Goal: Task Accomplishment & Management: Manage account settings

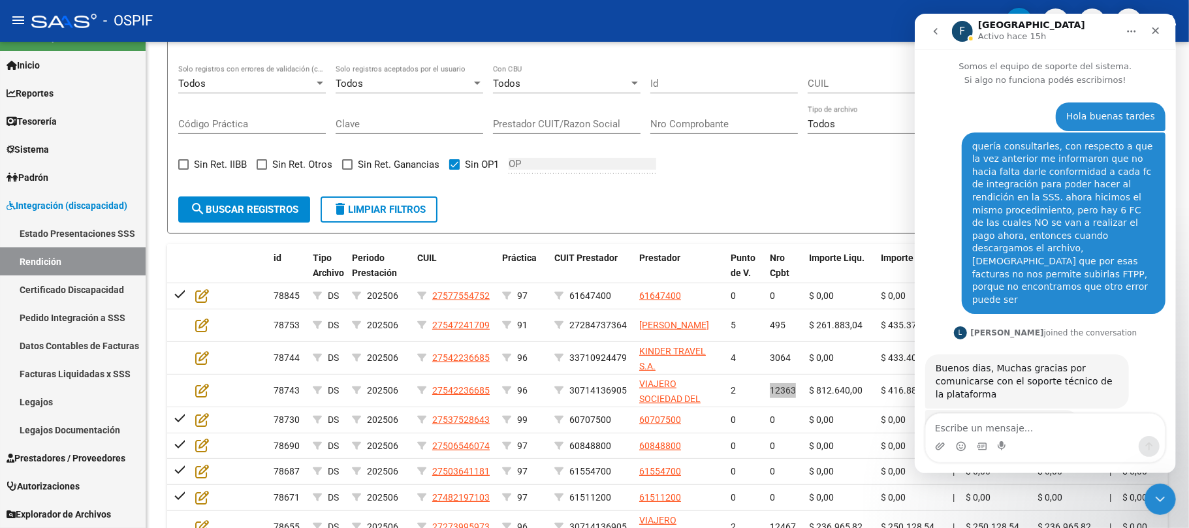
scroll to position [1709, 0]
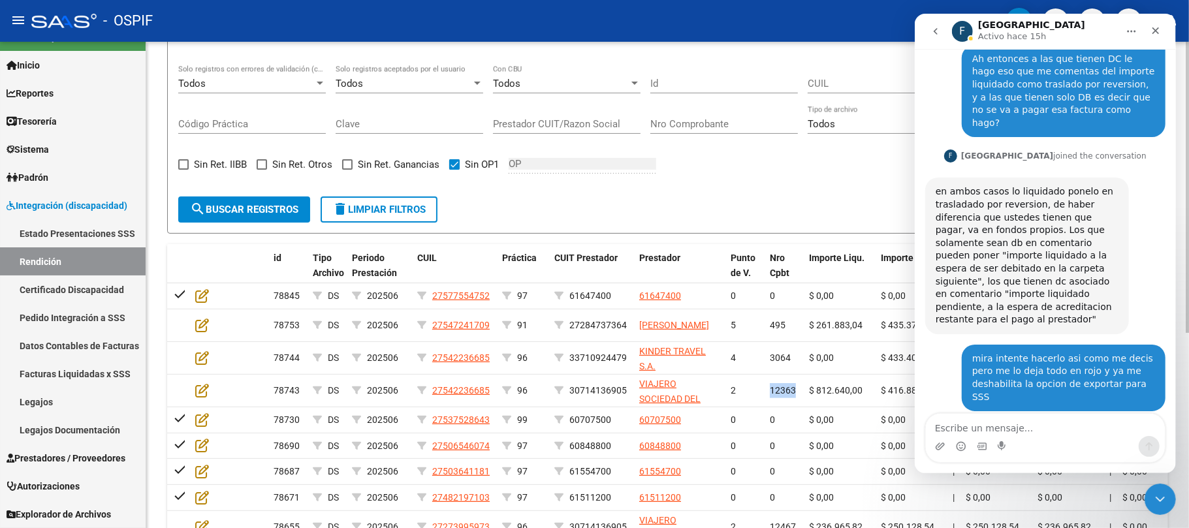
click at [1179, 497] on div "DS.SUBSIDIO: Último Archivo SSS publicado hace: 7 días - DR.ENVIO: Último Archi…" at bounding box center [667, 250] width 1043 height 798
click at [1167, 492] on icon "Cerrar Intercom Messenger" at bounding box center [1160, 499] width 16 height 16
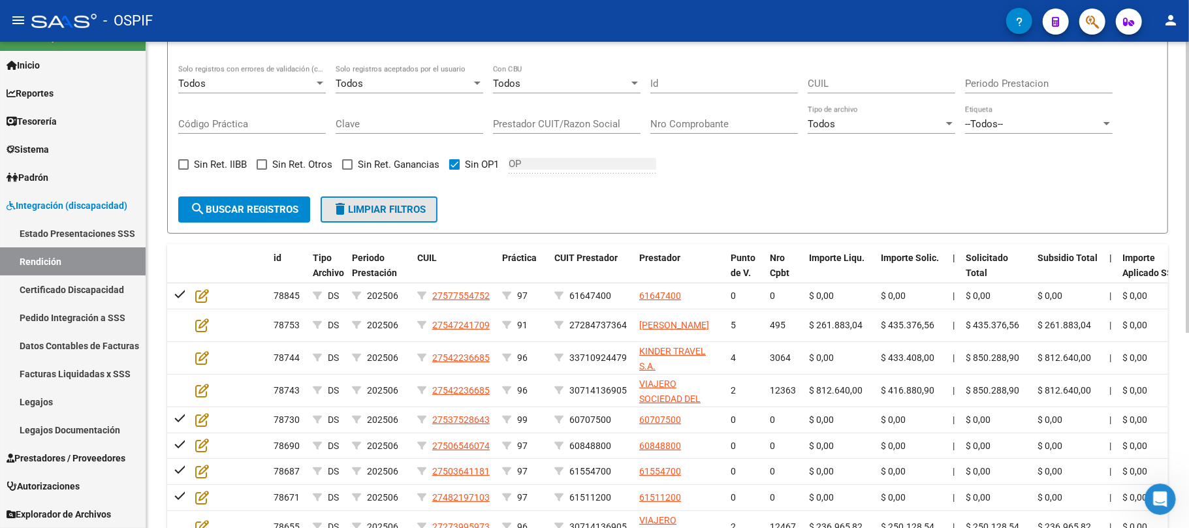
click at [380, 217] on button "delete Limpiar filtros" at bounding box center [379, 210] width 117 height 26
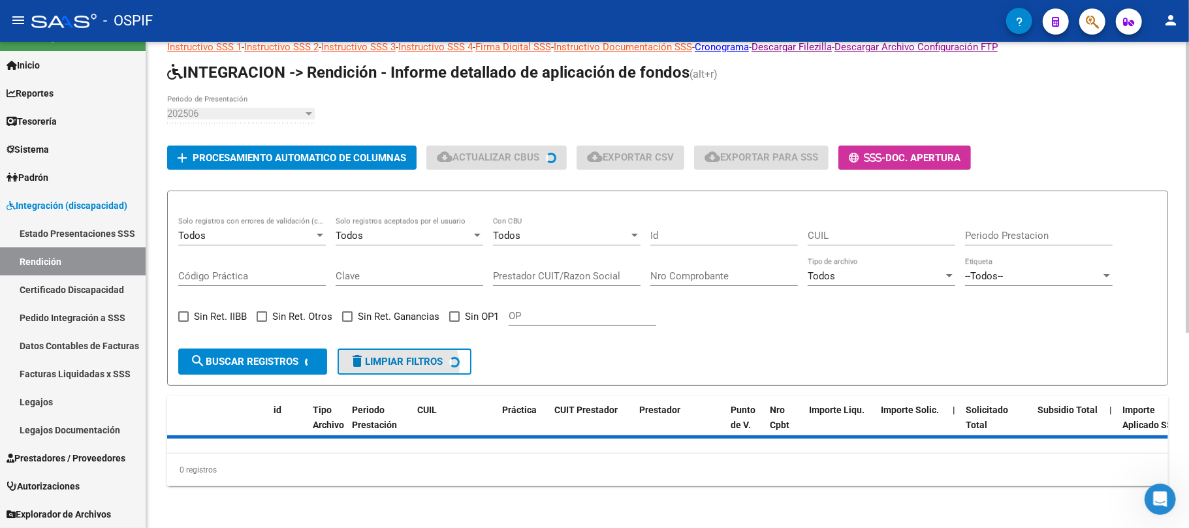
checkbox input "false"
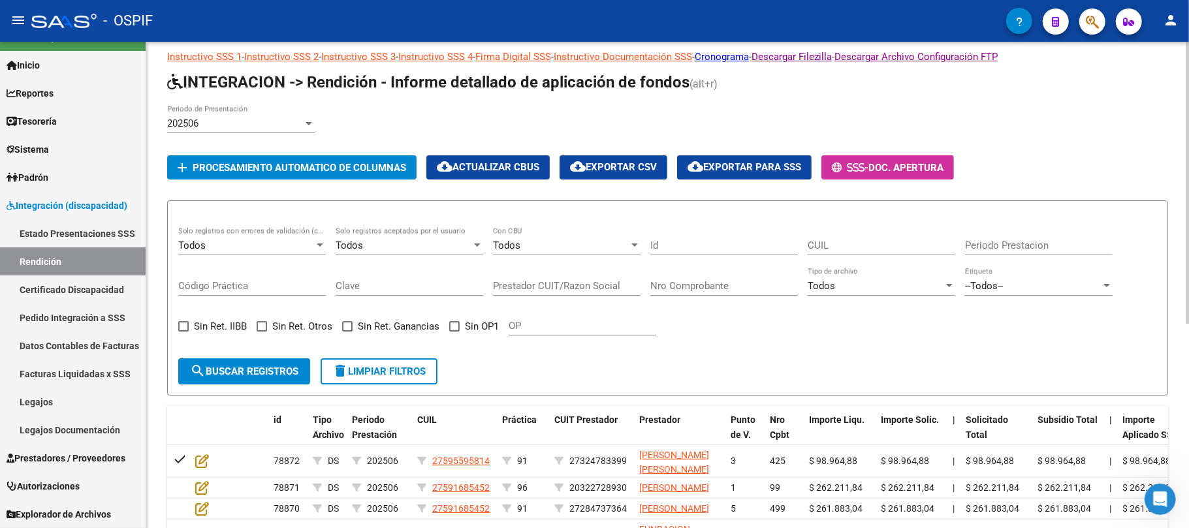
scroll to position [16, 0]
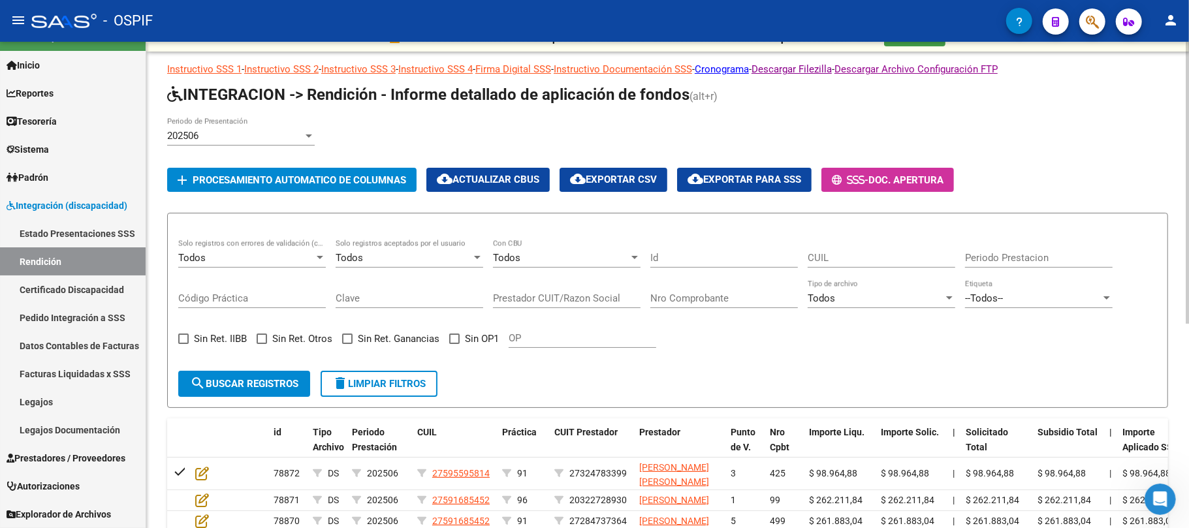
click at [440, 257] on div "Todos" at bounding box center [404, 258] width 136 height 12
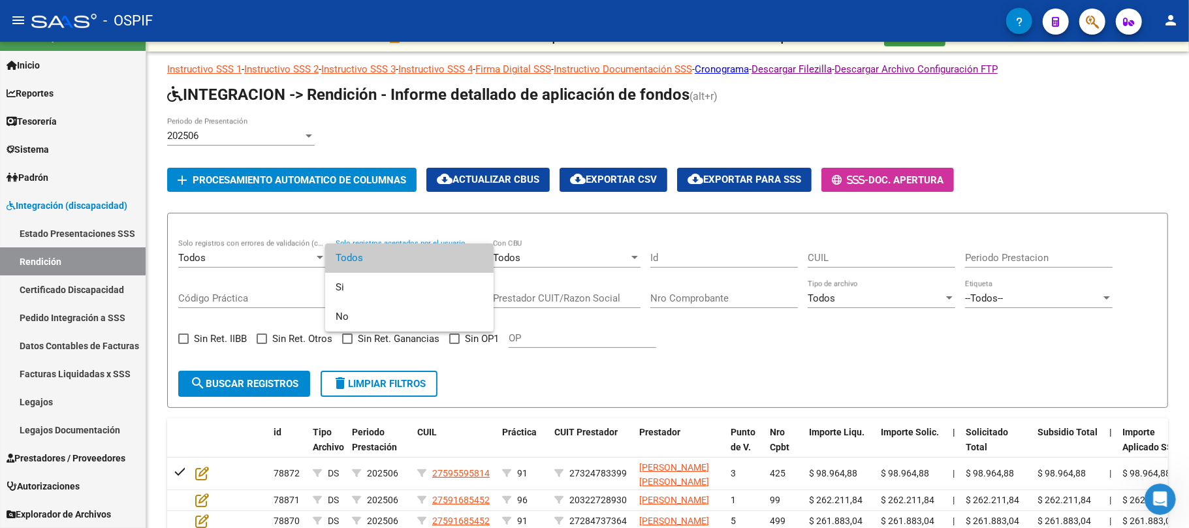
click at [668, 364] on div at bounding box center [594, 264] width 1189 height 528
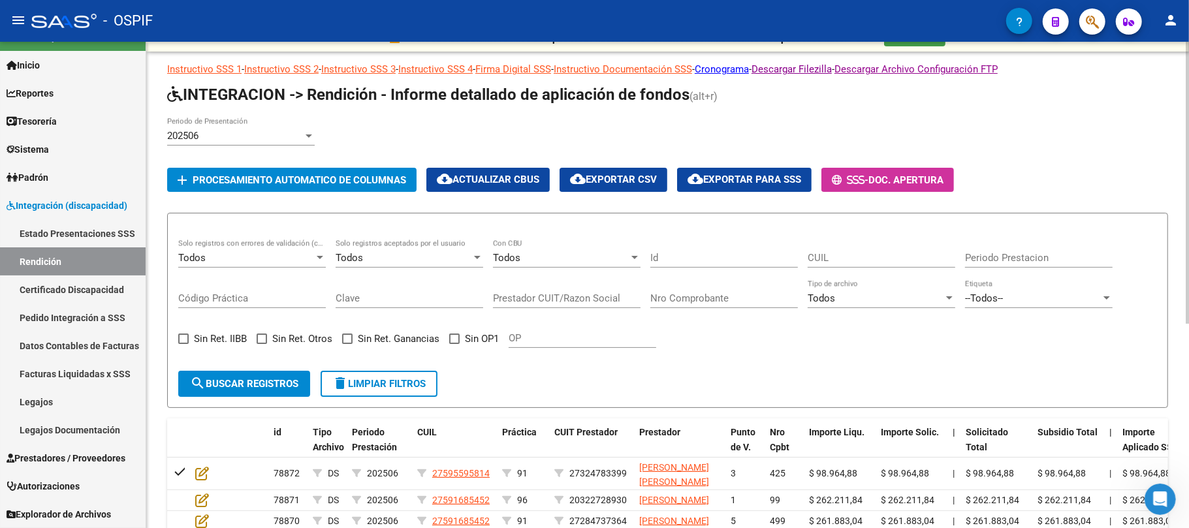
click at [320, 248] on div "Todos Solo registros con errores de validación (control 623 instructivo de rend…" at bounding box center [252, 254] width 148 height 28
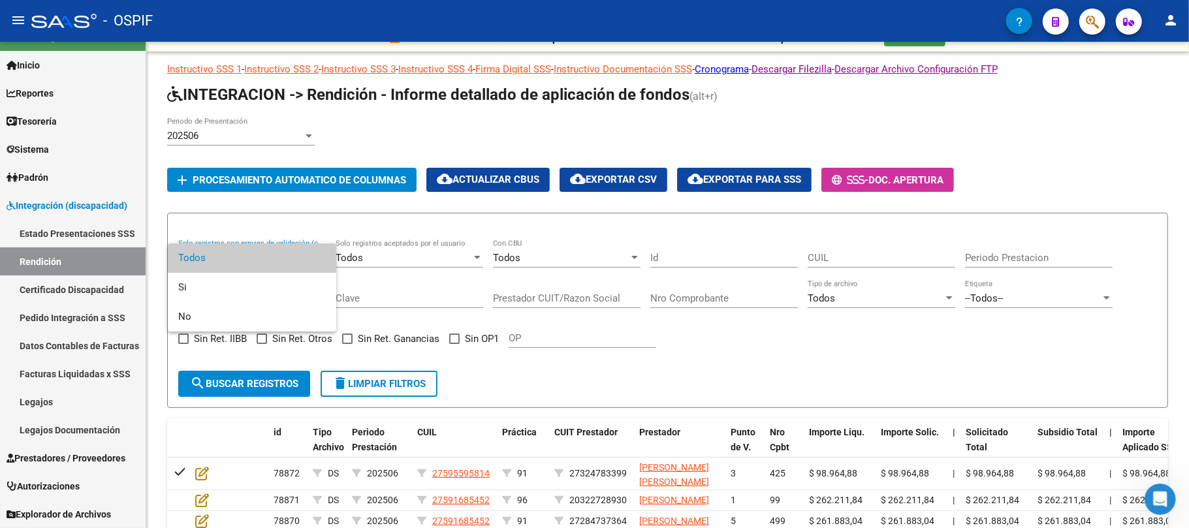
click at [393, 287] on div at bounding box center [594, 264] width 1189 height 528
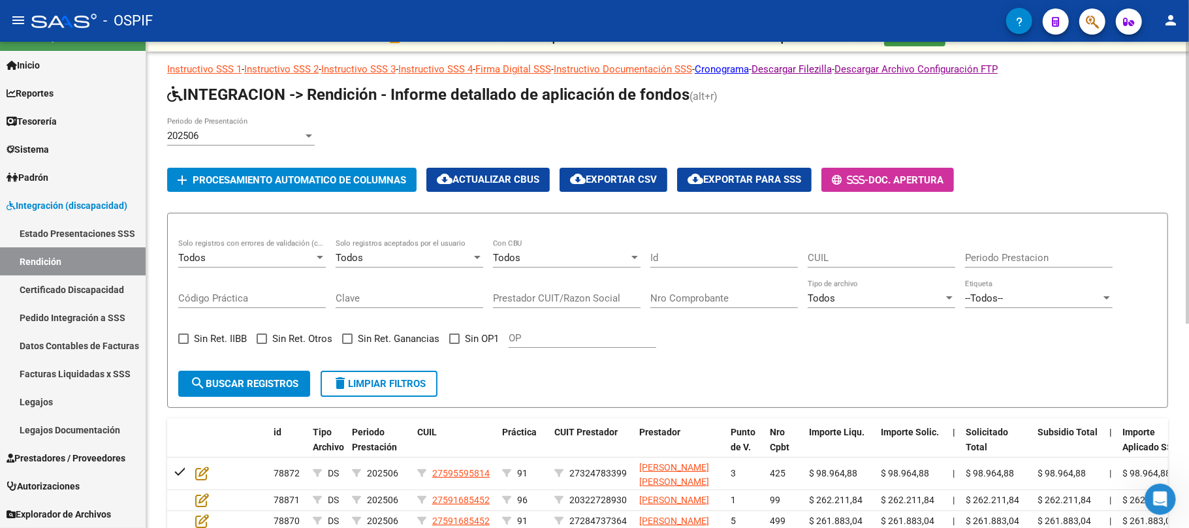
click at [310, 266] on div "Todos Solo registros con errores de validación (control 623 instructivo de rend…" at bounding box center [252, 254] width 148 height 28
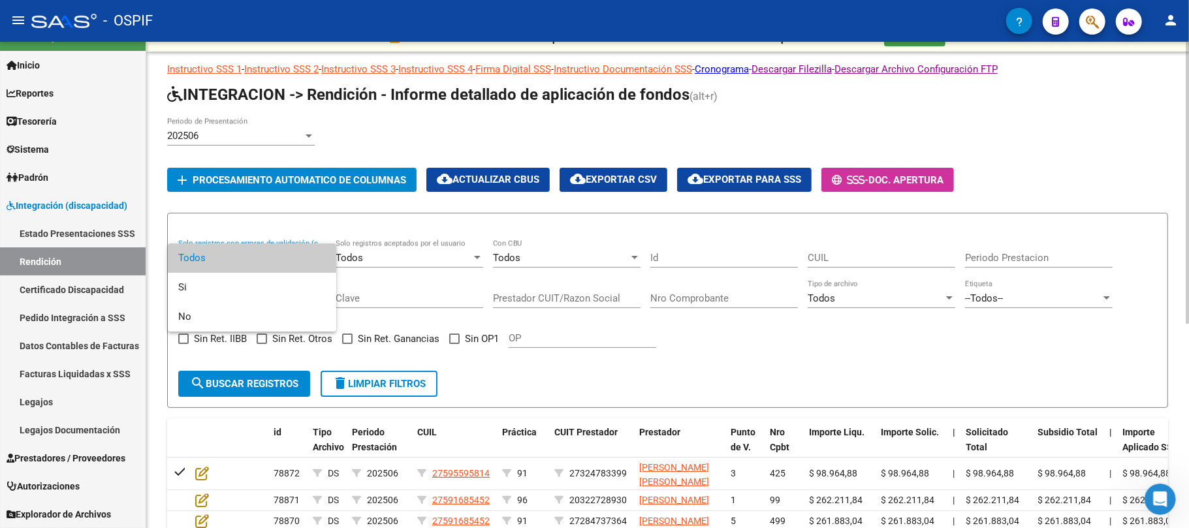
click at [310, 266] on span "Todos" at bounding box center [252, 258] width 148 height 29
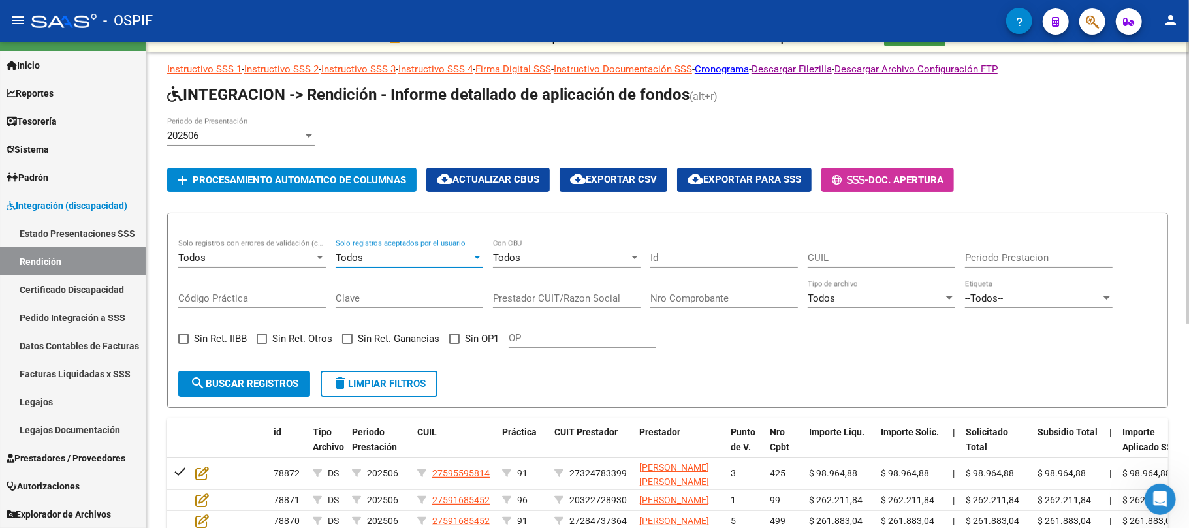
click at [416, 262] on div "Todos" at bounding box center [404, 258] width 136 height 12
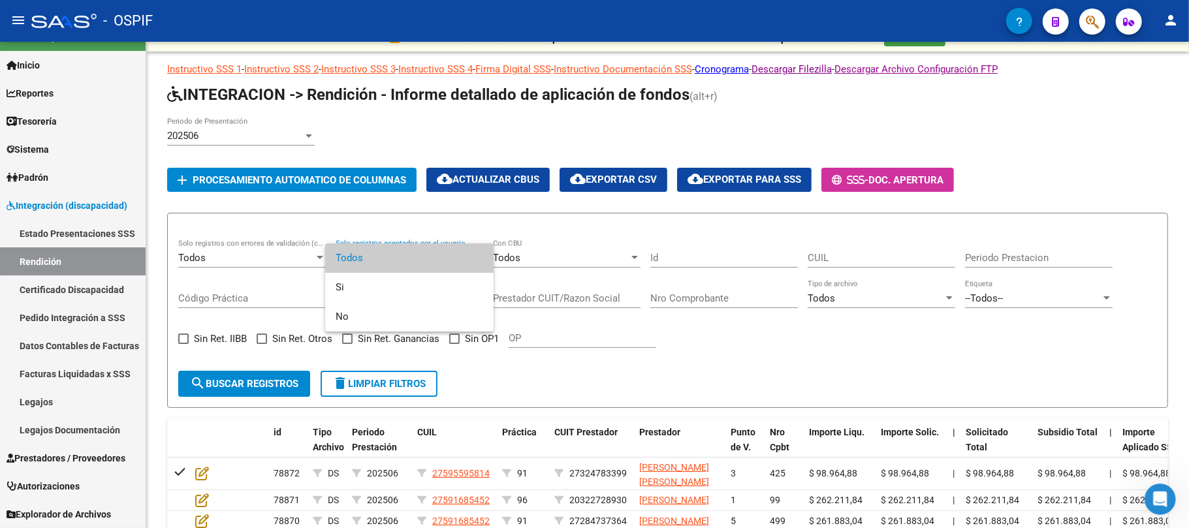
click at [413, 262] on span "Todos" at bounding box center [410, 258] width 148 height 29
click at [413, 262] on div "Todos" at bounding box center [404, 258] width 136 height 12
click at [455, 250] on span "Todos" at bounding box center [410, 258] width 148 height 29
click at [455, 250] on div "Todos Solo registros aceptados por el usuario" at bounding box center [410, 254] width 148 height 28
click at [387, 309] on span "No" at bounding box center [410, 316] width 148 height 29
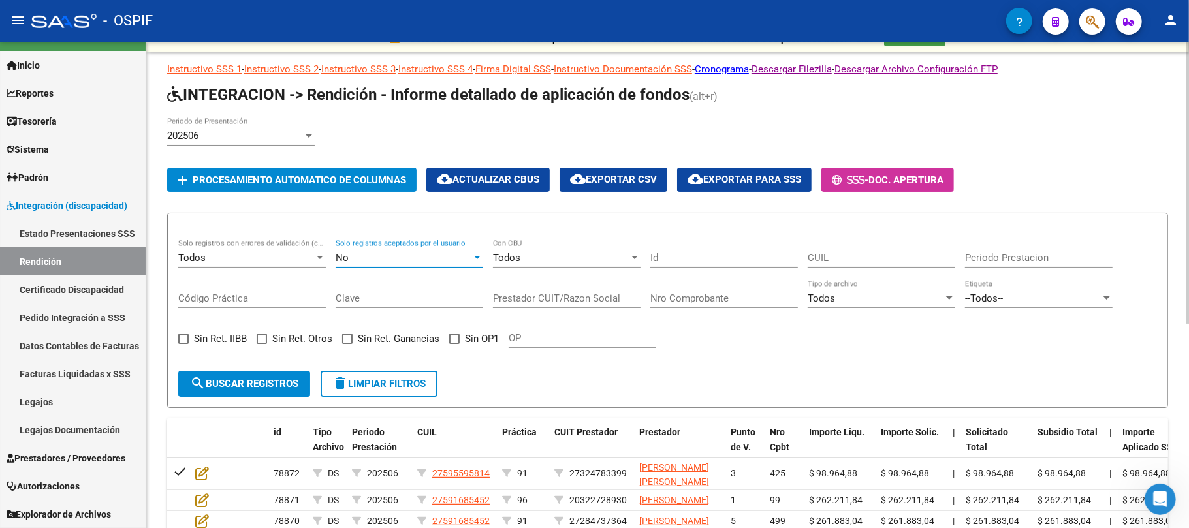
click at [261, 393] on button "search Buscar registros" at bounding box center [244, 384] width 132 height 26
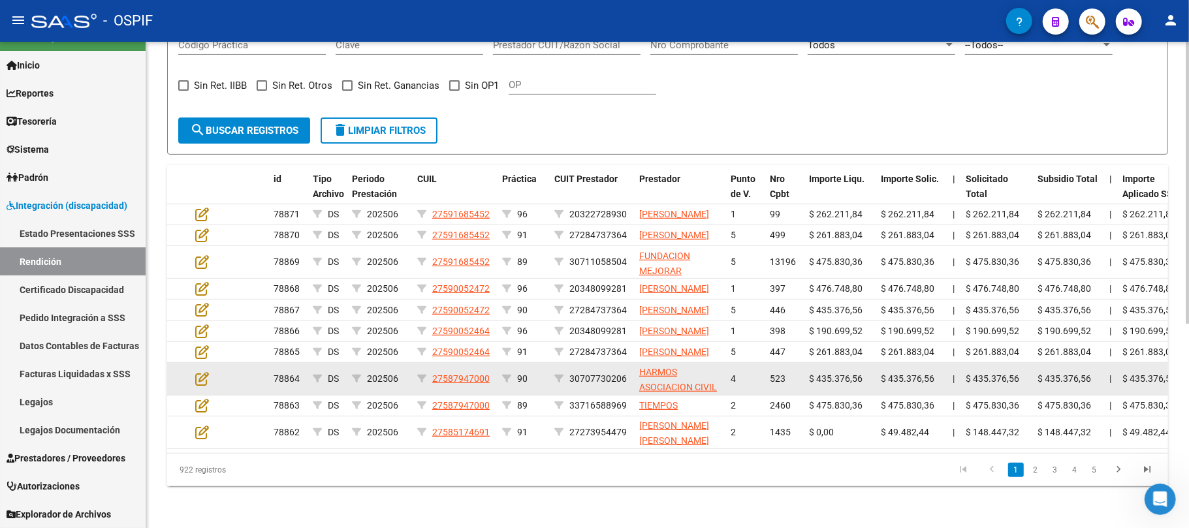
scroll to position [353, 0]
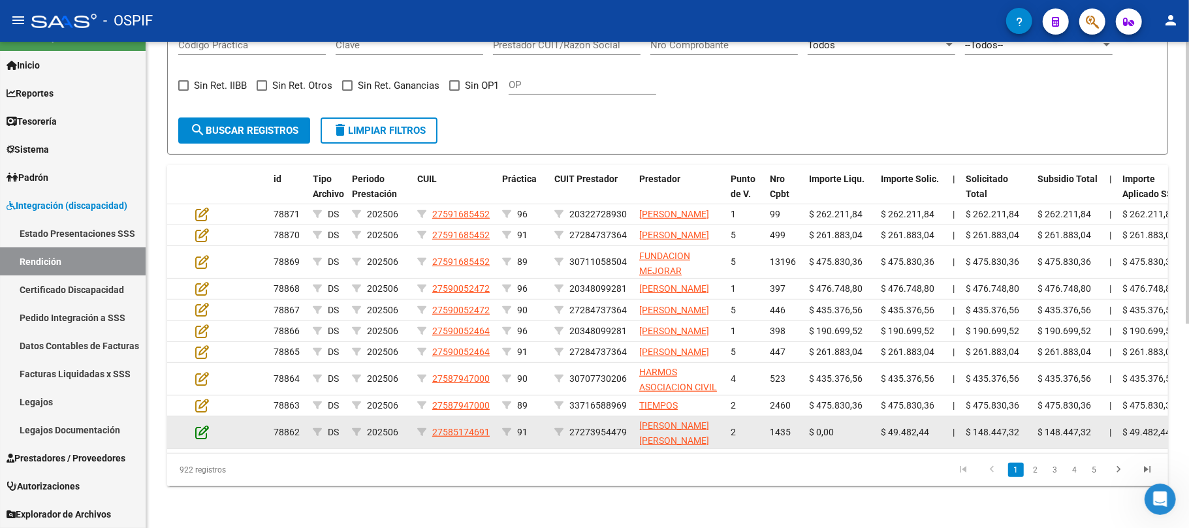
click at [204, 425] on icon at bounding box center [202, 432] width 14 height 14
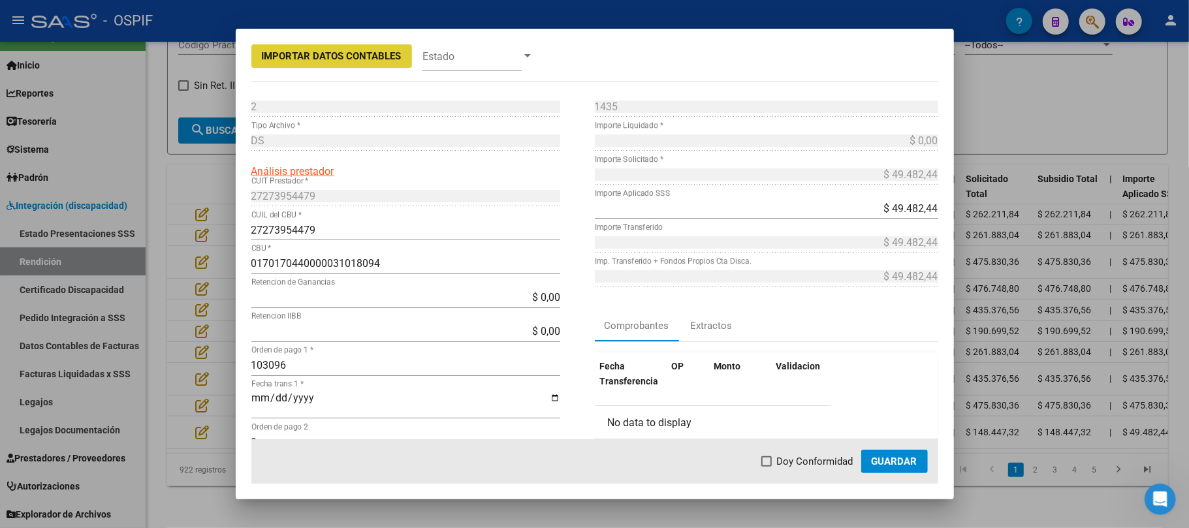
click at [787, 464] on span "Doy Conformidad" at bounding box center [815, 462] width 76 height 16
click at [767, 467] on input "Doy Conformidad" at bounding box center [766, 467] width 1 height 1
checkbox input "true"
click at [884, 469] on button "Guardar" at bounding box center [895, 462] width 67 height 24
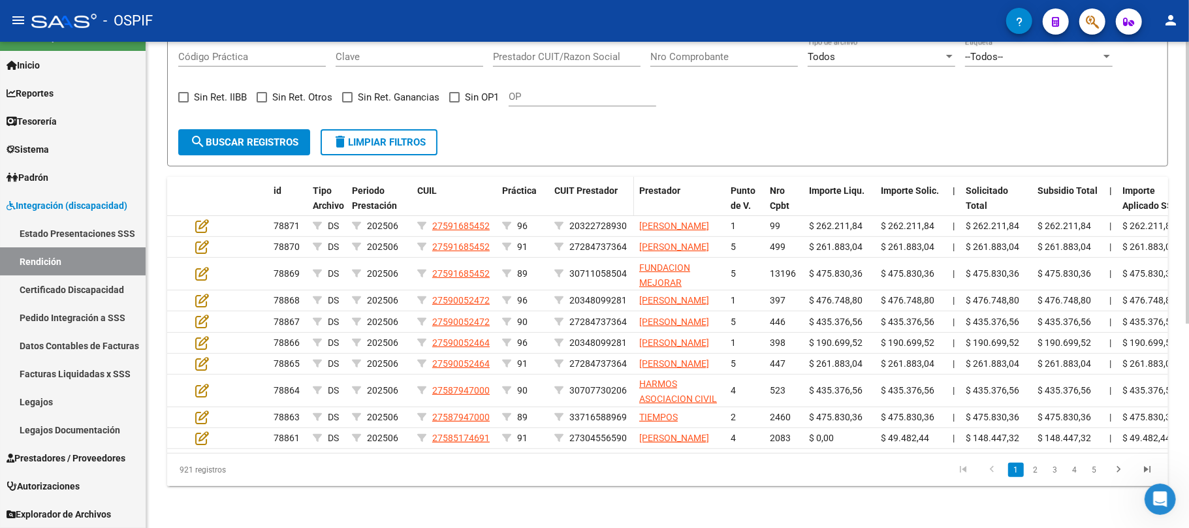
scroll to position [0, 0]
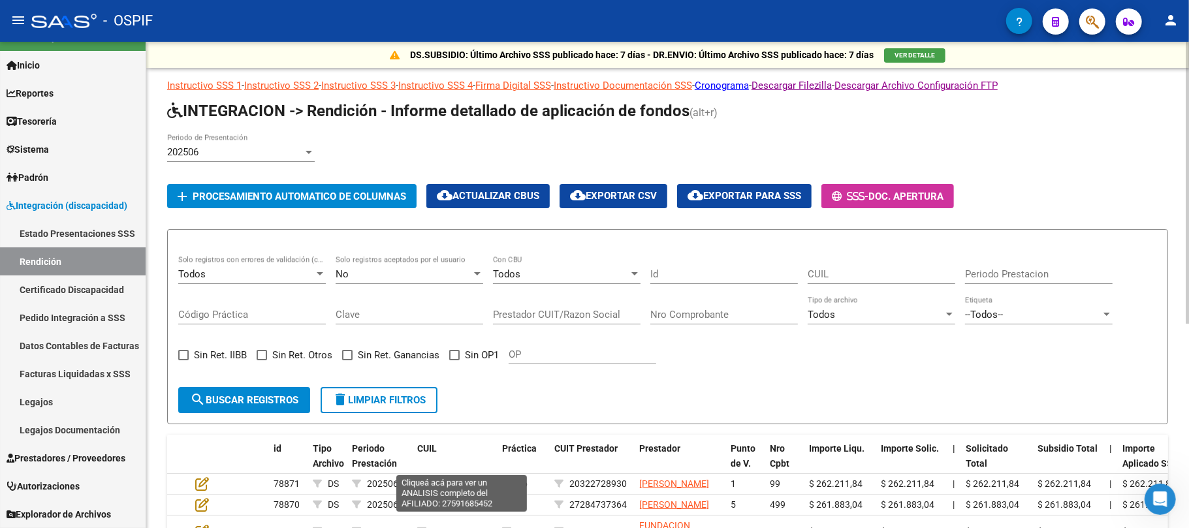
click at [381, 396] on span "delete Limpiar filtros" at bounding box center [378, 401] width 93 height 12
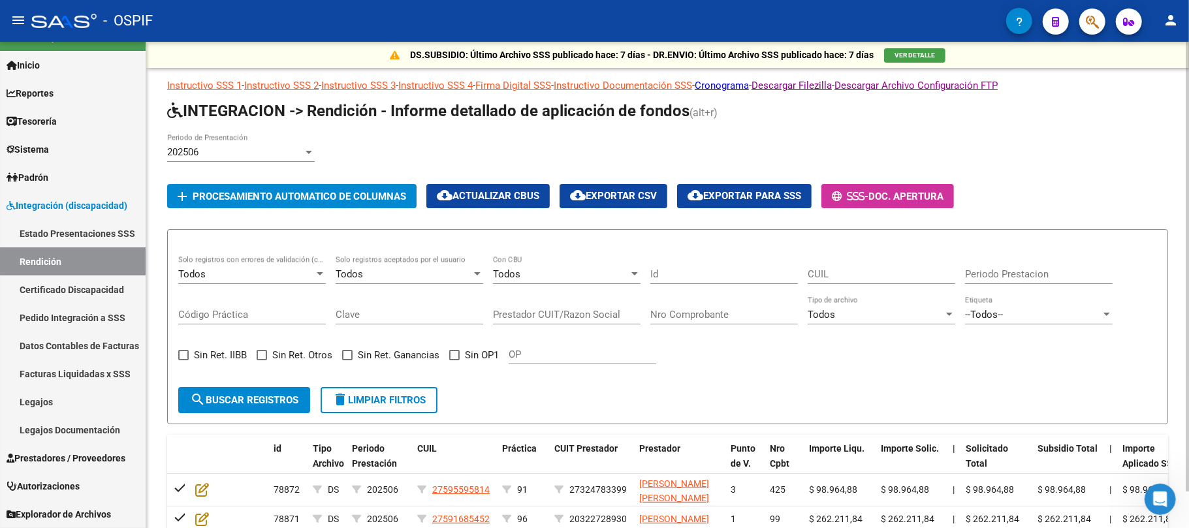
click at [465, 346] on div "Todos Solo registros con errores de validación (control 623 instructivo de rend…" at bounding box center [667, 316] width 979 height 121
click at [465, 359] on span "Sin OP1" at bounding box center [482, 355] width 34 height 16
click at [455, 361] on input "Sin OP1" at bounding box center [454, 361] width 1 height 1
click at [306, 393] on button "search Buscar registros" at bounding box center [244, 400] width 132 height 26
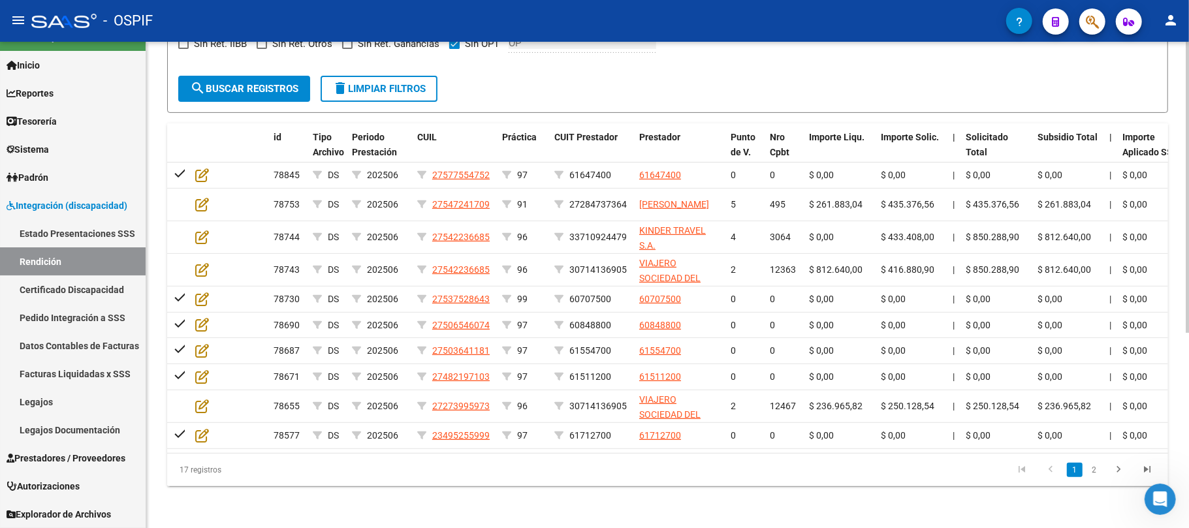
scroll to position [64, 0]
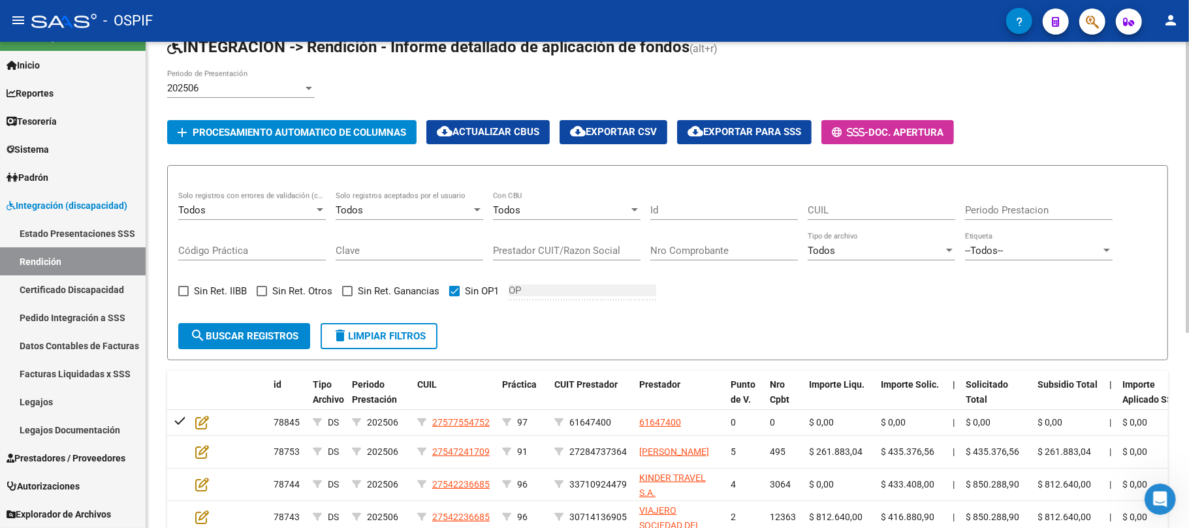
click at [409, 353] on form "Todos Solo registros con errores de validación (control 623 instructivo de rend…" at bounding box center [667, 262] width 1001 height 195
click at [415, 334] on span "delete Limpiar filtros" at bounding box center [378, 337] width 93 height 12
checkbox input "false"
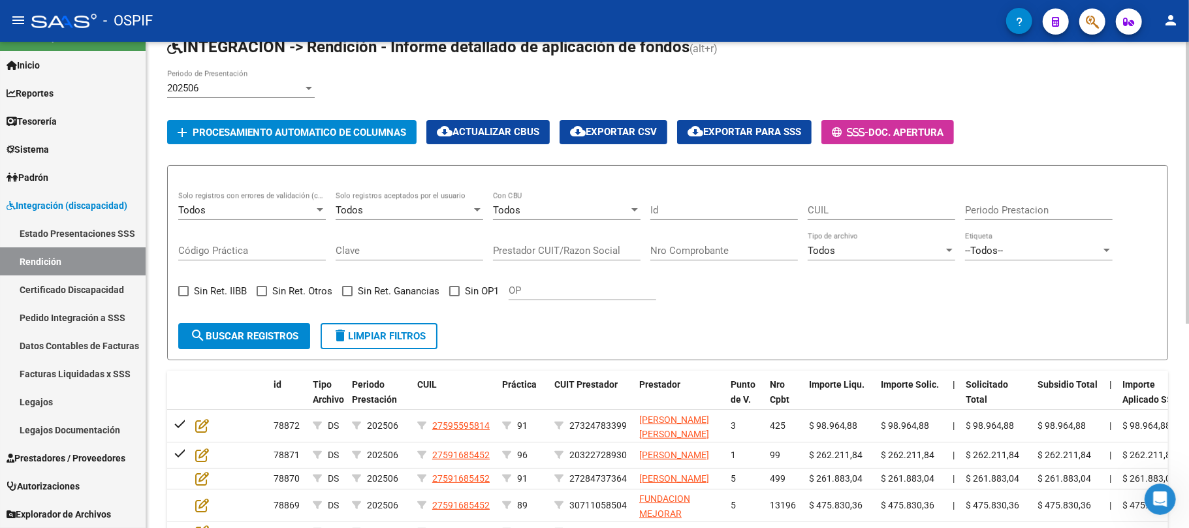
click at [491, 212] on app-bool-drop-down "Todos Solo registros aceptados por el usuario" at bounding box center [414, 210] width 157 height 12
click at [469, 210] on div "Todos" at bounding box center [404, 210] width 136 height 12
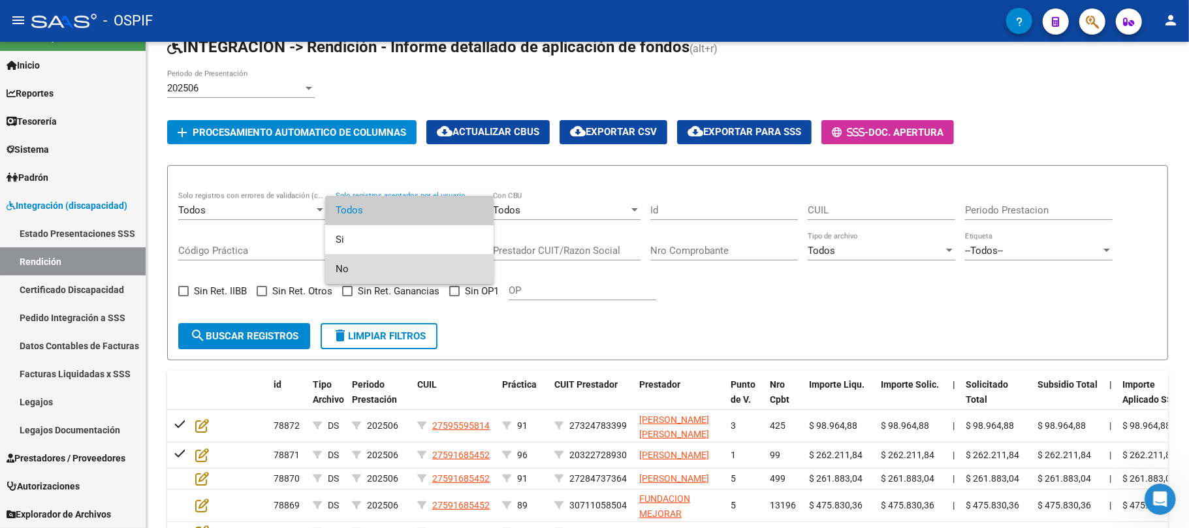
click at [418, 259] on span "No" at bounding box center [410, 269] width 148 height 29
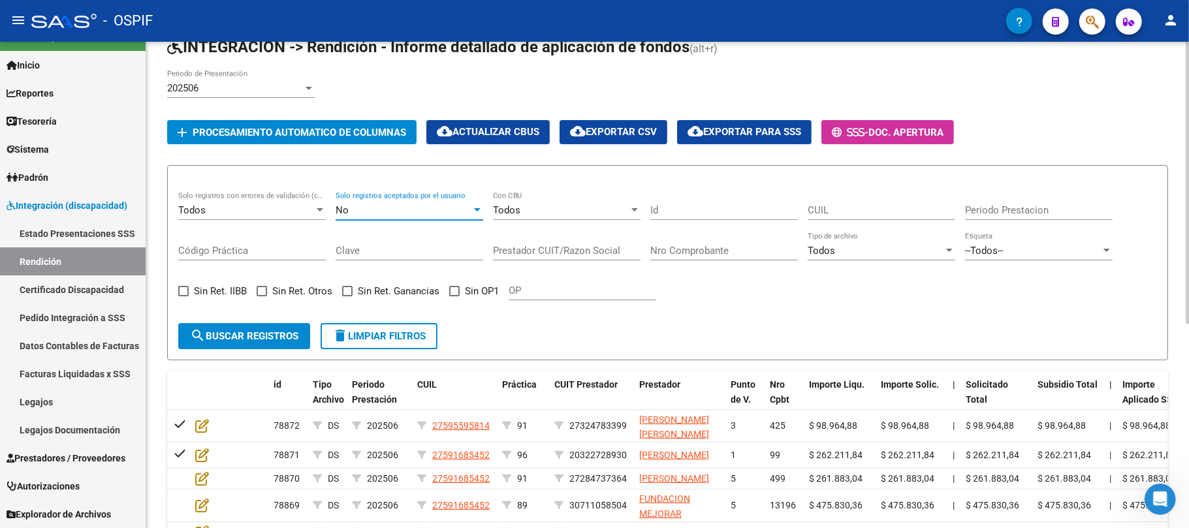
click at [287, 325] on button "search Buscar registros" at bounding box center [244, 336] width 132 height 26
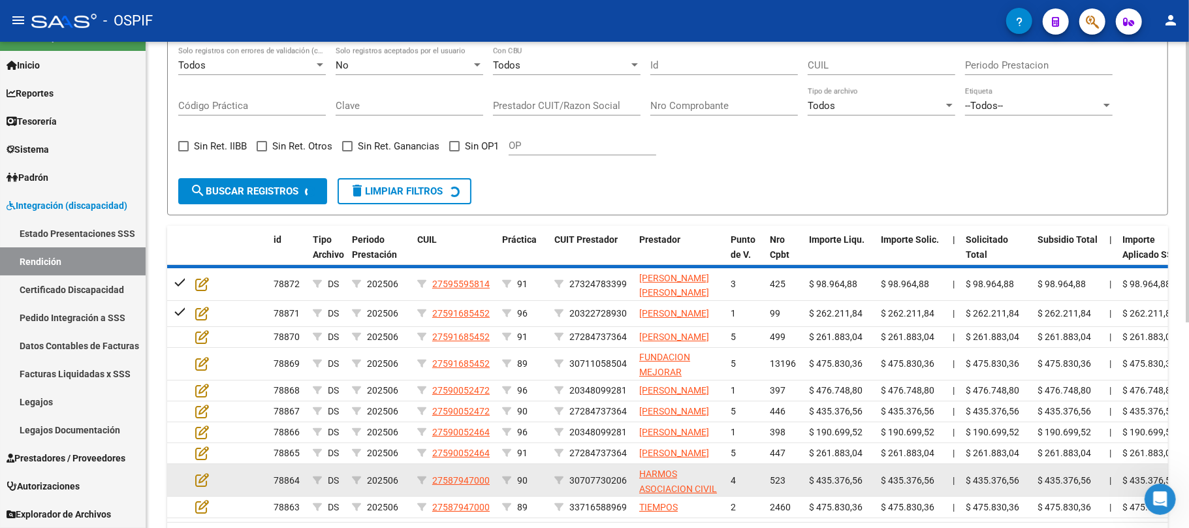
scroll to position [353, 0]
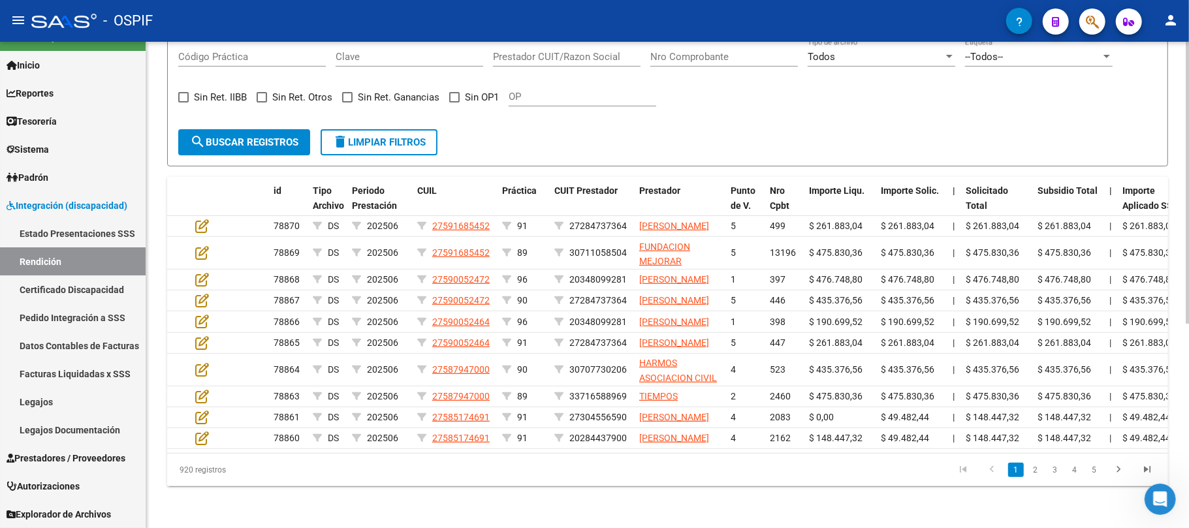
click at [534, 494] on div "DS.SUBSIDIO: Último Archivo SSS publicado hace: 7 días - DR.ENVIO: Último Archi…" at bounding box center [667, 156] width 1043 height 745
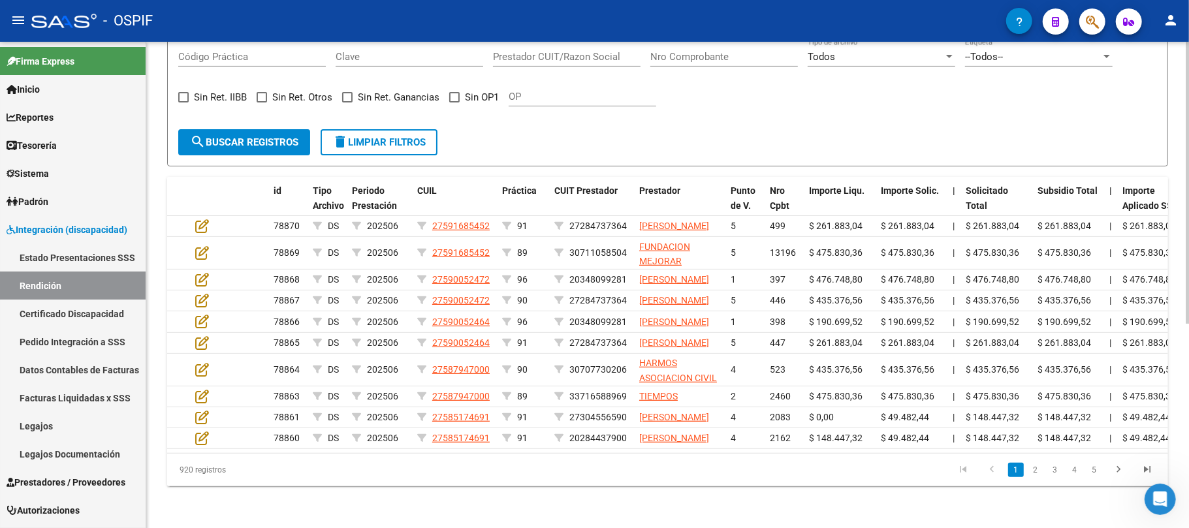
click at [364, 137] on span "delete Limpiar filtros" at bounding box center [378, 143] width 93 height 12
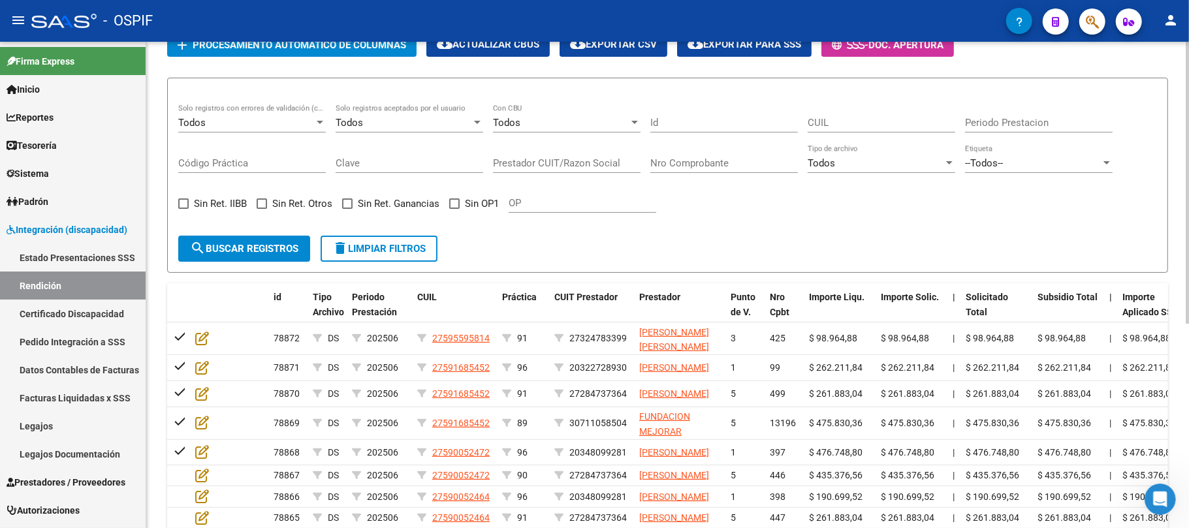
scroll to position [92, 0]
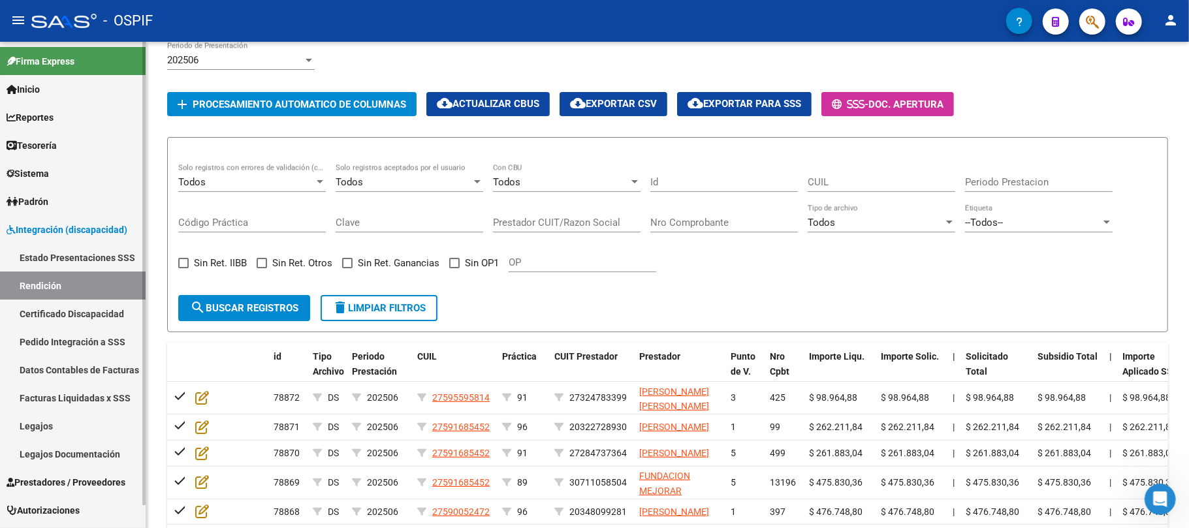
click at [63, 234] on span "Integración (discapacidad)" at bounding box center [67, 230] width 121 height 14
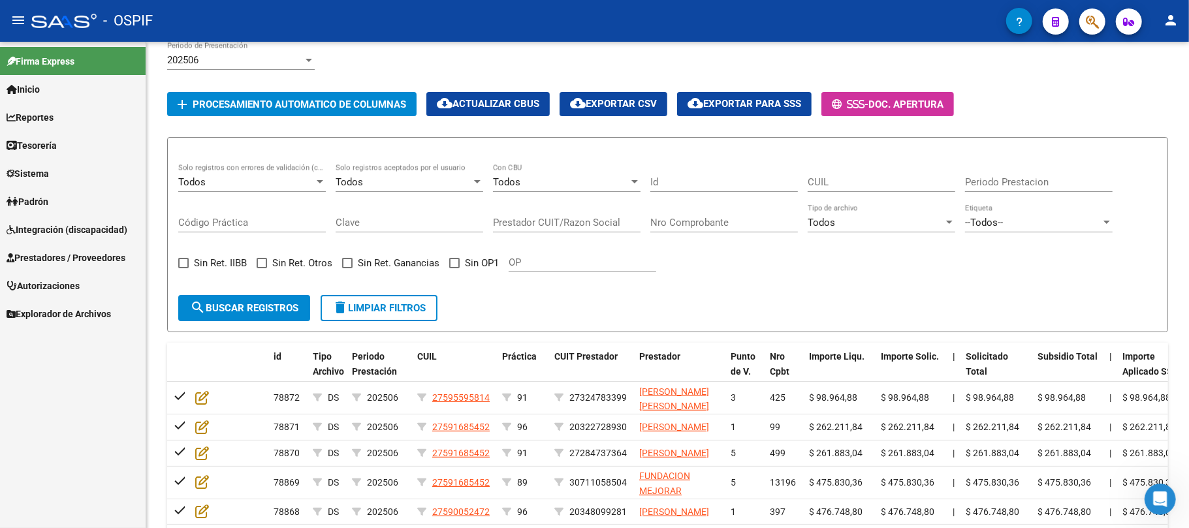
click at [50, 251] on span "Prestadores / Proveedores" at bounding box center [66, 258] width 119 height 14
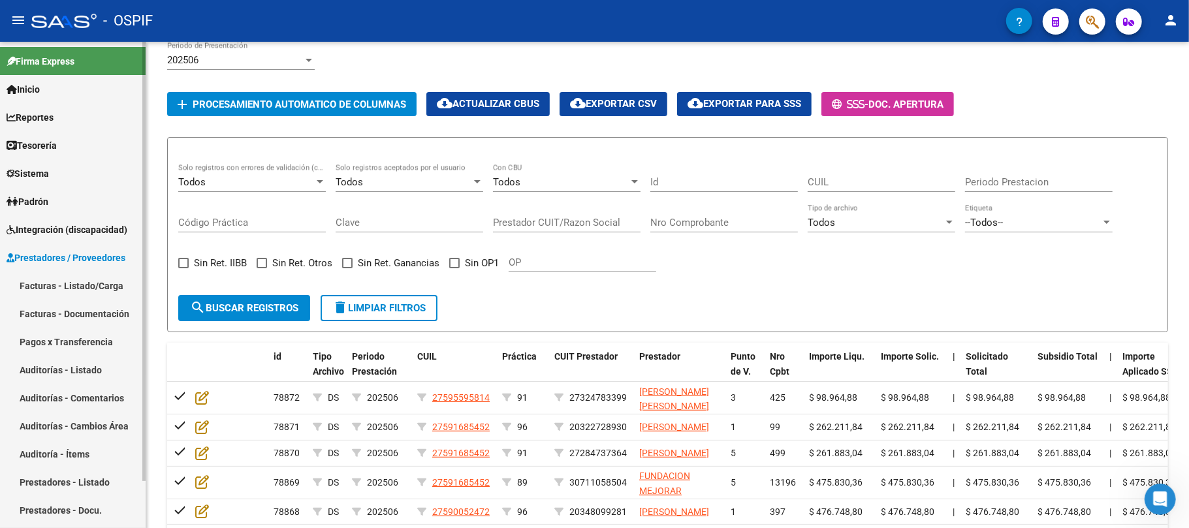
click at [61, 281] on link "Facturas - Listado/Carga" at bounding box center [73, 286] width 146 height 28
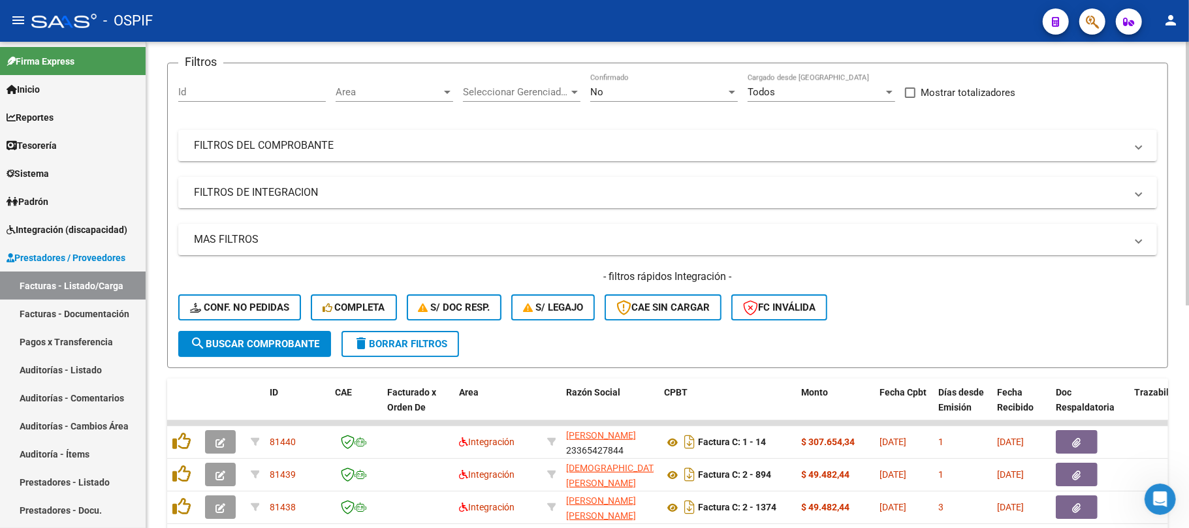
click at [466, 196] on mat-panel-title "FILTROS DE INTEGRACION" at bounding box center [660, 192] width 932 height 14
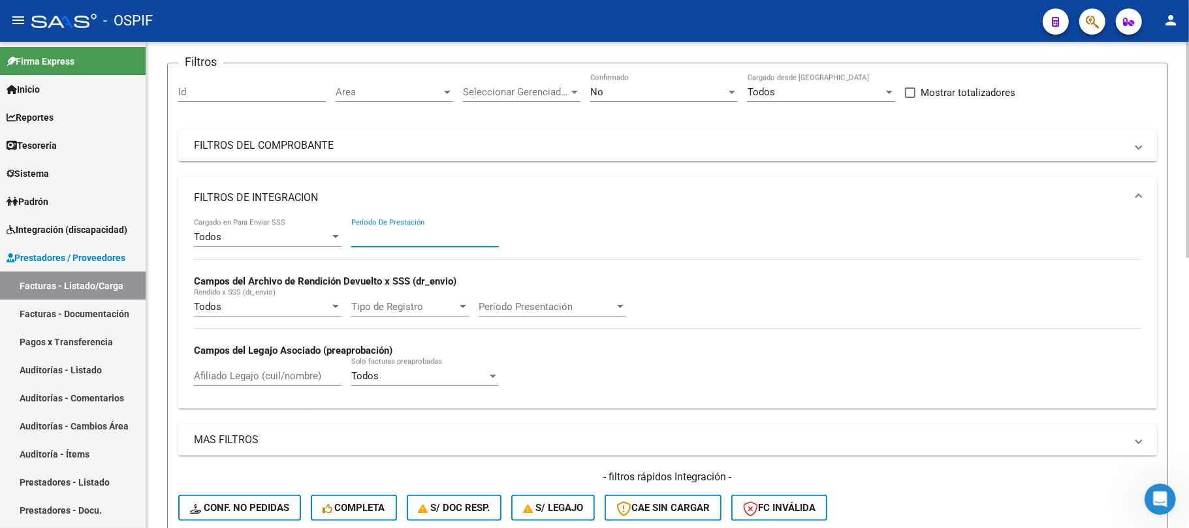
click at [472, 236] on input "Período De Prestación" at bounding box center [425, 237] width 148 height 12
type input "202509"
click at [353, 191] on mat-panel-title "FILTROS DE INTEGRACION" at bounding box center [660, 198] width 932 height 14
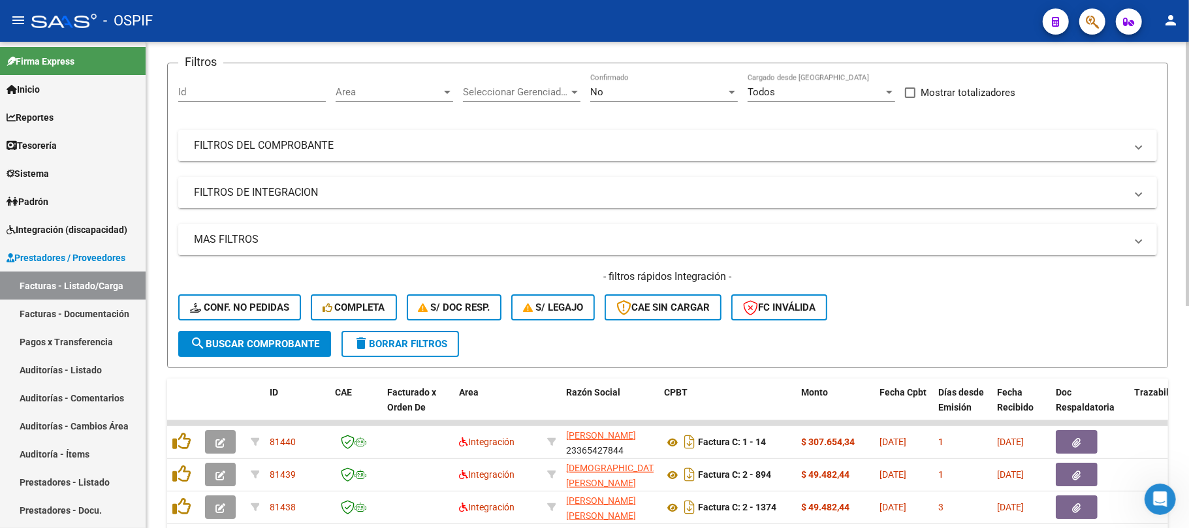
click at [361, 185] on mat-panel-title "FILTROS DE INTEGRACION" at bounding box center [660, 192] width 932 height 14
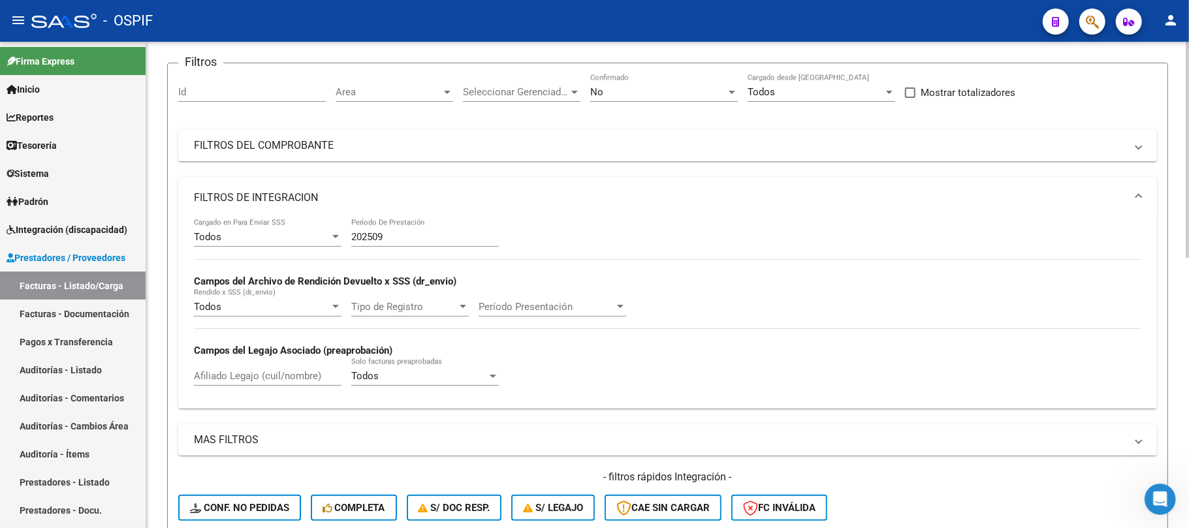
click at [371, 191] on mat-panel-title "FILTROS DE INTEGRACION" at bounding box center [660, 198] width 932 height 14
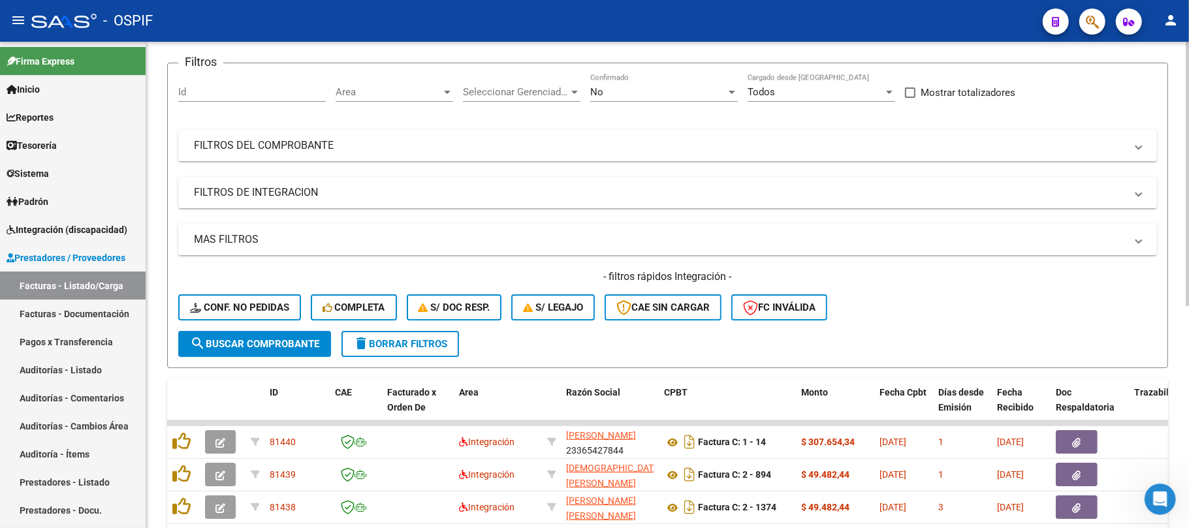
click at [300, 257] on div "MAS FILTROS Todos Con Doc. Respaldatoria Todos Con Trazabilidad Todos Asociado …" at bounding box center [667, 277] width 979 height 107
click at [308, 244] on mat-panel-title "MAS FILTROS" at bounding box center [660, 240] width 932 height 14
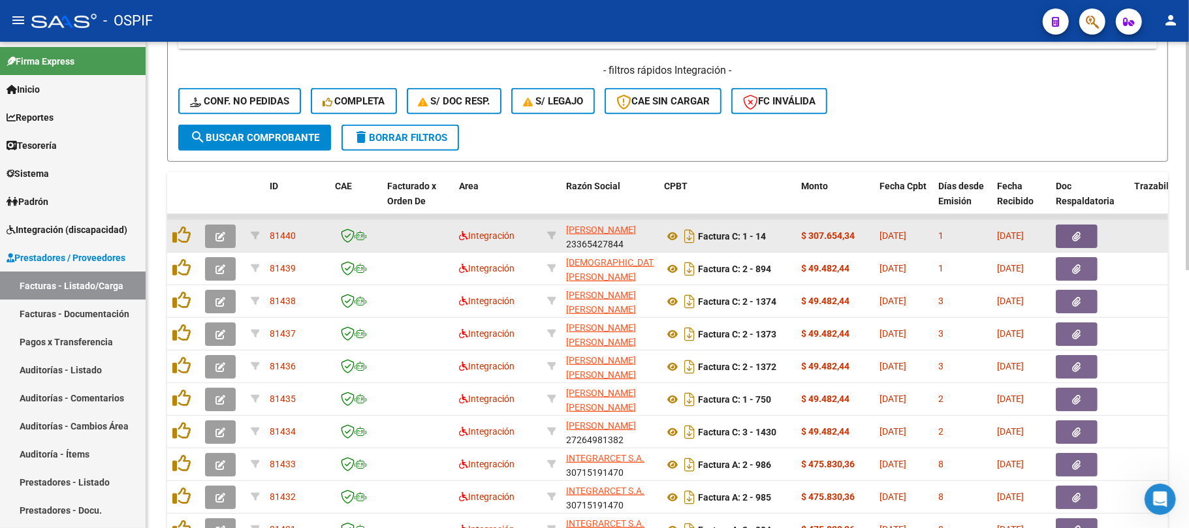
scroll to position [179, 0]
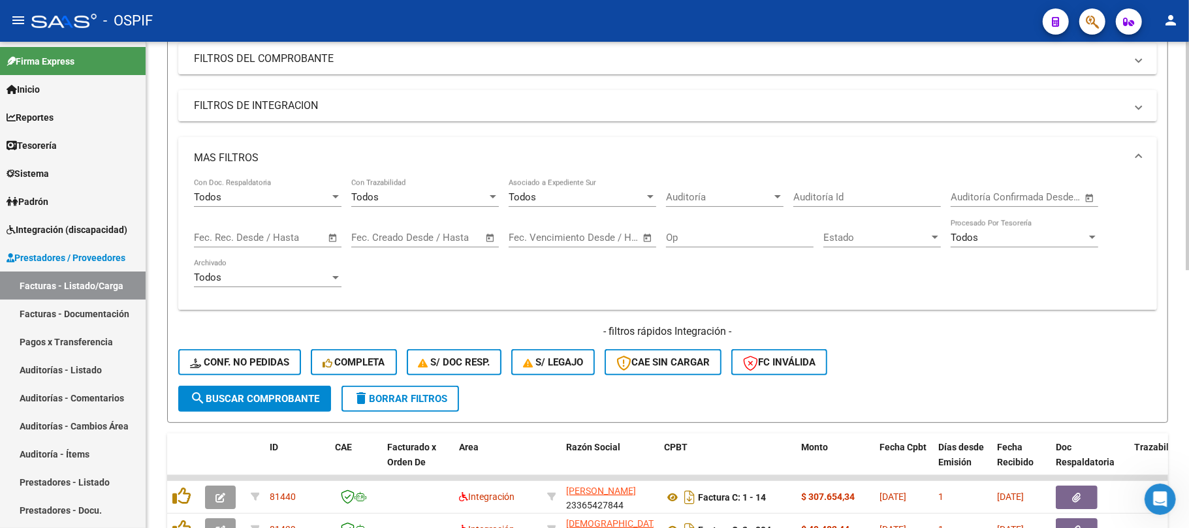
click at [338, 240] on span "Open calendar" at bounding box center [332, 238] width 31 height 31
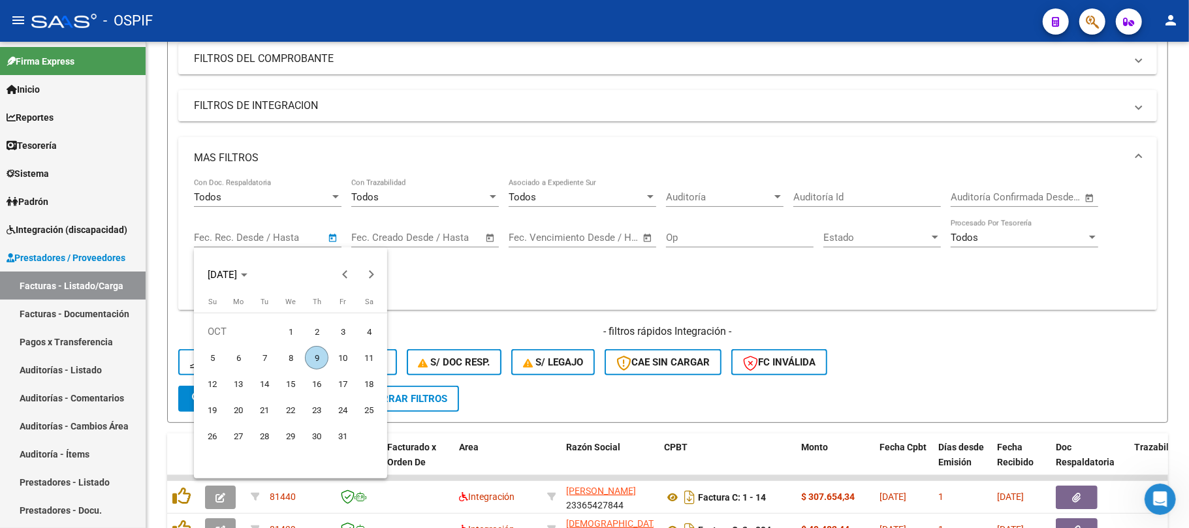
click at [289, 332] on span "1" at bounding box center [291, 332] width 24 height 24
type input "[DATE]"
click at [372, 330] on span "4" at bounding box center [369, 332] width 24 height 24
type input "04/10/2025"
click at [287, 396] on span "search Buscar Comprobante" at bounding box center [254, 399] width 129 height 12
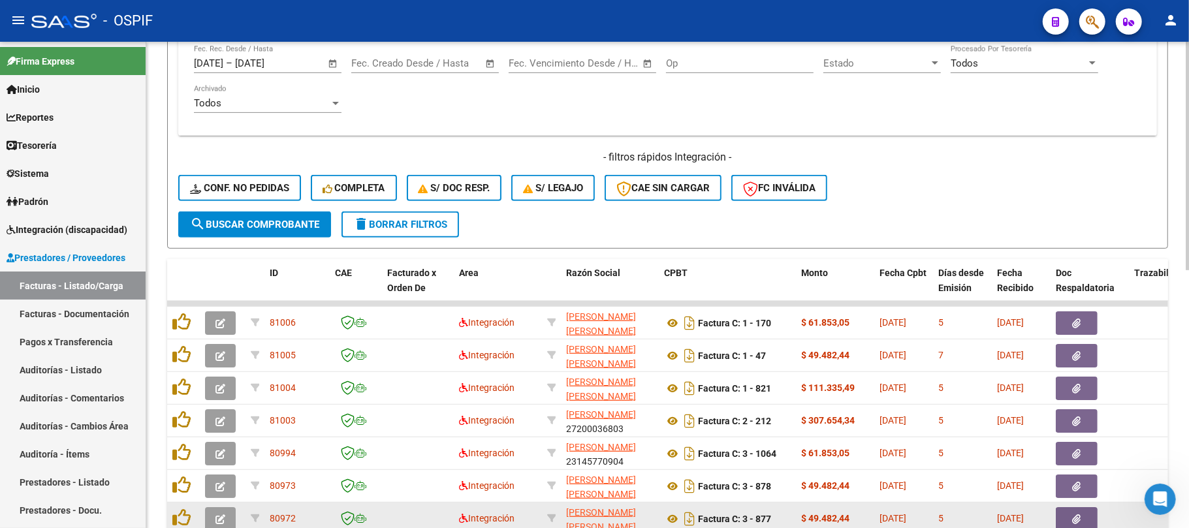
scroll to position [550, 0]
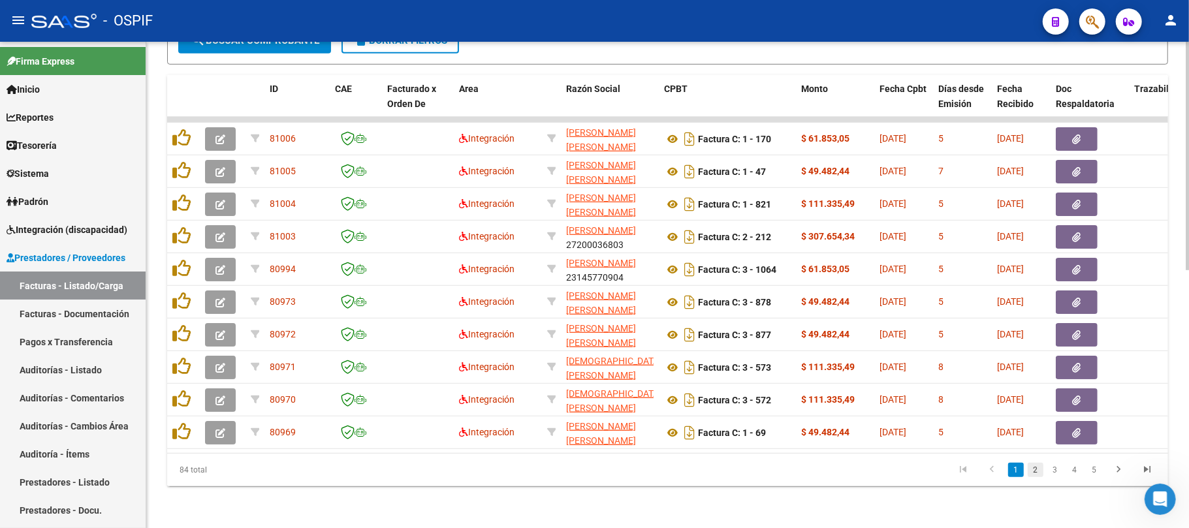
click at [1037, 471] on link "2" at bounding box center [1036, 470] width 16 height 14
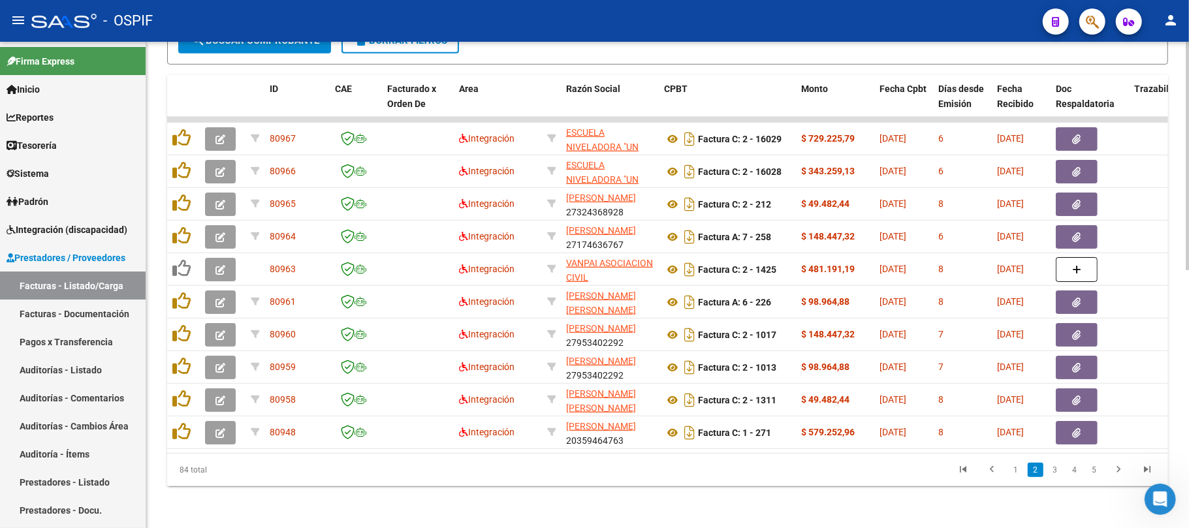
click at [1058, 476] on link "3" at bounding box center [1056, 470] width 16 height 14
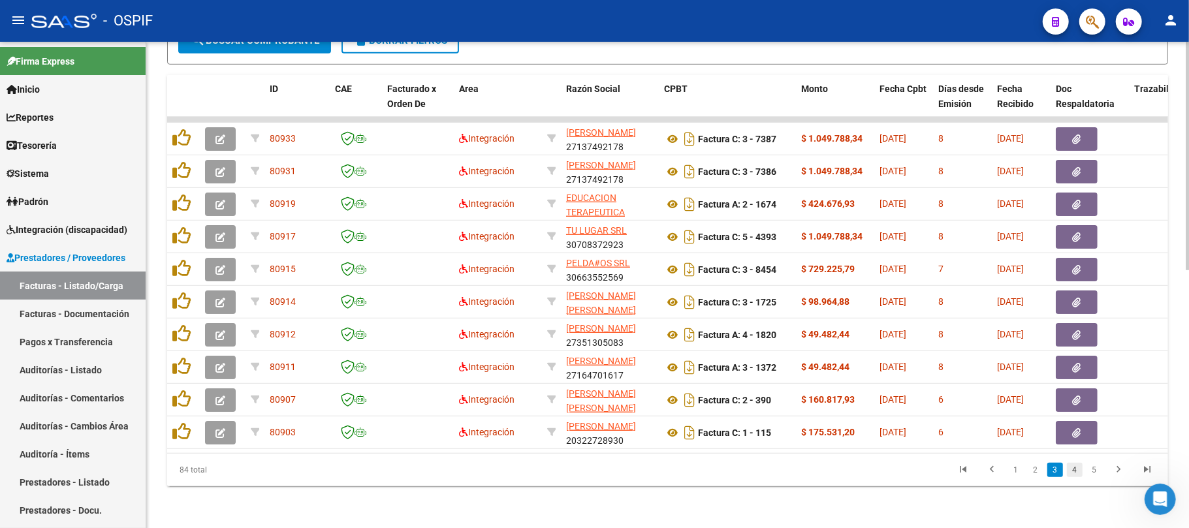
click at [1067, 470] on link "4" at bounding box center [1075, 470] width 16 height 14
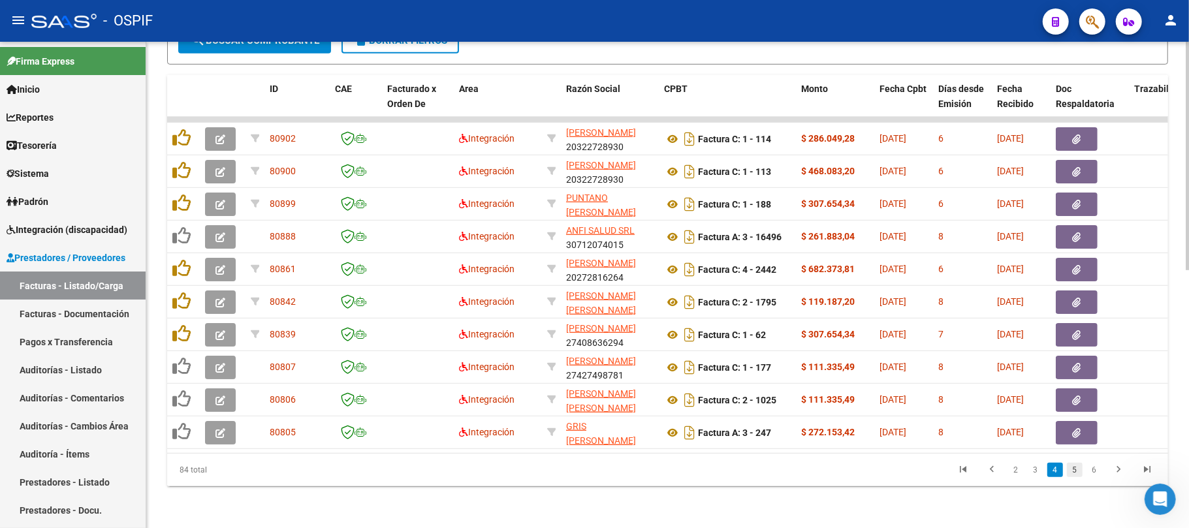
click at [1073, 468] on link "5" at bounding box center [1075, 470] width 16 height 14
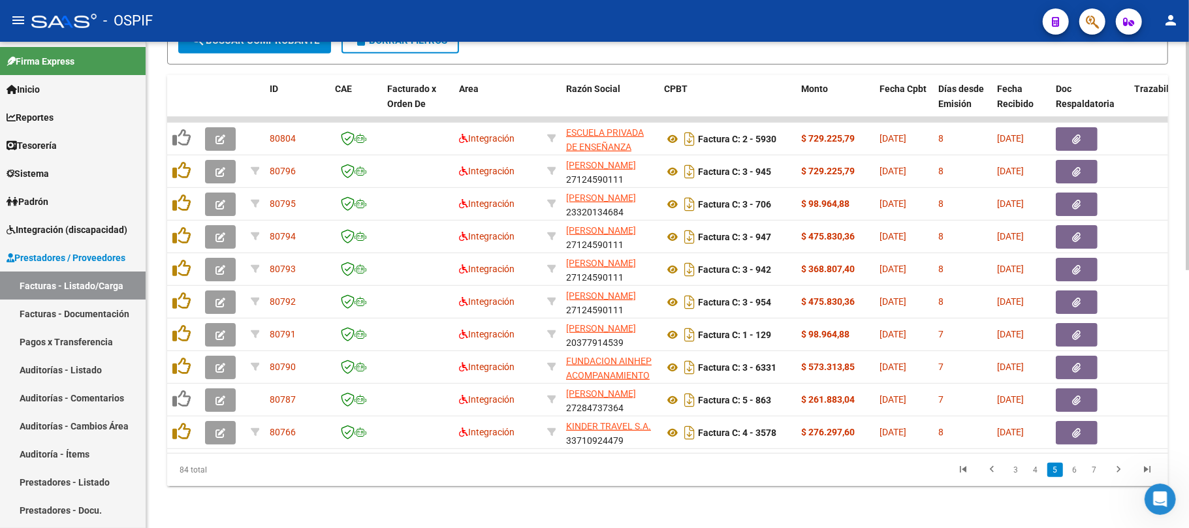
click at [1071, 471] on link "6" at bounding box center [1075, 470] width 16 height 14
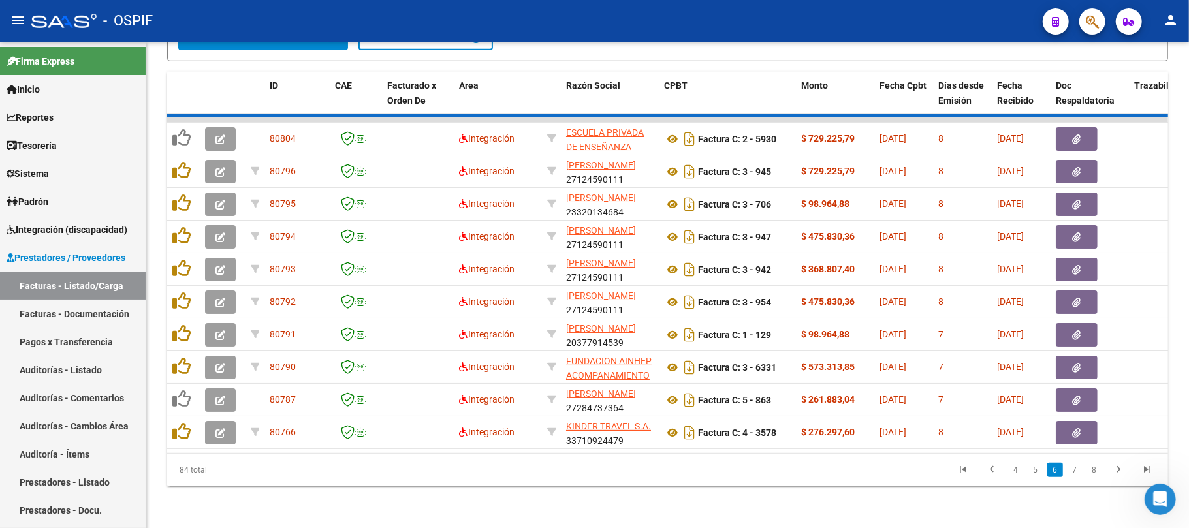
click at [1075, 478] on li "7" at bounding box center [1075, 470] width 20 height 22
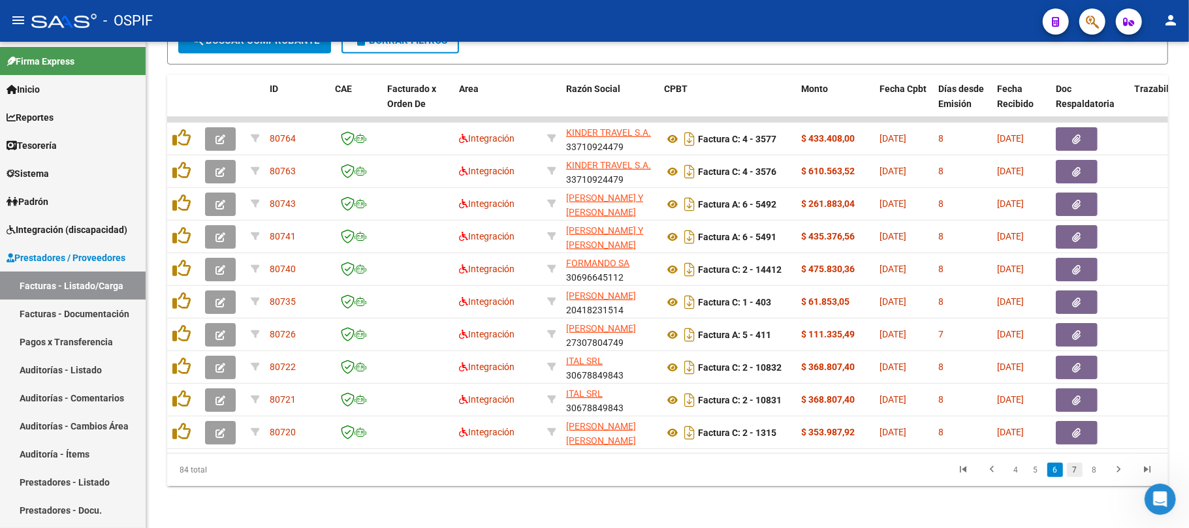
click at [1080, 472] on link "7" at bounding box center [1075, 470] width 16 height 14
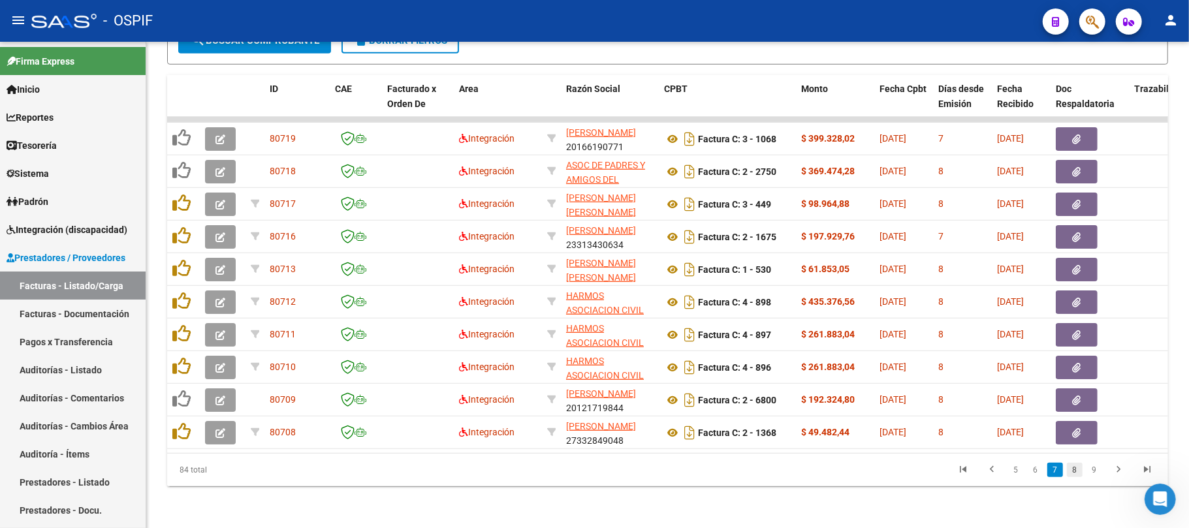
click at [1080, 474] on link "8" at bounding box center [1075, 470] width 16 height 14
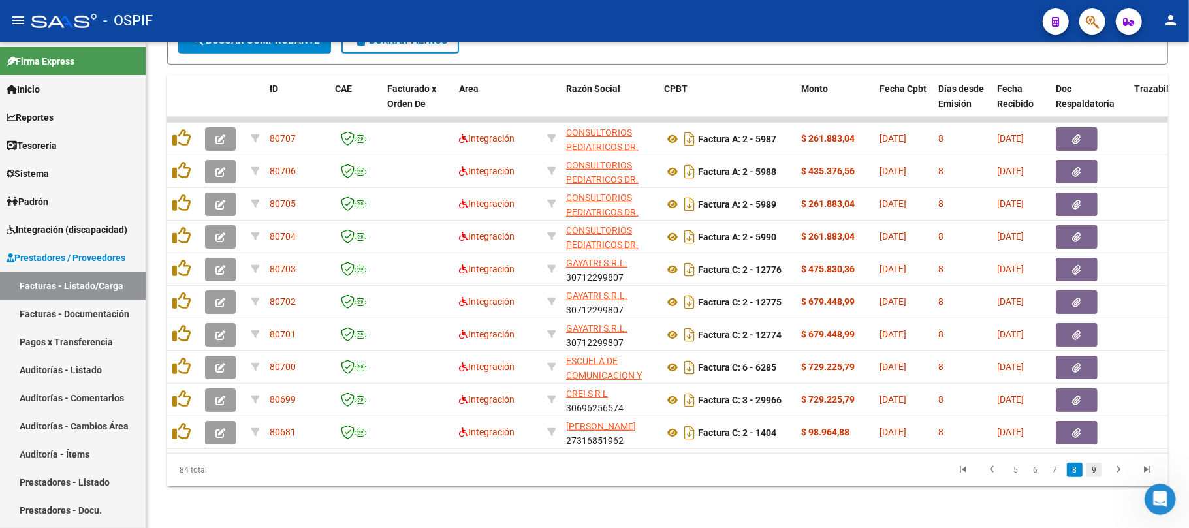
click at [1095, 474] on link "9" at bounding box center [1095, 470] width 16 height 14
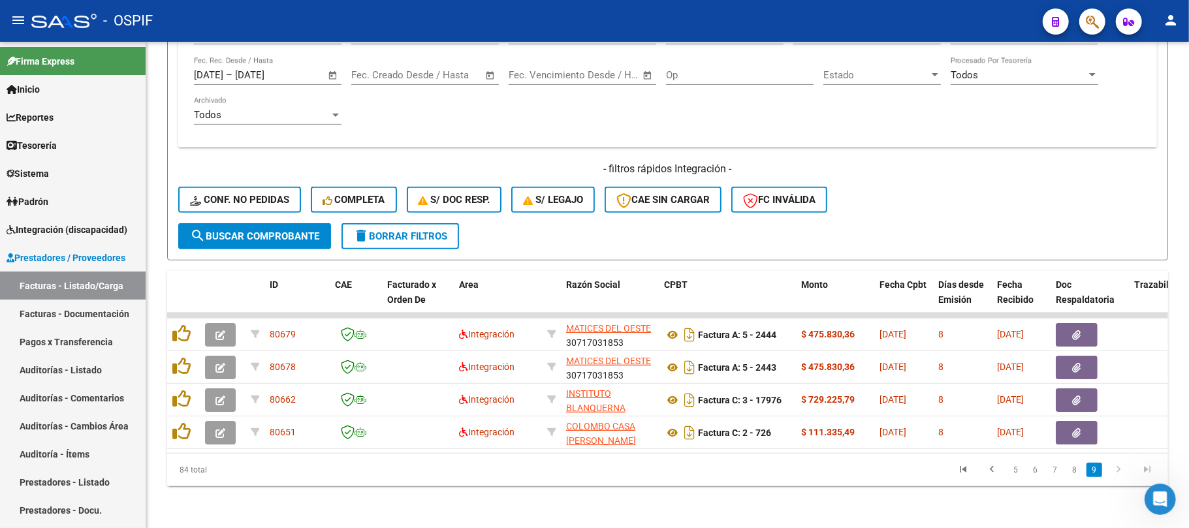
scroll to position [354, 0]
click at [963, 474] on icon "go to first page" at bounding box center [963, 472] width 17 height 16
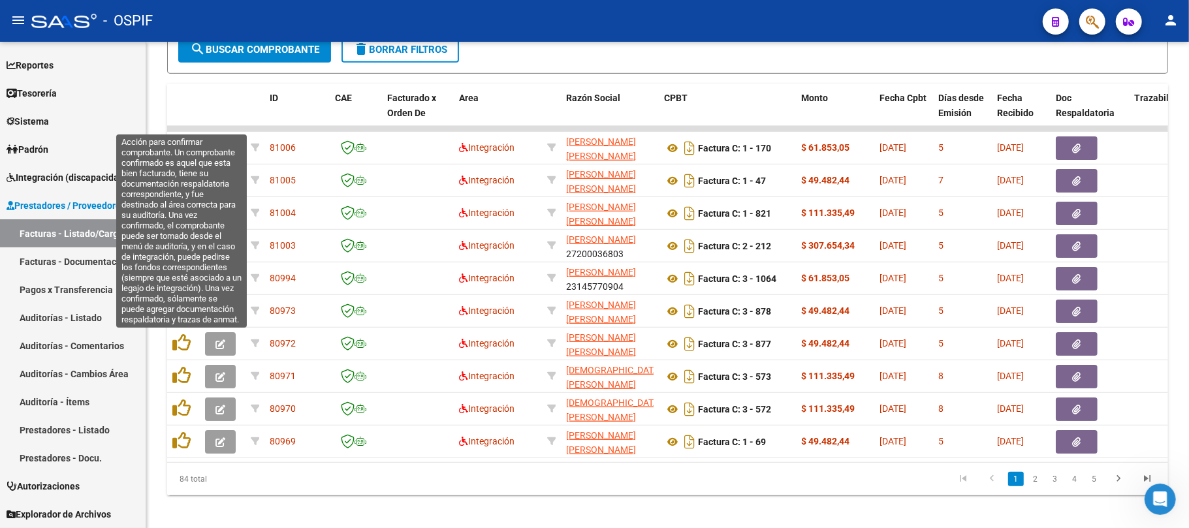
scroll to position [0, 0]
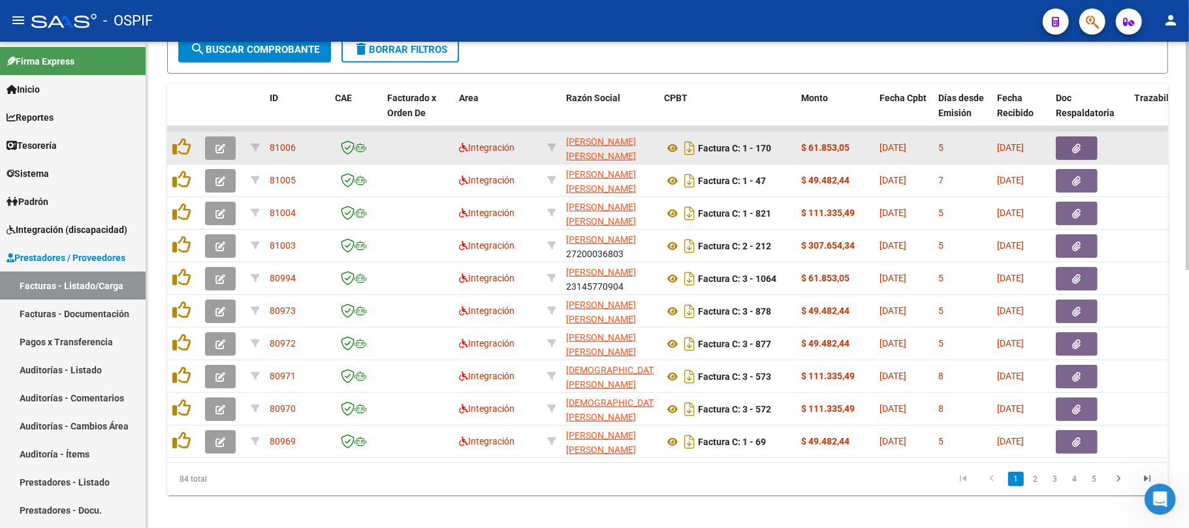
click at [210, 160] on datatable-body-cell at bounding box center [223, 148] width 46 height 32
click at [210, 155] on button "button" at bounding box center [220, 149] width 31 height 24
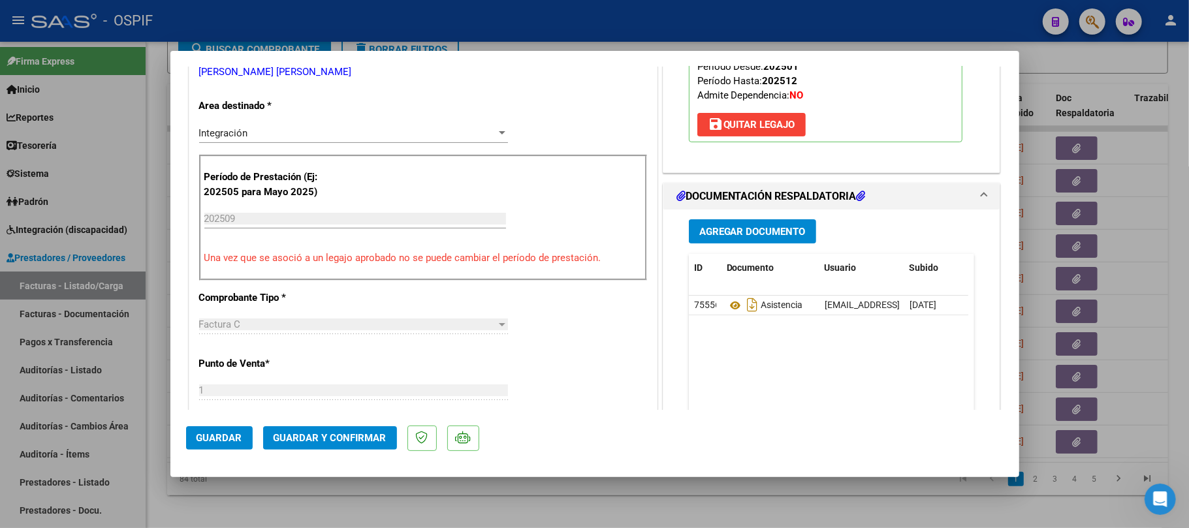
scroll to position [261, 0]
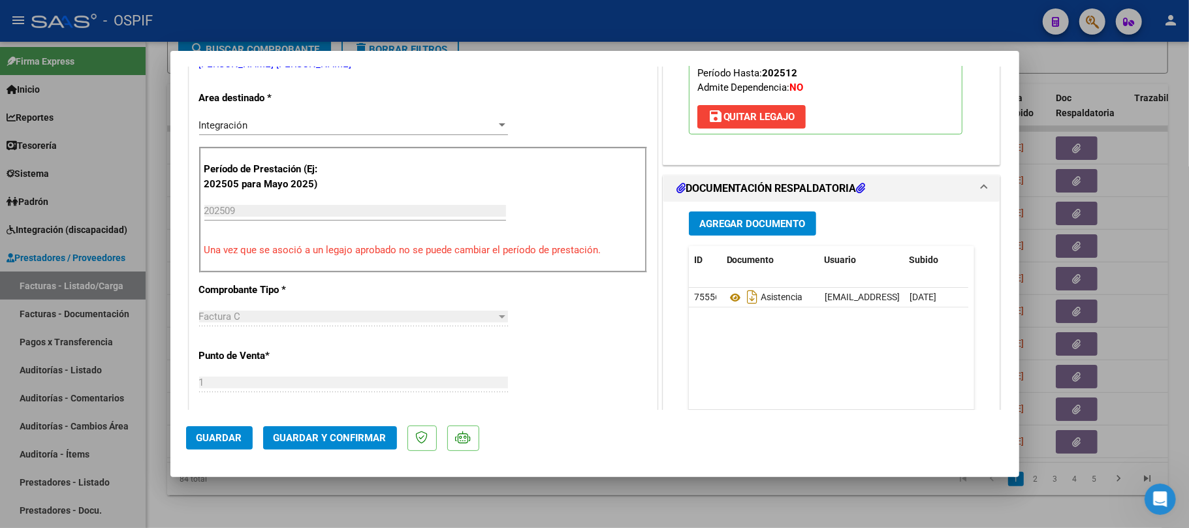
click at [342, 439] on span "Guardar y Confirmar" at bounding box center [330, 438] width 113 height 12
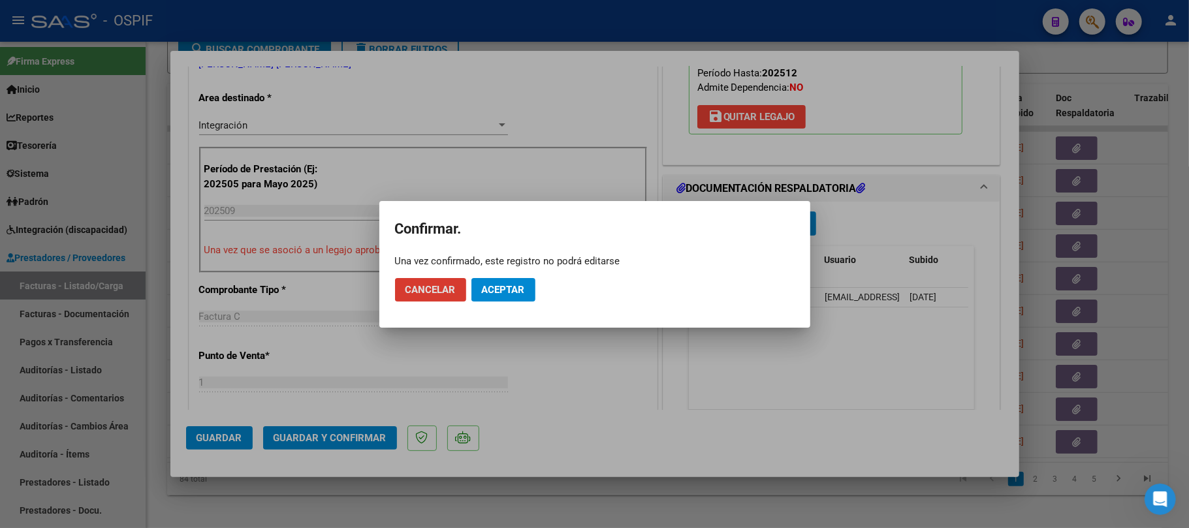
click at [507, 285] on span "Aceptar" at bounding box center [503, 290] width 43 height 12
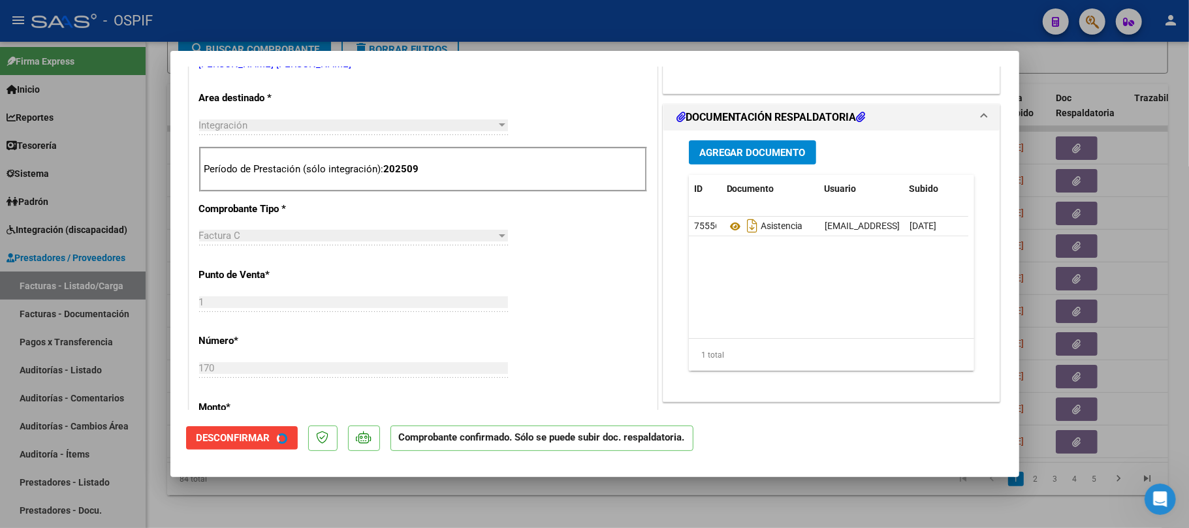
click at [620, 520] on div at bounding box center [594, 264] width 1189 height 528
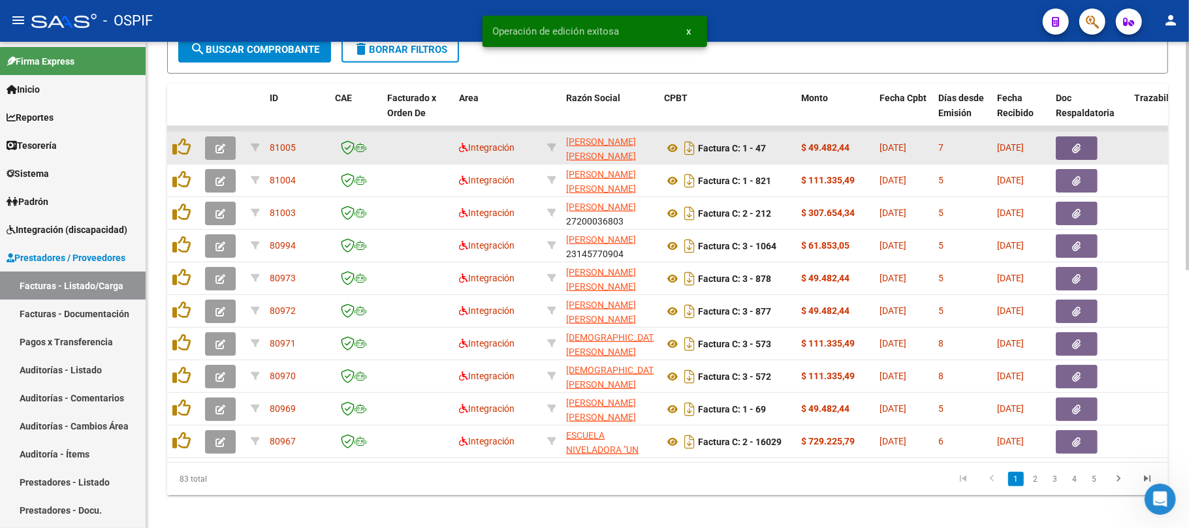
click at [216, 144] on icon "button" at bounding box center [221, 149] width 10 height 10
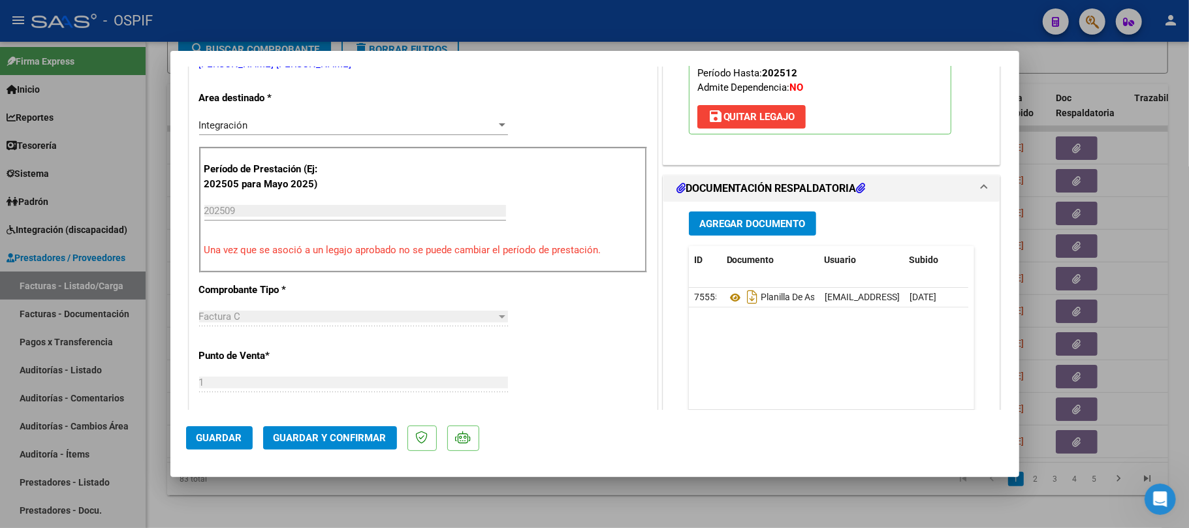
click at [333, 444] on span "Guardar y Confirmar" at bounding box center [330, 438] width 113 height 12
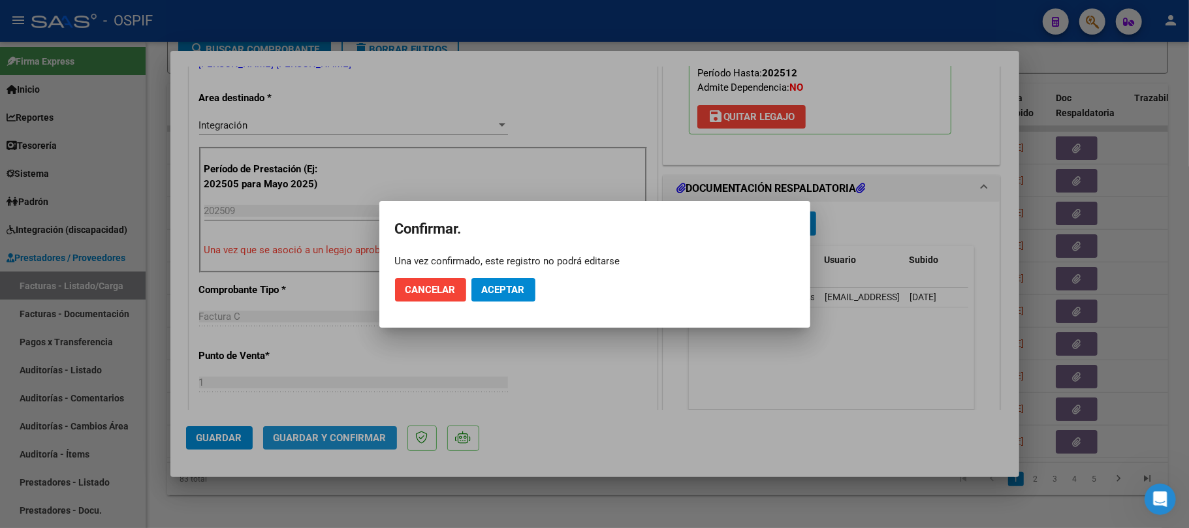
click at [510, 294] on button "Aceptar" at bounding box center [504, 290] width 64 height 24
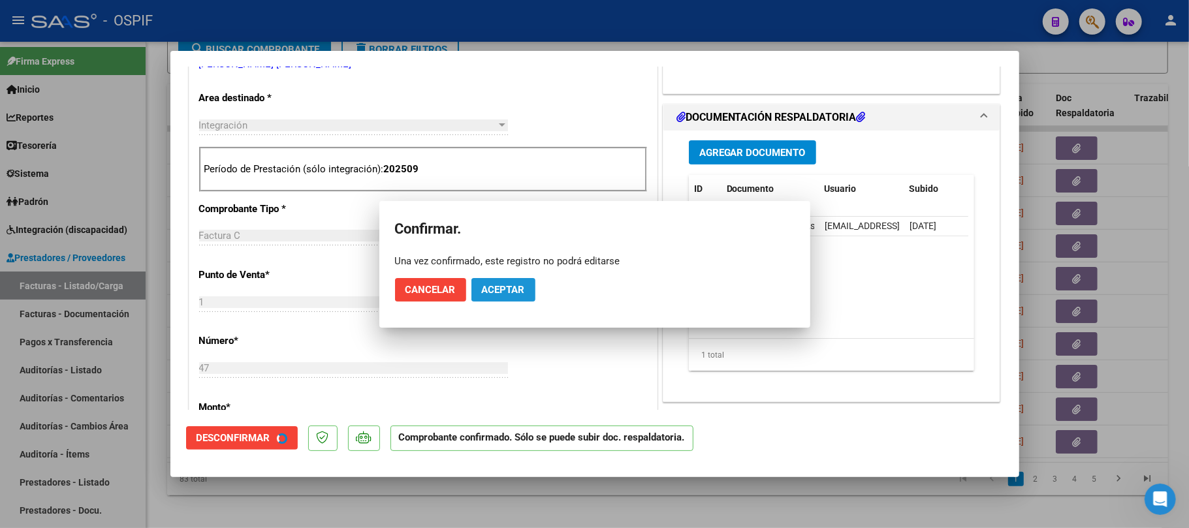
click at [512, 297] on button "Aceptar" at bounding box center [504, 290] width 64 height 24
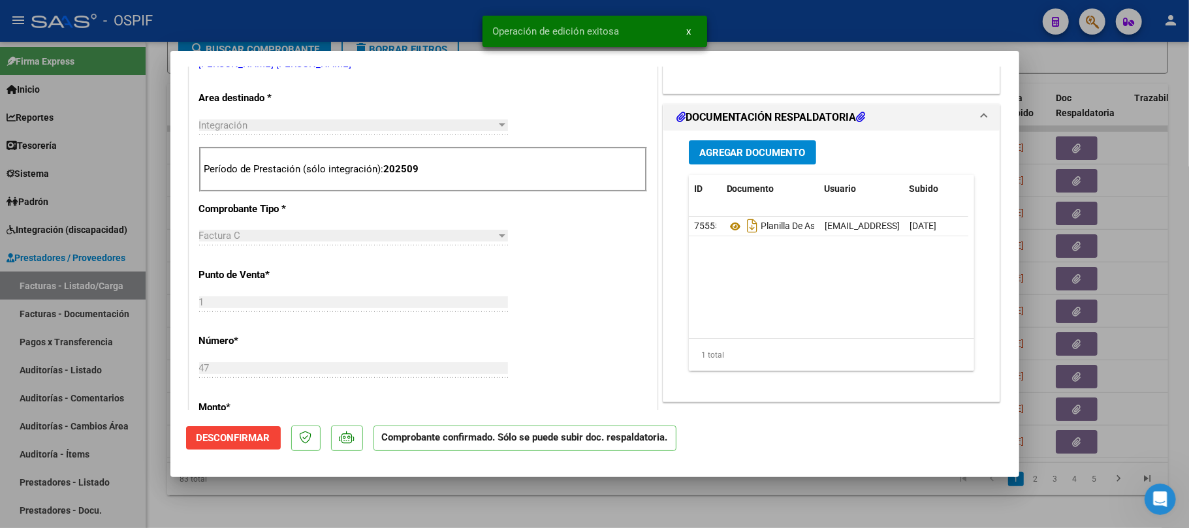
click at [492, 494] on div at bounding box center [594, 264] width 1189 height 528
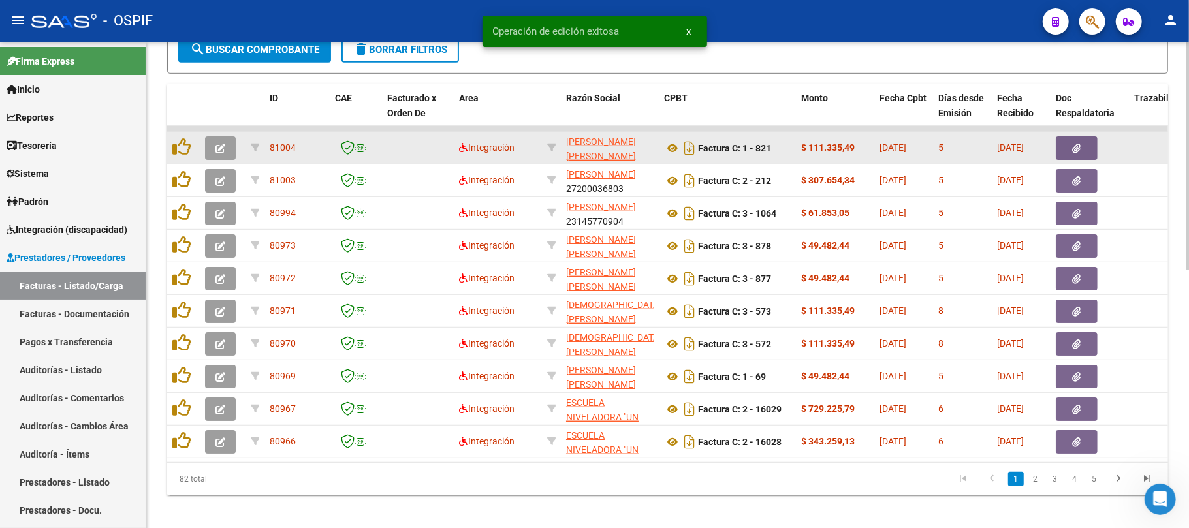
click at [223, 146] on icon "button" at bounding box center [221, 149] width 10 height 10
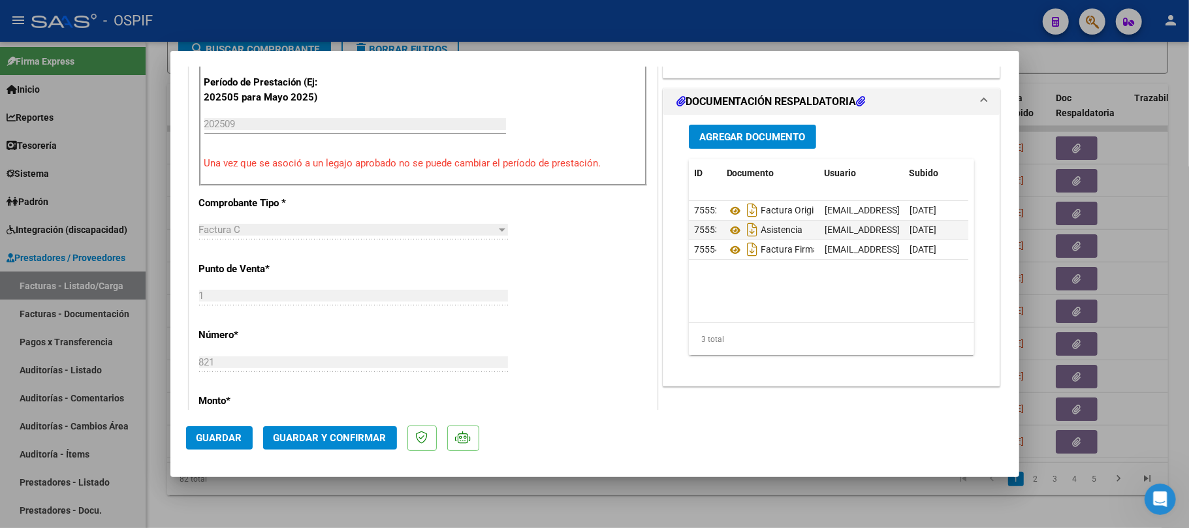
scroll to position [0, 0]
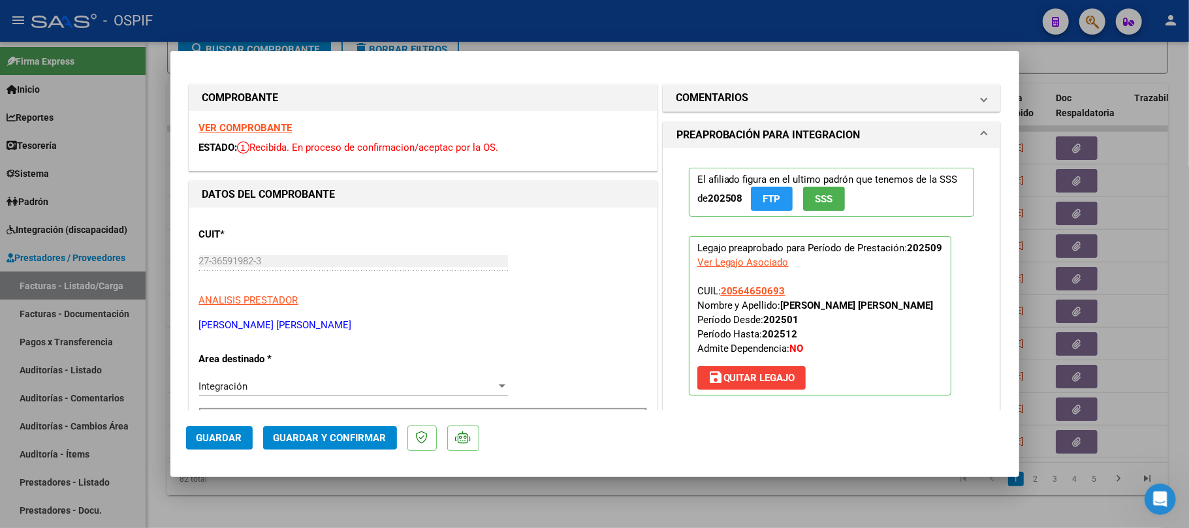
click at [332, 432] on span "Guardar y Confirmar" at bounding box center [330, 438] width 113 height 12
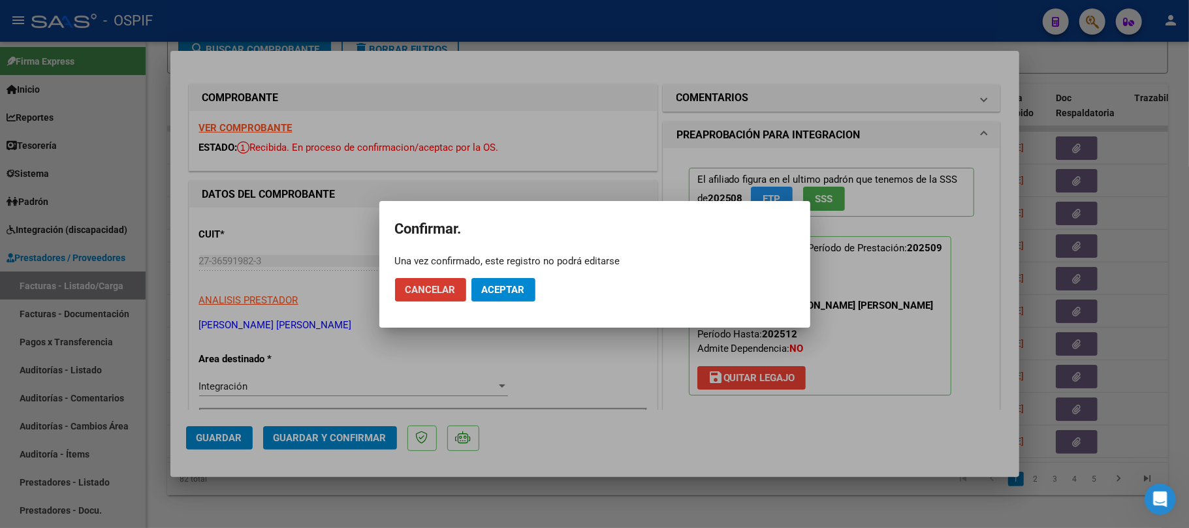
click at [523, 290] on span "Aceptar" at bounding box center [503, 290] width 43 height 12
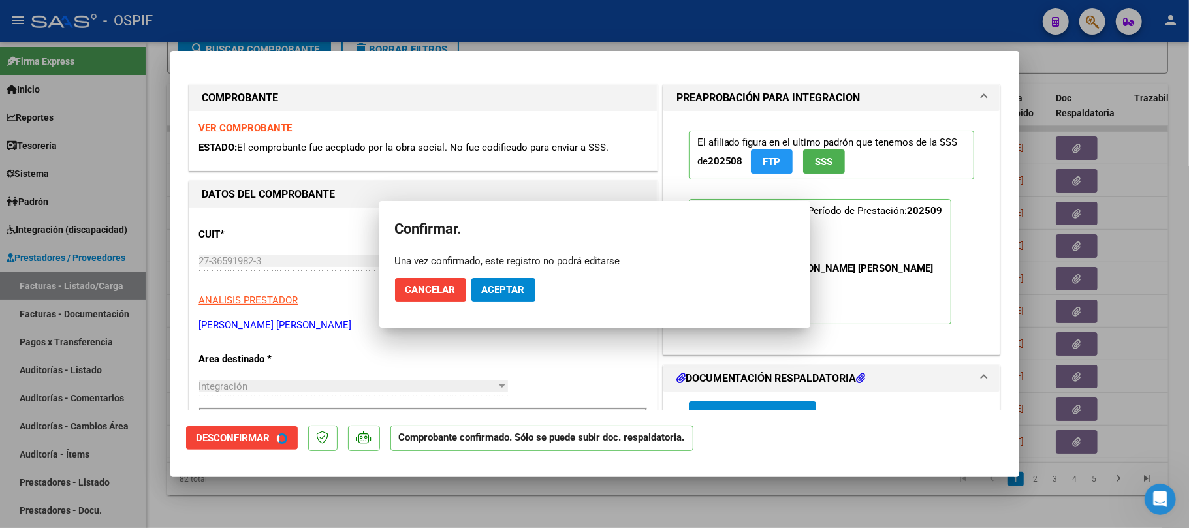
click at [256, 508] on div at bounding box center [594, 264] width 1189 height 528
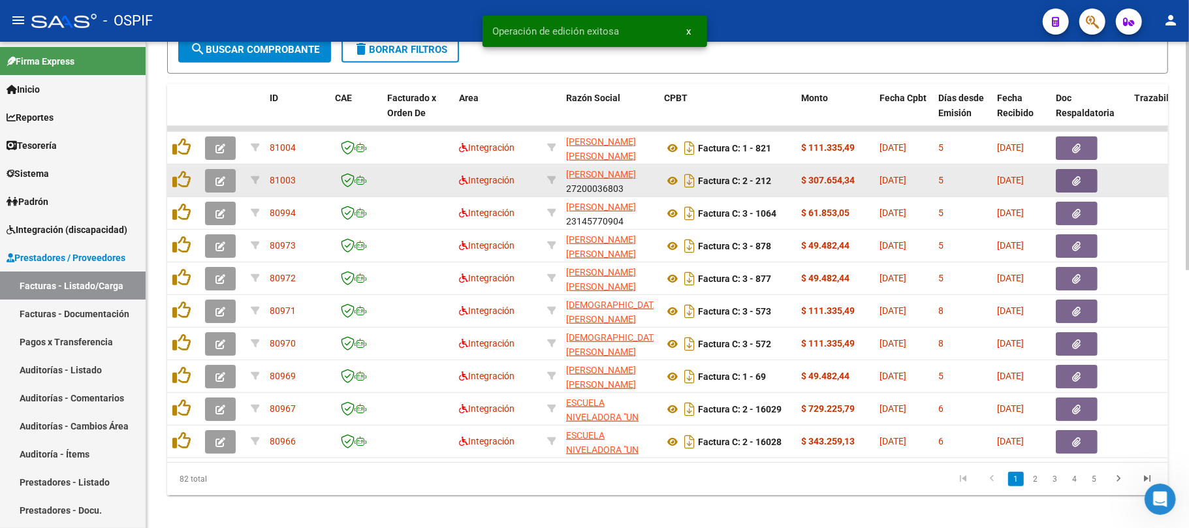
click at [225, 176] on icon "button" at bounding box center [221, 181] width 10 height 10
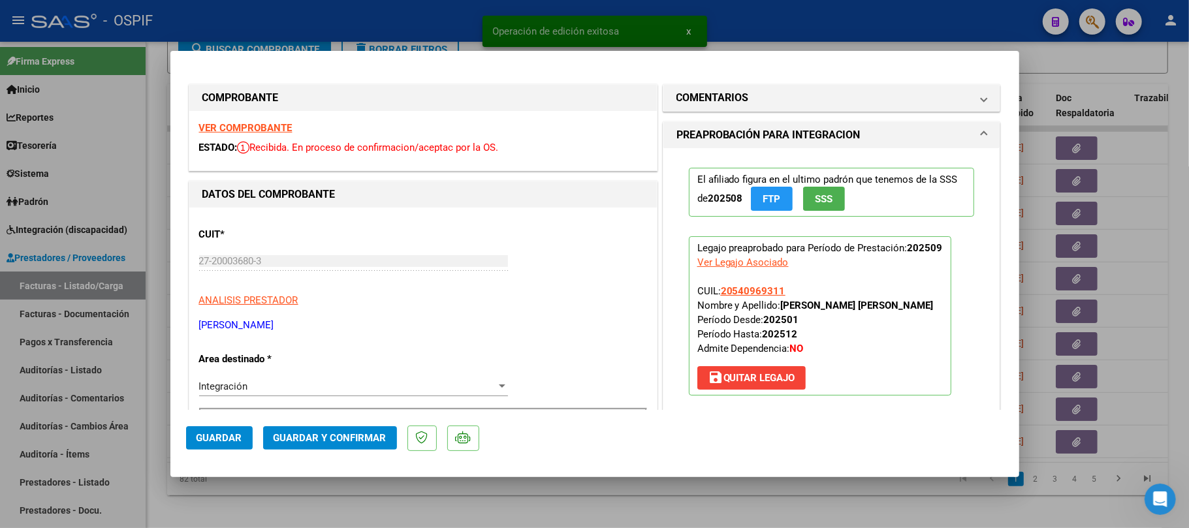
scroll to position [348, 0]
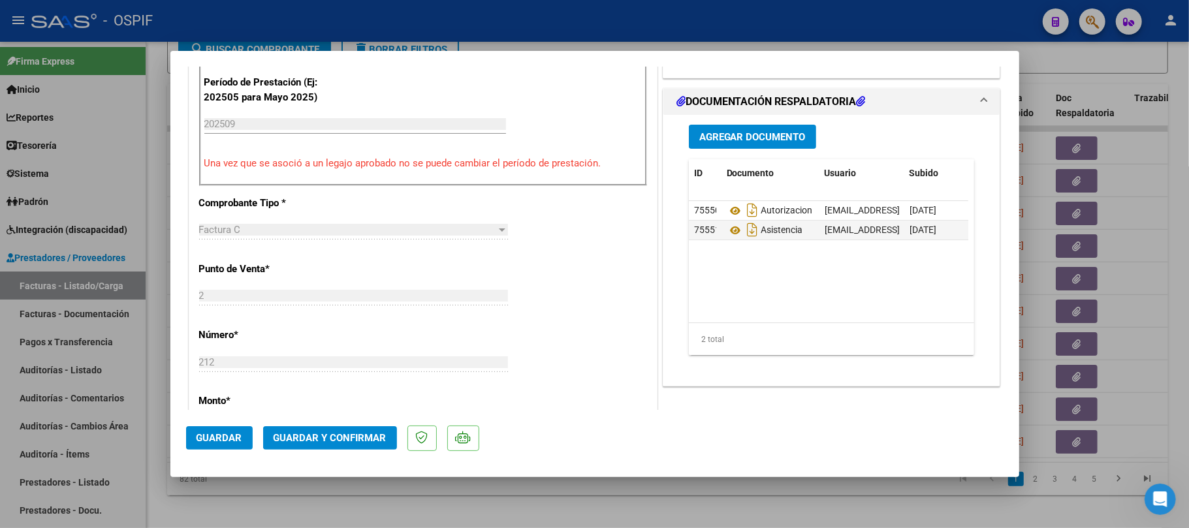
click at [341, 440] on span "Guardar y Confirmar" at bounding box center [330, 438] width 113 height 12
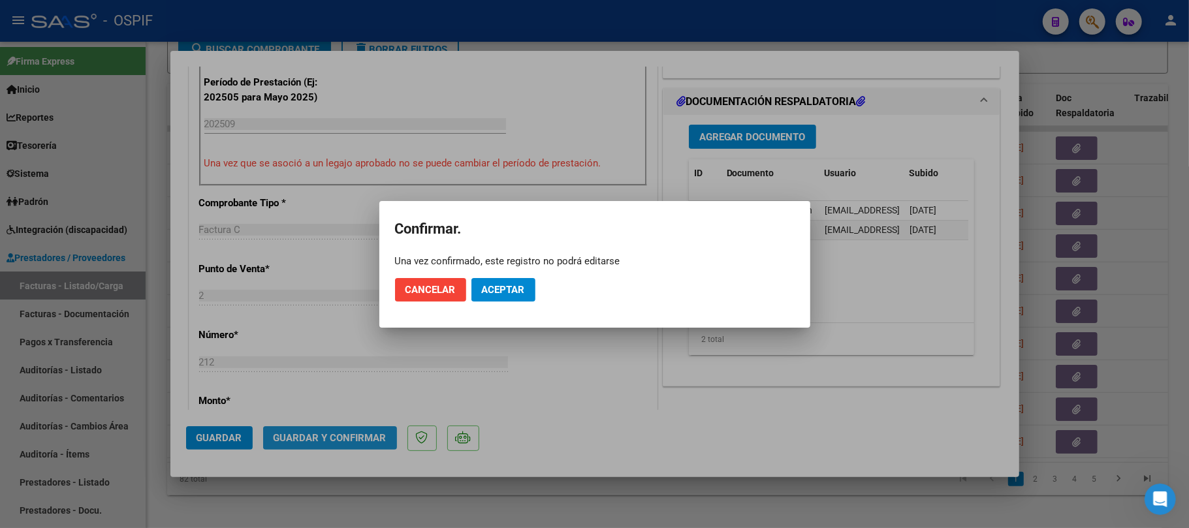
click at [512, 288] on span "Aceptar" at bounding box center [503, 290] width 43 height 12
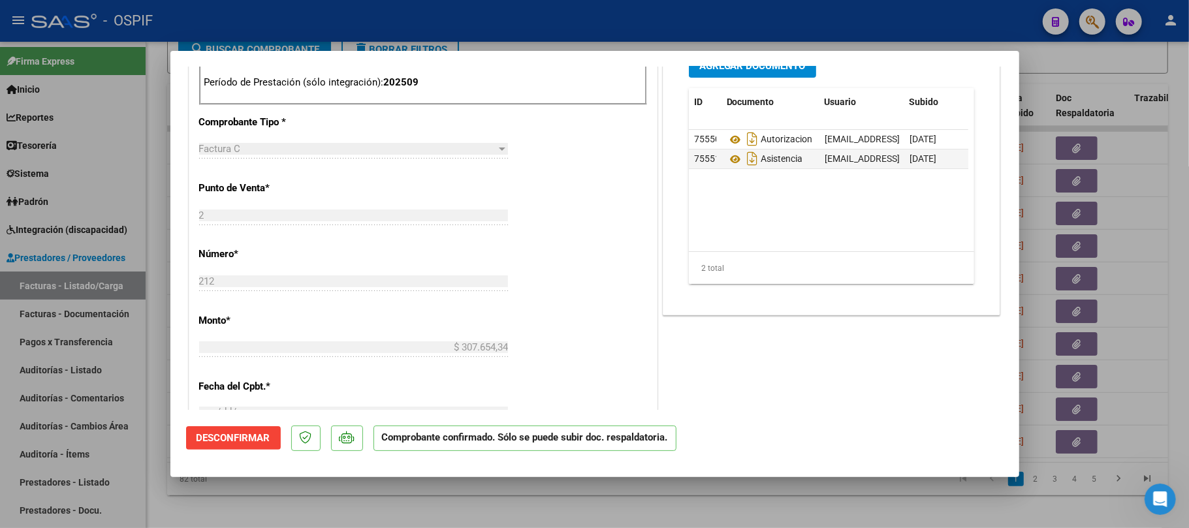
click at [1189, 236] on div at bounding box center [594, 264] width 1189 height 528
click at [1161, 197] on datatable-body-cell at bounding box center [1168, 181] width 78 height 32
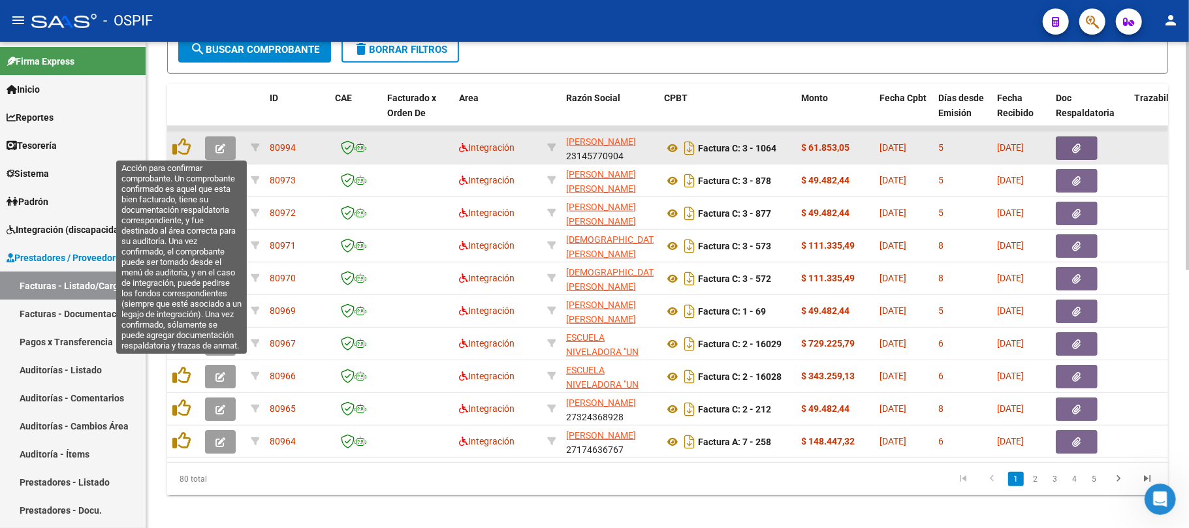
click at [218, 162] on datatable-body-cell at bounding box center [223, 148] width 46 height 32
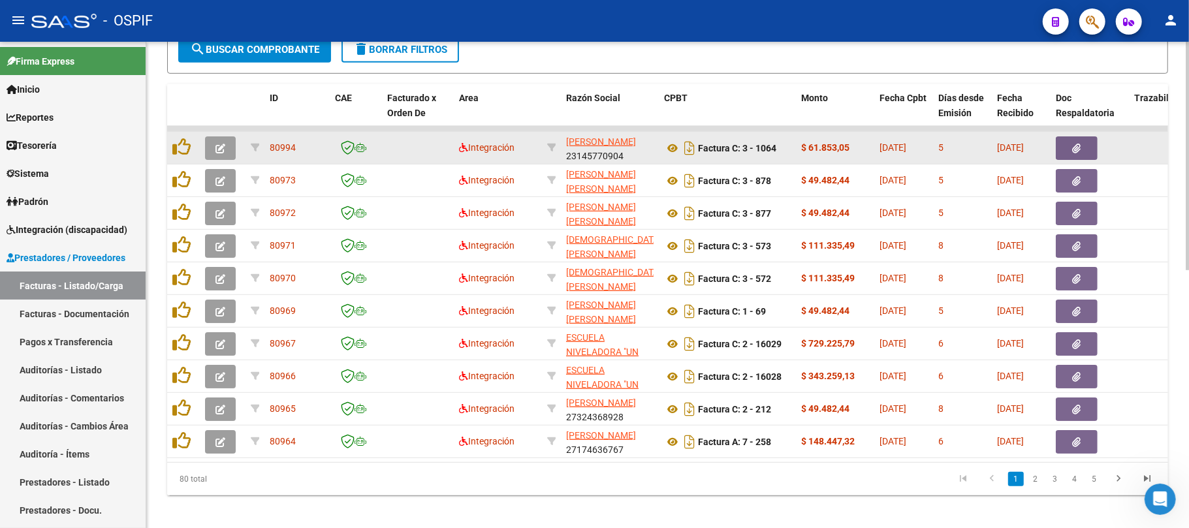
click at [227, 152] on button "button" at bounding box center [220, 149] width 31 height 24
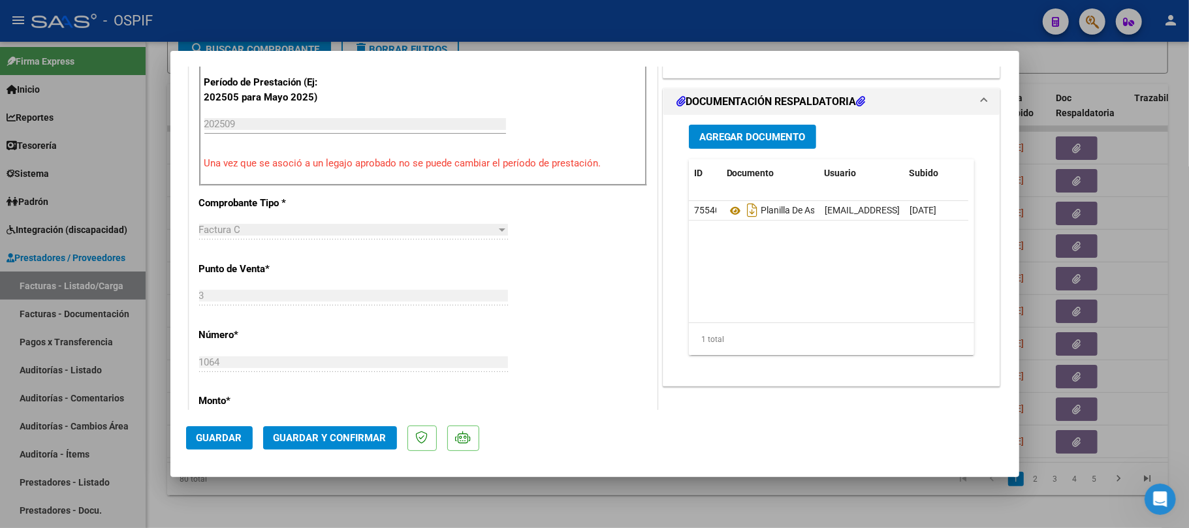
click at [351, 447] on button "Guardar y Confirmar" at bounding box center [330, 439] width 134 height 24
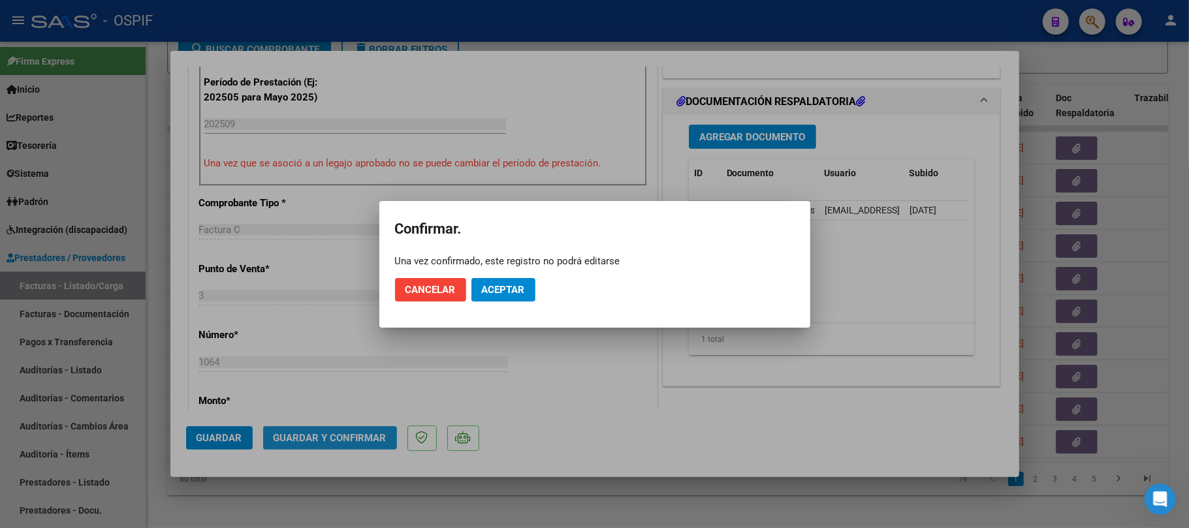
click at [503, 293] on span "Aceptar" at bounding box center [503, 290] width 43 height 12
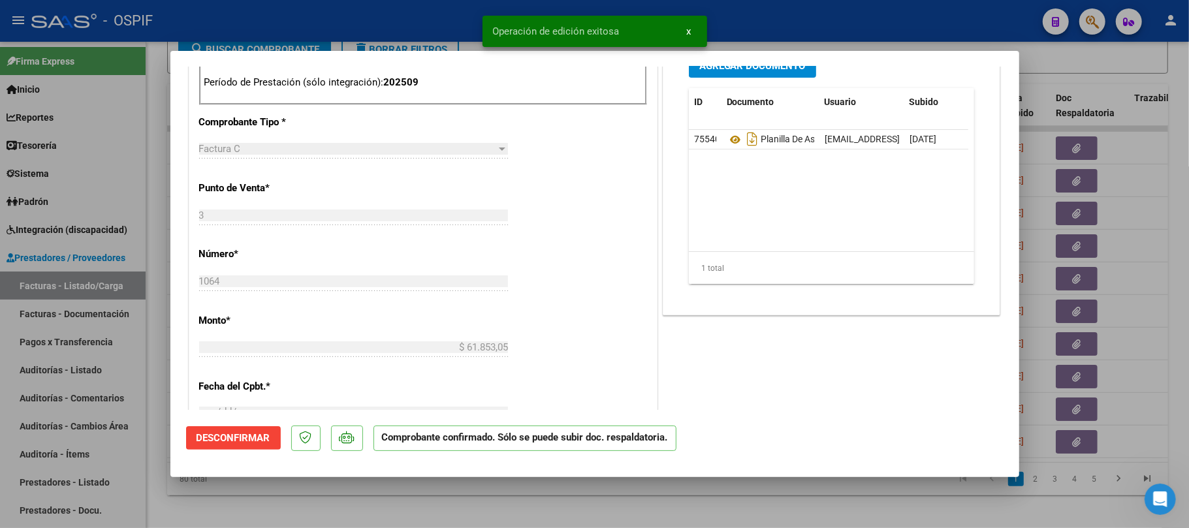
scroll to position [0, 0]
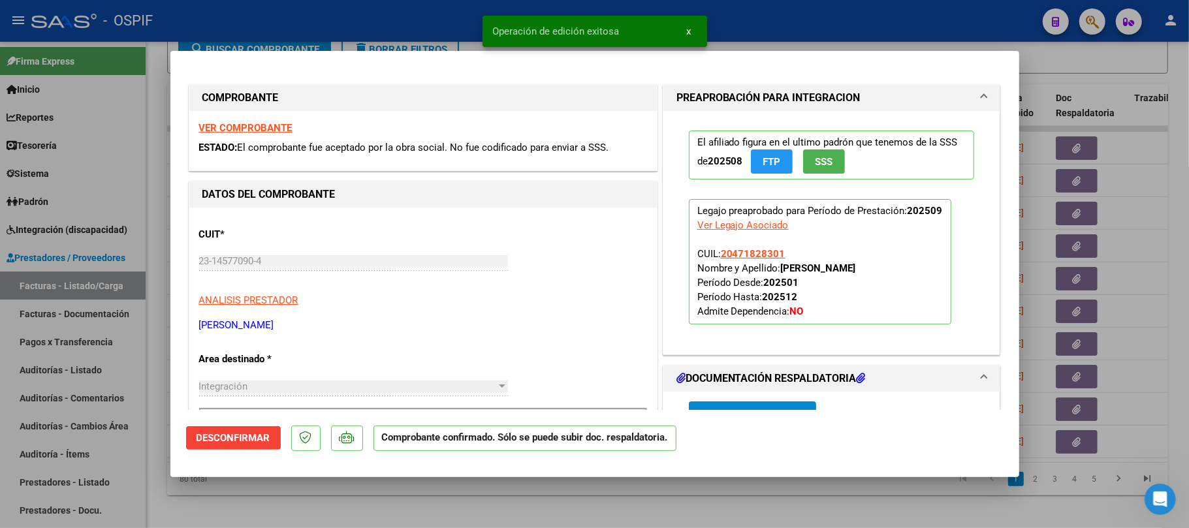
click at [596, 500] on div at bounding box center [594, 264] width 1189 height 528
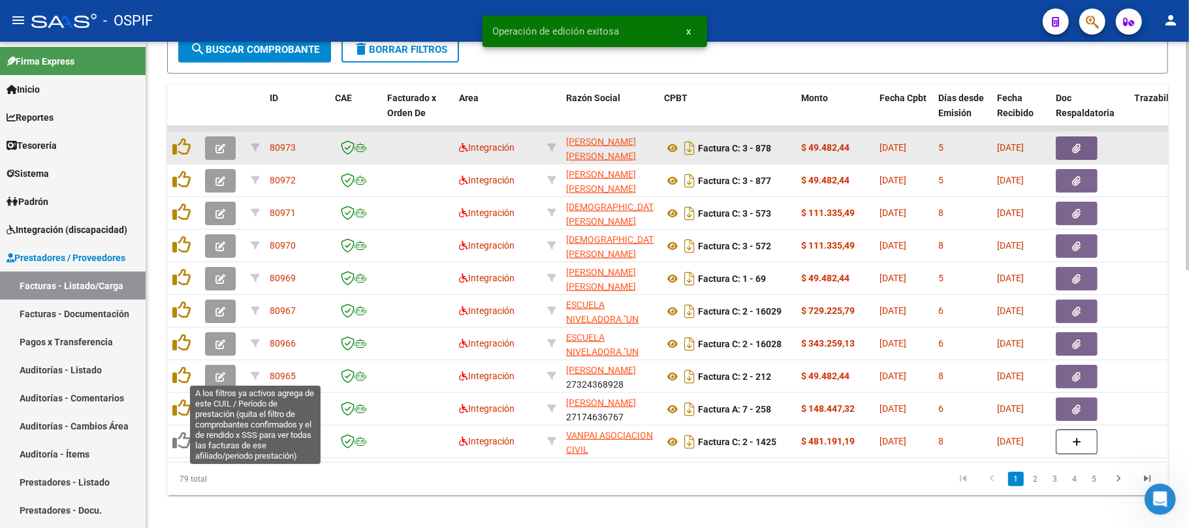
click at [225, 150] on icon "button" at bounding box center [221, 149] width 10 height 10
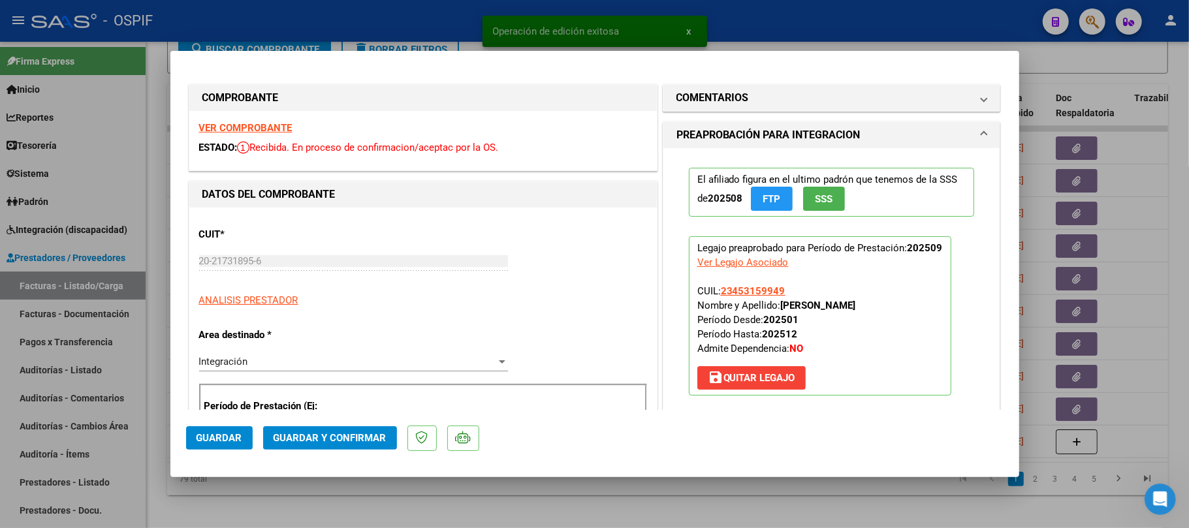
drag, startPoint x: 269, startPoint y: 133, endPoint x: 462, endPoint y: 202, distance: 205.4
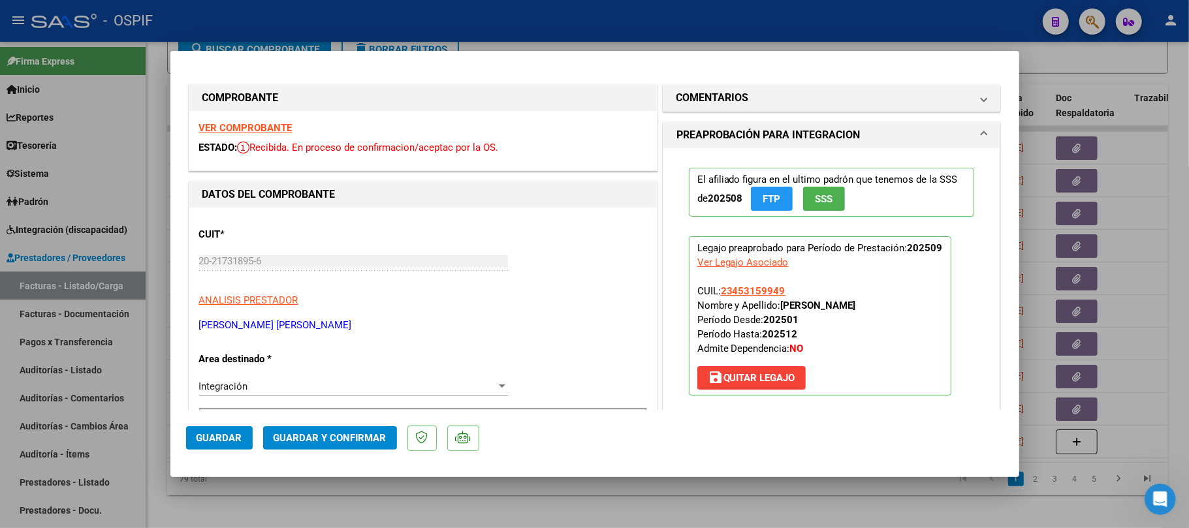
scroll to position [372, 0]
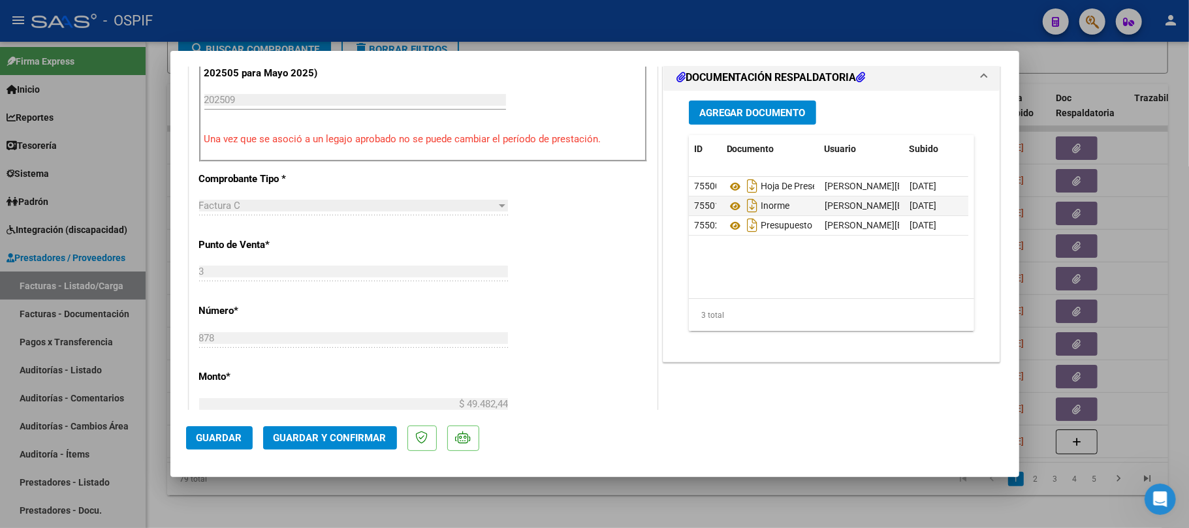
click at [320, 444] on span "Guardar y Confirmar" at bounding box center [330, 438] width 113 height 12
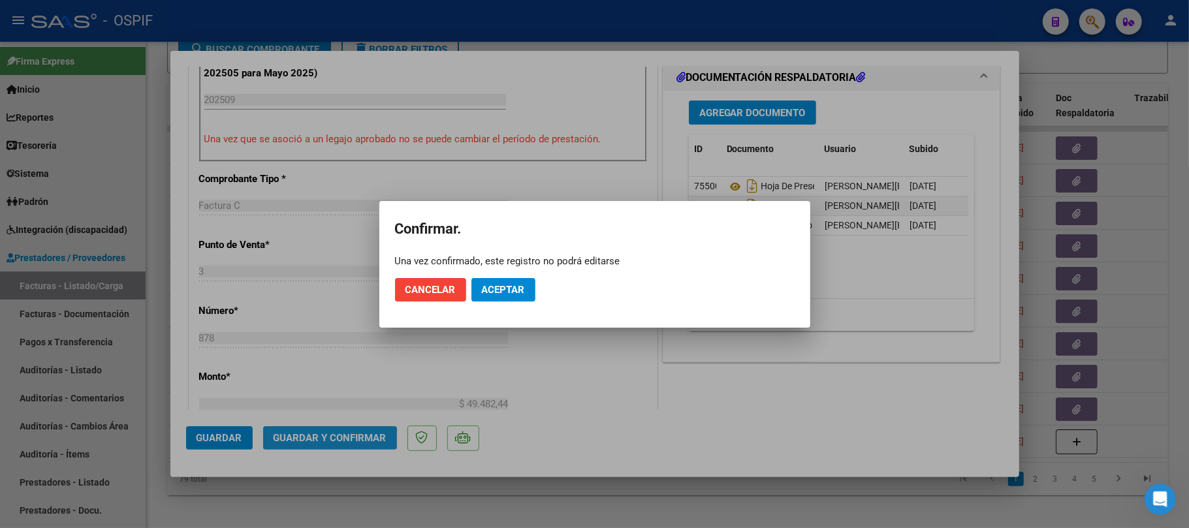
click at [502, 303] on mat-dialog-container "Confirmar. Una vez confirmado, este registro no podrá editarse Cancelar Aceptar" at bounding box center [594, 264] width 431 height 127
click at [507, 295] on span "Aceptar" at bounding box center [503, 290] width 43 height 12
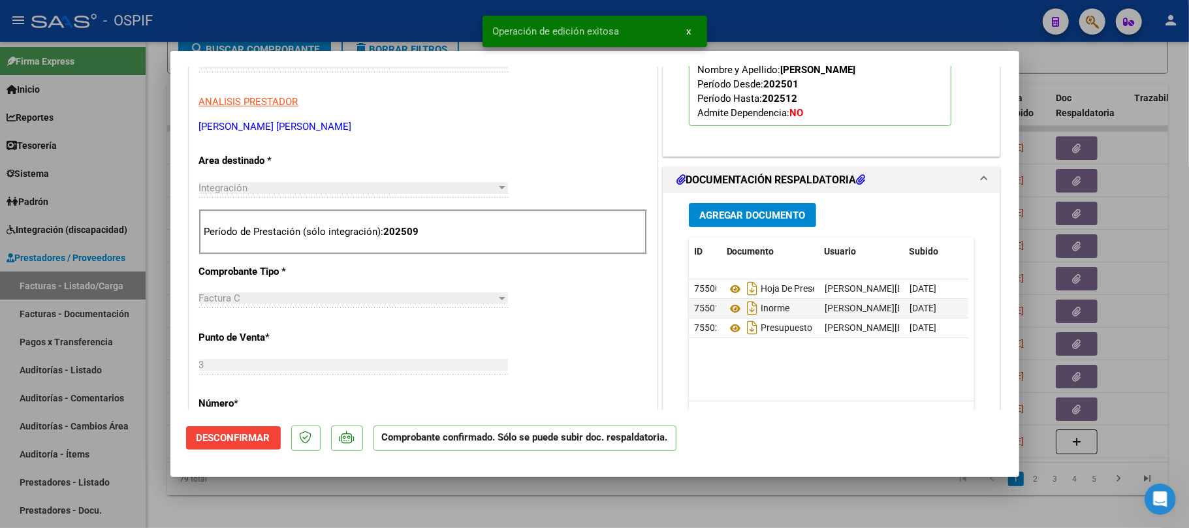
scroll to position [0, 0]
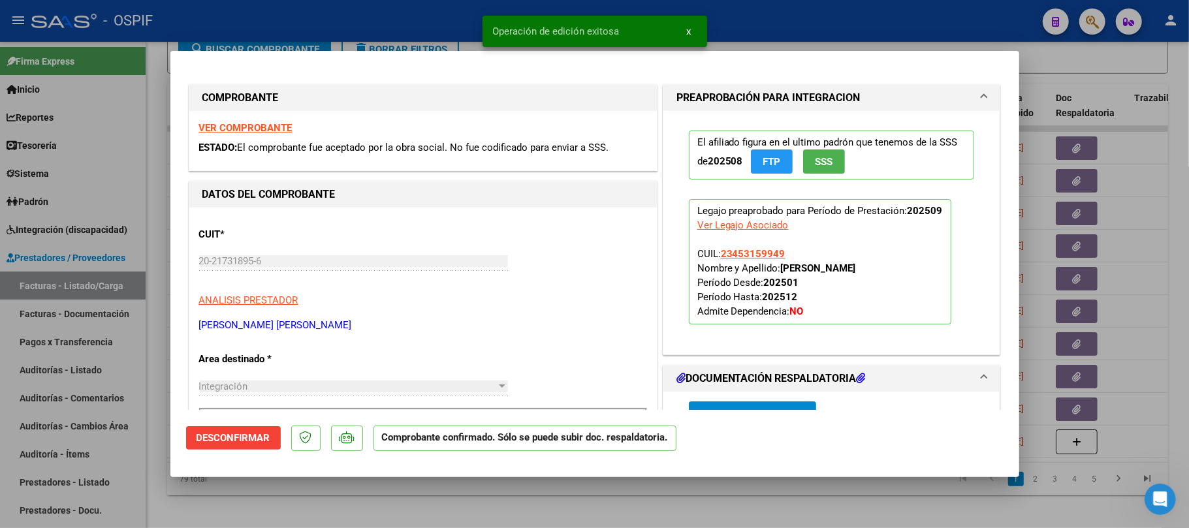
click at [604, 509] on div at bounding box center [594, 264] width 1189 height 528
type input "$ 0,00"
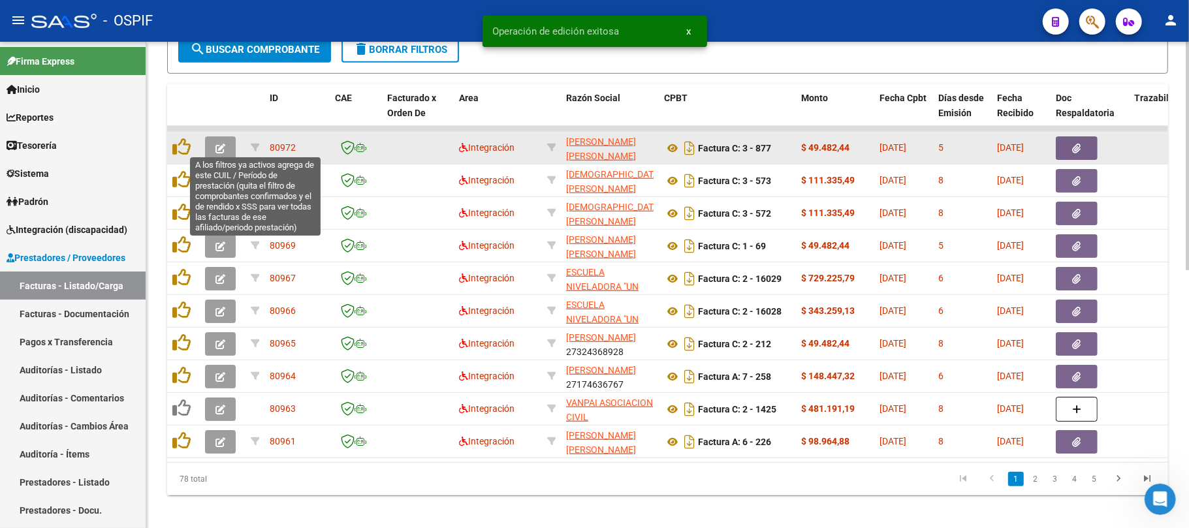
click at [230, 147] on button "button" at bounding box center [220, 149] width 31 height 24
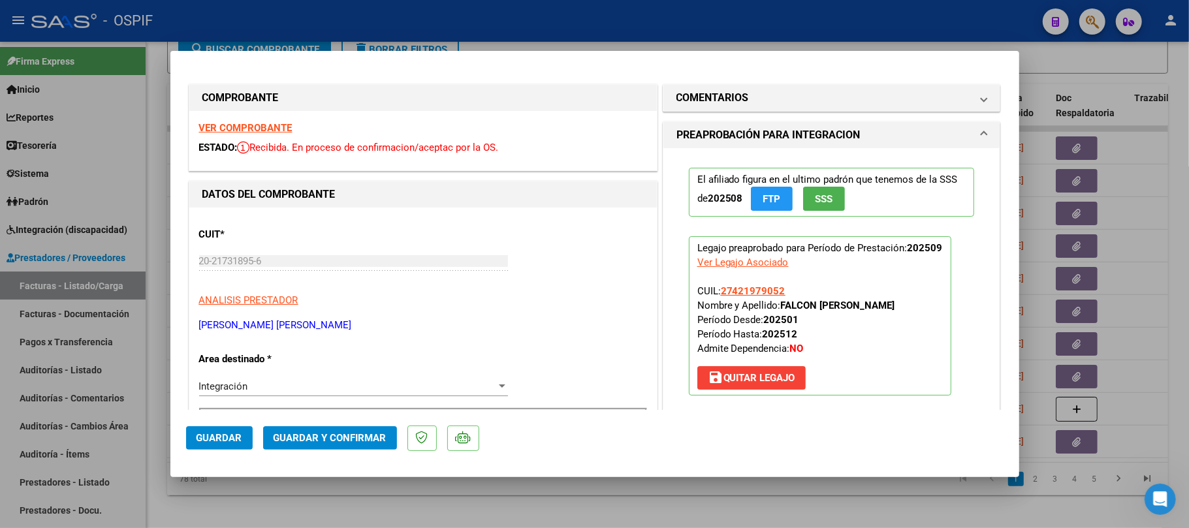
click at [311, 444] on span "Guardar y Confirmar" at bounding box center [330, 438] width 113 height 12
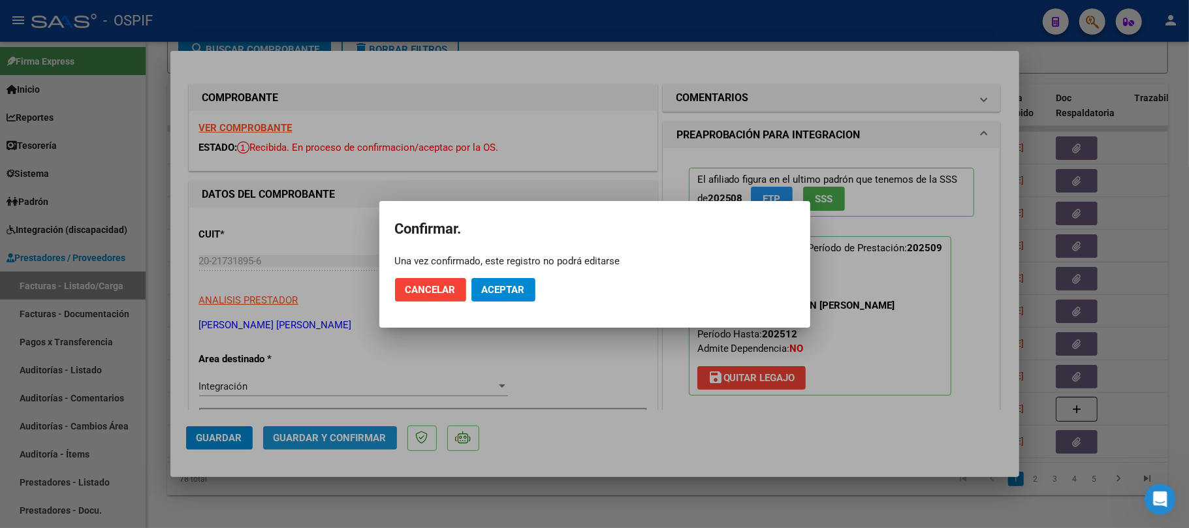
click at [505, 291] on span "Aceptar" at bounding box center [503, 290] width 43 height 12
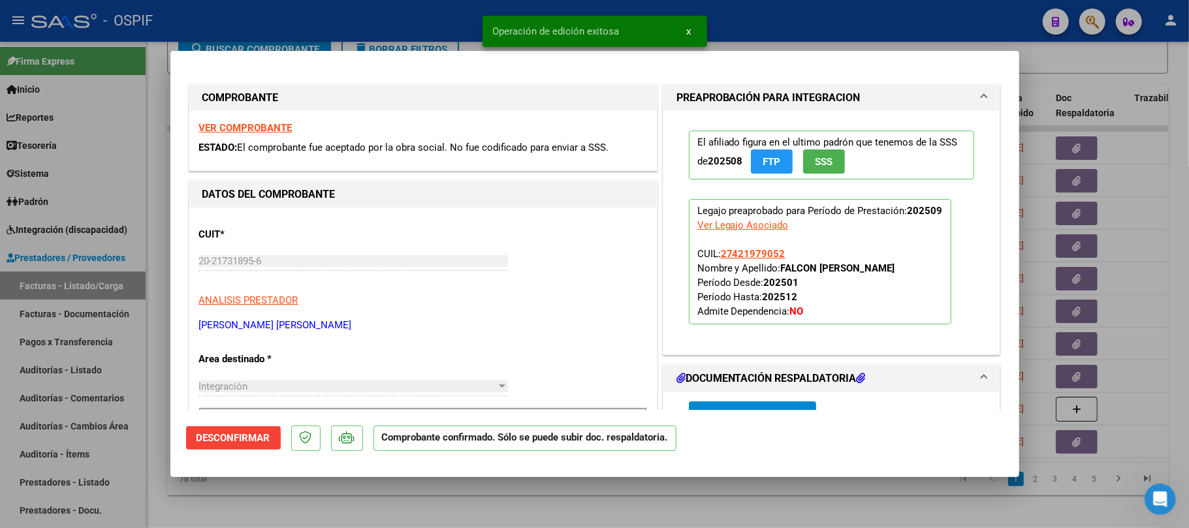
click at [701, 521] on div at bounding box center [594, 264] width 1189 height 528
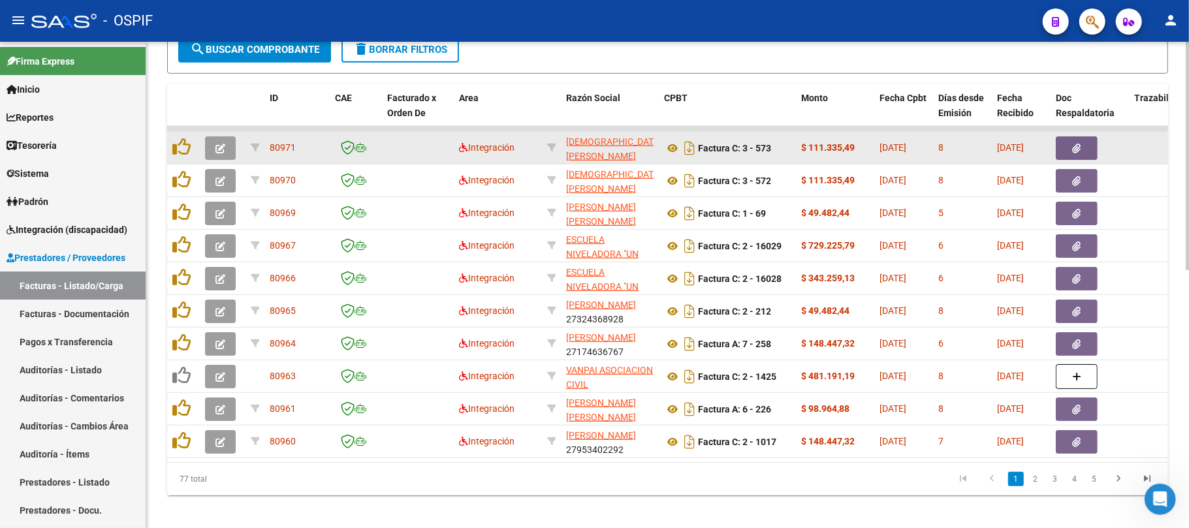
click at [212, 154] on button "button" at bounding box center [220, 149] width 31 height 24
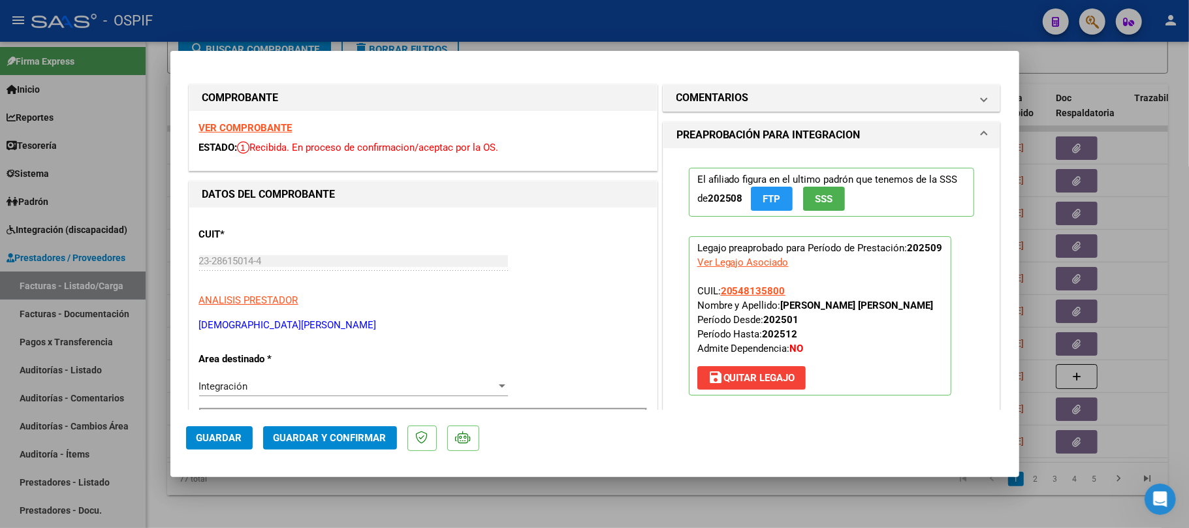
click at [349, 435] on span "Guardar y Confirmar" at bounding box center [330, 438] width 113 height 12
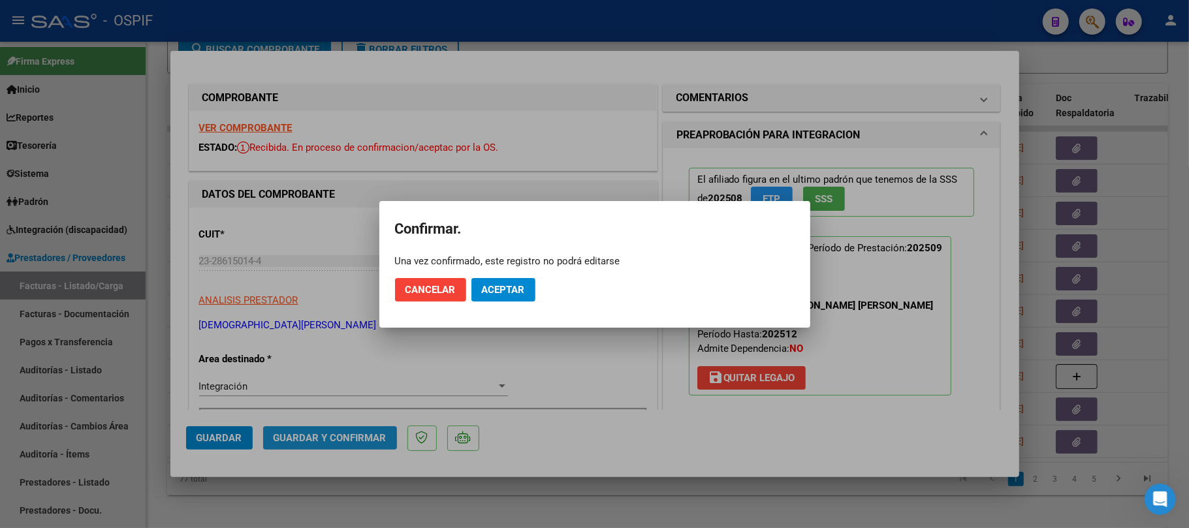
click at [496, 287] on span "Aceptar" at bounding box center [503, 290] width 43 height 12
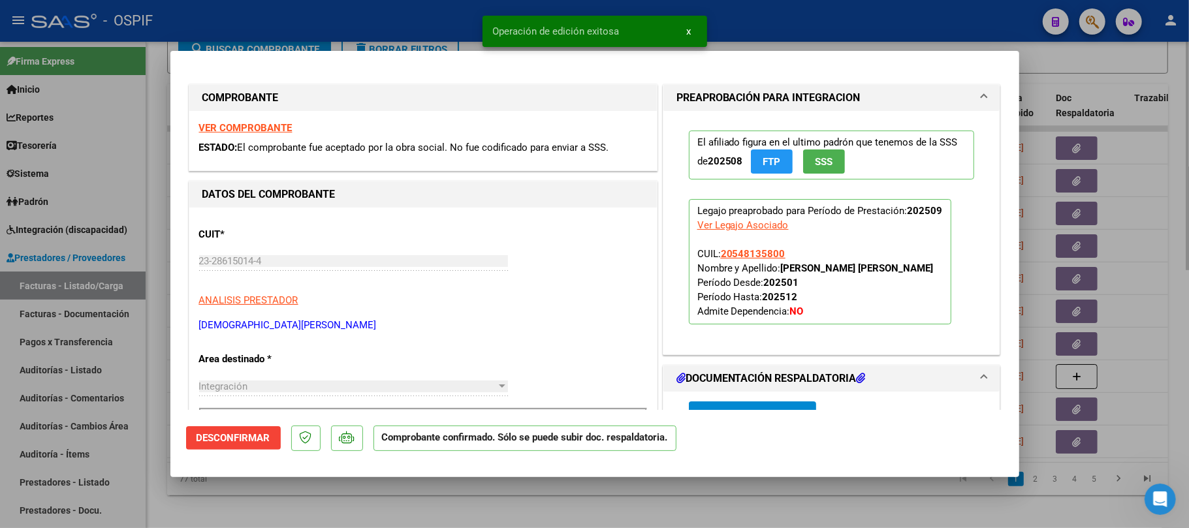
click at [583, 511] on div at bounding box center [594, 264] width 1189 height 528
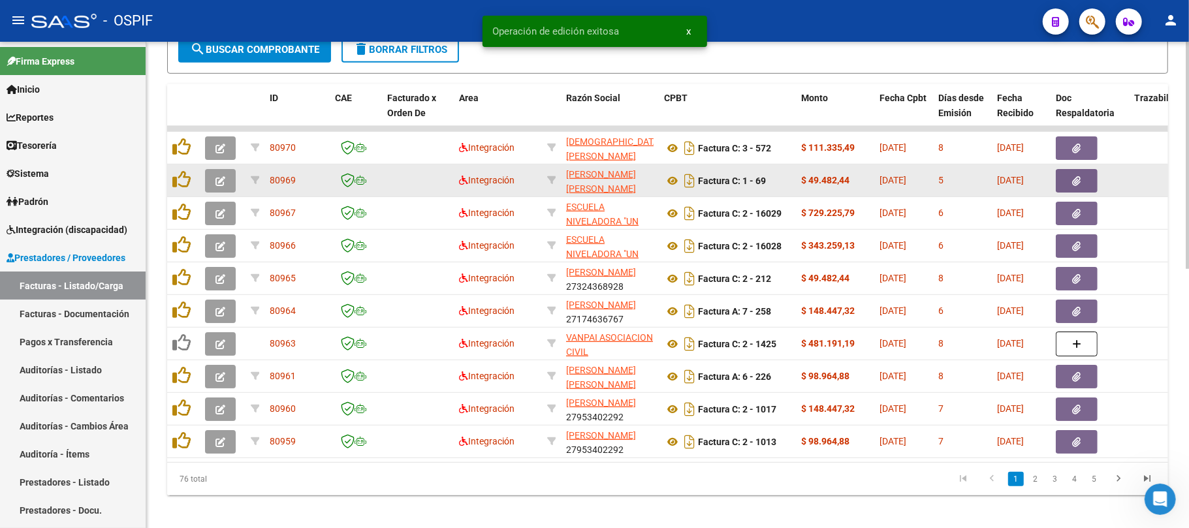
click at [225, 182] on icon "button" at bounding box center [221, 181] width 10 height 10
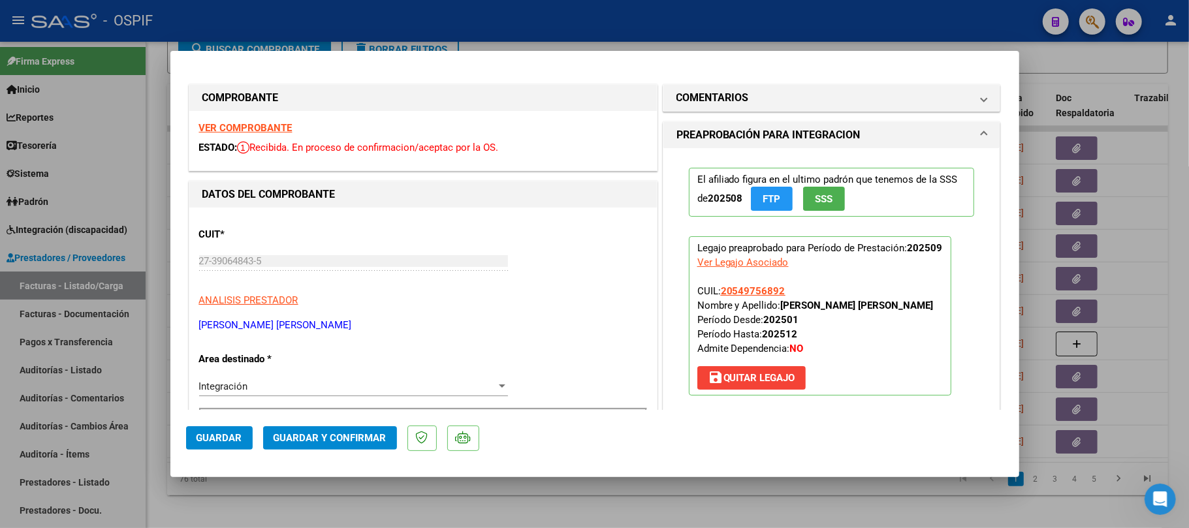
click at [351, 435] on span "Guardar y Confirmar" at bounding box center [330, 438] width 113 height 12
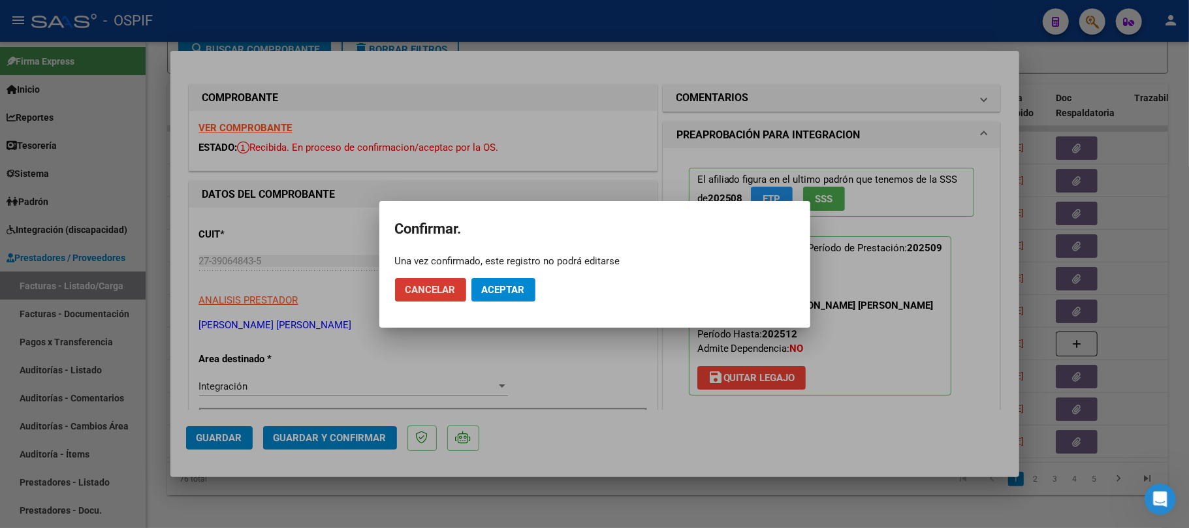
click at [523, 284] on span "Aceptar" at bounding box center [503, 290] width 43 height 12
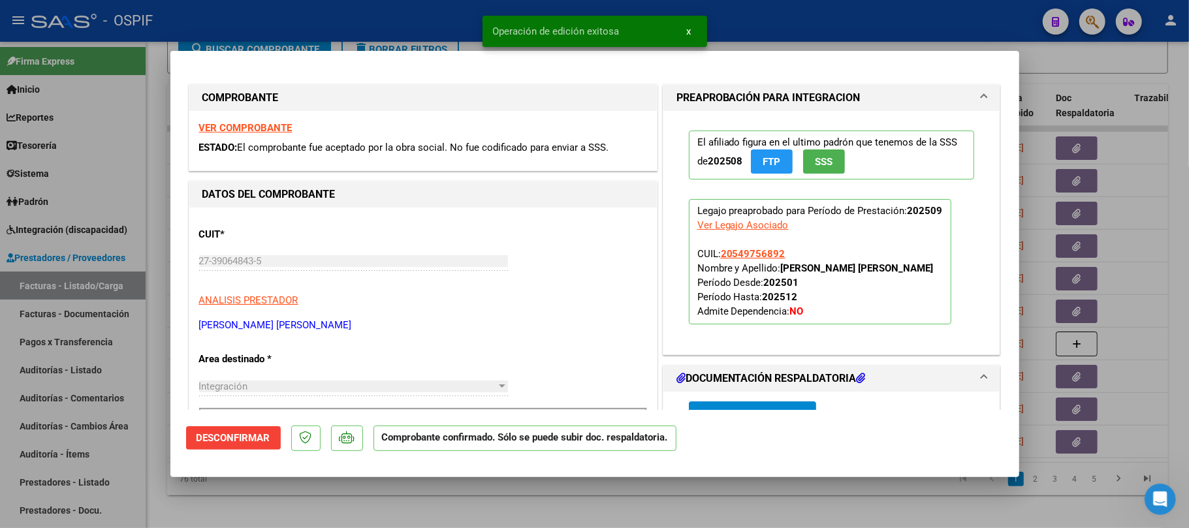
click at [589, 508] on div at bounding box center [594, 264] width 1189 height 528
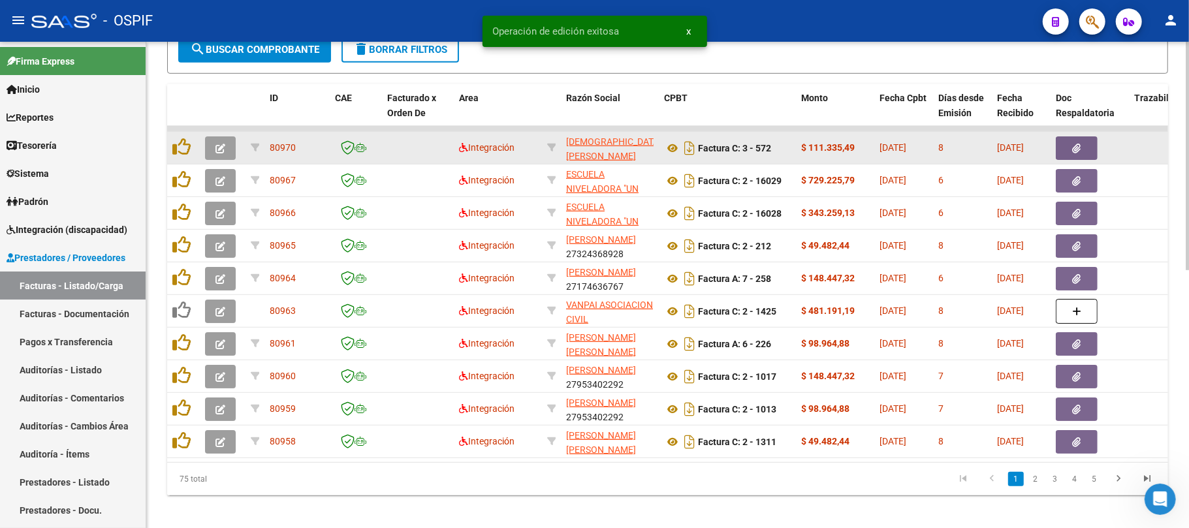
click at [229, 147] on button "button" at bounding box center [220, 149] width 31 height 24
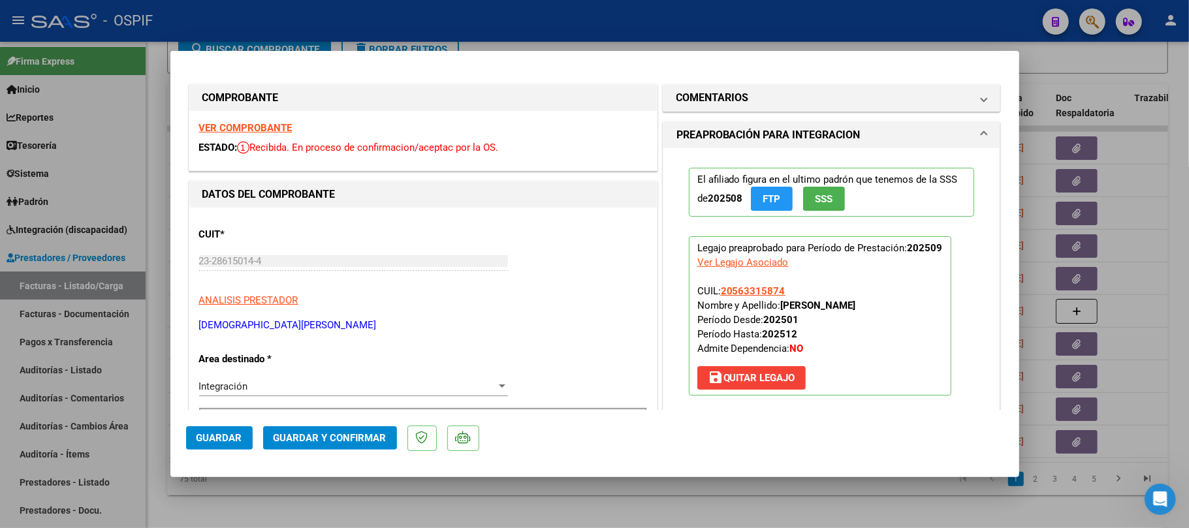
scroll to position [435, 0]
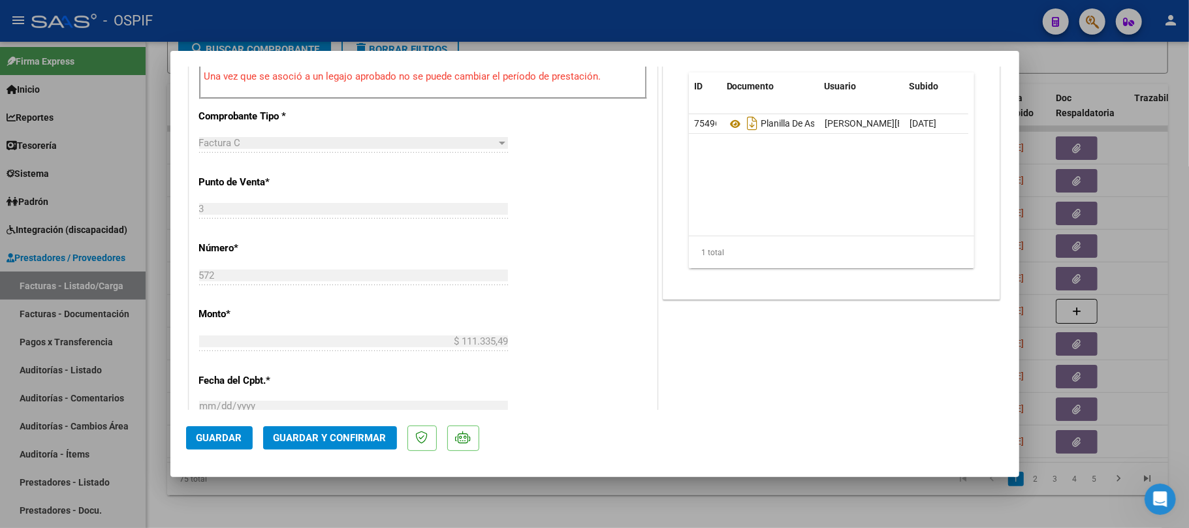
click at [351, 447] on button "Guardar y Confirmar" at bounding box center [330, 439] width 134 height 24
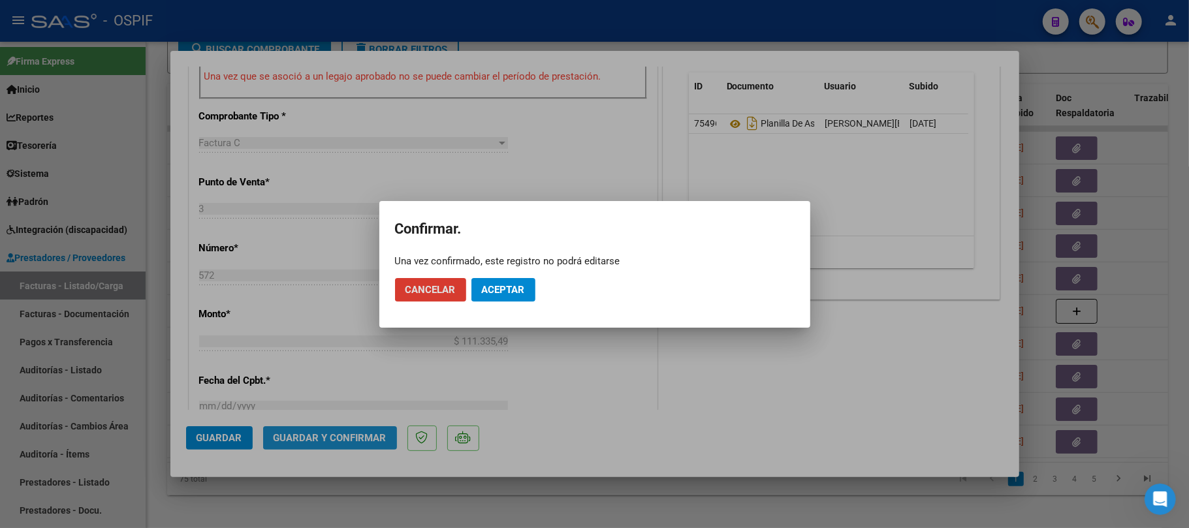
click at [492, 287] on span "Aceptar" at bounding box center [503, 290] width 43 height 12
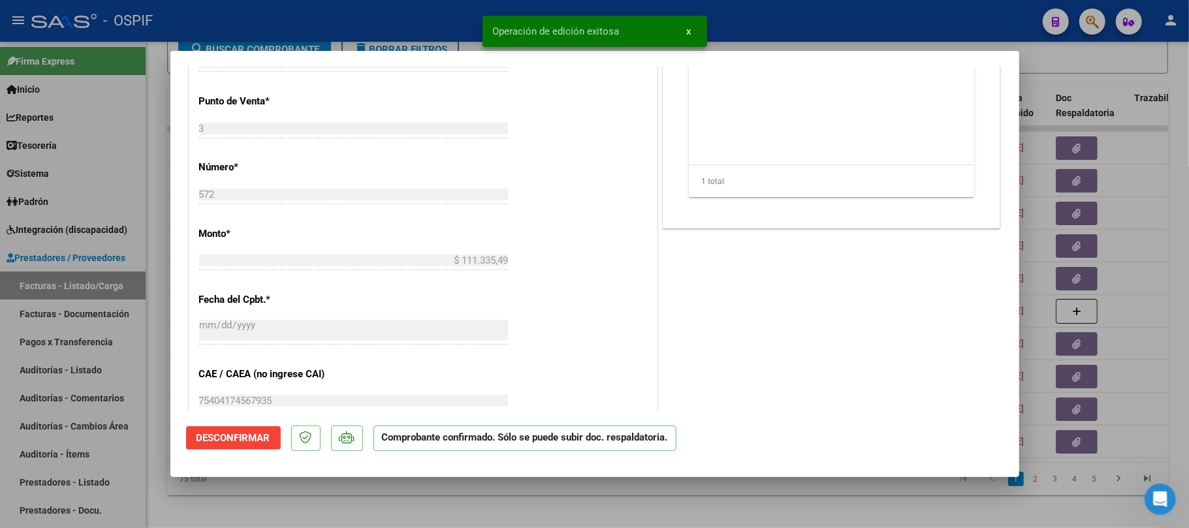
click at [618, 508] on div at bounding box center [594, 264] width 1189 height 528
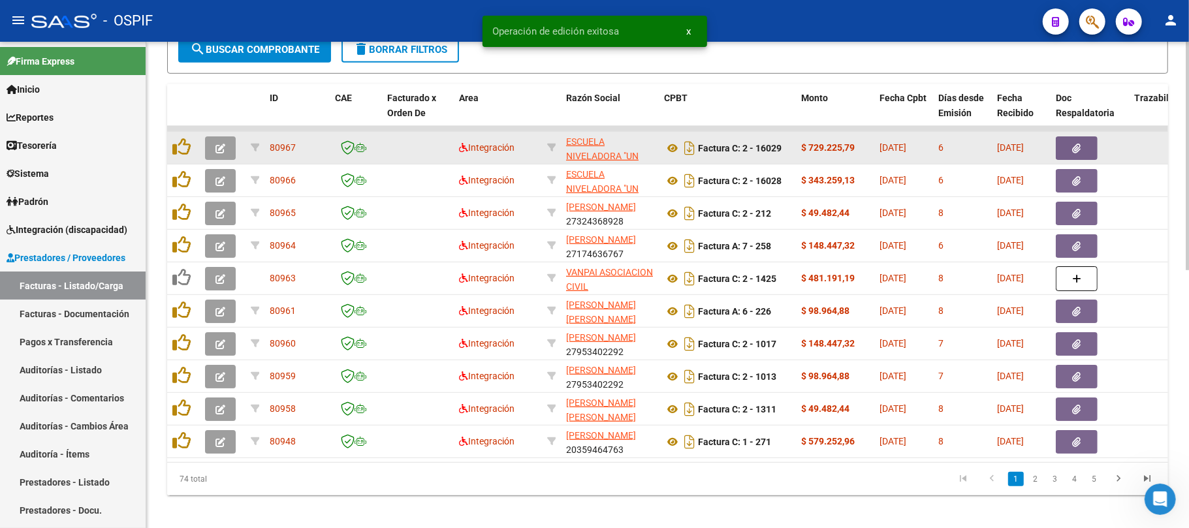
click at [225, 148] on icon "button" at bounding box center [221, 149] width 10 height 10
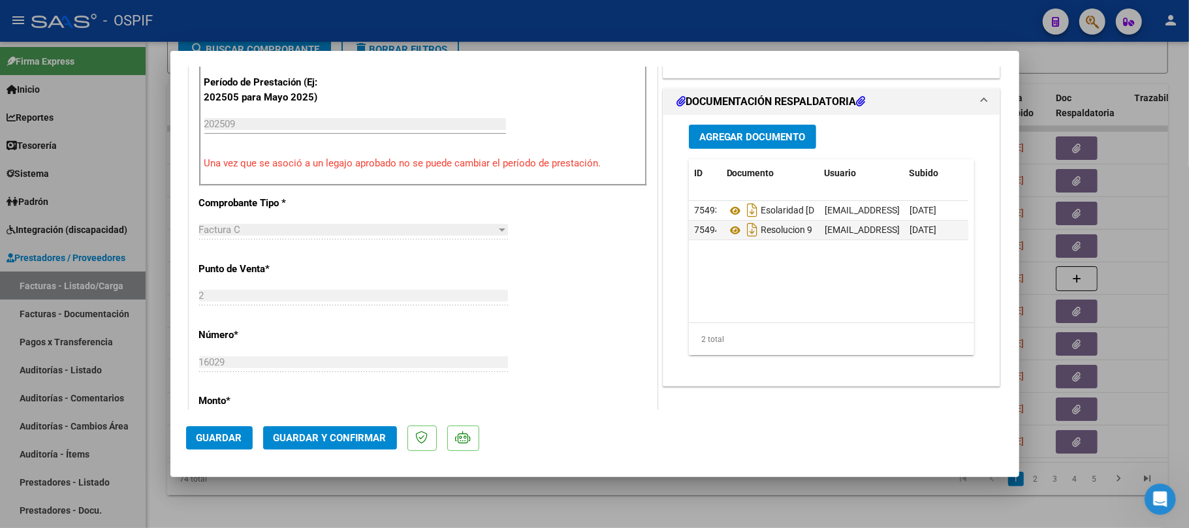
scroll to position [0, 0]
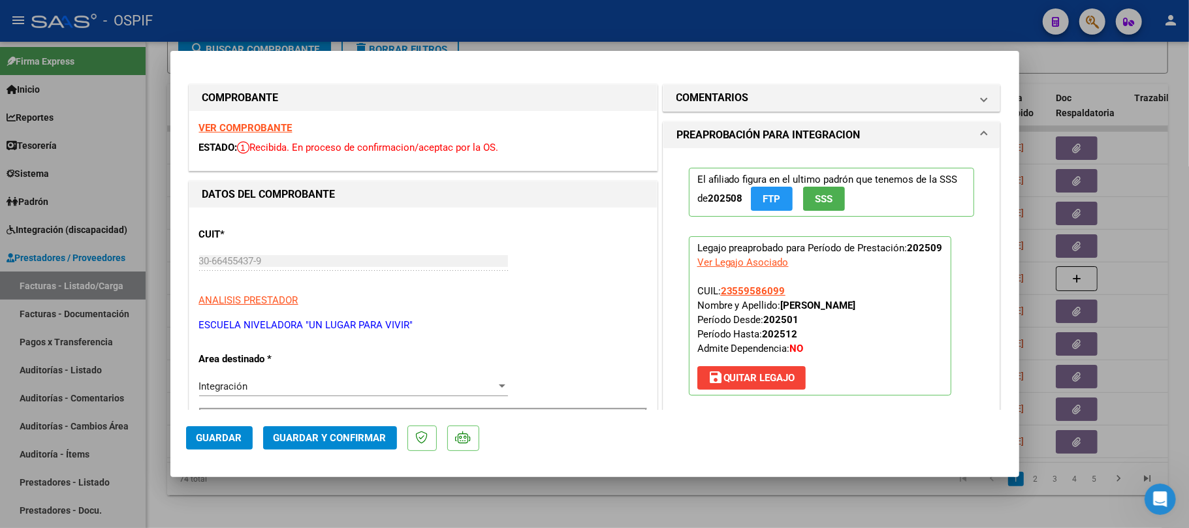
drag, startPoint x: 411, startPoint y: 327, endPoint x: 191, endPoint y: 331, distance: 220.1
click at [173, 261] on mat-dialog-content "COMPROBANTE VER COMPROBANTE ESTADO: Recibida. En proceso de confirmacion/acepta…" at bounding box center [594, 239] width 849 height 344
click at [368, 448] on button "Guardar y Confirmar" at bounding box center [330, 439] width 134 height 24
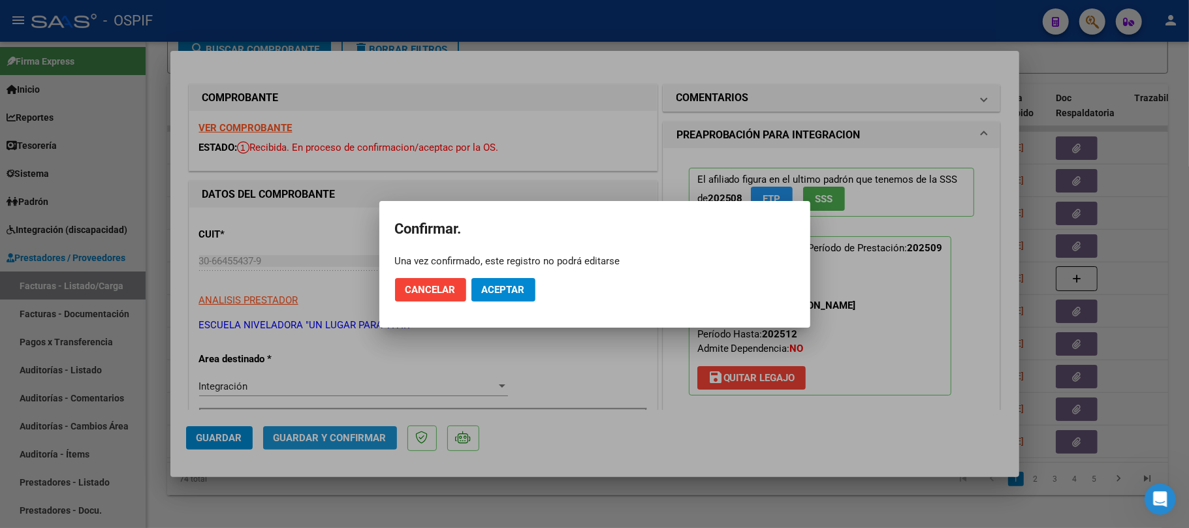
click at [486, 294] on span "Aceptar" at bounding box center [503, 290] width 43 height 12
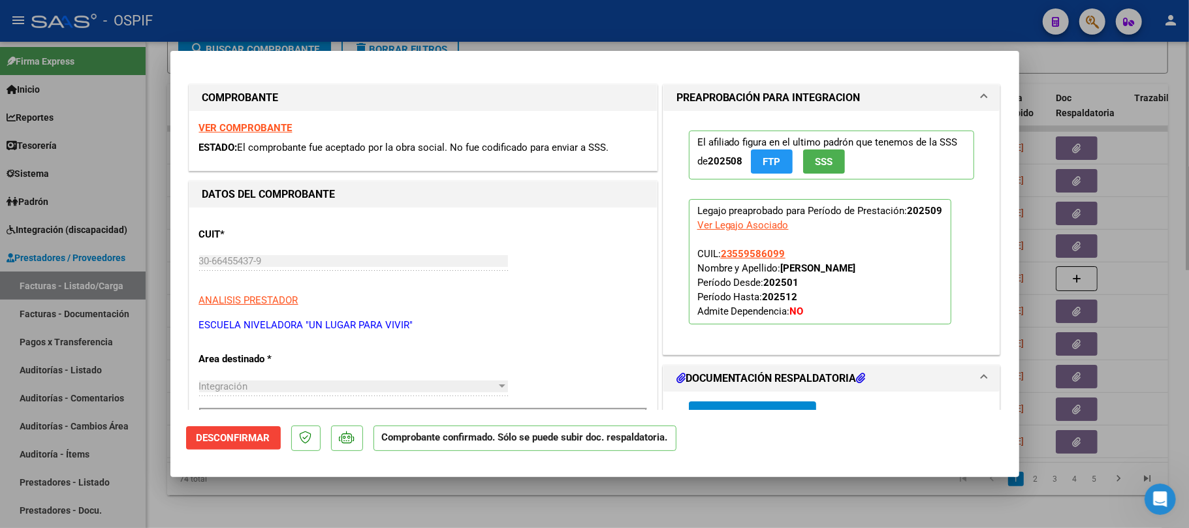
click at [541, 509] on div at bounding box center [594, 264] width 1189 height 528
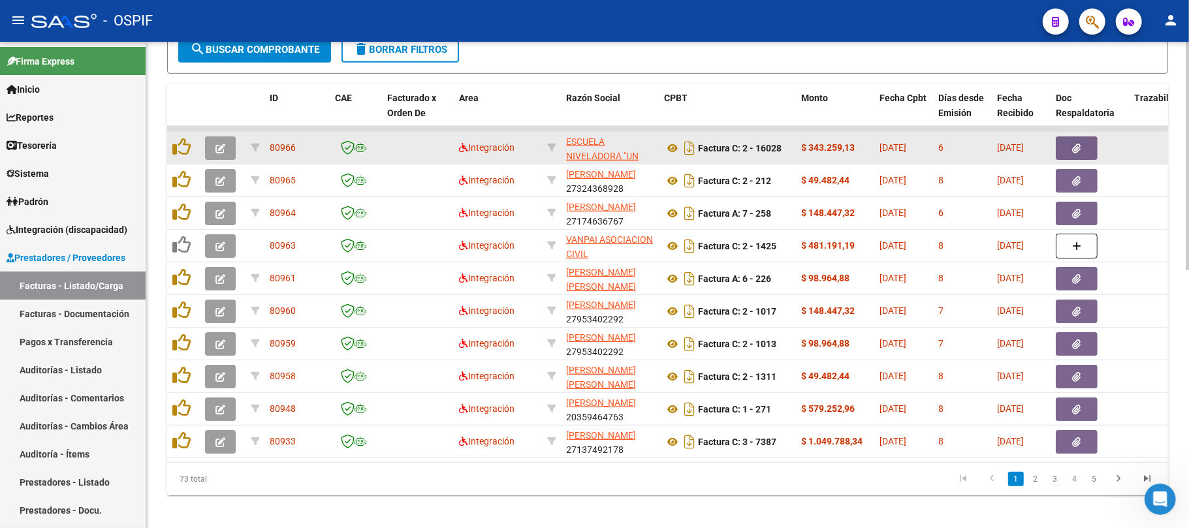
click at [219, 155] on button "button" at bounding box center [220, 149] width 31 height 24
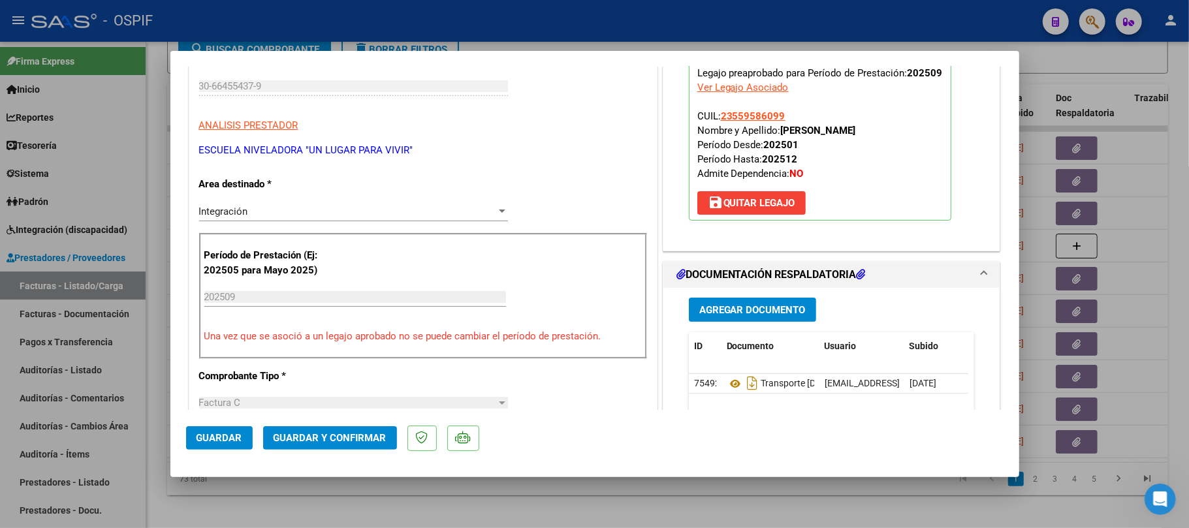
scroll to position [435, 0]
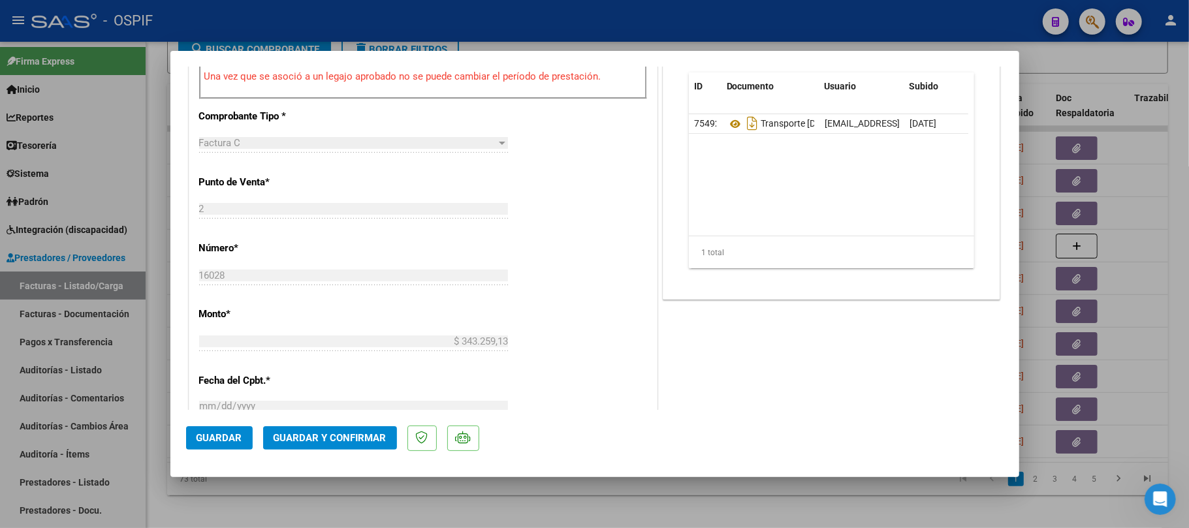
drag, startPoint x: 726, startPoint y: 123, endPoint x: 424, endPoint y: 221, distance: 317.9
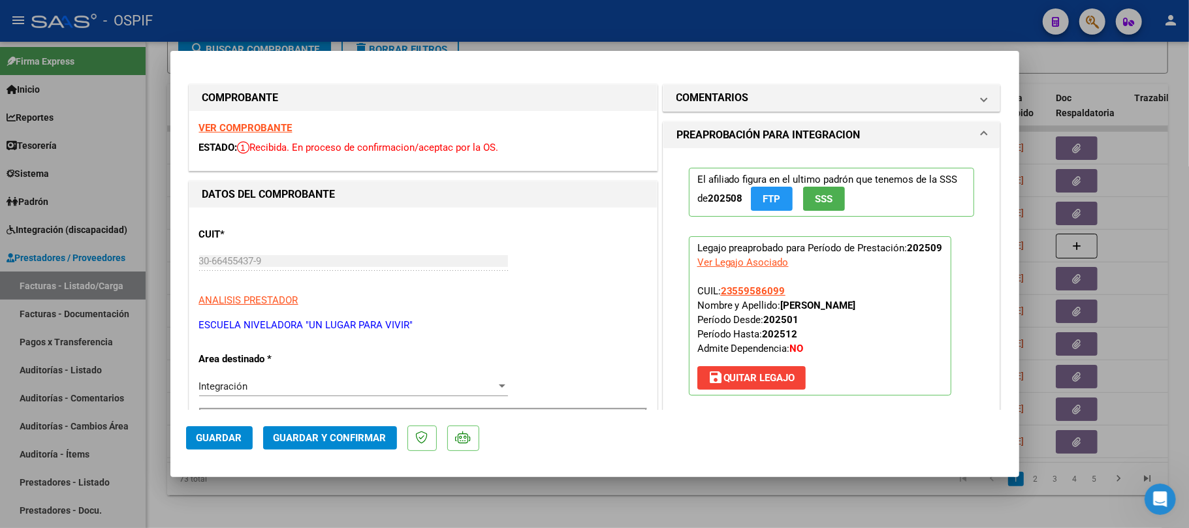
click at [337, 447] on button "Guardar y Confirmar" at bounding box center [330, 439] width 134 height 24
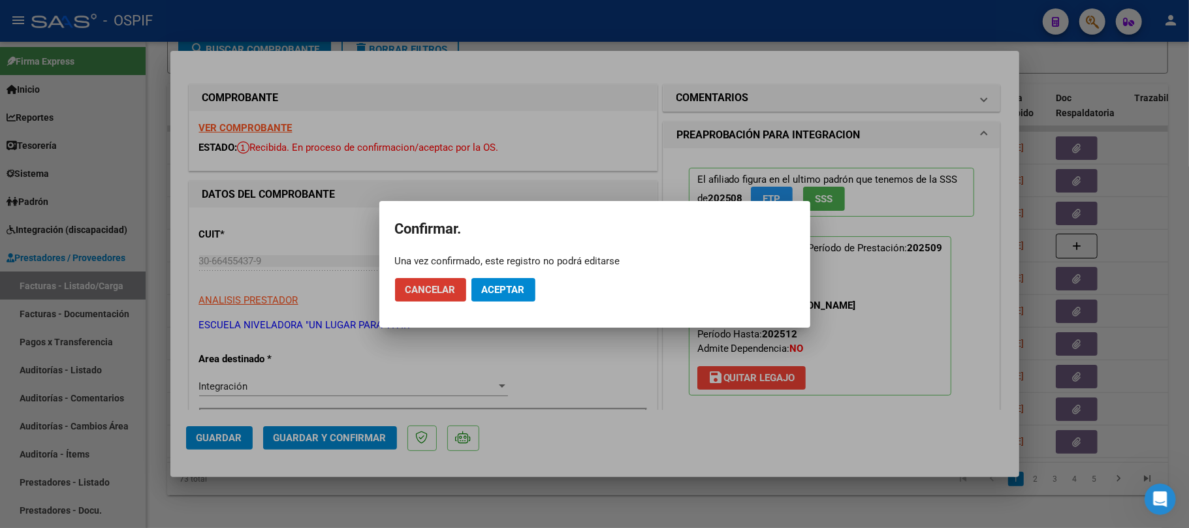
click at [502, 285] on span "Aceptar" at bounding box center [503, 290] width 43 height 12
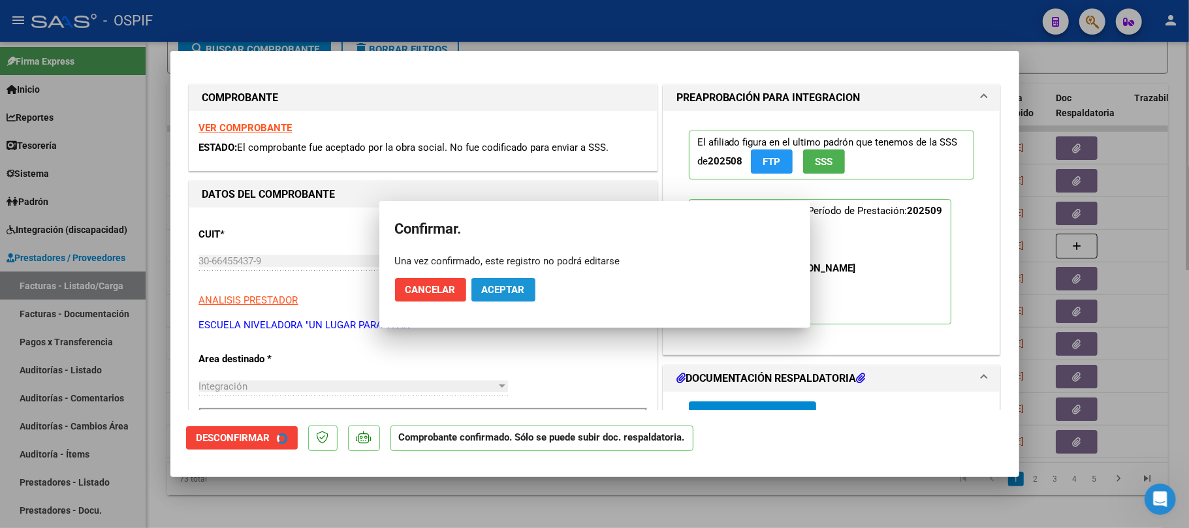
click at [529, 494] on div at bounding box center [594, 264] width 1189 height 528
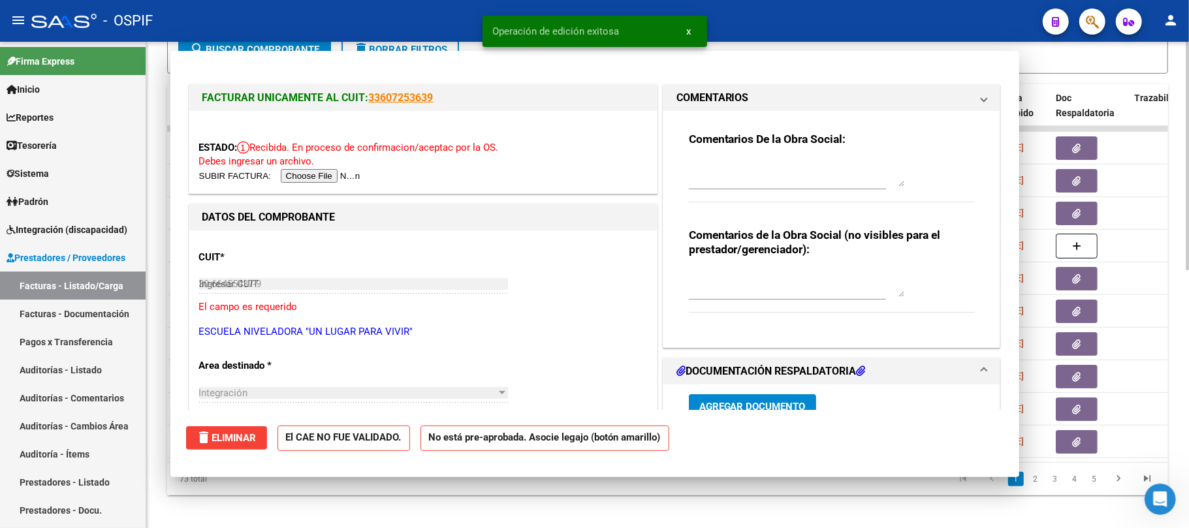
type input "$ 0,00"
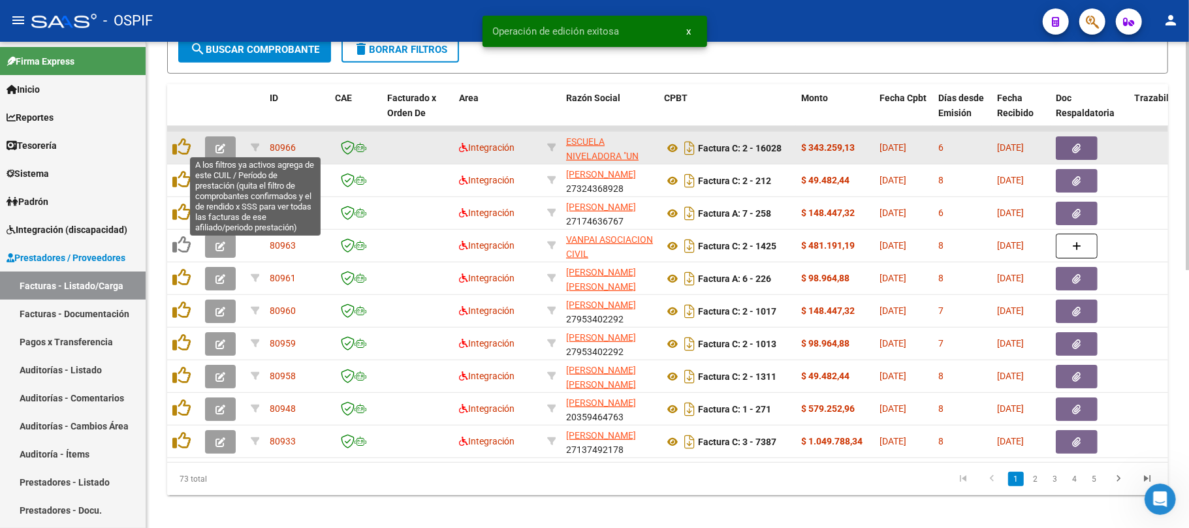
click at [230, 141] on button "button" at bounding box center [220, 149] width 31 height 24
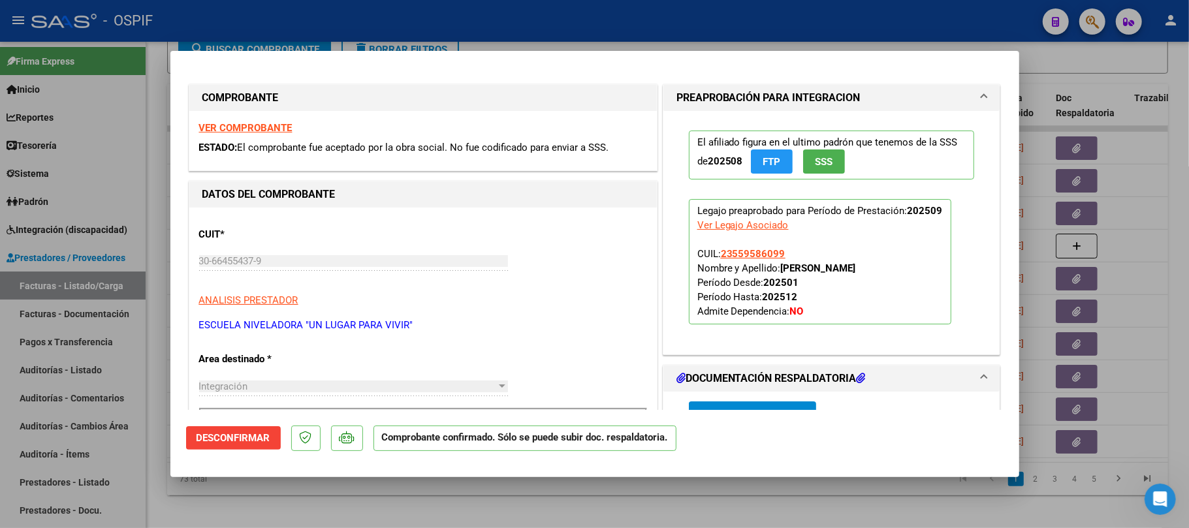
click at [361, 492] on div at bounding box center [594, 264] width 1189 height 528
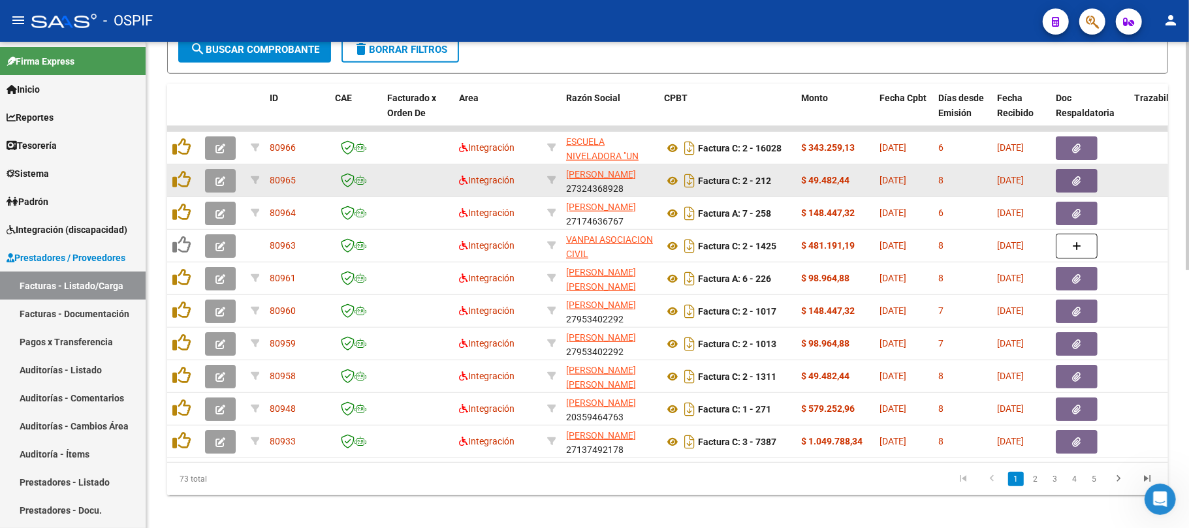
click at [225, 182] on icon "button" at bounding box center [221, 181] width 10 height 10
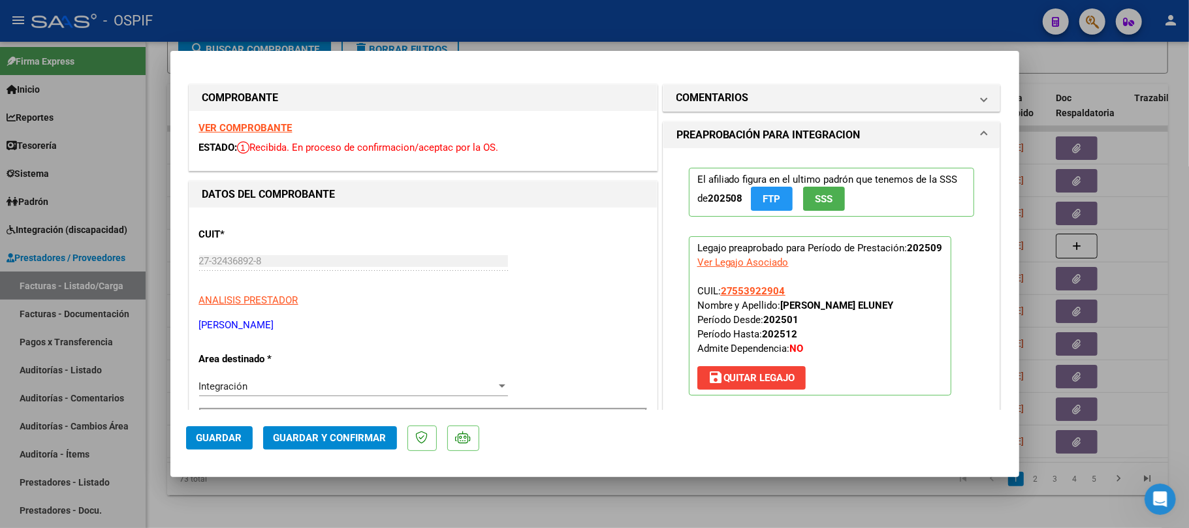
click at [392, 438] on button "Guardar y Confirmar" at bounding box center [330, 439] width 134 height 24
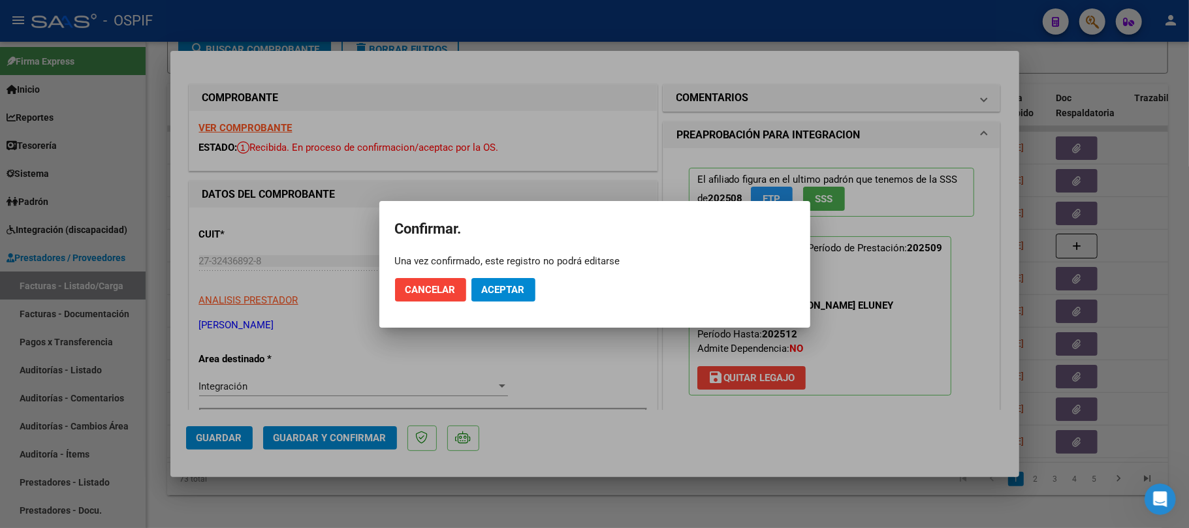
click at [502, 293] on span "Aceptar" at bounding box center [503, 290] width 43 height 12
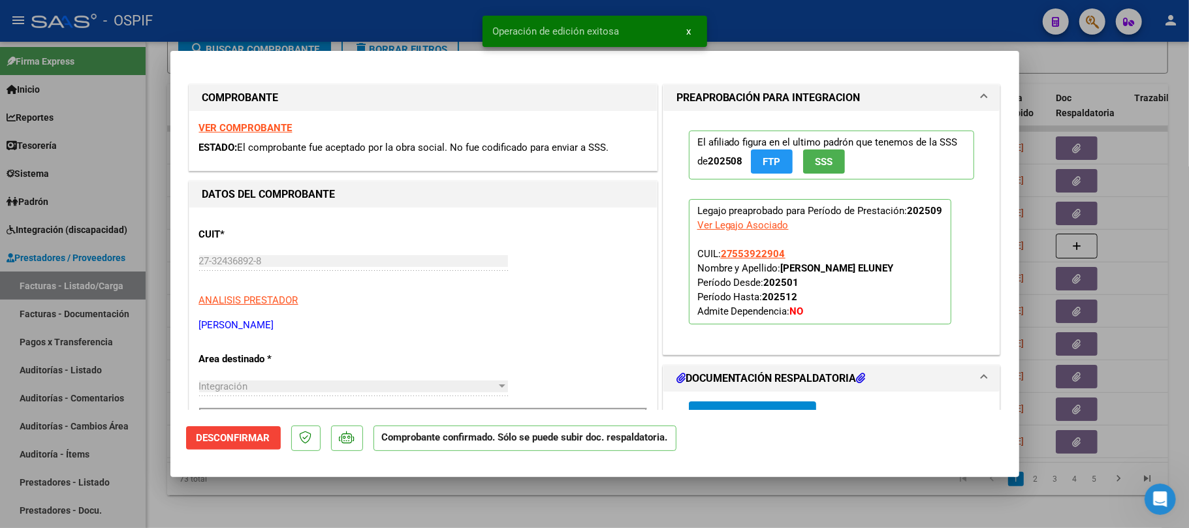
click at [523, 492] on div at bounding box center [594, 264] width 1189 height 528
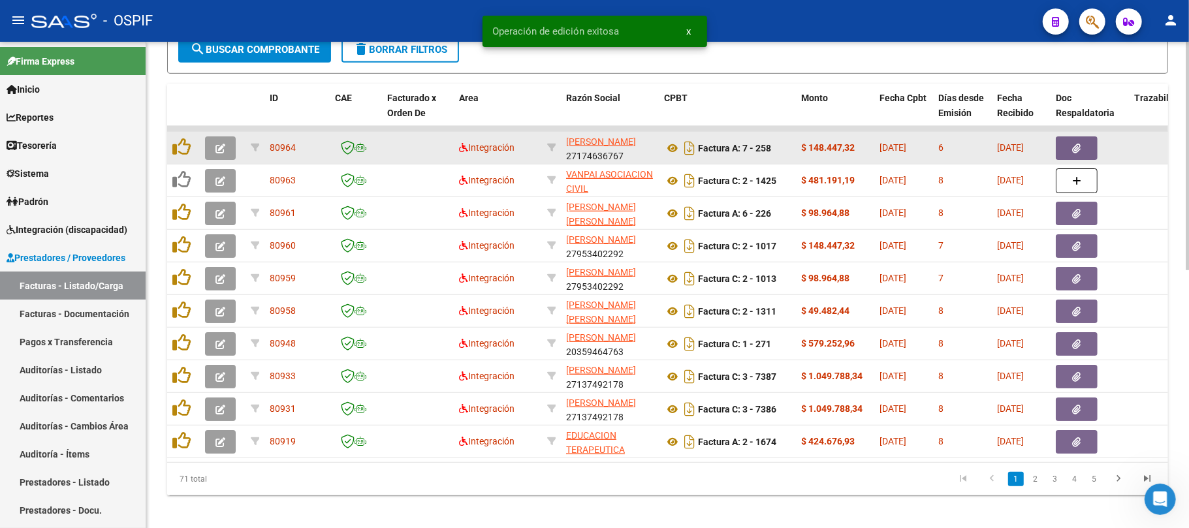
click at [219, 144] on icon "button" at bounding box center [221, 149] width 10 height 10
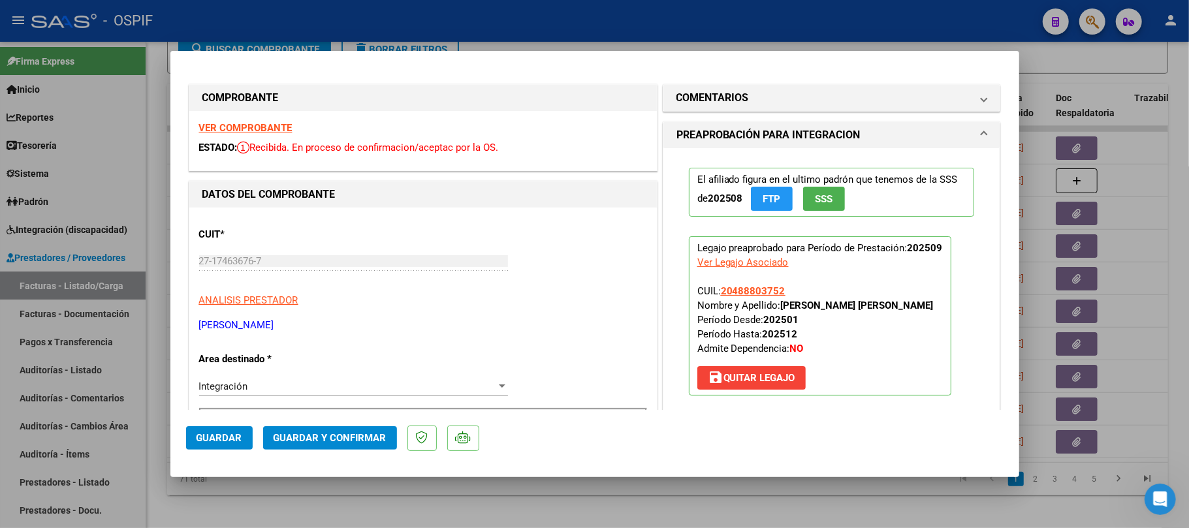
click at [321, 442] on span "Guardar y Confirmar" at bounding box center [330, 438] width 113 height 12
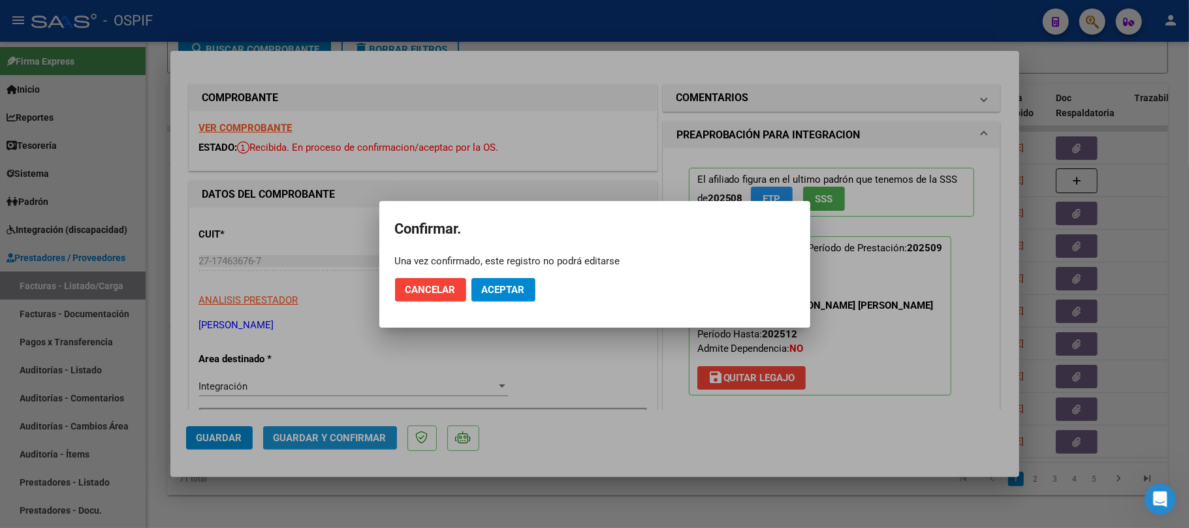
click at [500, 293] on mat-dialog-actions "Cancelar Aceptar" at bounding box center [595, 290] width 400 height 44
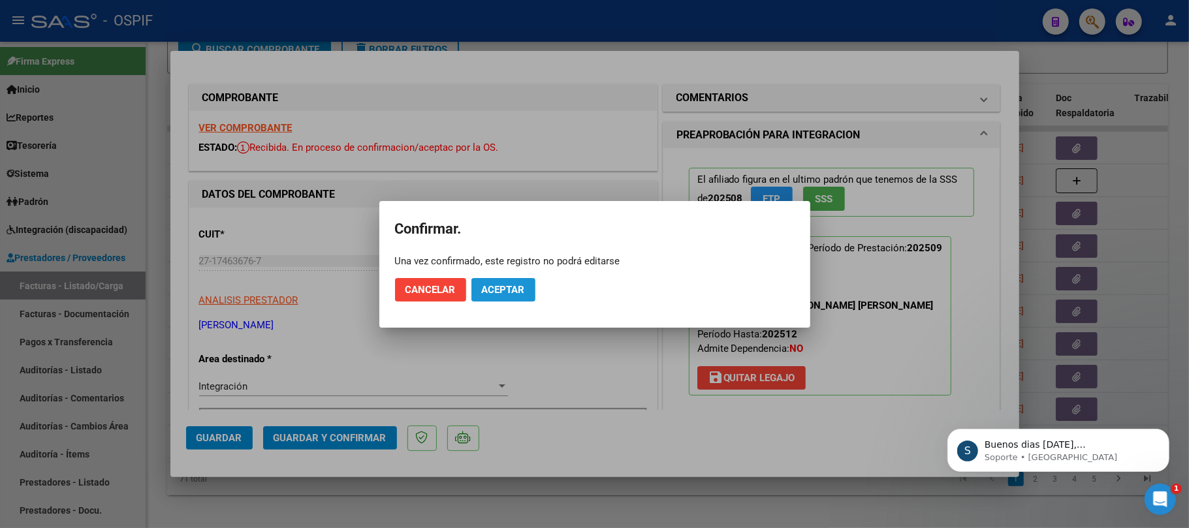
click at [516, 299] on button "Aceptar" at bounding box center [504, 290] width 64 height 24
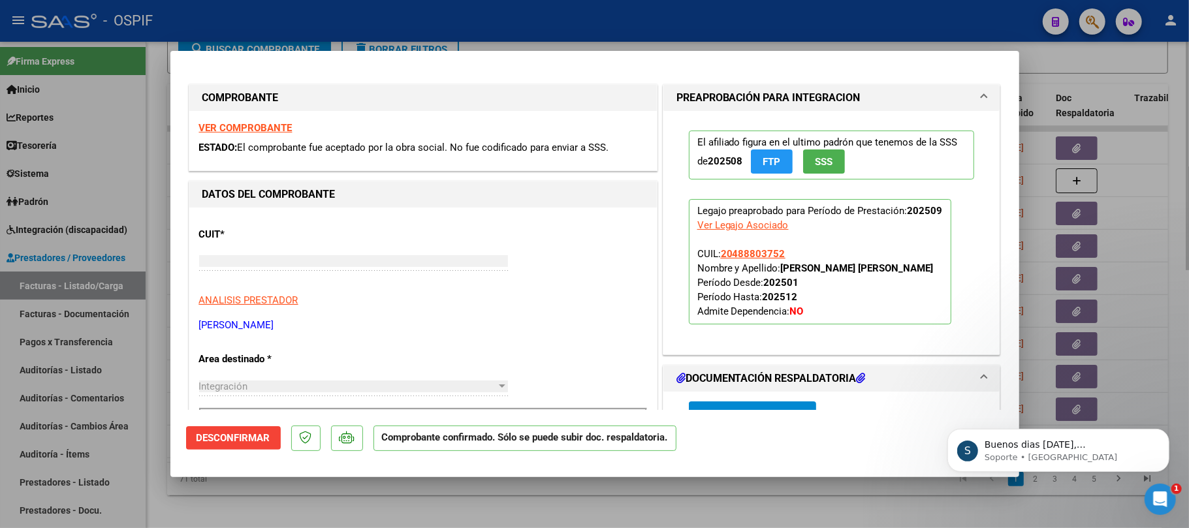
click at [498, 525] on div "Video tutorial PRESTADORES -> Listado de CPBTs Emitidos por Prestadores / Prove…" at bounding box center [667, 25] width 1043 height 1024
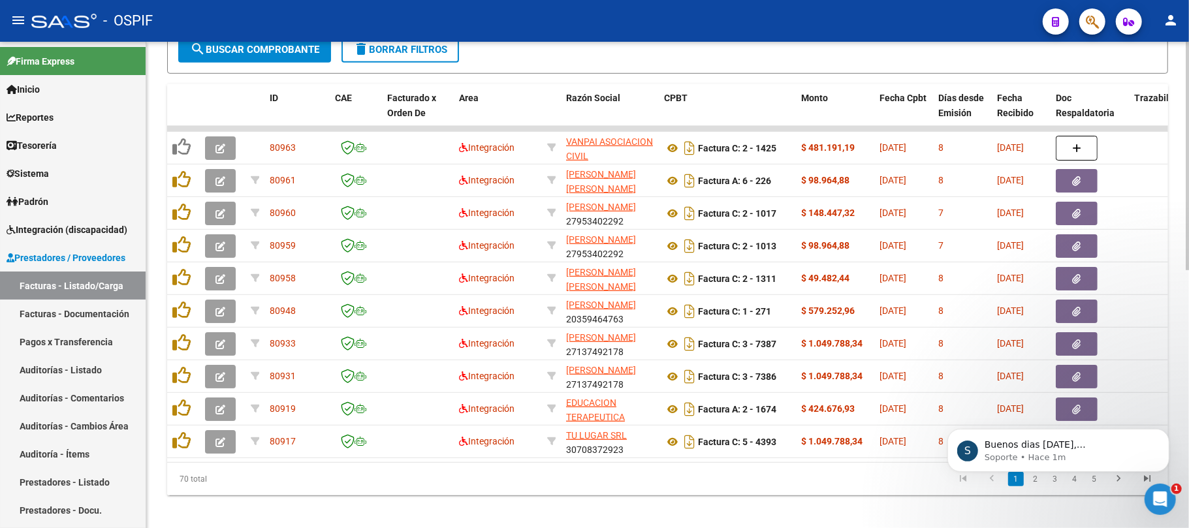
click at [669, 491] on datatable-pager "1 2 3 4 5" at bounding box center [767, 479] width 790 height 22
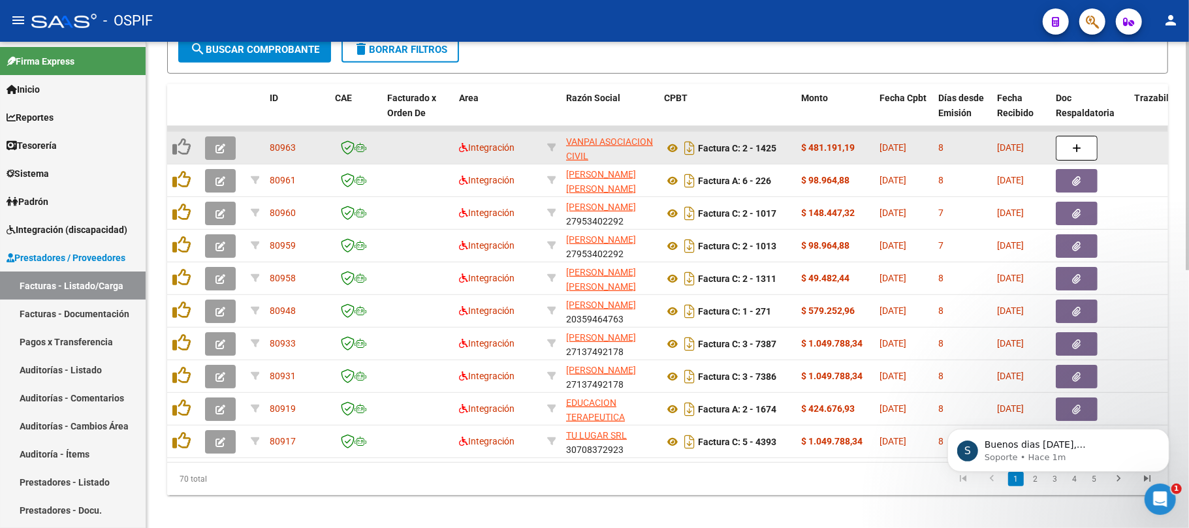
click at [219, 148] on icon "button" at bounding box center [221, 149] width 10 height 10
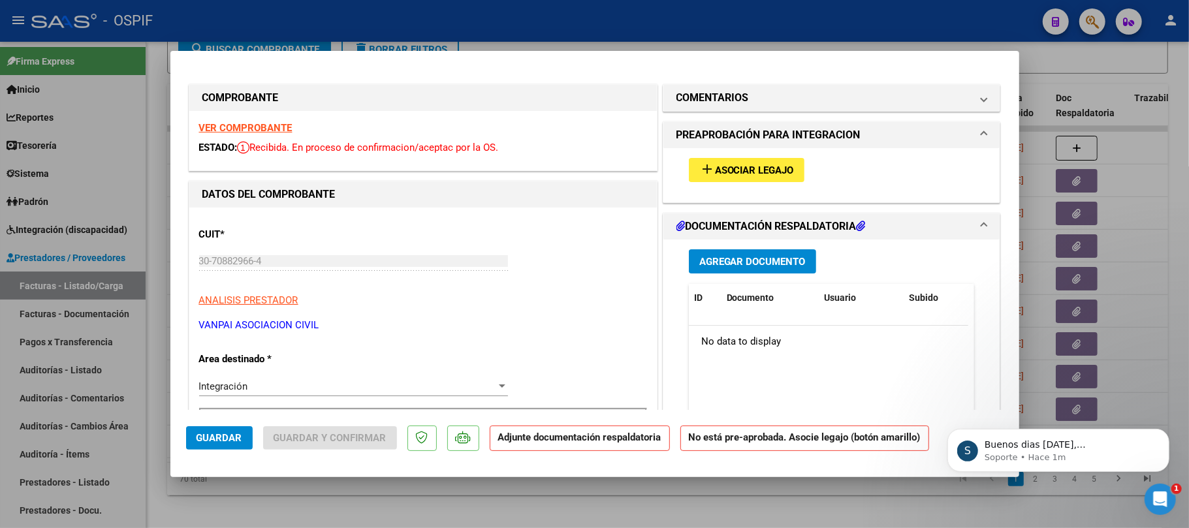
type input "$ 0,00"
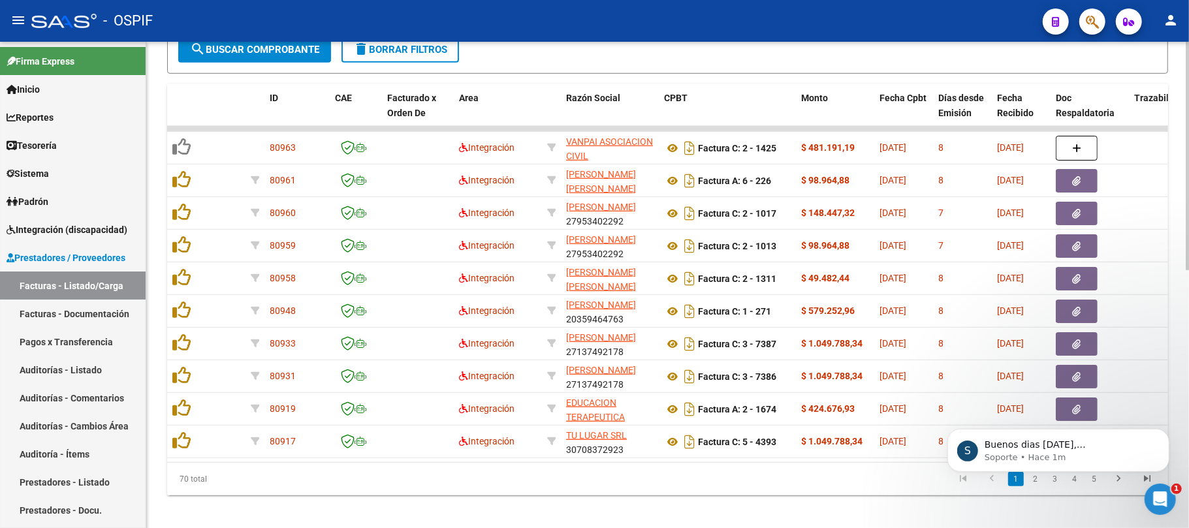
drag, startPoint x: 624, startPoint y: 498, endPoint x: 617, endPoint y: 489, distance: 11.6
click at [624, 491] on datatable-pager "1 2 3 4 5" at bounding box center [767, 479] width 790 height 22
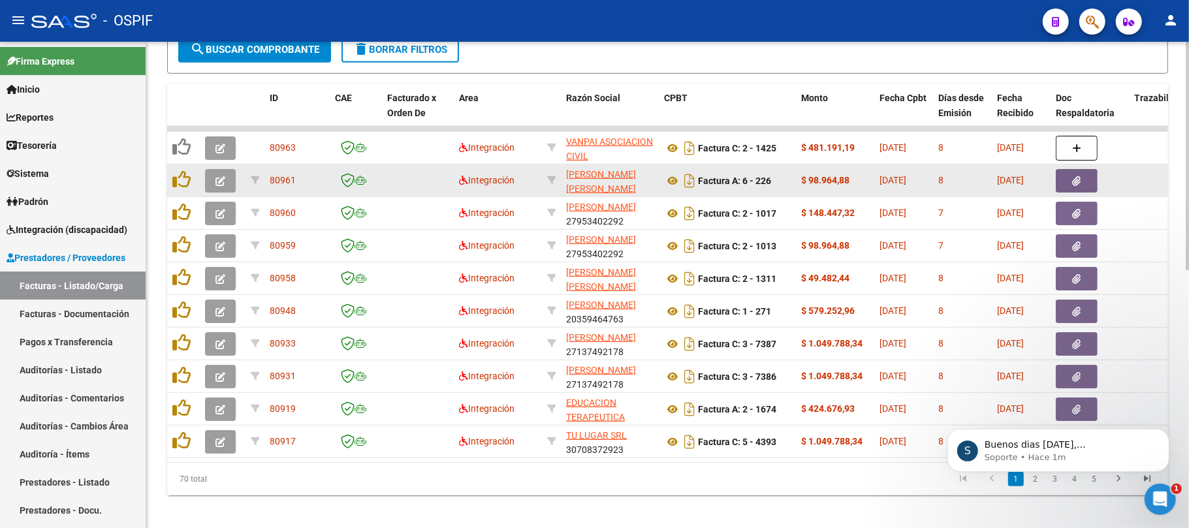
click at [225, 173] on button "button" at bounding box center [220, 181] width 31 height 24
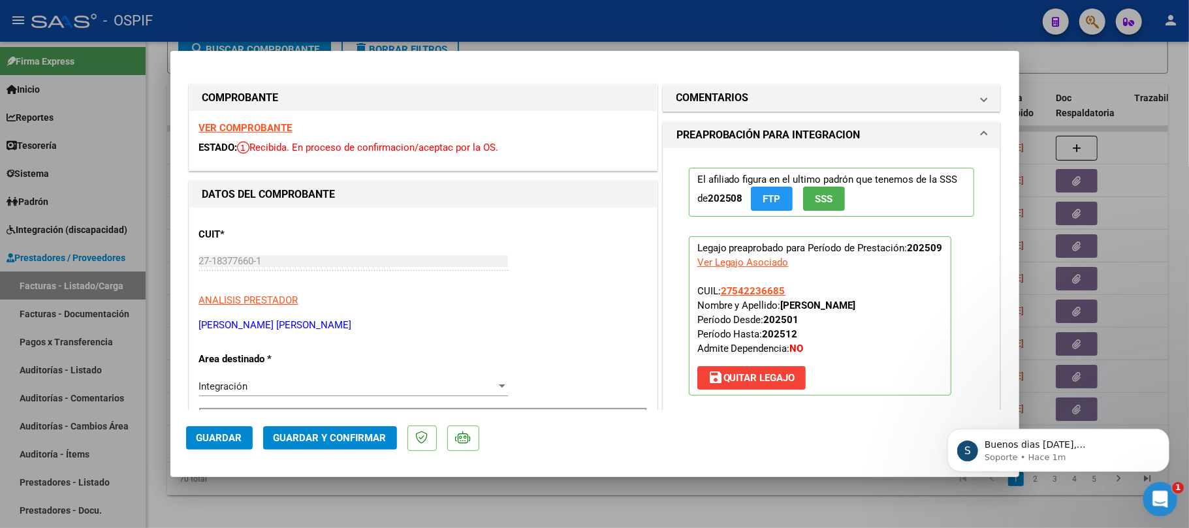
click at [1065, 464] on div "S Buenos dias Lucia, Queriamos saber si pudiste corregir la rendicion 202506. Q…" at bounding box center [1058, 449] width 222 height 43
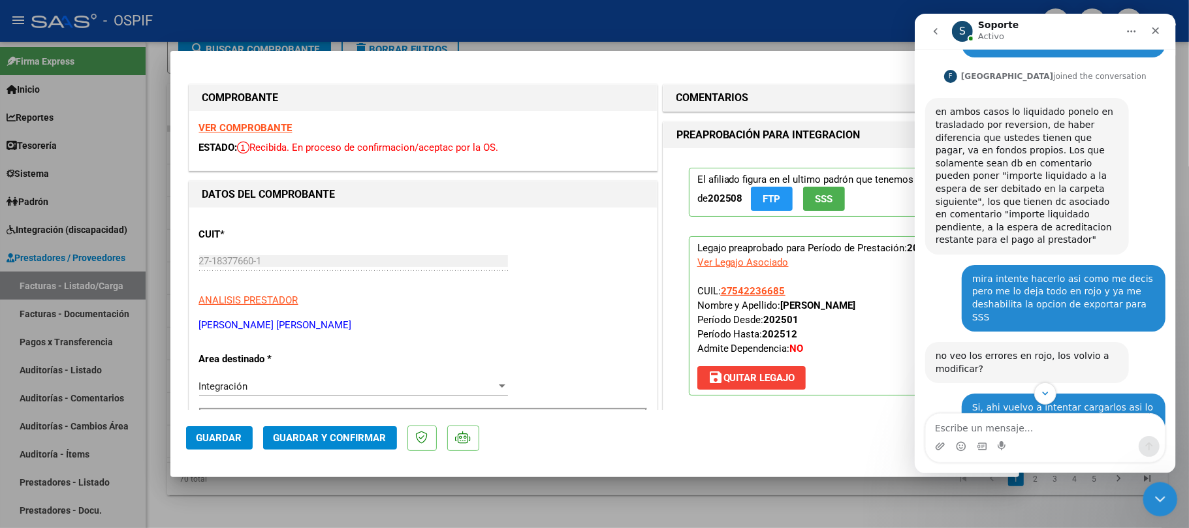
scroll to position [1840, 0]
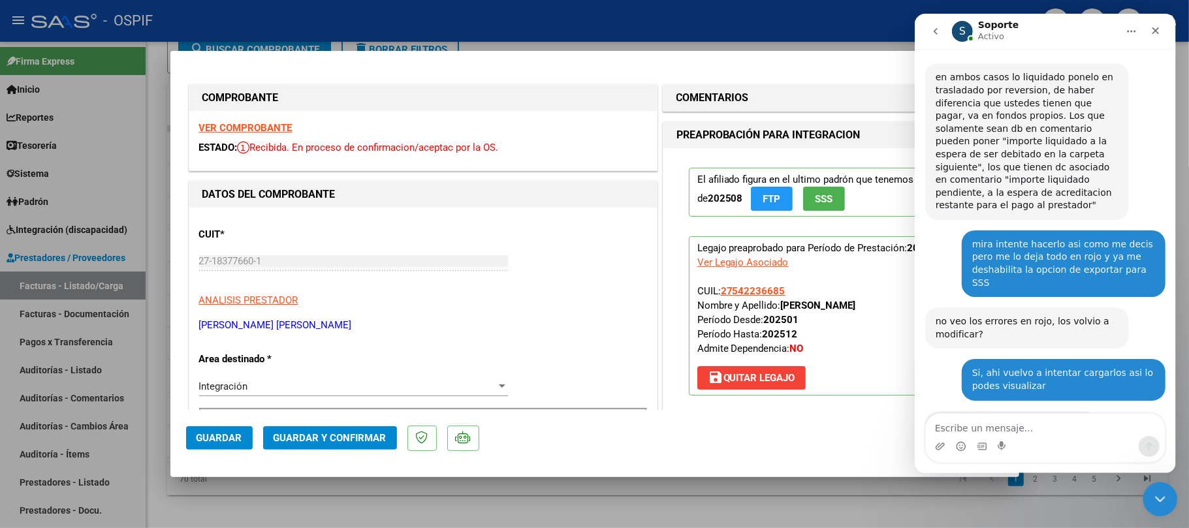
click at [869, 429] on mat-dialog-actions "Guardar Guardar y Confirmar" at bounding box center [595, 436] width 818 height 52
click at [1151, 500] on icon "Cerrar Intercom Messenger" at bounding box center [1159, 498] width 16 height 16
click at [1159, 502] on icon "Abrir Intercom Messenger" at bounding box center [1159, 498] width 22 height 22
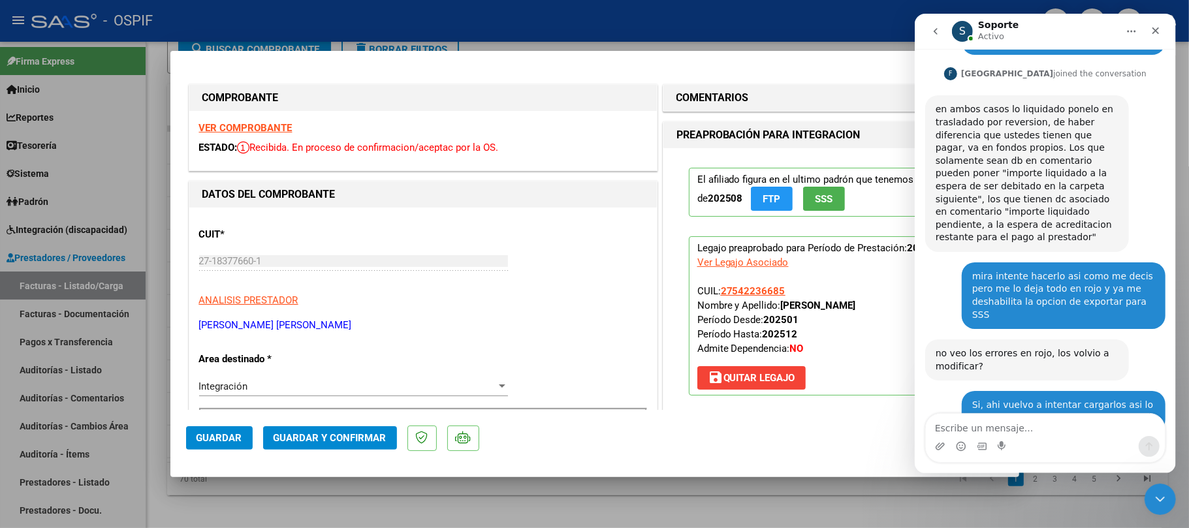
scroll to position [1809, 0]
click at [1049, 424] on textarea "Escribe un mensaje..." at bounding box center [1045, 425] width 239 height 22
click at [1054, 429] on textarea "Escribe un mensaje..." at bounding box center [1045, 425] width 239 height 22
click at [1159, 494] on icon "Cerrar Intercom Messenger" at bounding box center [1159, 498] width 16 height 16
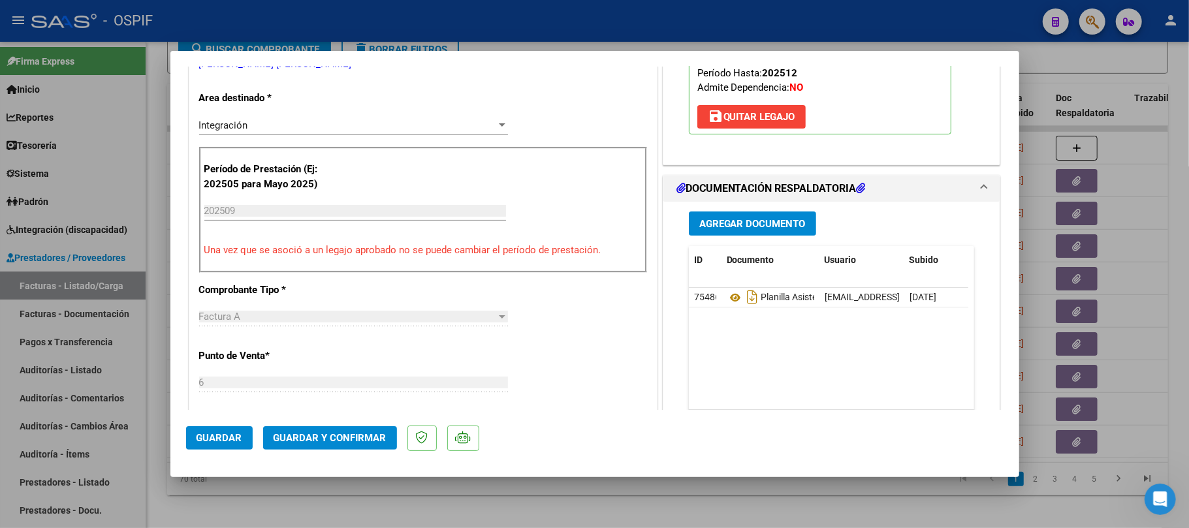
scroll to position [0, 0]
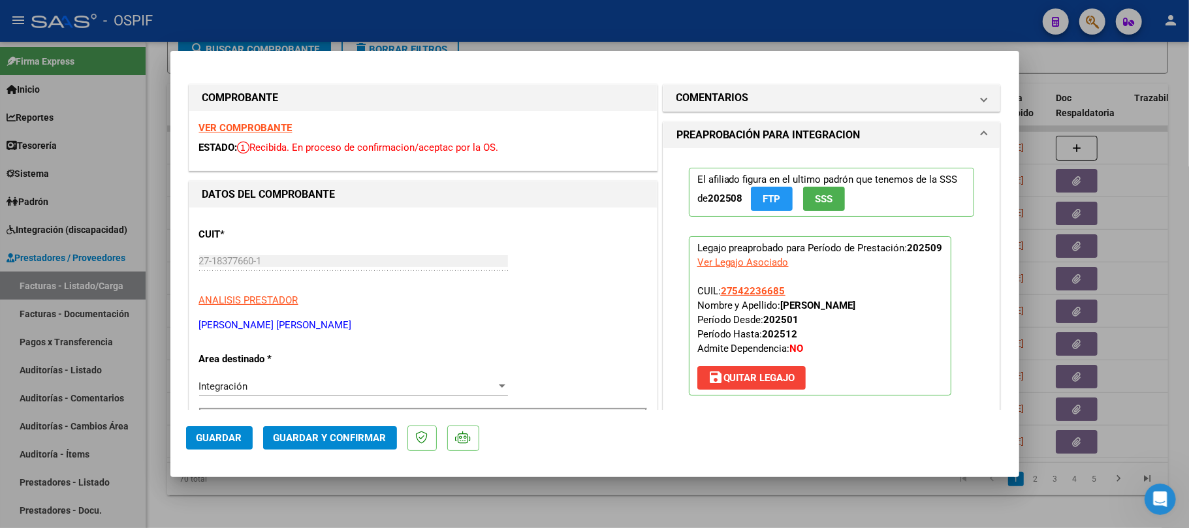
click at [378, 442] on span "Guardar y Confirmar" at bounding box center [330, 438] width 113 height 12
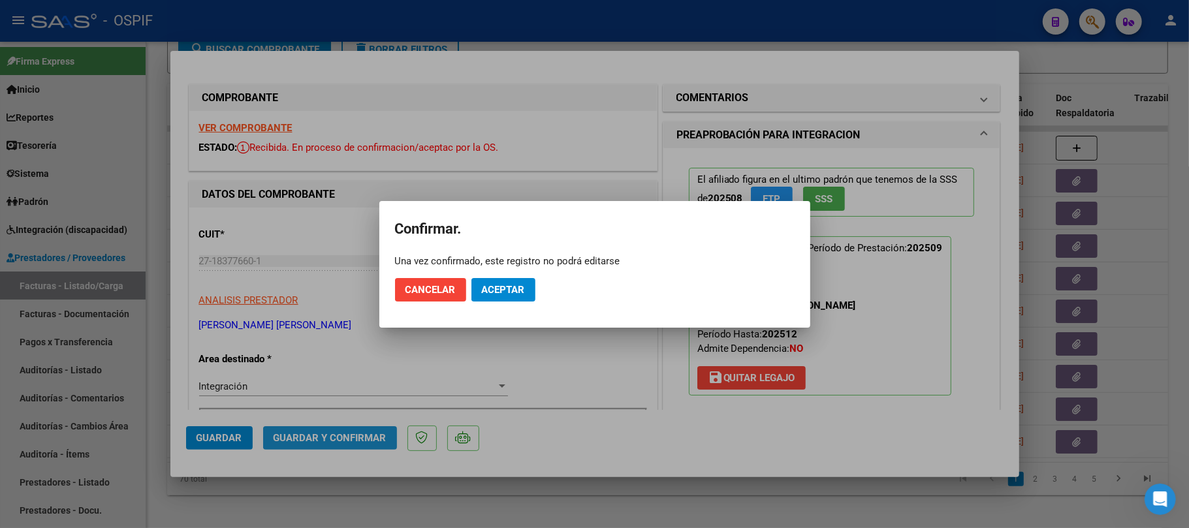
click at [483, 287] on span "Aceptar" at bounding box center [503, 290] width 43 height 12
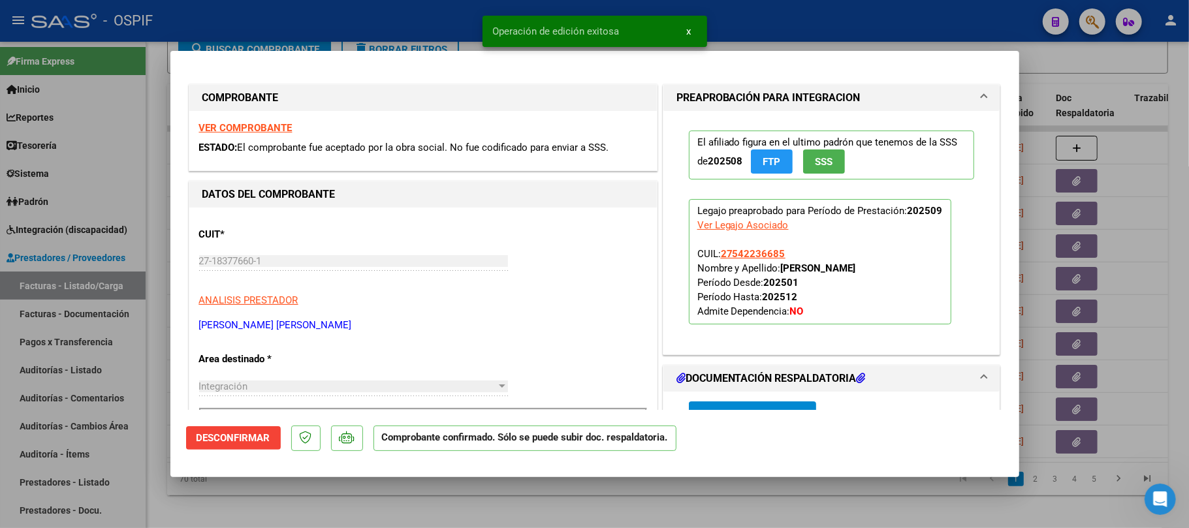
click at [632, 509] on div at bounding box center [594, 264] width 1189 height 528
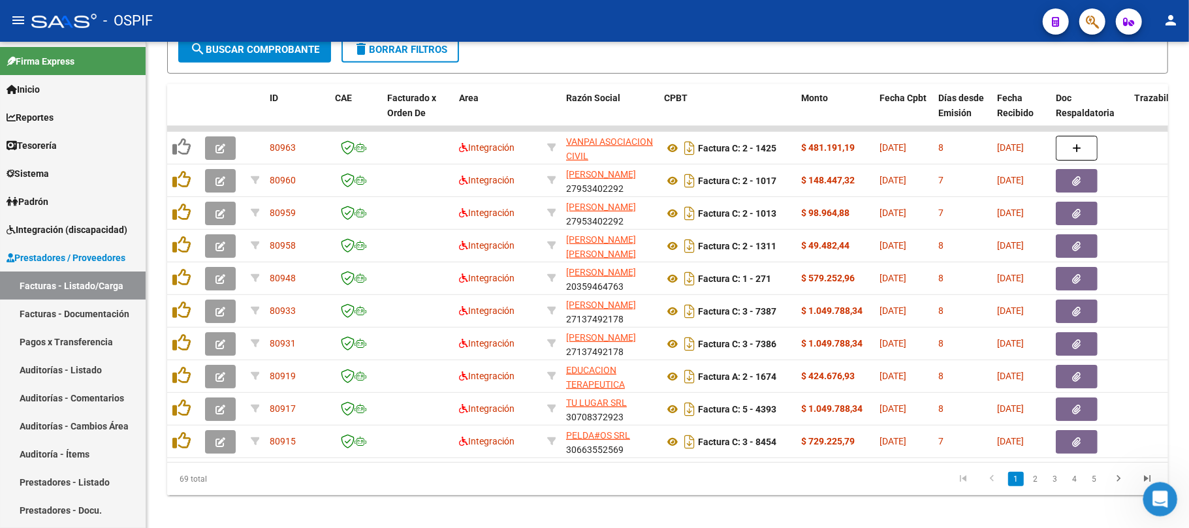
click at [1145, 506] on div "Abrir Intercom Messenger" at bounding box center [1158, 497] width 43 height 43
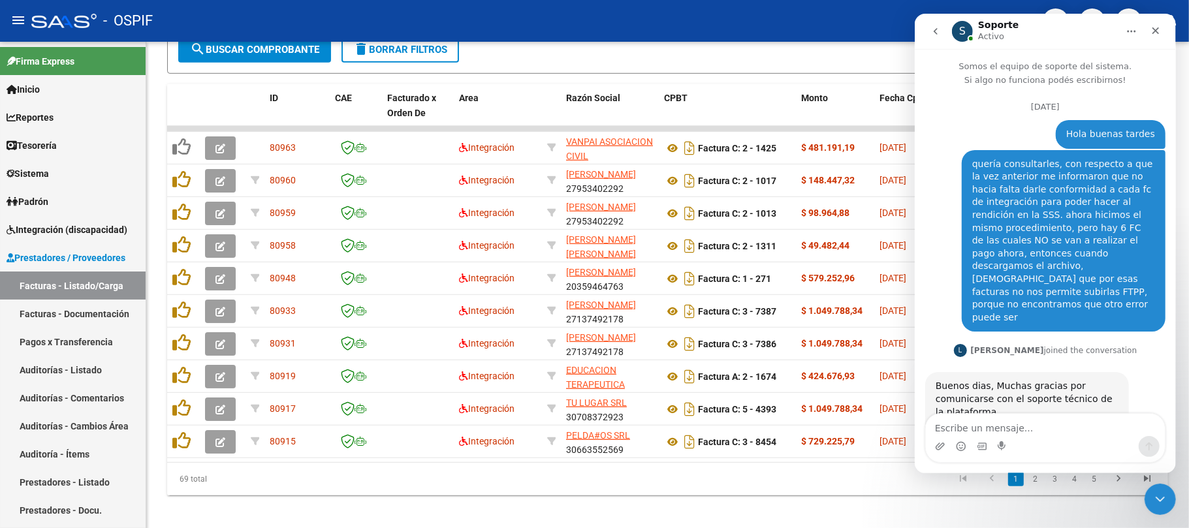
scroll to position [1809, 0]
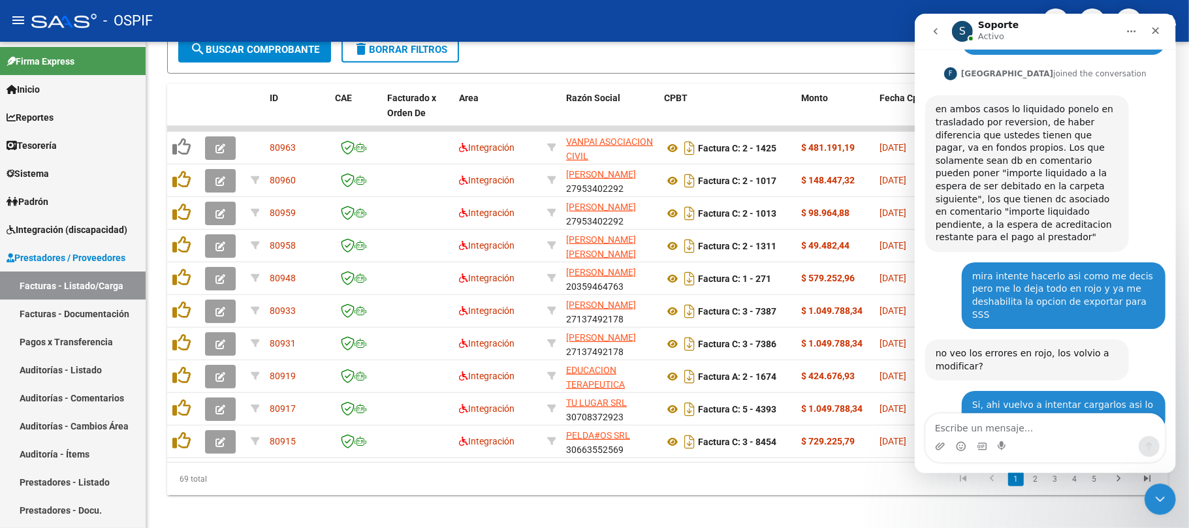
click at [1095, 424] on textarea "Escribe un mensaje..." at bounding box center [1045, 425] width 239 height 22
click at [1161, 496] on icon "Cerrar Intercom Messenger" at bounding box center [1158, 497] width 9 height 5
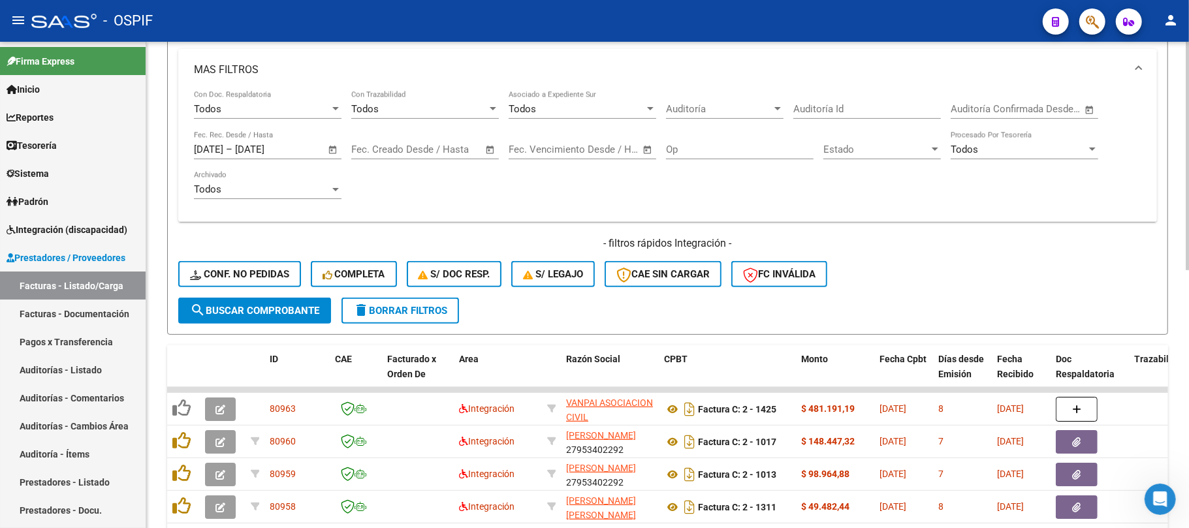
scroll to position [550, 0]
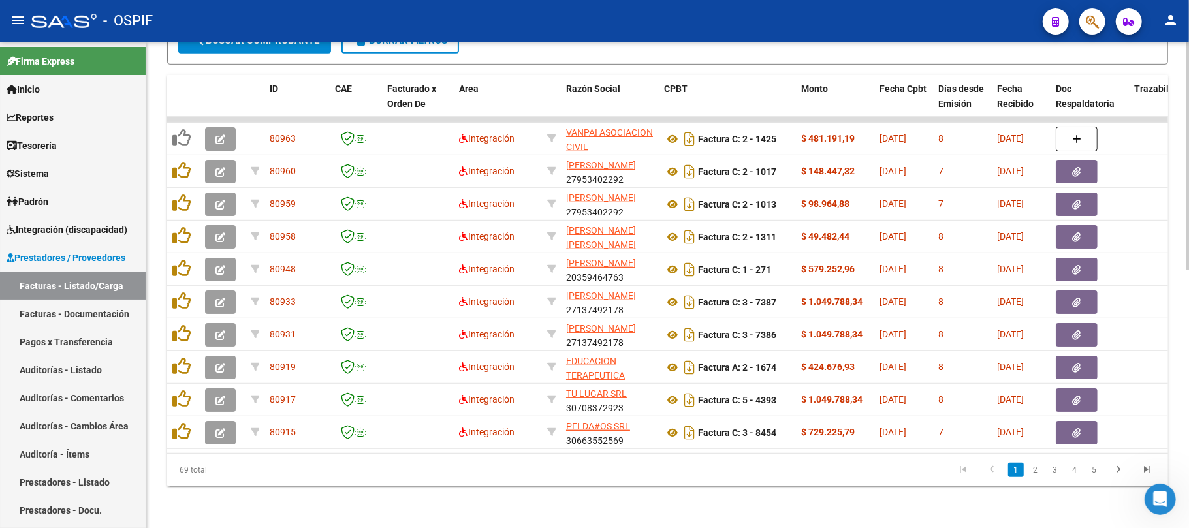
click at [481, 496] on div "Video tutorial PRESTADORES -> Listado de CPBTs Emitidos por Prestadores / Prove…" at bounding box center [667, 16] width 1043 height 1024
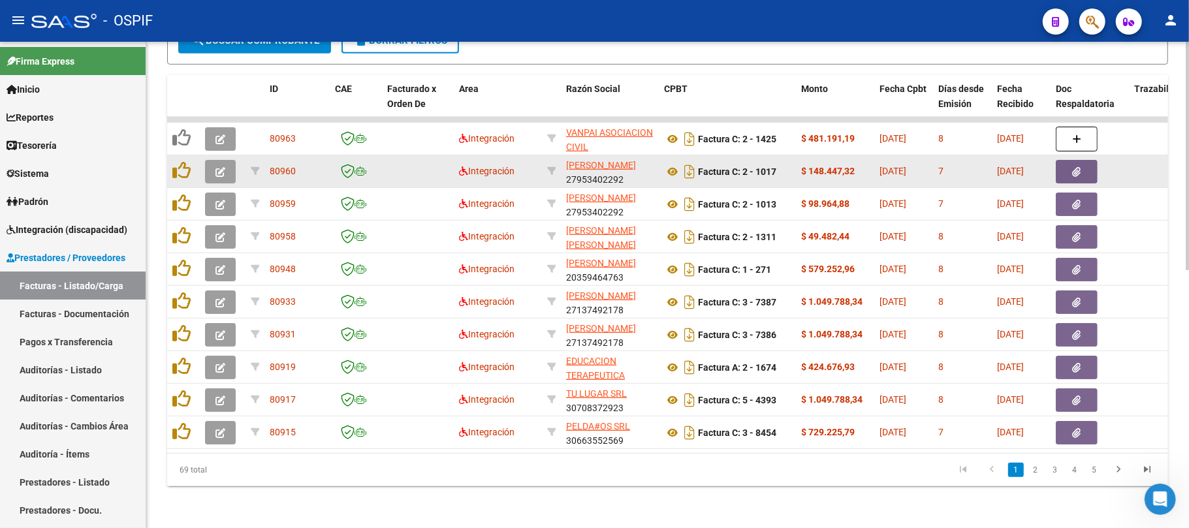
click at [210, 160] on button "button" at bounding box center [220, 172] width 31 height 24
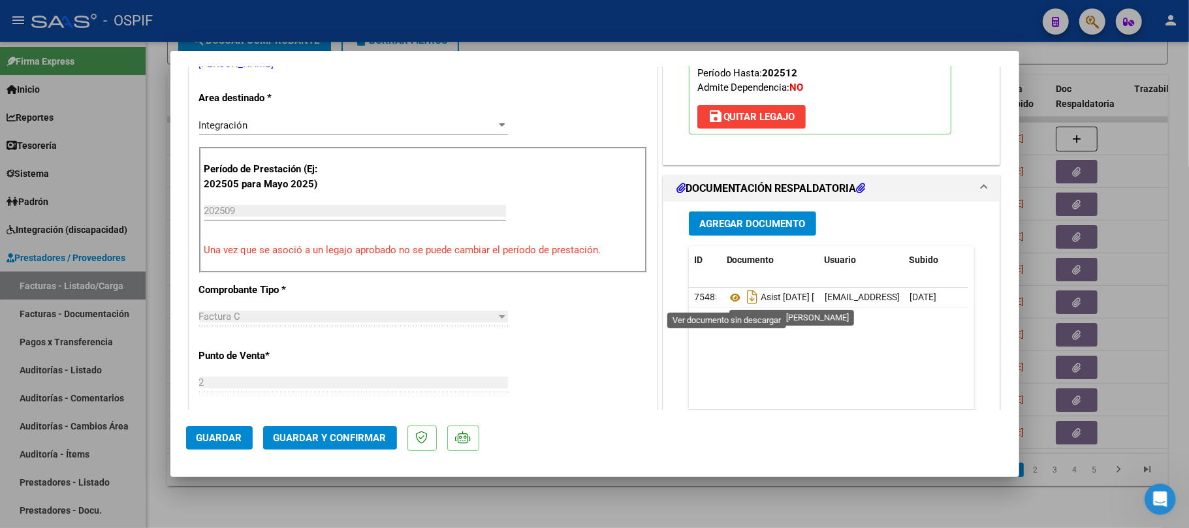
scroll to position [0, 0]
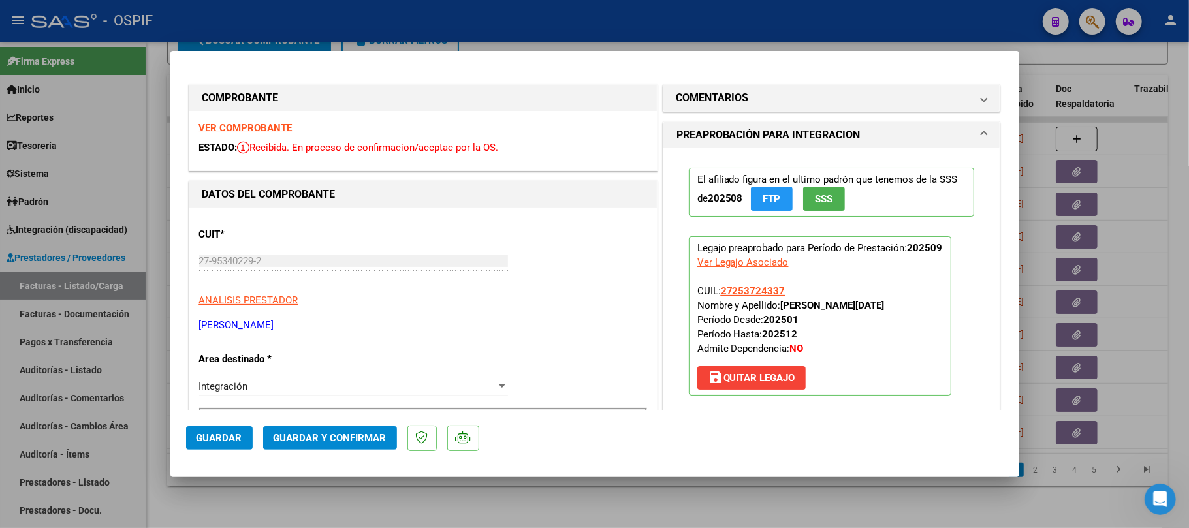
click at [366, 442] on span "Guardar y Confirmar" at bounding box center [330, 438] width 113 height 12
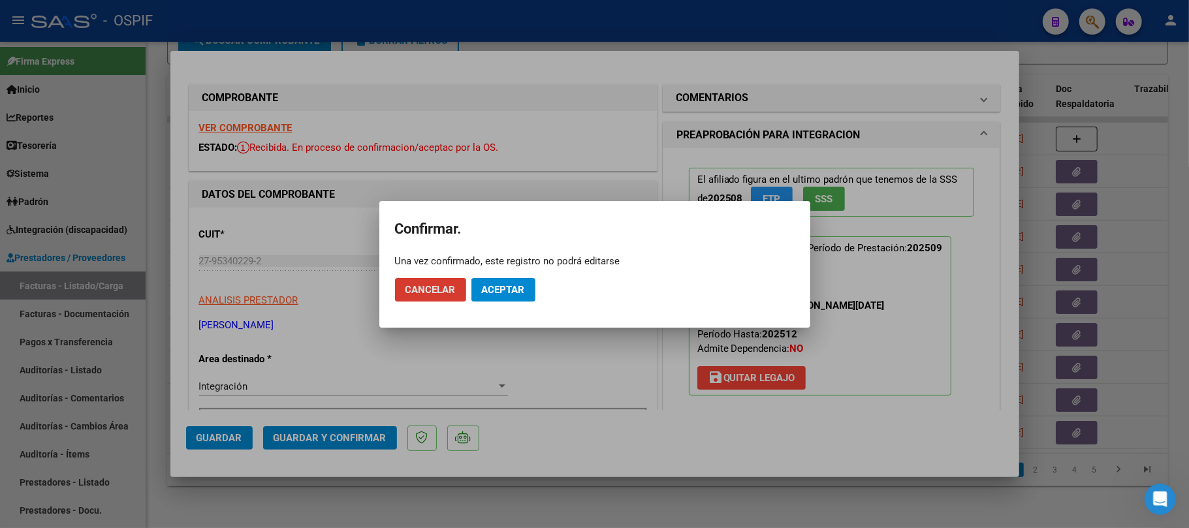
click at [519, 291] on span "Aceptar" at bounding box center [503, 290] width 43 height 12
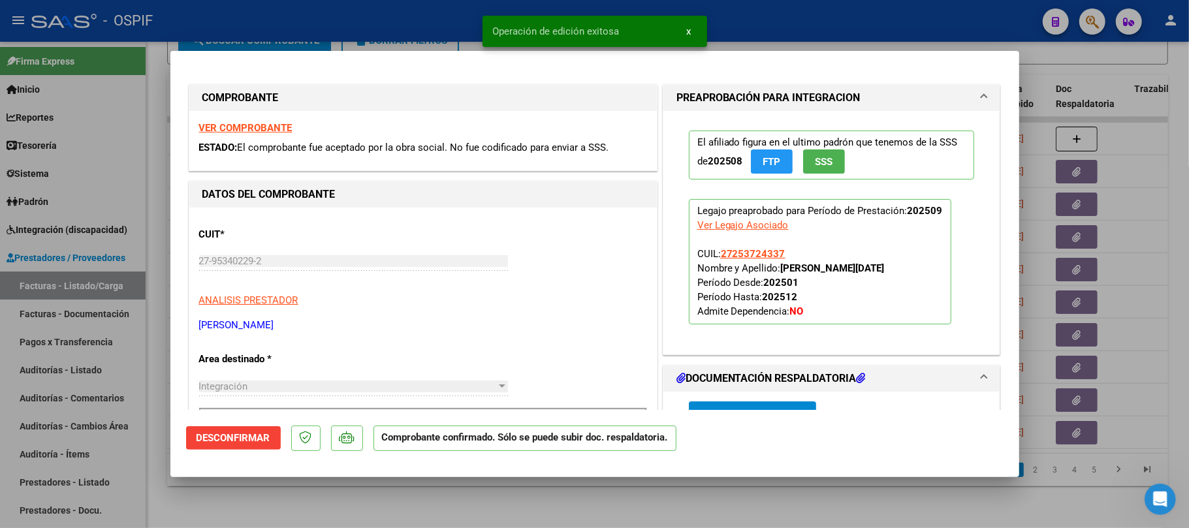
click at [266, 523] on div at bounding box center [594, 264] width 1189 height 528
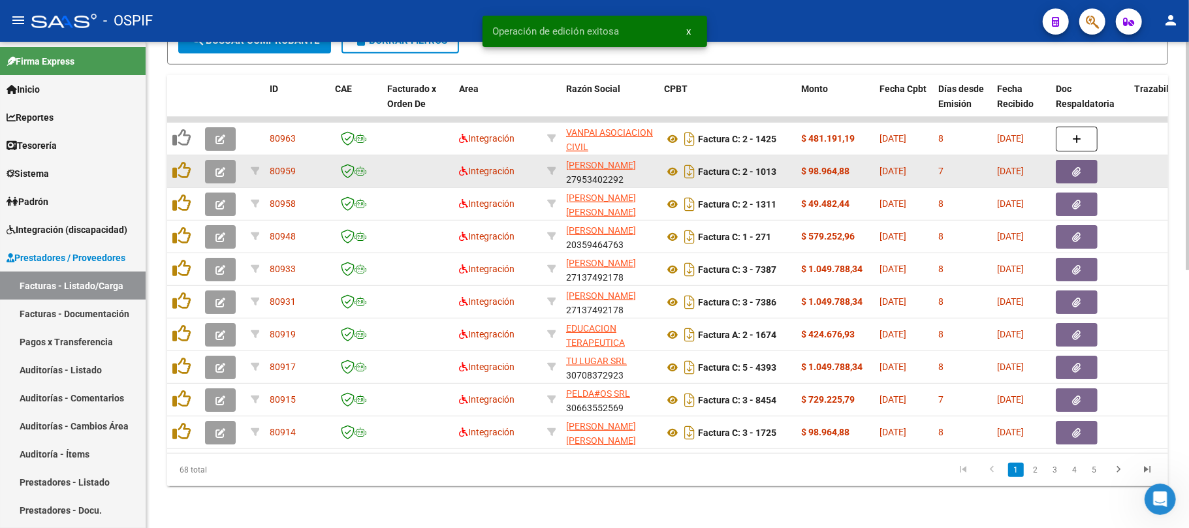
click at [226, 160] on button "button" at bounding box center [220, 172] width 31 height 24
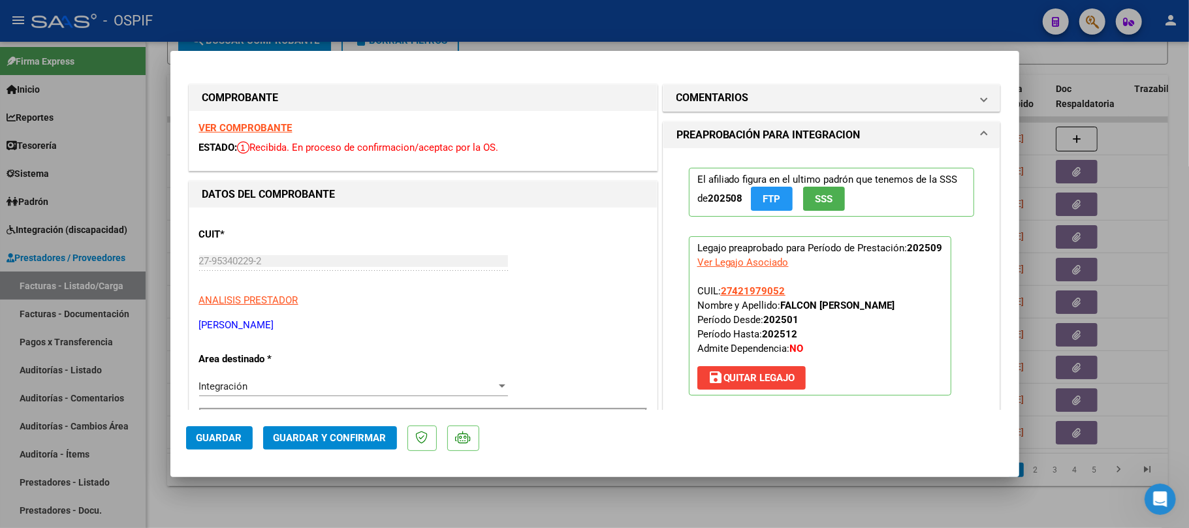
click at [353, 447] on button "Guardar y Confirmar" at bounding box center [330, 439] width 134 height 24
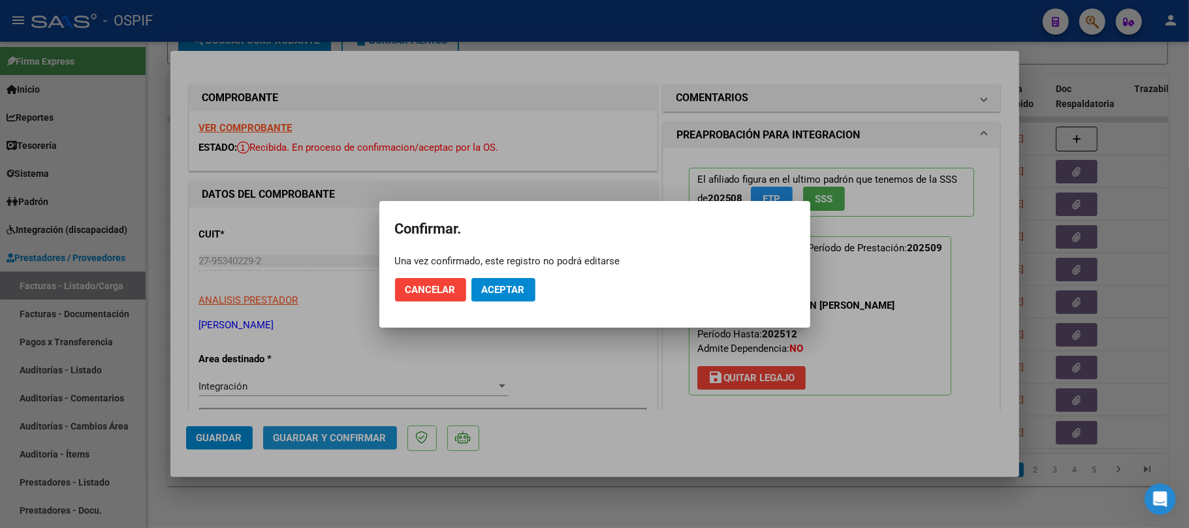
click at [510, 291] on button "Aceptar" at bounding box center [504, 290] width 64 height 24
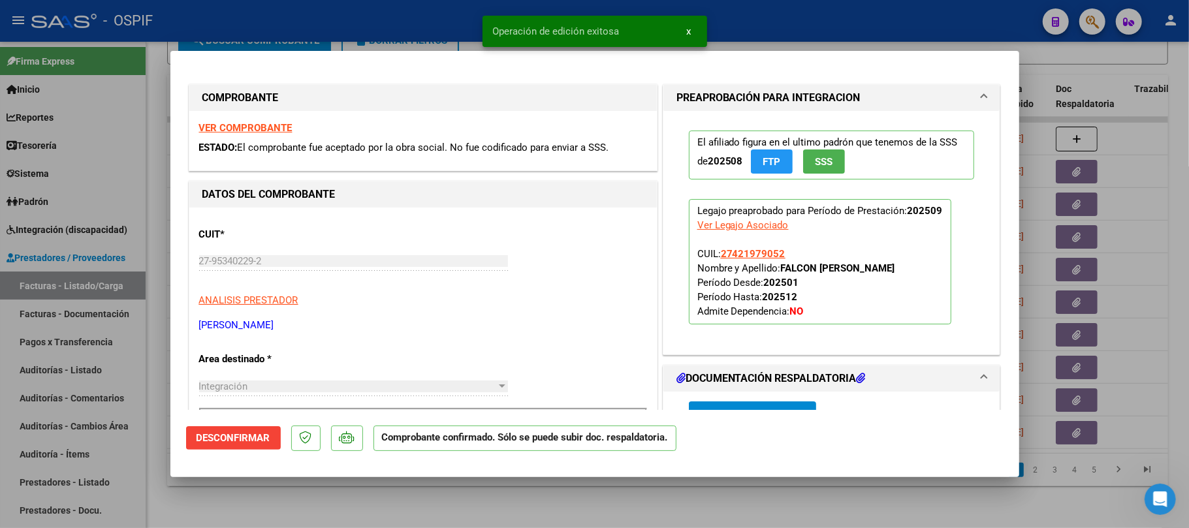
click at [497, 497] on div at bounding box center [594, 264] width 1189 height 528
type input "$ 0,00"
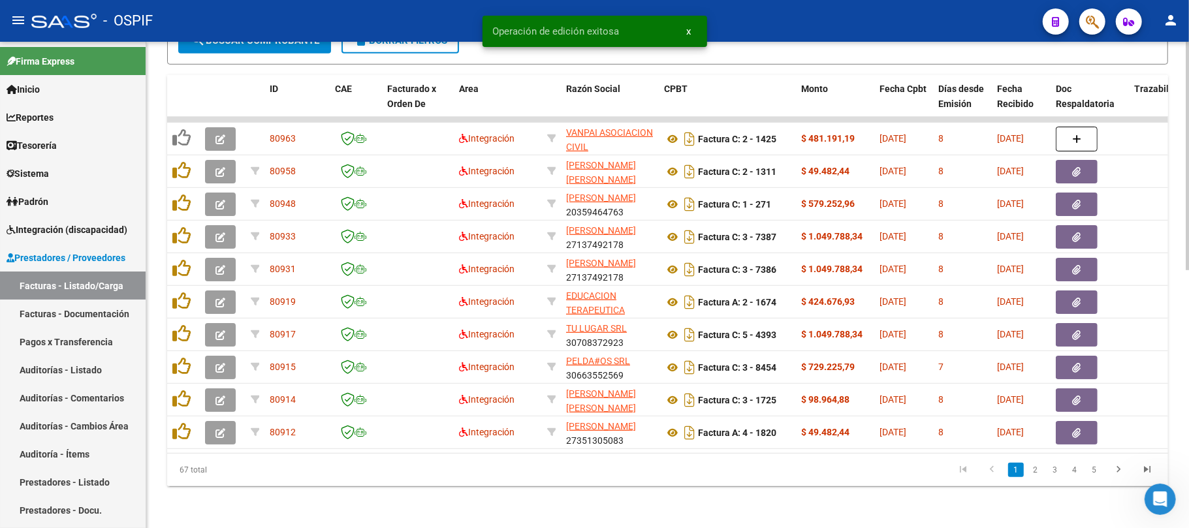
click at [298, 479] on div "67 total" at bounding box center [266, 470] width 198 height 33
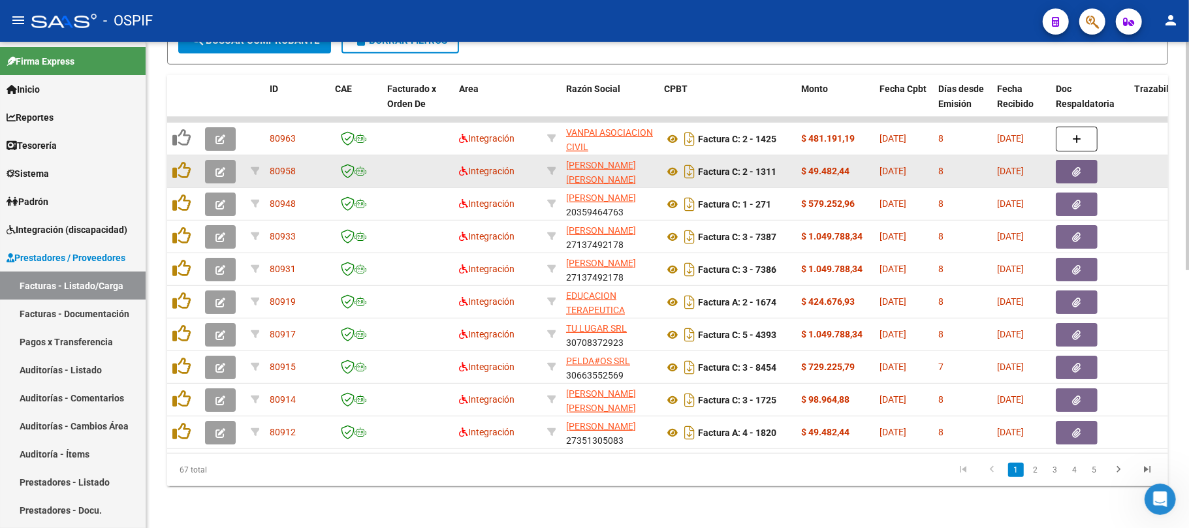
click at [225, 160] on button "button" at bounding box center [220, 172] width 31 height 24
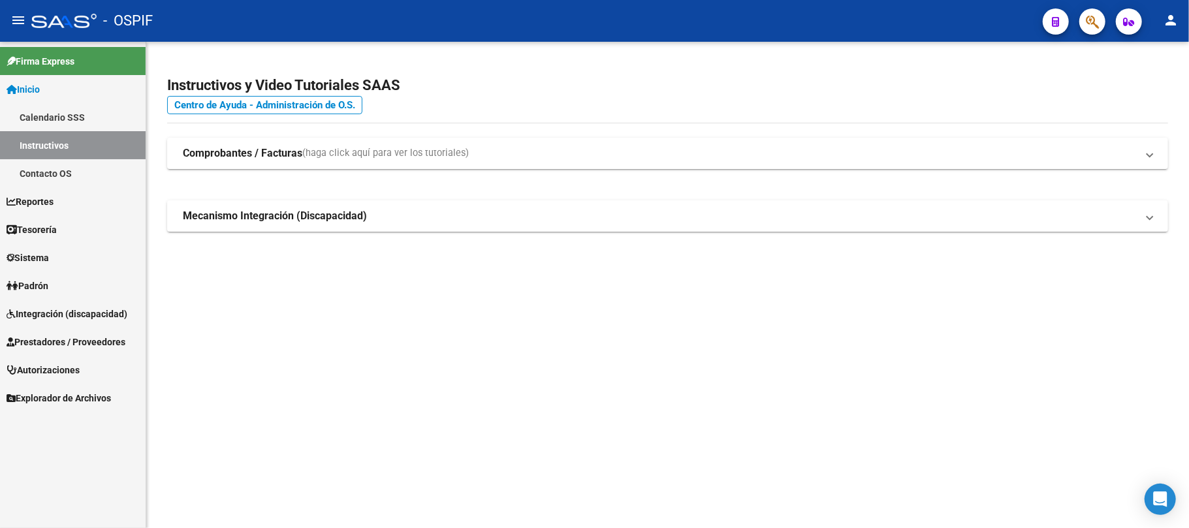
click at [74, 344] on span "Prestadores / Proveedores" at bounding box center [66, 342] width 119 height 14
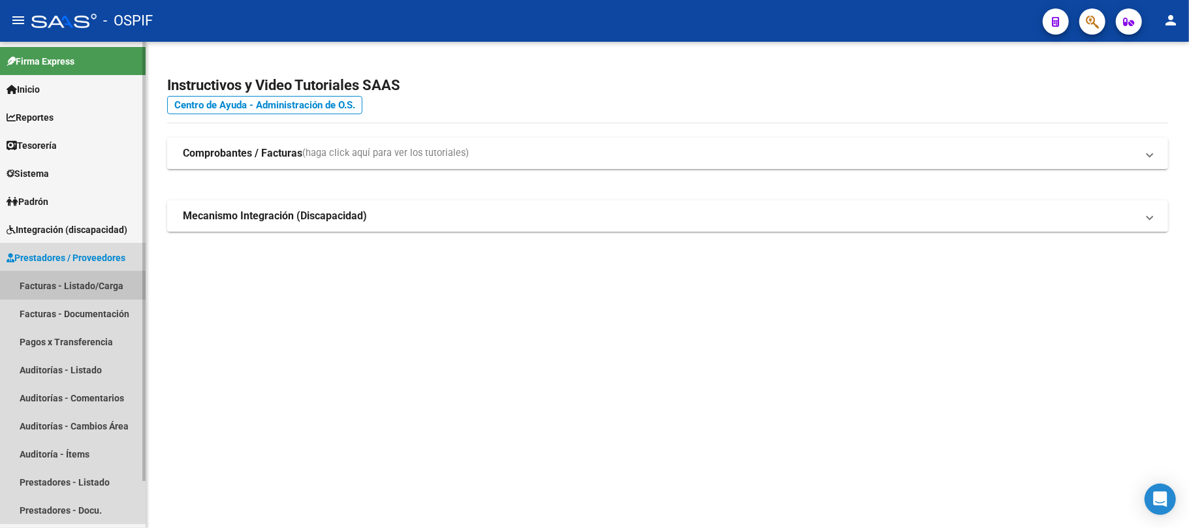
click at [71, 277] on link "Facturas - Listado/Carga" at bounding box center [73, 286] width 146 height 28
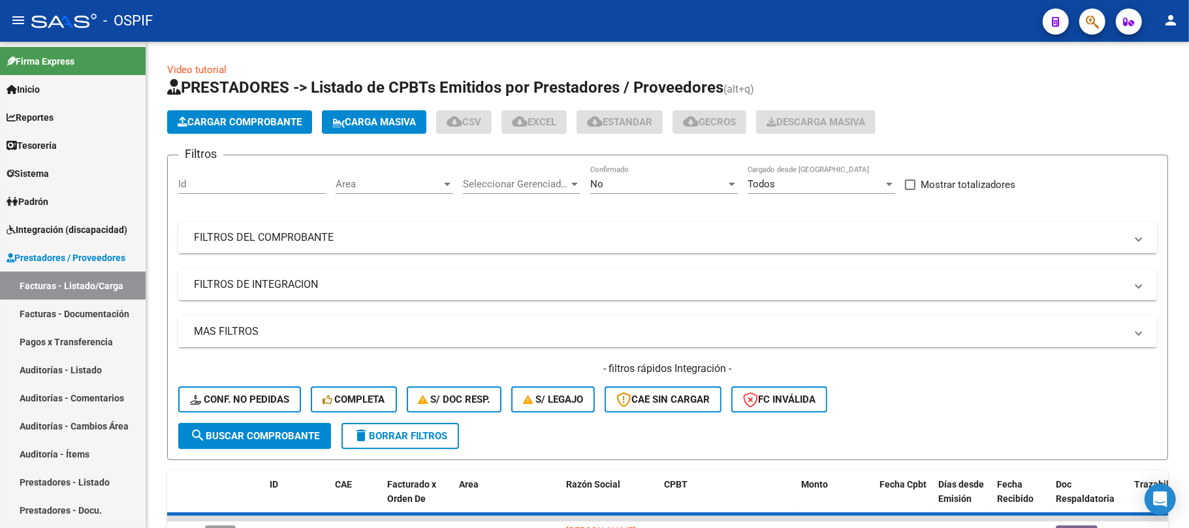
click at [492, 236] on mat-panel-title "FILTROS DEL COMPROBANTE" at bounding box center [660, 238] width 932 height 14
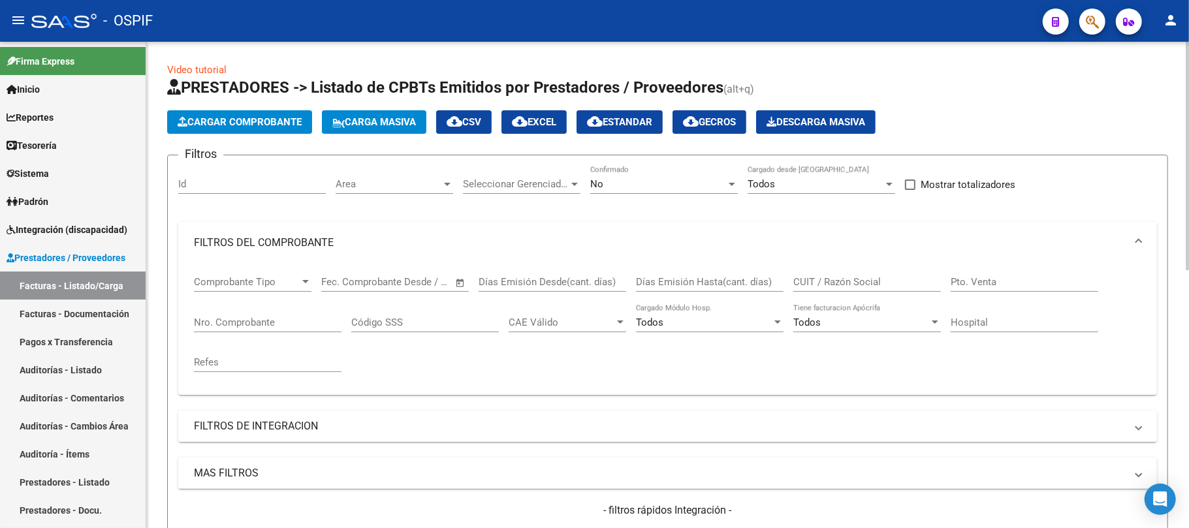
drag, startPoint x: 325, startPoint y: 429, endPoint x: 331, endPoint y: 434, distance: 6.9
click at [327, 427] on mat-panel-title "FILTROS DE INTEGRACION" at bounding box center [660, 426] width 932 height 14
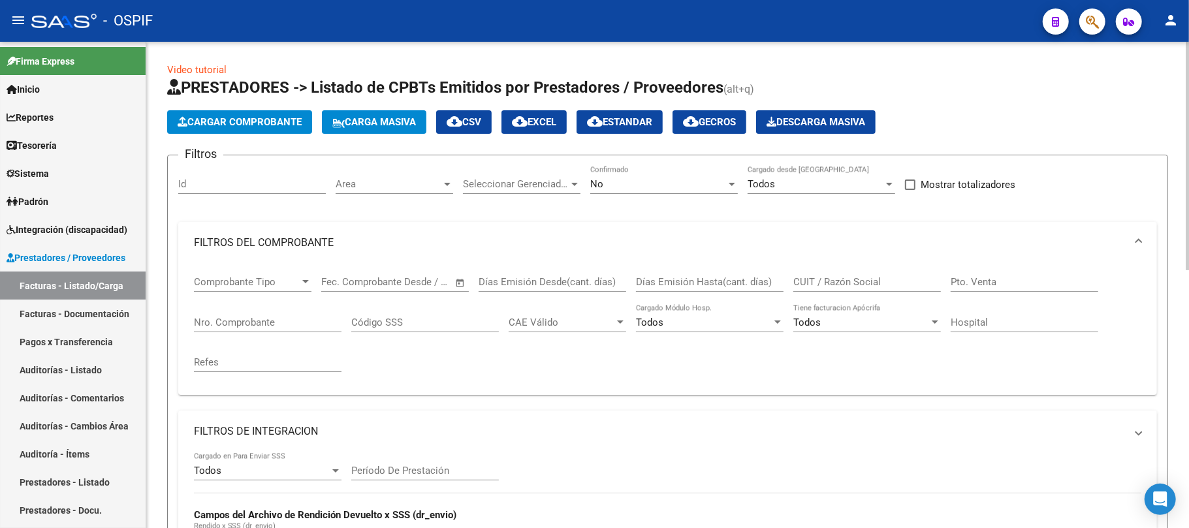
click at [414, 469] on input "Período De Prestación" at bounding box center [425, 471] width 148 height 12
type input "202509"
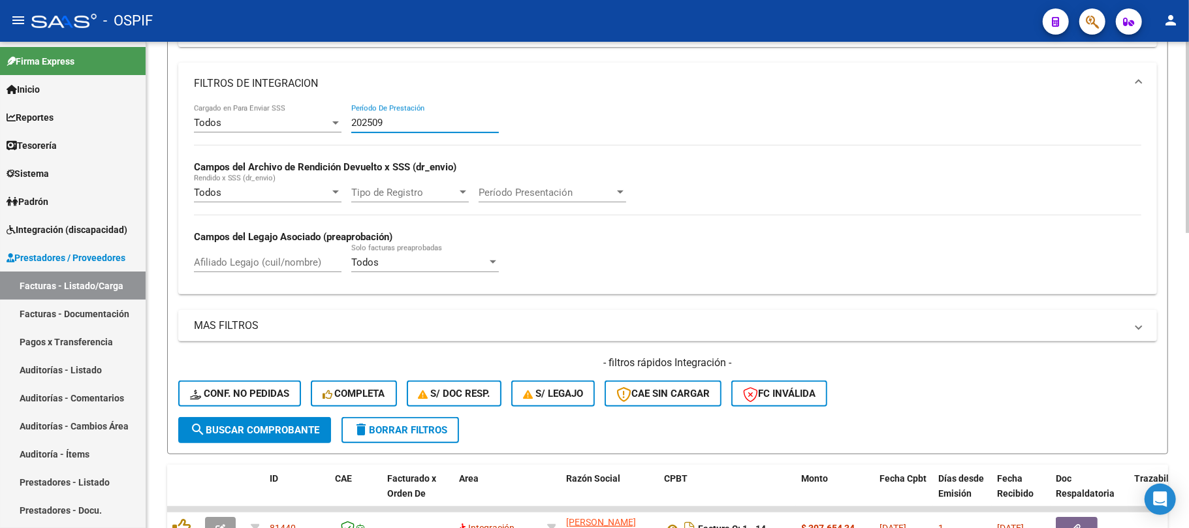
type input "202509"
click at [298, 427] on span "search Buscar Comprobante" at bounding box center [254, 431] width 129 height 12
click at [319, 129] on div "Todos" at bounding box center [262, 123] width 136 height 12
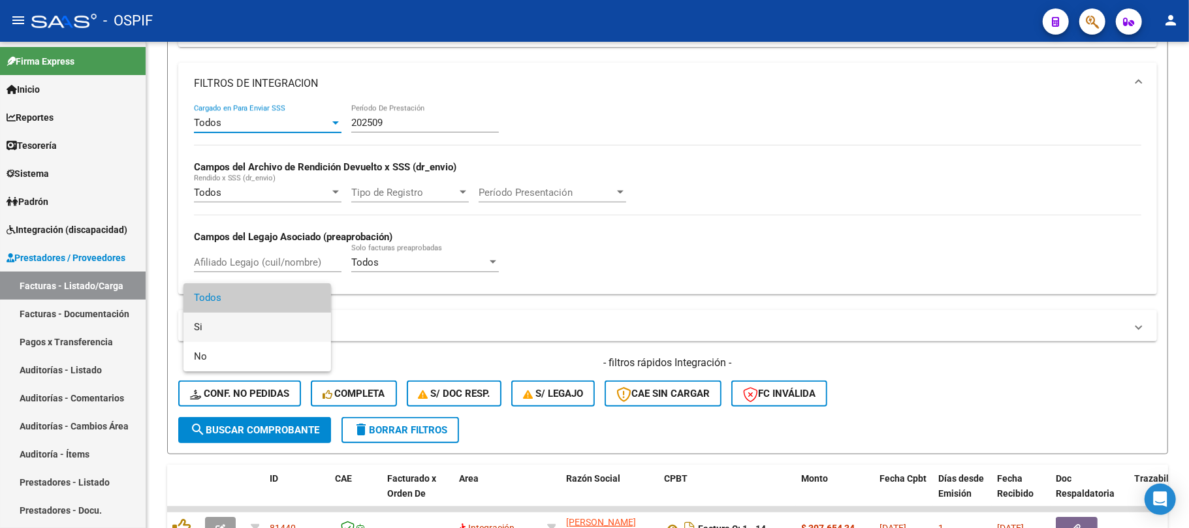
scroll to position [174, 0]
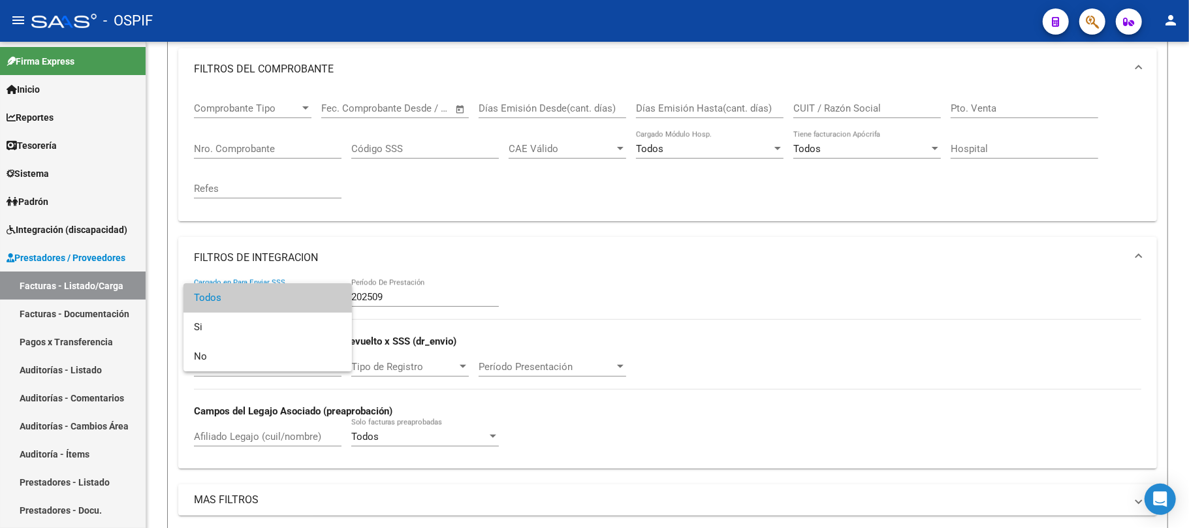
click at [427, 290] on div at bounding box center [594, 264] width 1189 height 528
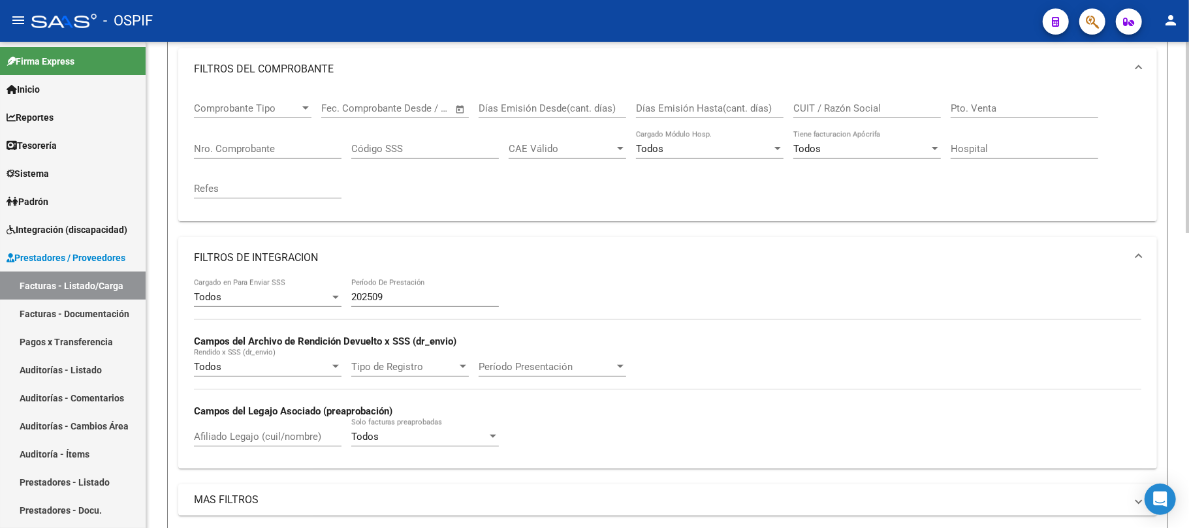
click at [439, 296] on input "202509" at bounding box center [425, 297] width 148 height 12
drag, startPoint x: 450, startPoint y: 241, endPoint x: 455, endPoint y: 236, distance: 6.9
click at [455, 237] on mat-expansion-panel-header "FILTROS DE INTEGRACION" at bounding box center [667, 258] width 979 height 42
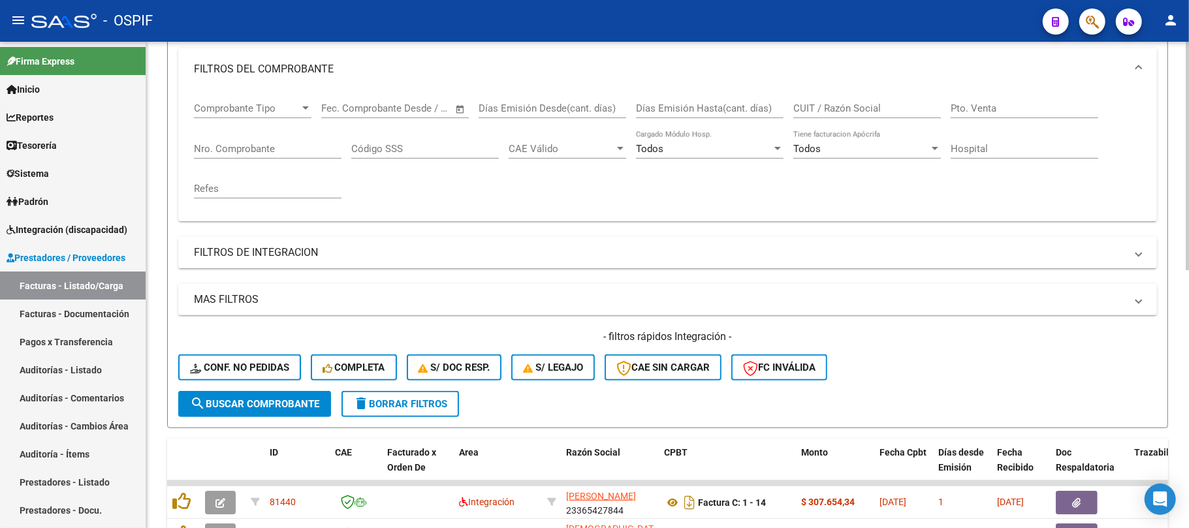
click at [274, 393] on button "search Buscar Comprobante" at bounding box center [254, 404] width 153 height 26
click at [390, 257] on mat-panel-title "FILTROS DE INTEGRACION" at bounding box center [660, 253] width 932 height 14
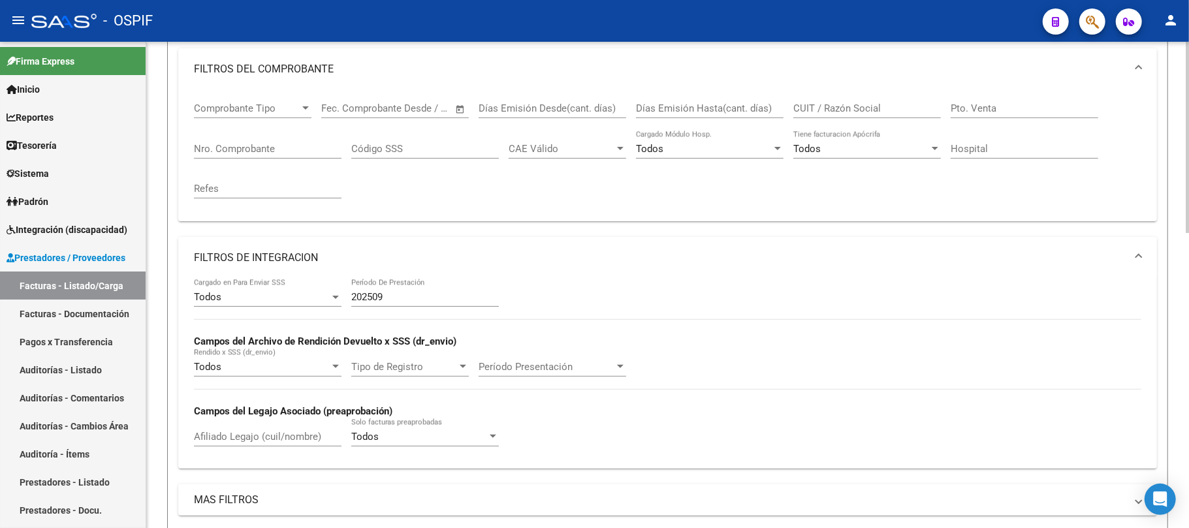
click at [355, 248] on mat-expansion-panel-header "FILTROS DE INTEGRACION" at bounding box center [667, 258] width 979 height 42
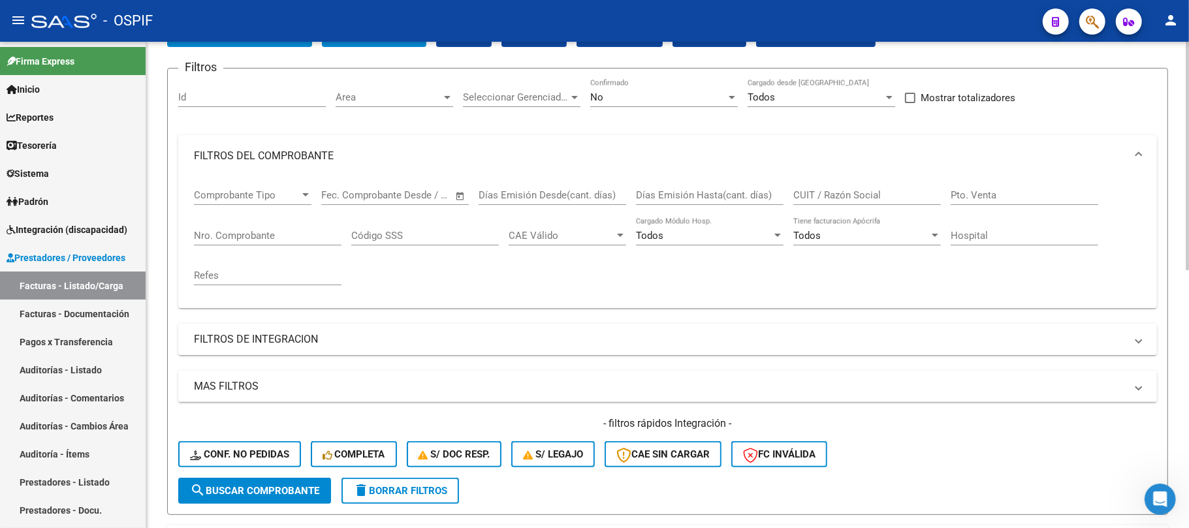
scroll to position [0, 0]
drag, startPoint x: 291, startPoint y: 149, endPoint x: 427, endPoint y: 174, distance: 138.8
click at [291, 149] on mat-panel-title "FILTROS DEL COMPROBANTE" at bounding box center [660, 156] width 932 height 14
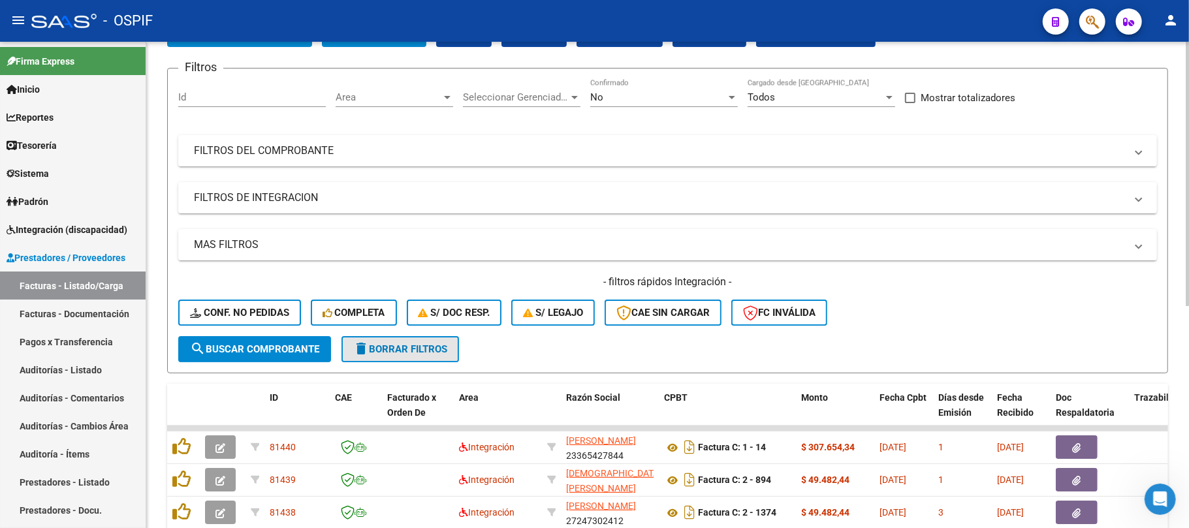
click at [430, 346] on span "delete Borrar Filtros" at bounding box center [400, 350] width 94 height 12
click at [377, 348] on span "delete Borrar Filtros" at bounding box center [400, 350] width 94 height 12
click at [440, 345] on span "delete Borrar Filtros" at bounding box center [400, 350] width 94 height 12
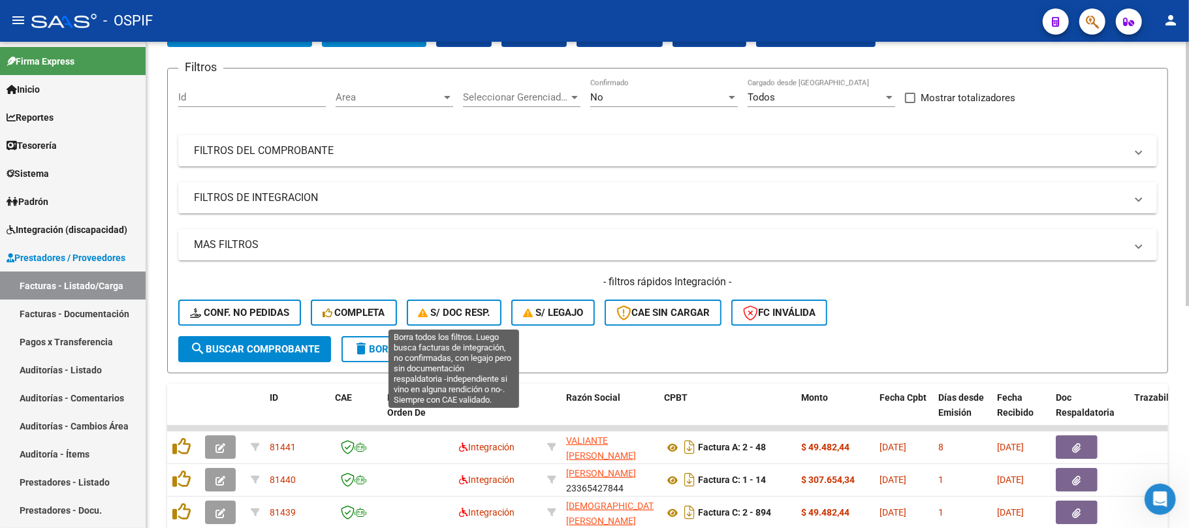
click at [413, 361] on form "Filtros Id Area Area Seleccionar Gerenciador Seleccionar Gerenciador No Confirm…" at bounding box center [667, 221] width 1001 height 306
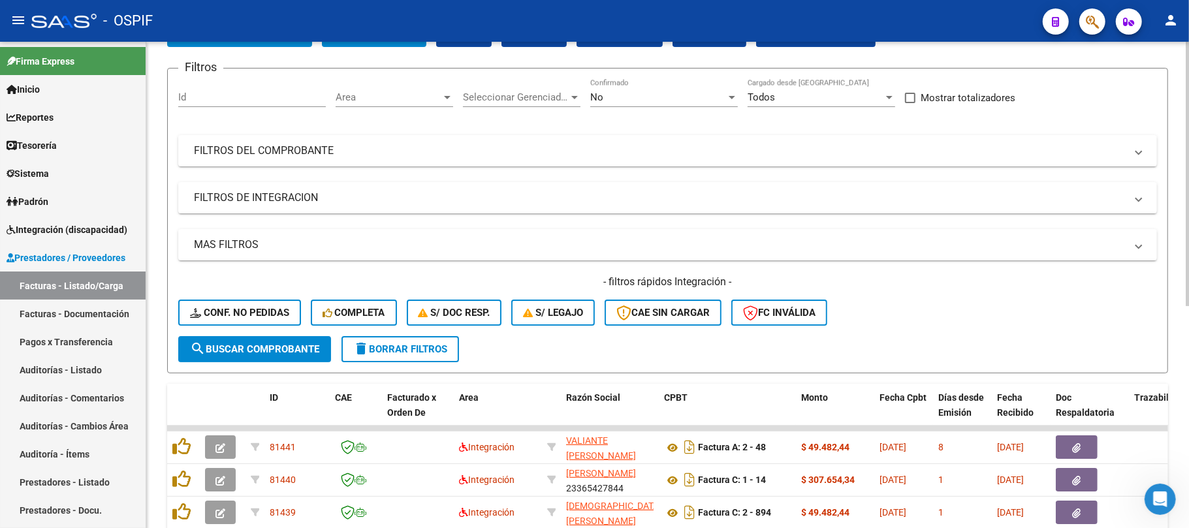
click at [413, 361] on form "Filtros Id Area Area Seleccionar Gerenciador Seleccionar Gerenciador No Confirm…" at bounding box center [667, 221] width 1001 height 306
click at [418, 349] on span "delete Borrar Filtros" at bounding box center [400, 350] width 94 height 12
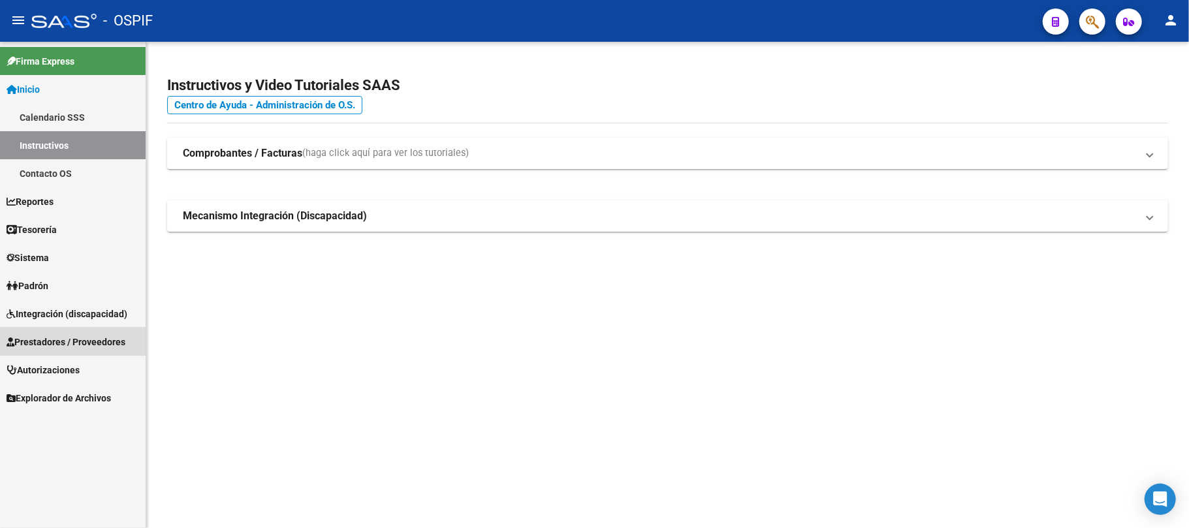
click at [74, 347] on span "Prestadores / Proveedores" at bounding box center [66, 342] width 119 height 14
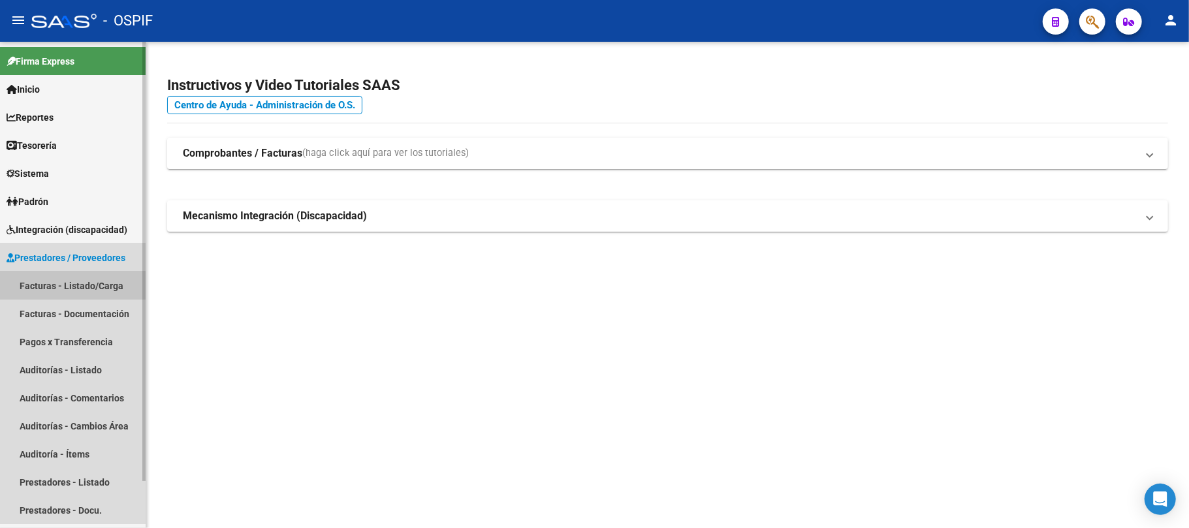
click at [68, 285] on link "Facturas - Listado/Carga" at bounding box center [73, 286] width 146 height 28
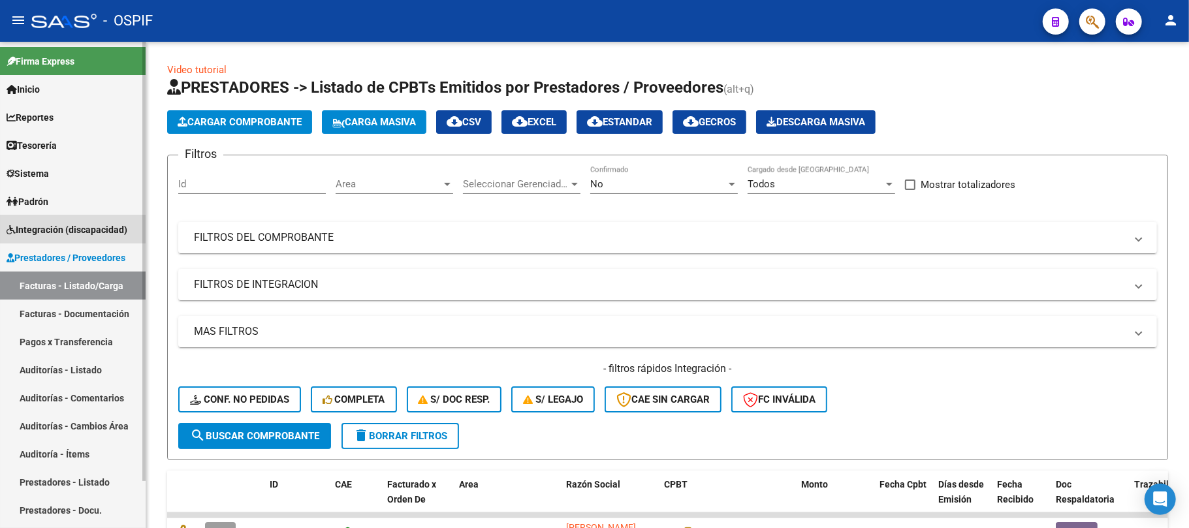
click at [64, 230] on span "Integración (discapacidad)" at bounding box center [67, 230] width 121 height 14
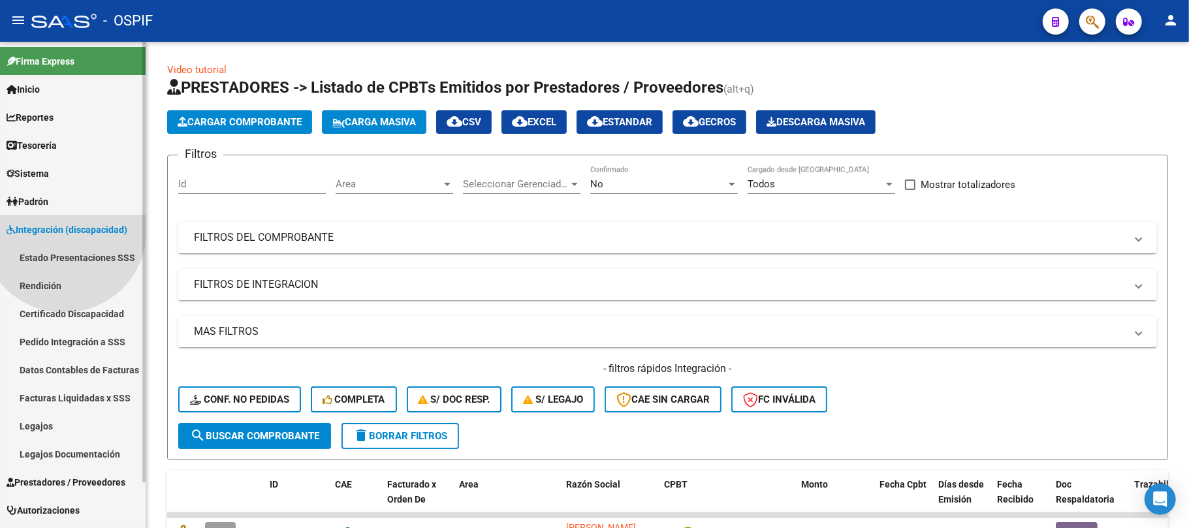
click at [65, 253] on link "Estado Presentaciones SSS" at bounding box center [73, 258] width 146 height 28
click at [69, 290] on link "Rendición" at bounding box center [73, 286] width 146 height 28
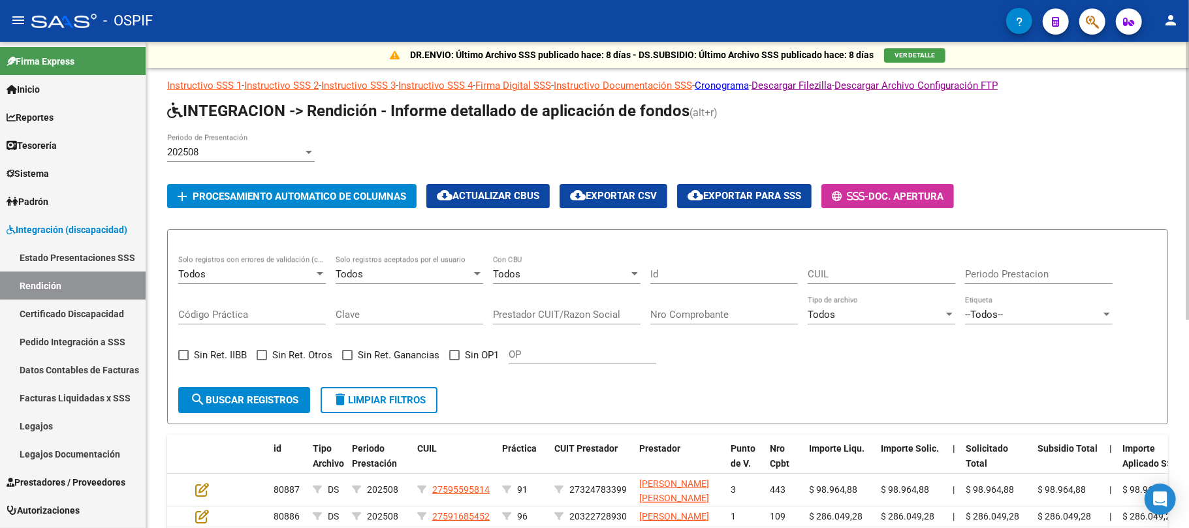
scroll to position [87, 0]
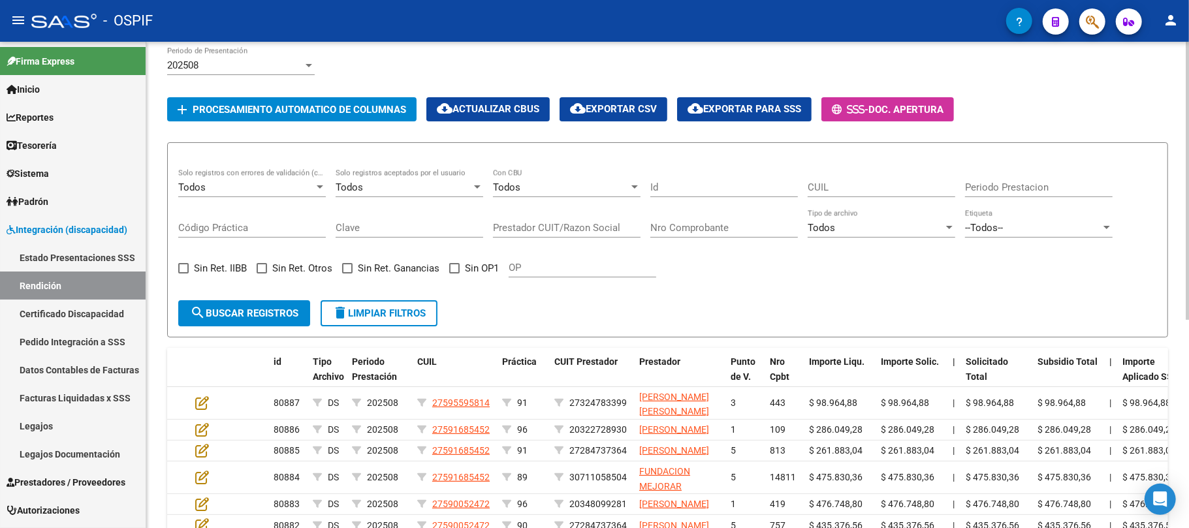
click at [457, 276] on label "Sin OP1" at bounding box center [474, 269] width 50 height 16
click at [455, 274] on input "Sin OP1" at bounding box center [454, 274] width 1 height 1
checkbox input "true"
click at [306, 317] on button "search Buscar registros" at bounding box center [244, 313] width 132 height 26
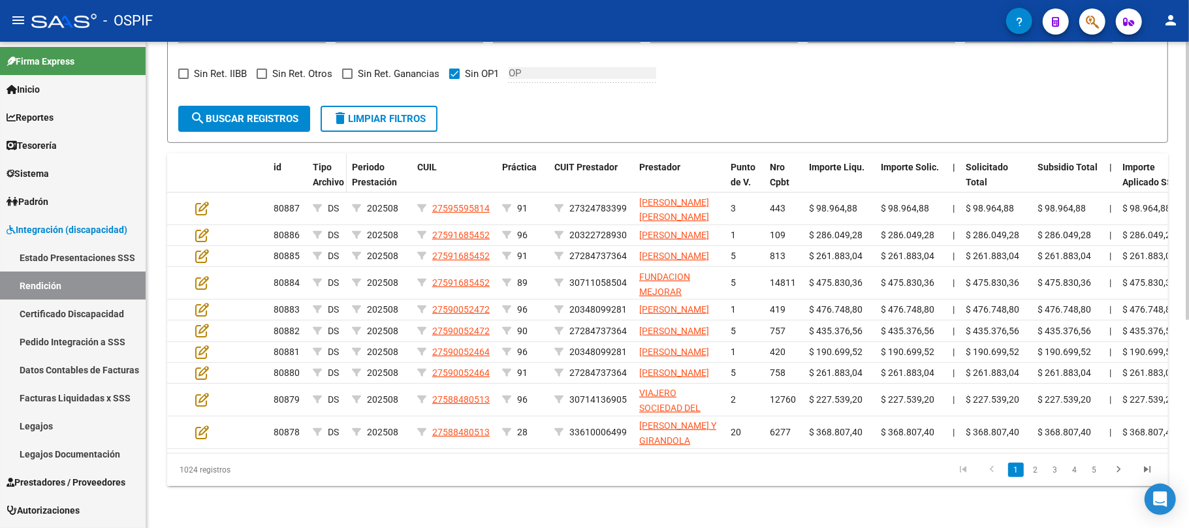
scroll to position [261, 0]
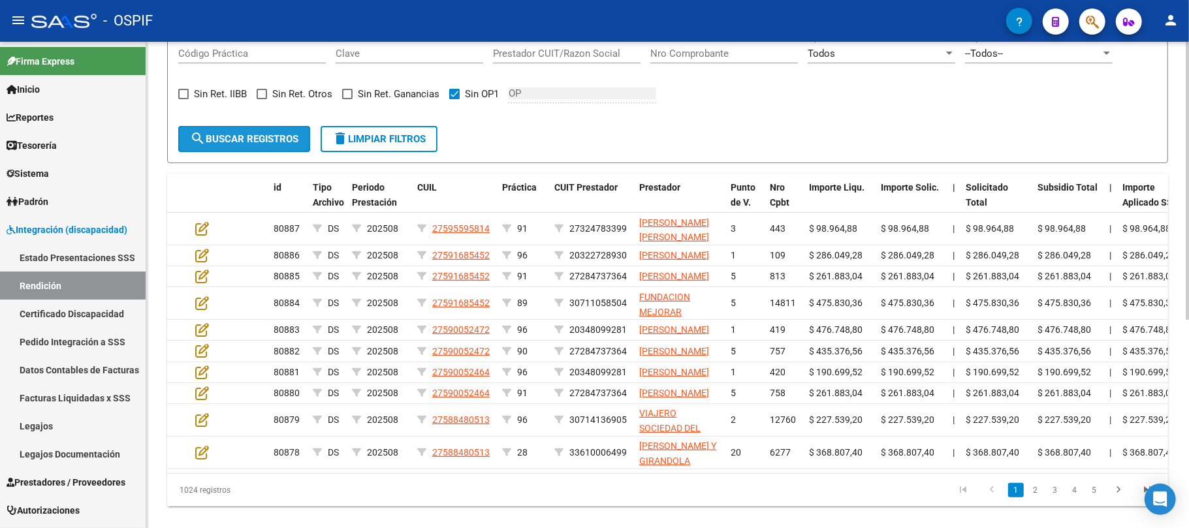
click at [270, 129] on button "search Buscar registros" at bounding box center [244, 139] width 132 height 26
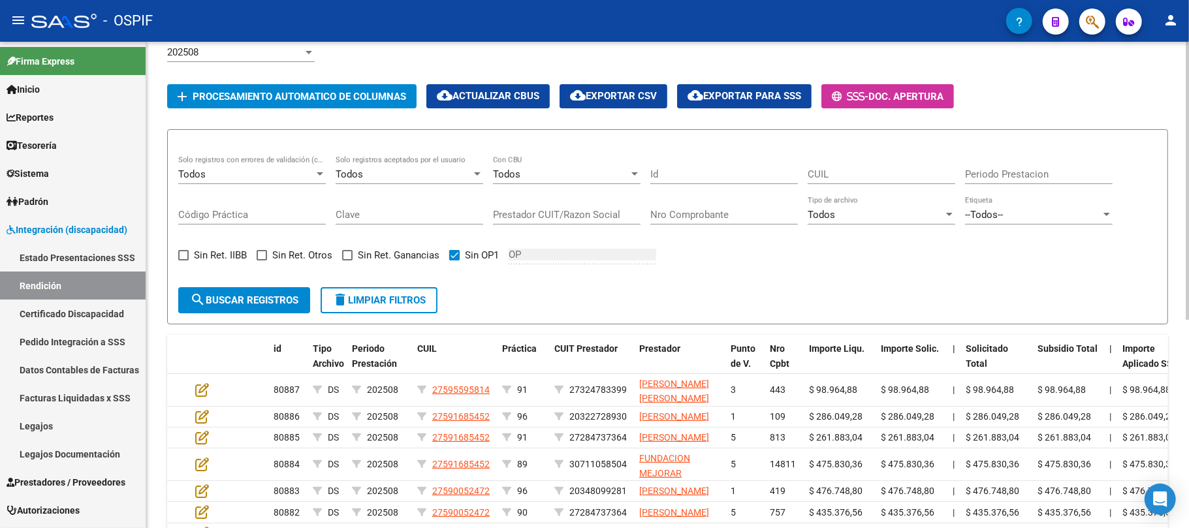
scroll to position [87, 0]
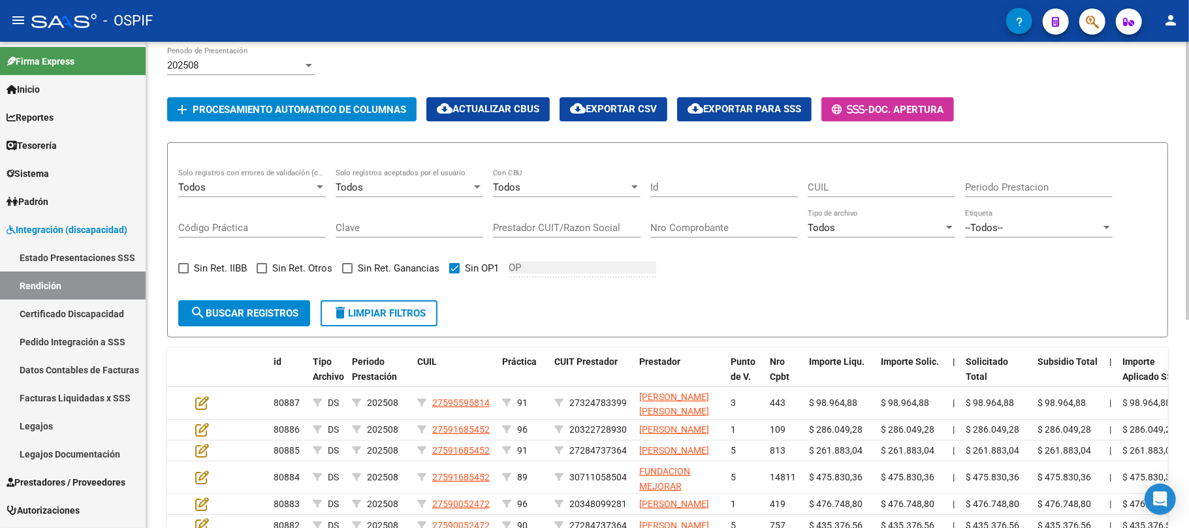
click at [256, 74] on div "202508 Periodo de Presentación" at bounding box center [241, 61] width 148 height 28
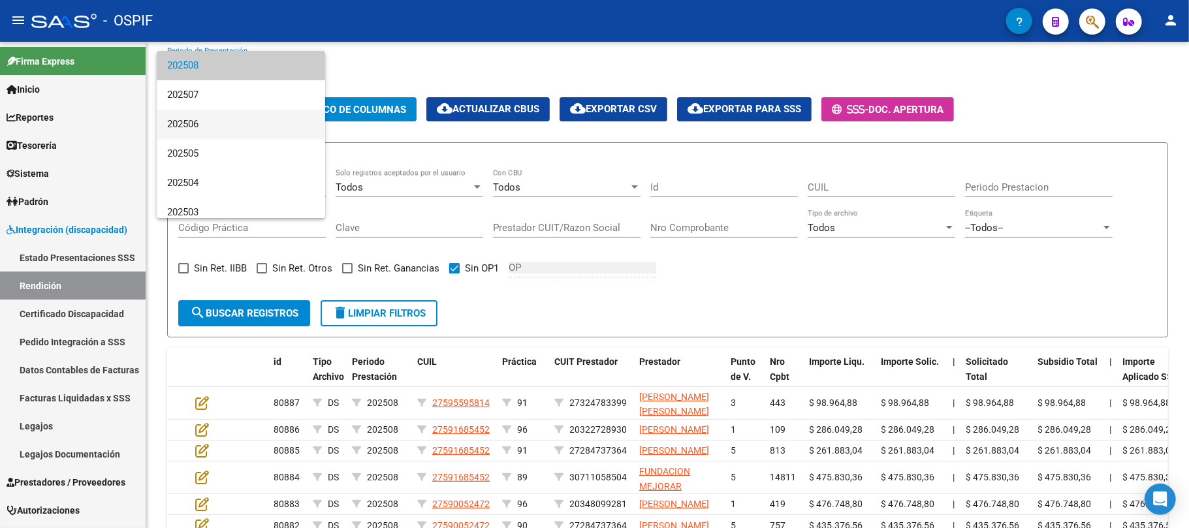
click at [216, 132] on span "202506" at bounding box center [241, 124] width 148 height 29
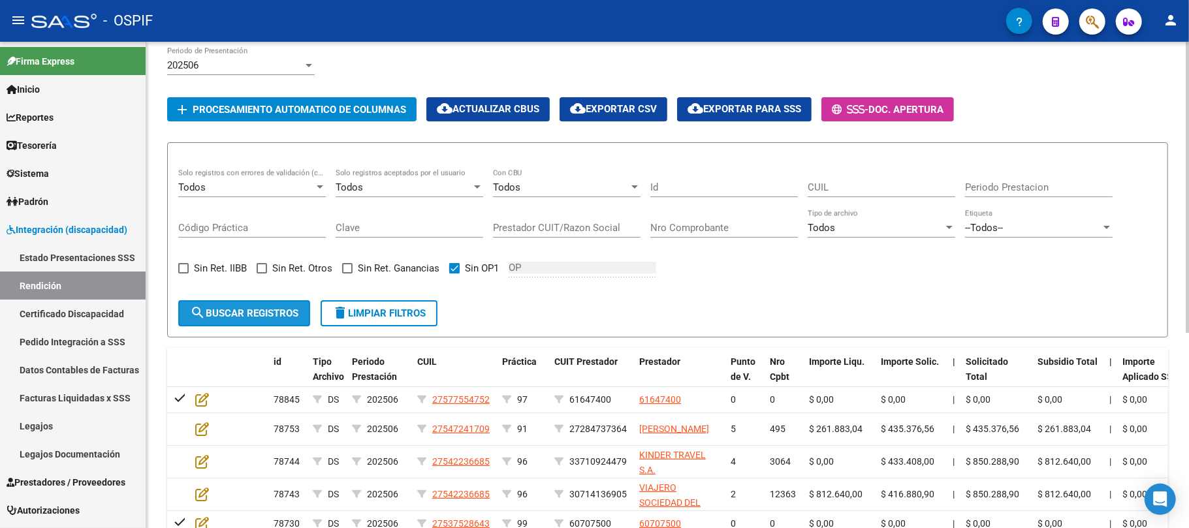
click at [270, 321] on button "search Buscar registros" at bounding box center [244, 313] width 132 height 26
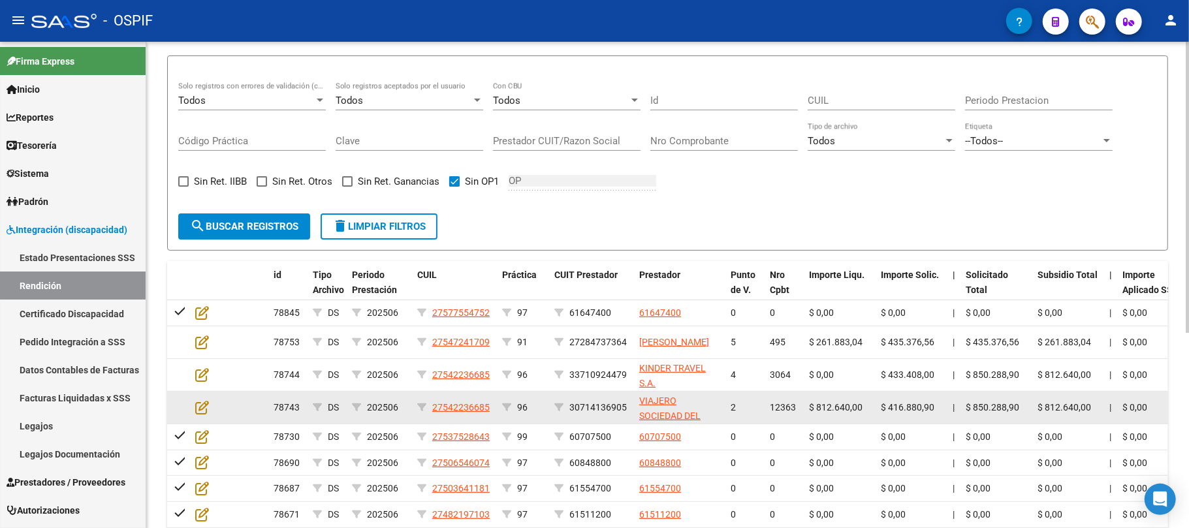
scroll to position [261, 0]
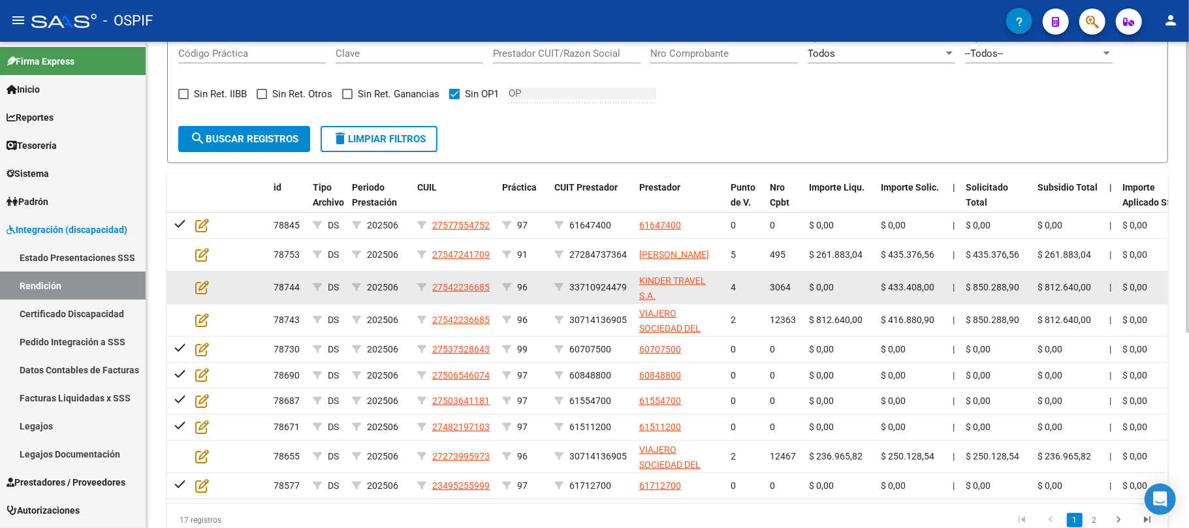
click at [776, 288] on span "3064" at bounding box center [780, 287] width 21 height 10
copy span "3064"
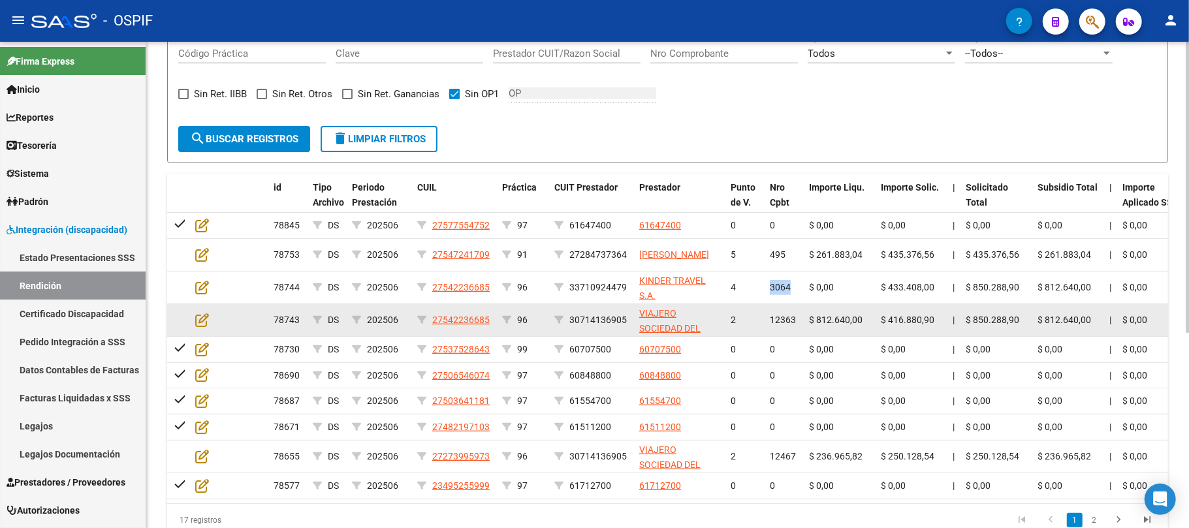
click at [790, 321] on span "12363" at bounding box center [783, 320] width 26 height 10
copy span "12363"
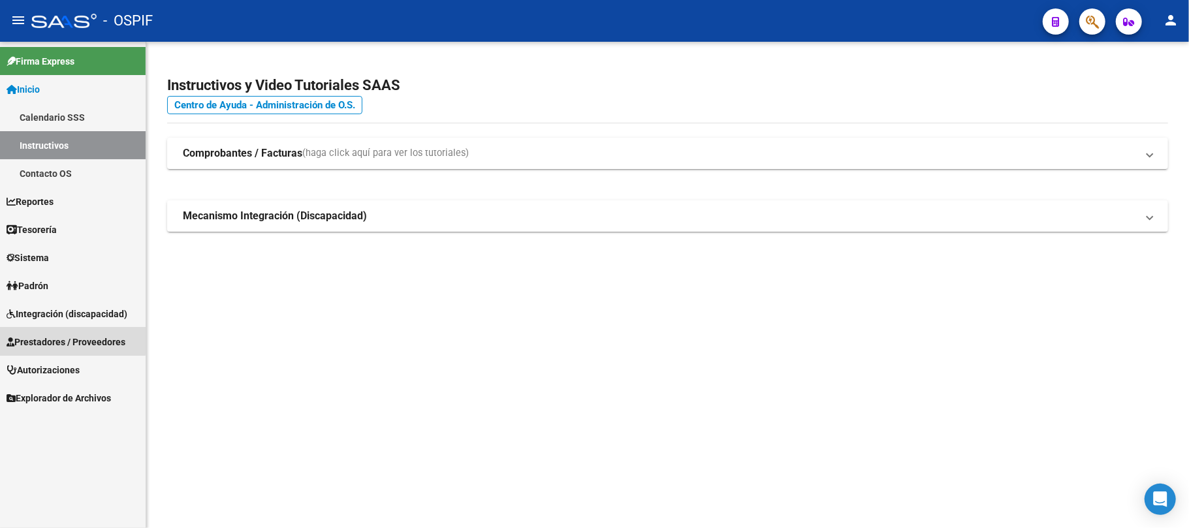
click at [64, 332] on link "Prestadores / Proveedores" at bounding box center [73, 342] width 146 height 28
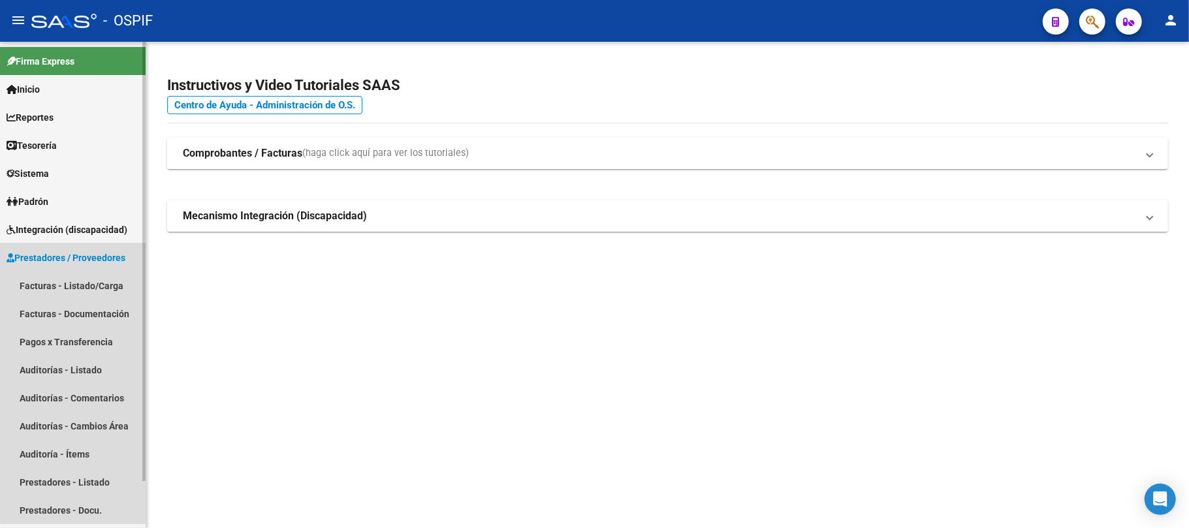
click at [77, 269] on link "Prestadores / Proveedores" at bounding box center [73, 258] width 146 height 28
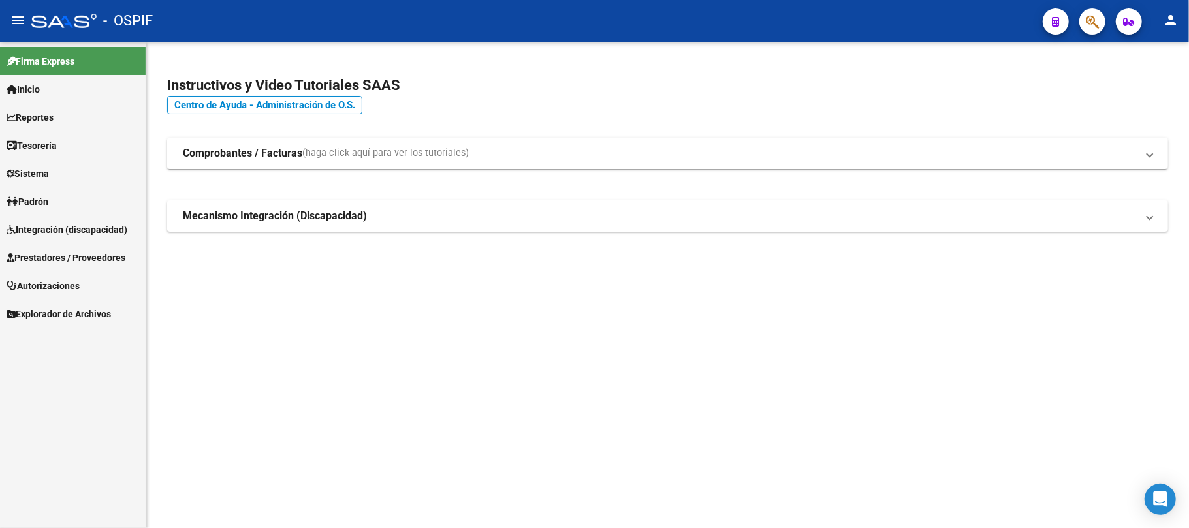
click at [78, 300] on link "Autorizaciones" at bounding box center [73, 286] width 146 height 28
click at [82, 268] on link "Prestadores / Proveedores" at bounding box center [73, 258] width 146 height 28
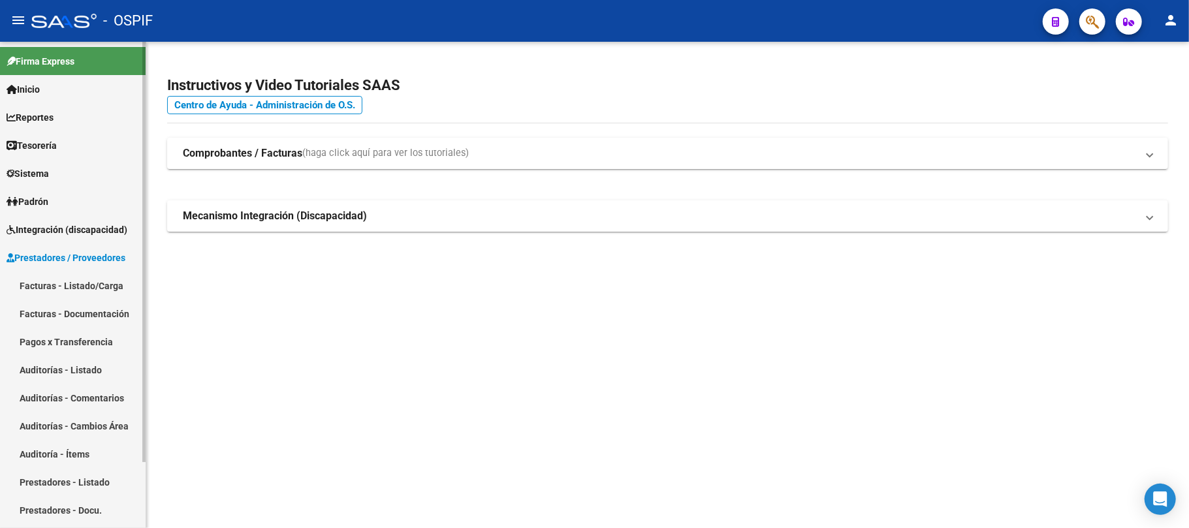
click at [82, 278] on link "Facturas - Listado/Carga" at bounding box center [73, 286] width 146 height 28
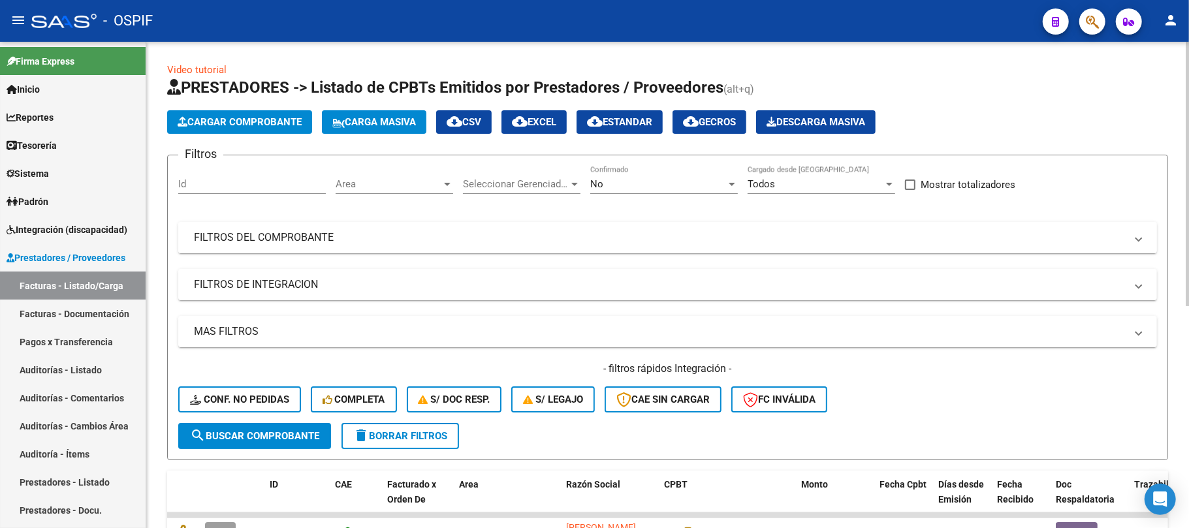
click at [528, 233] on mat-panel-title "FILTROS DEL COMPROBANTE" at bounding box center [660, 238] width 932 height 14
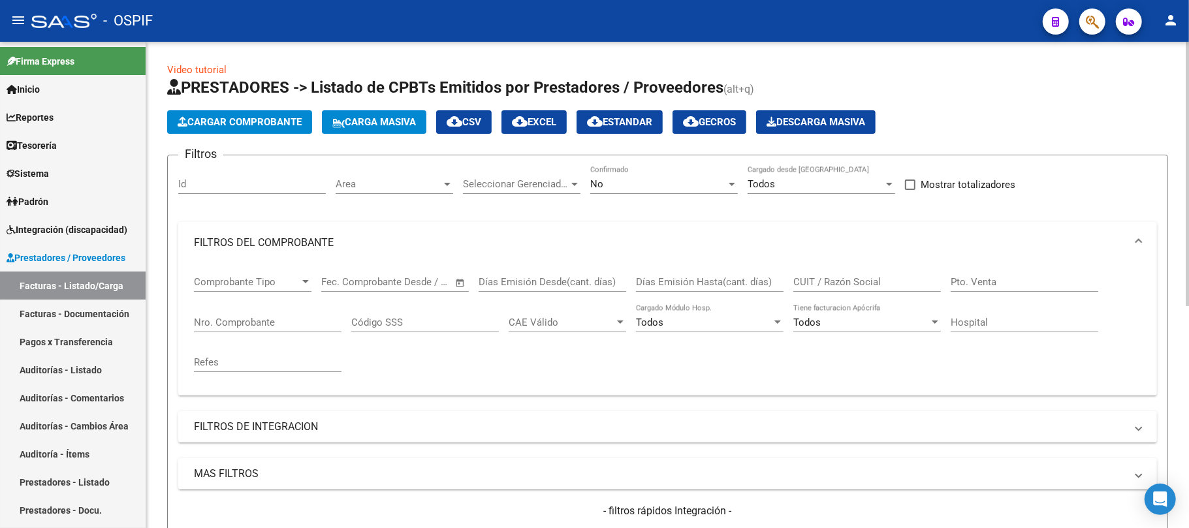
click at [664, 187] on div "No" at bounding box center [658, 184] width 136 height 12
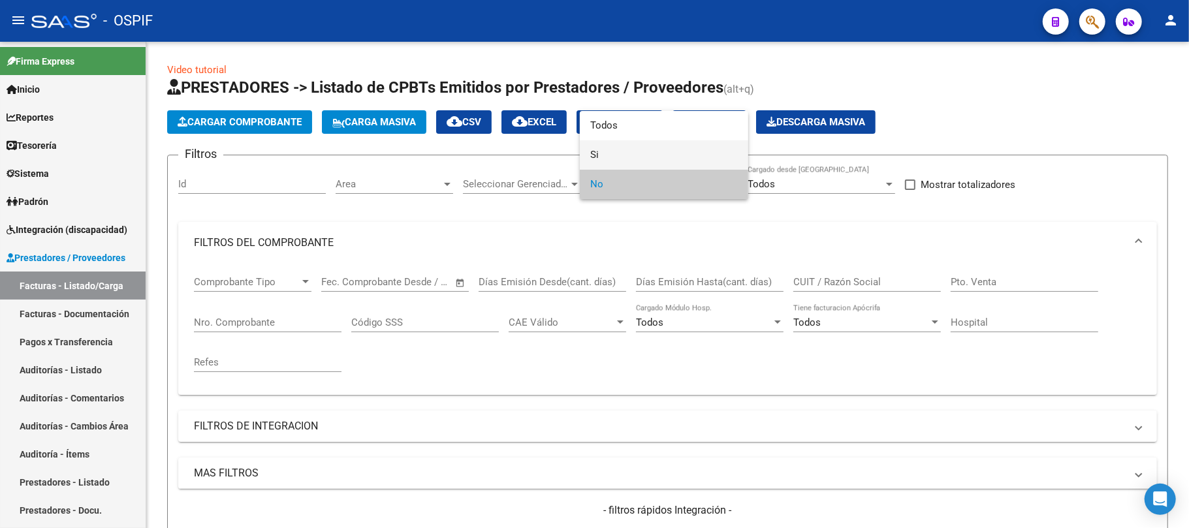
click at [610, 162] on span "Si" at bounding box center [664, 154] width 148 height 29
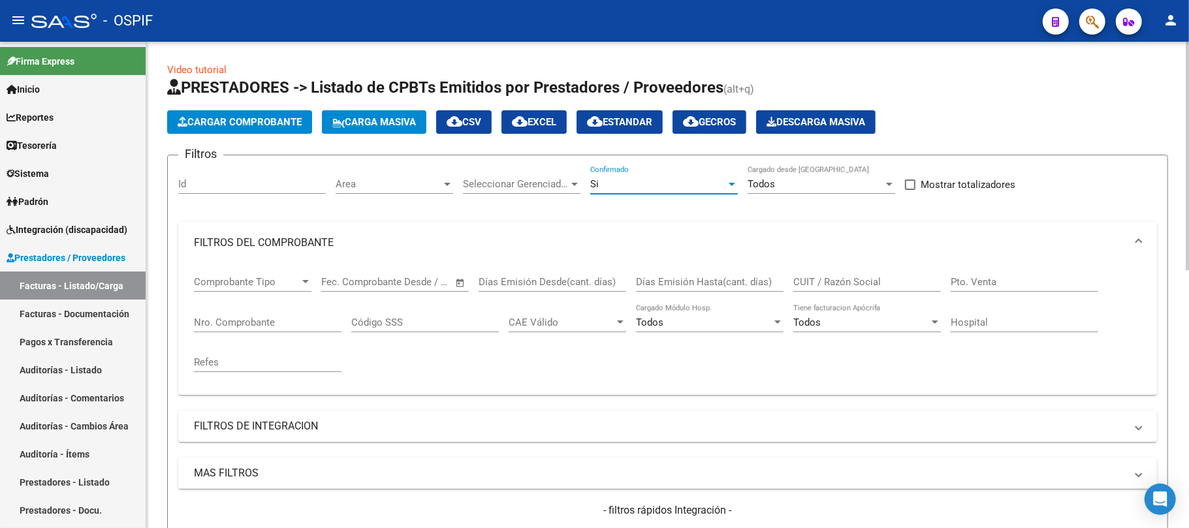
click at [265, 321] on input "Nro. Comprobante" at bounding box center [268, 323] width 148 height 12
paste input "3064"
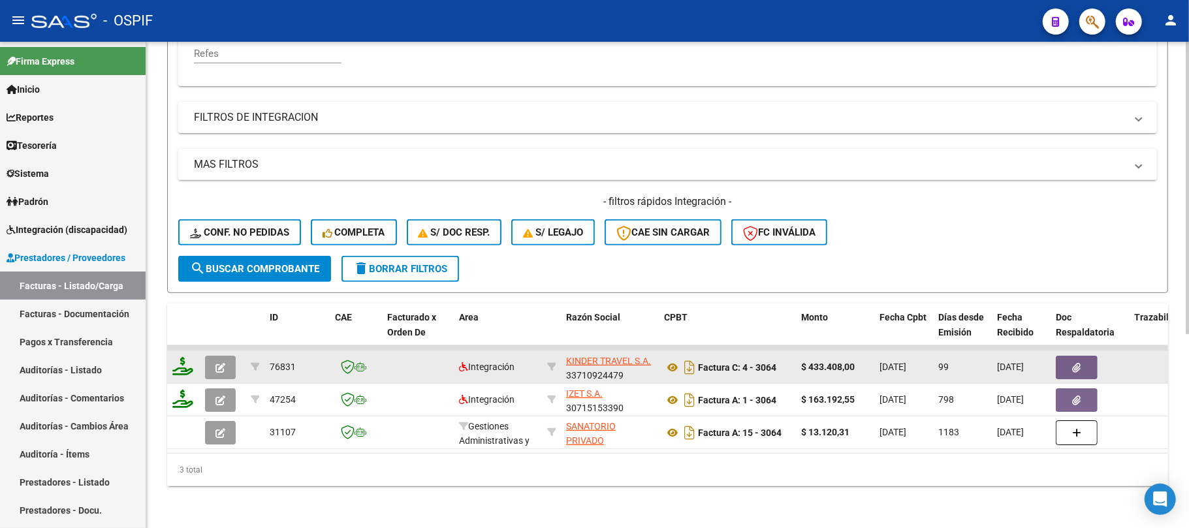
click at [217, 363] on icon "button" at bounding box center [221, 368] width 10 height 10
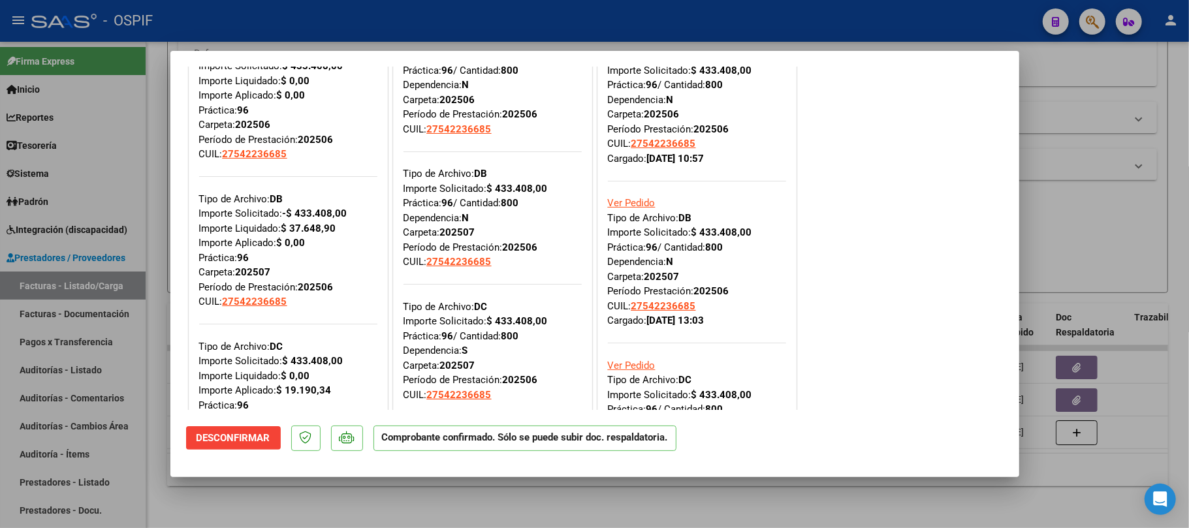
scroll to position [174, 0]
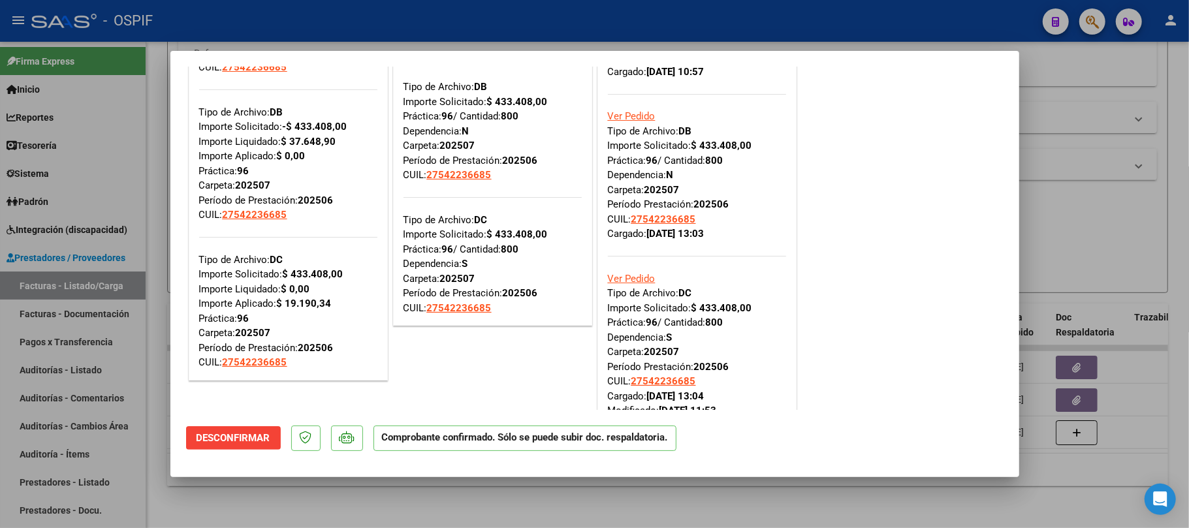
drag, startPoint x: 336, startPoint y: 306, endPoint x: 289, endPoint y: 310, distance: 47.1
click at [289, 310] on div "Tipo de Archivo: DC Importe Solicitado: $ 433.408,00 Importe Liquidado: $ 0,00 …" at bounding box center [288, 297] width 178 height 148
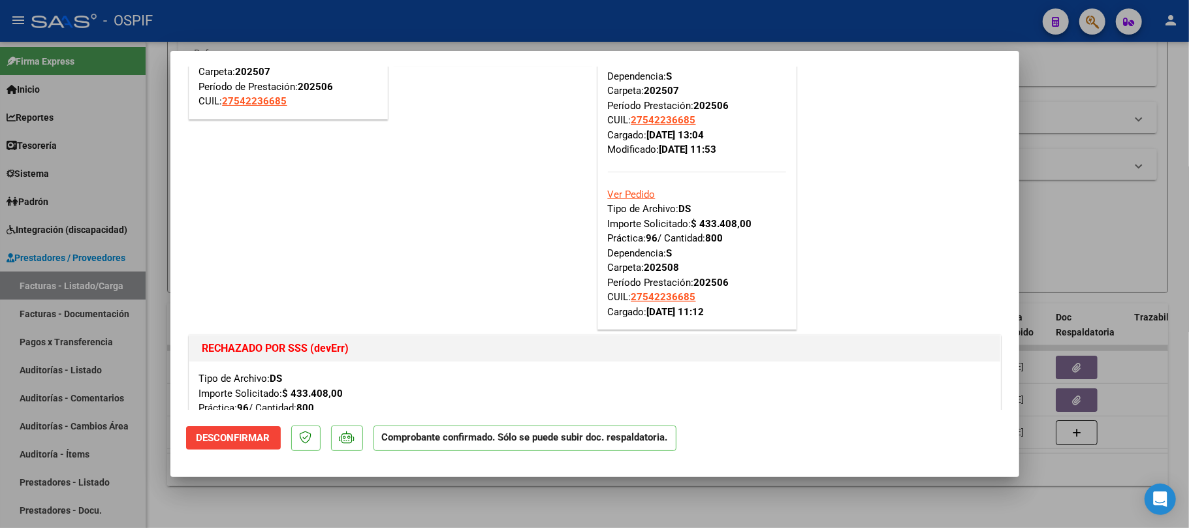
scroll to position [609, 0]
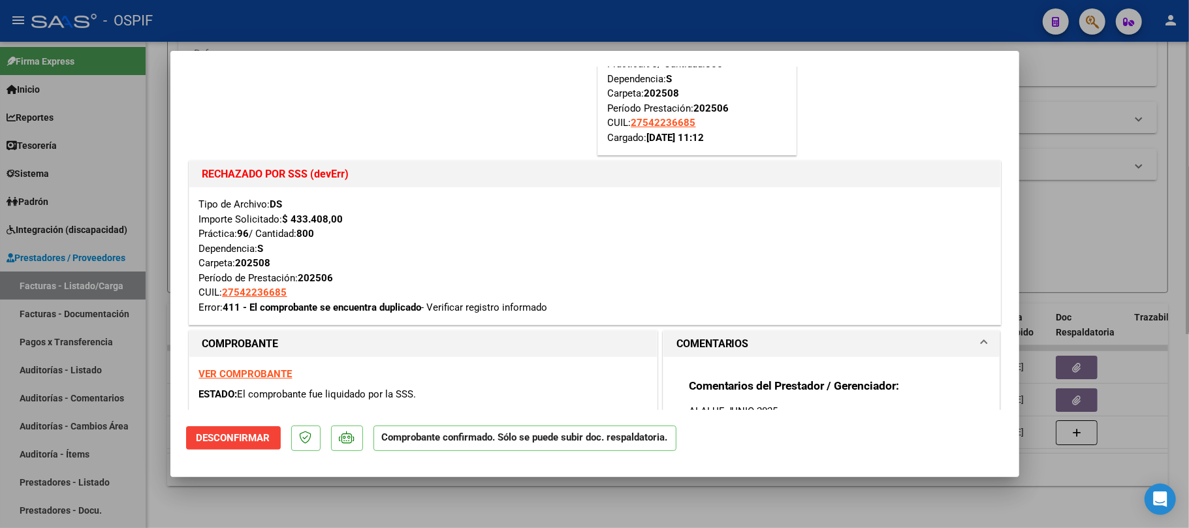
drag, startPoint x: 487, startPoint y: 489, endPoint x: 474, endPoint y: 490, distance: 13.1
click at [487, 489] on div at bounding box center [594, 264] width 1189 height 528
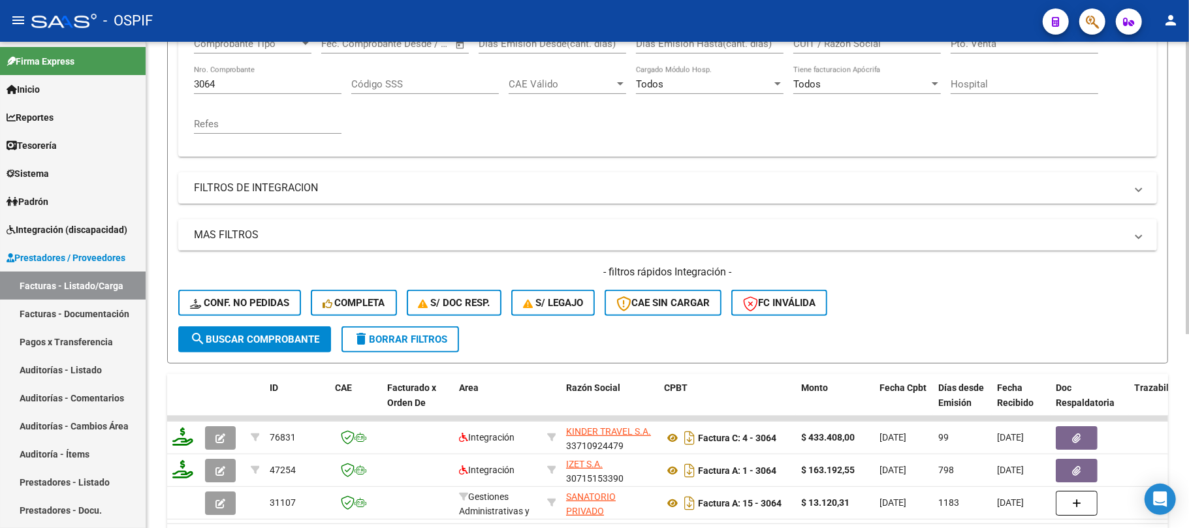
scroll to position [234, 0]
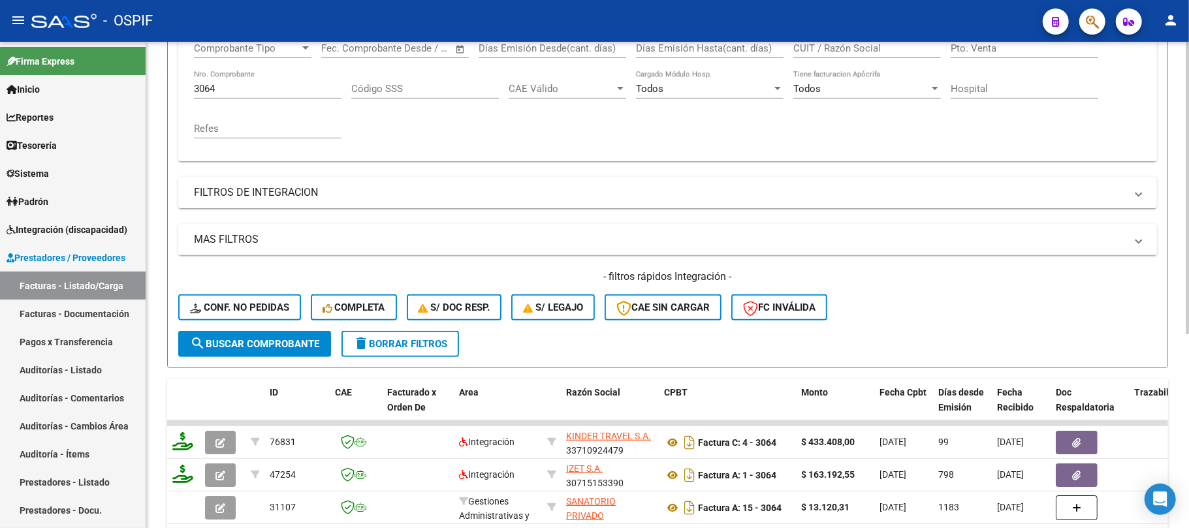
click at [272, 95] on div "3064 Nro. Comprobante" at bounding box center [268, 85] width 148 height 28
click at [275, 85] on input "3064" at bounding box center [268, 89] width 148 height 12
paste input "12363"
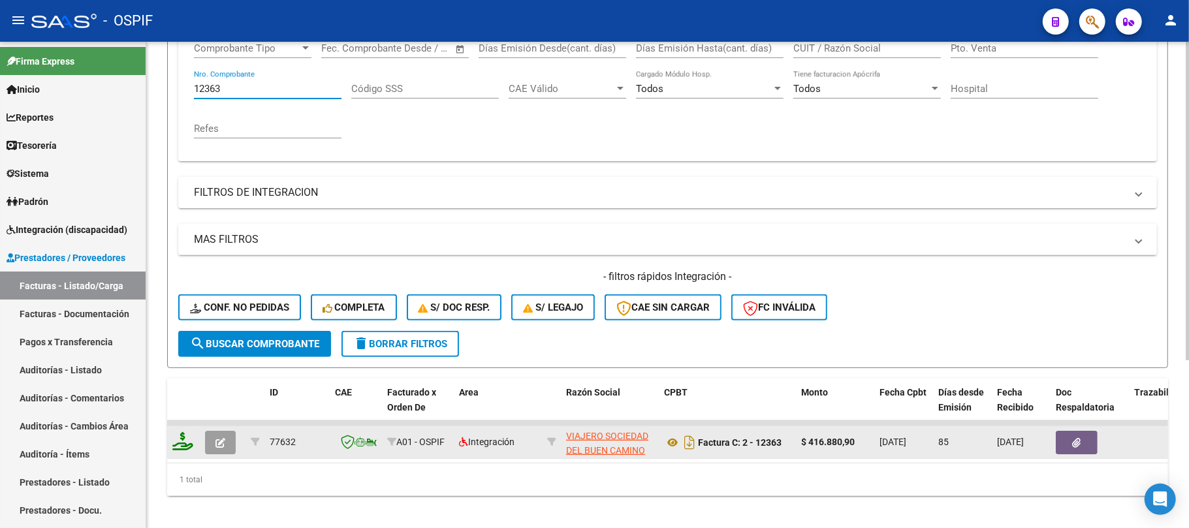
type input "12363"
click at [220, 438] on icon "button" at bounding box center [221, 443] width 10 height 10
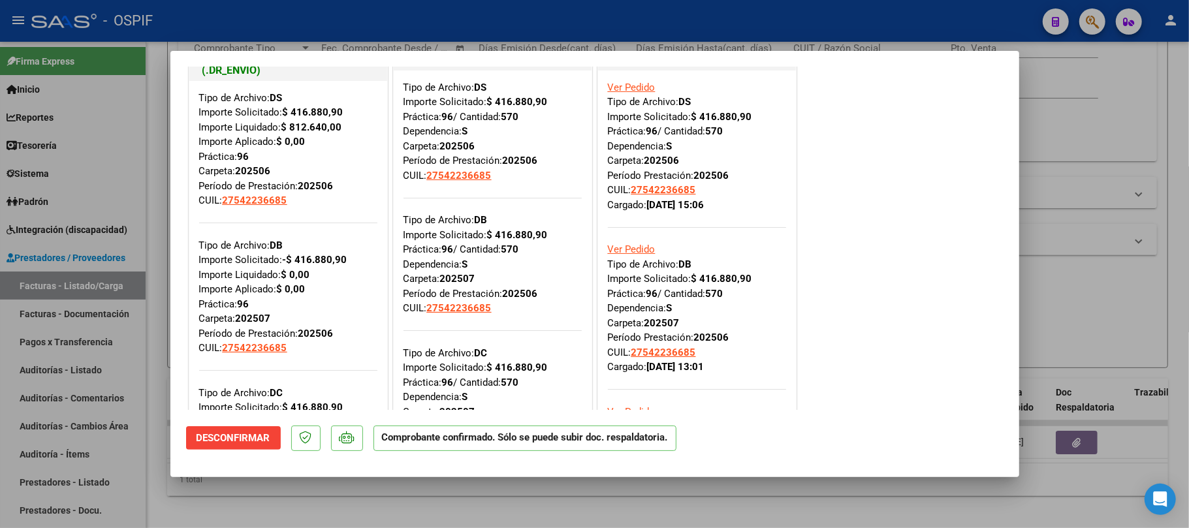
scroll to position [0, 0]
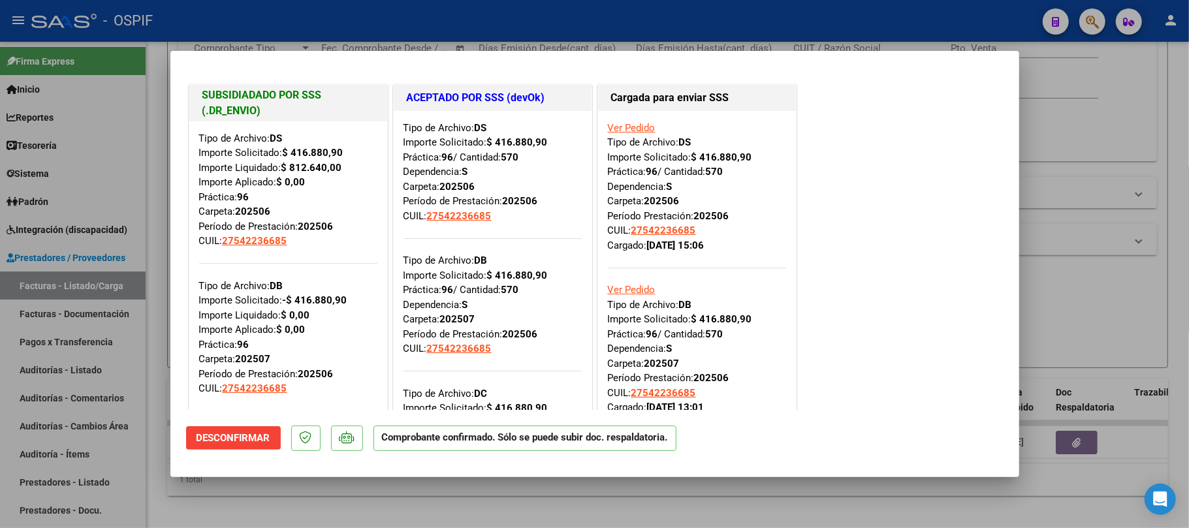
click at [895, 332] on div "SUBSIDIADADO POR SSS (.DR_ENVIO) Tipo de Archivo: DS Importe Solicitado: $ 416.…" at bounding box center [595, 502] width 818 height 841
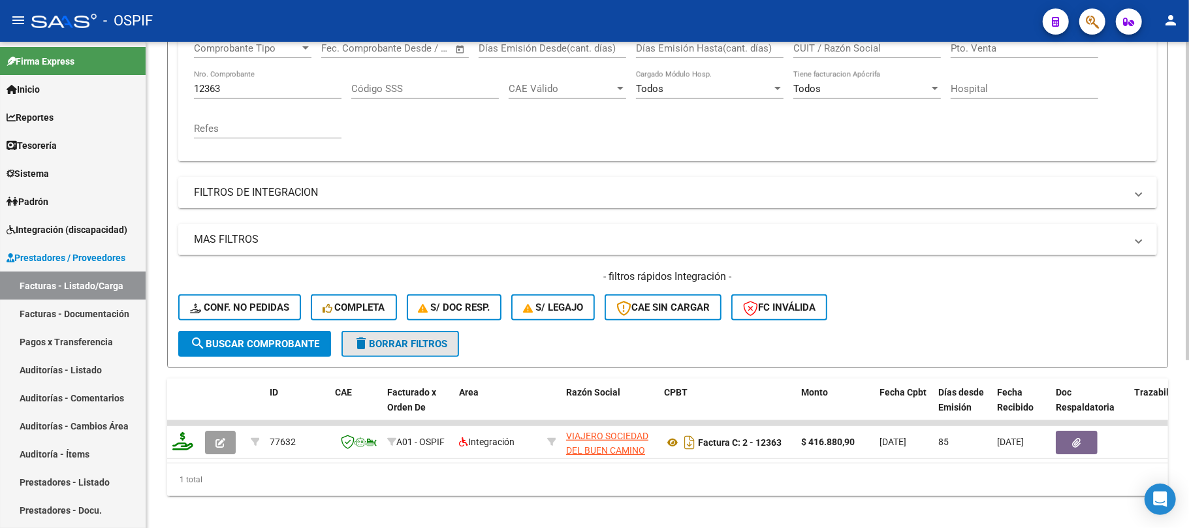
click at [398, 349] on button "delete Borrar Filtros" at bounding box center [401, 344] width 118 height 26
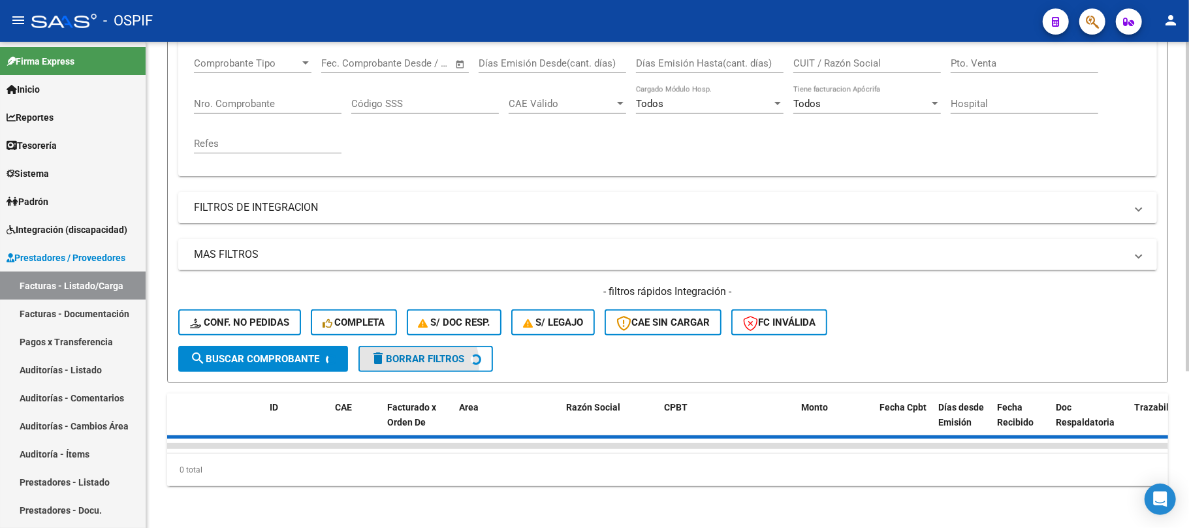
scroll to position [231, 0]
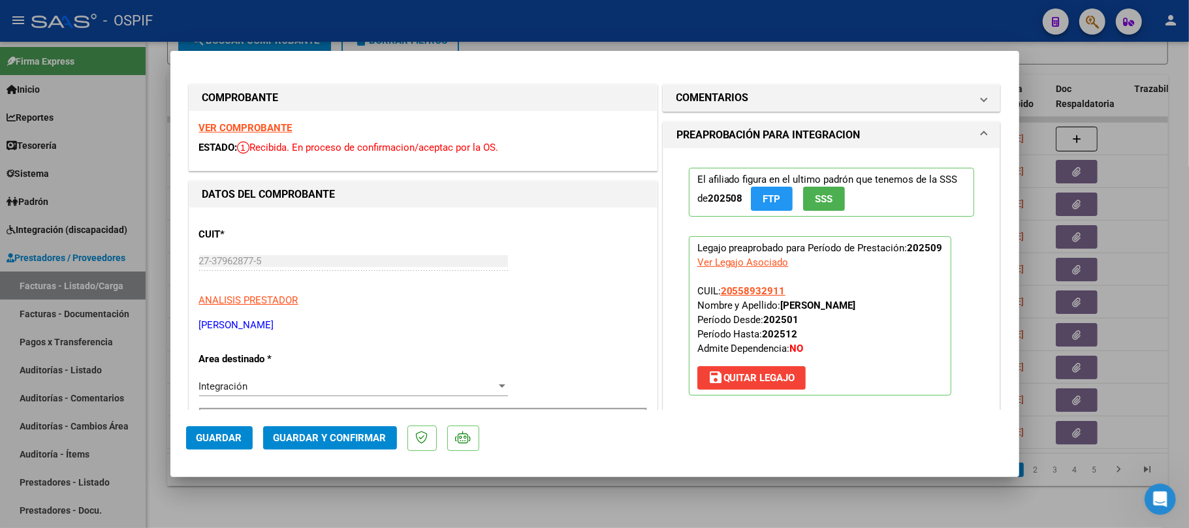
scroll to position [1809, 0]
click at [364, 438] on span "Guardar y Confirmar" at bounding box center [330, 438] width 113 height 12
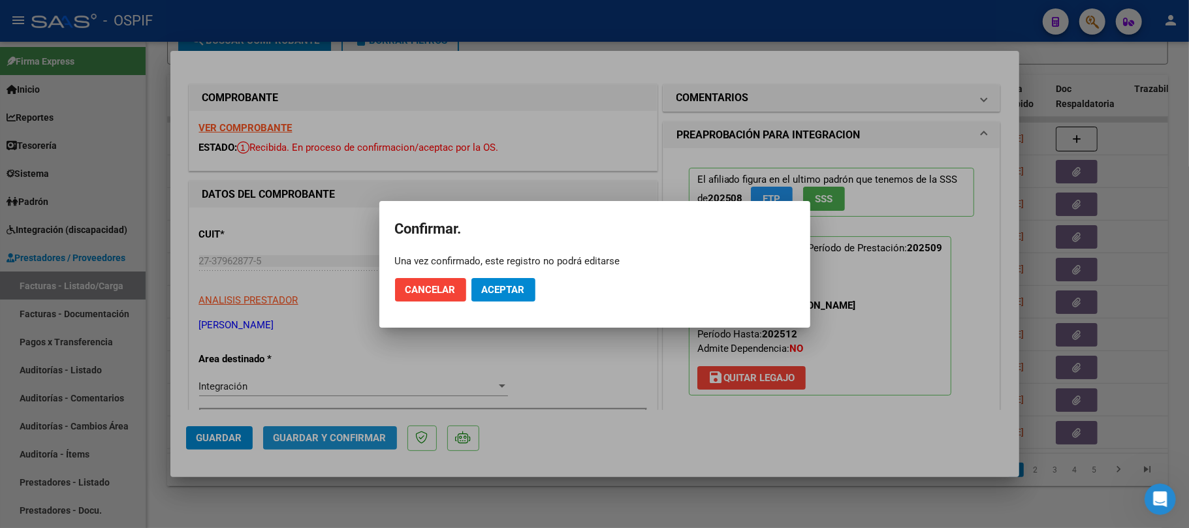
click at [513, 296] on button "Aceptar" at bounding box center [504, 290] width 64 height 24
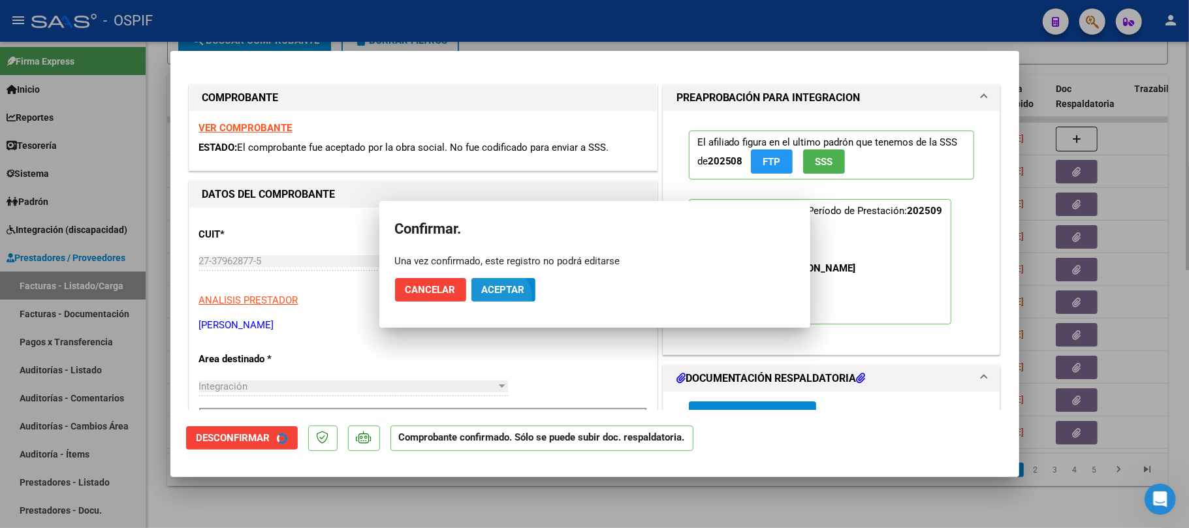
click at [526, 510] on div at bounding box center [594, 264] width 1189 height 528
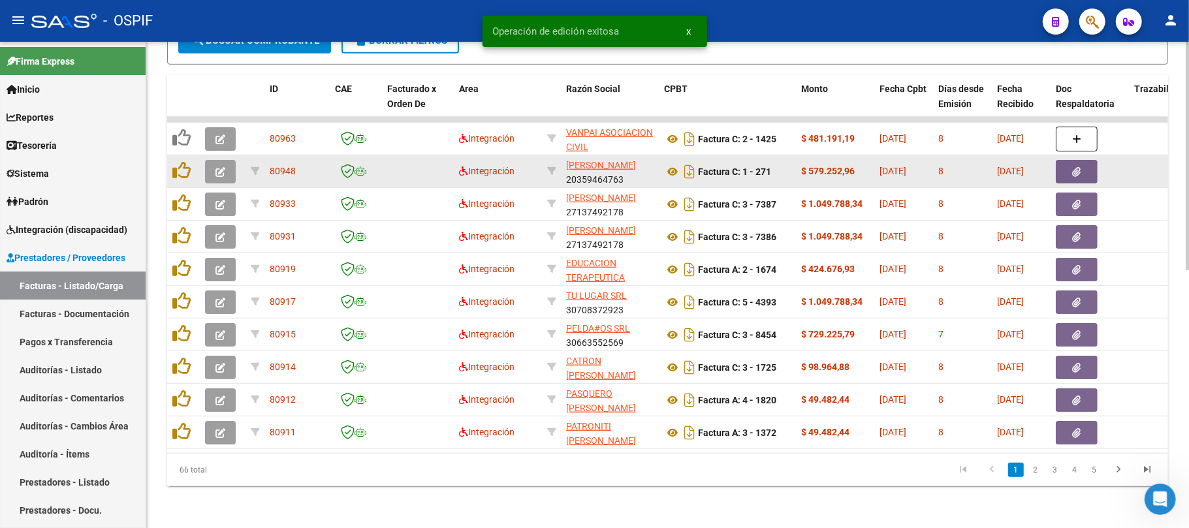
click at [230, 160] on button "button" at bounding box center [220, 172] width 31 height 24
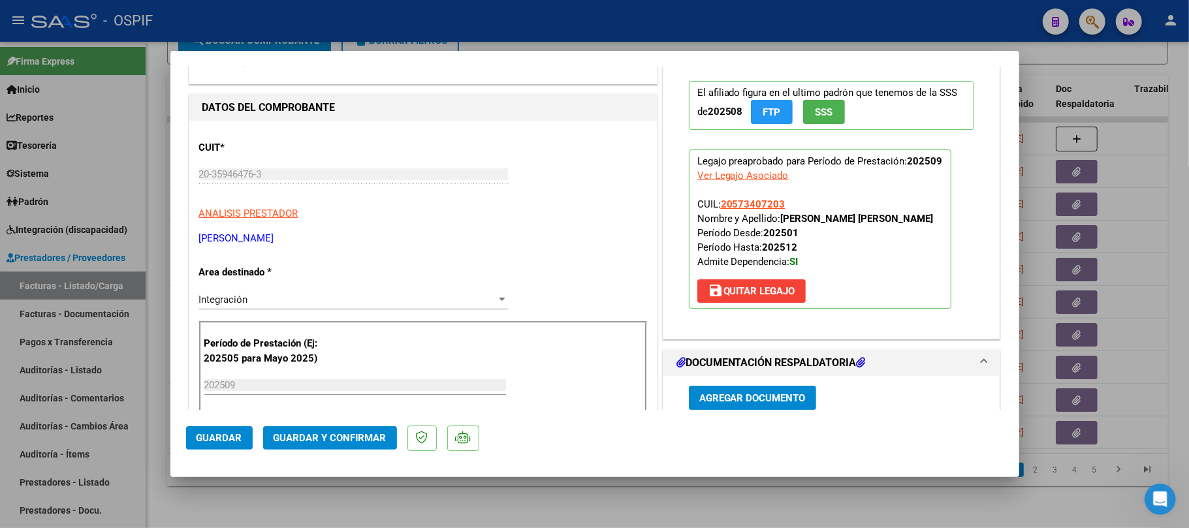
scroll to position [0, 0]
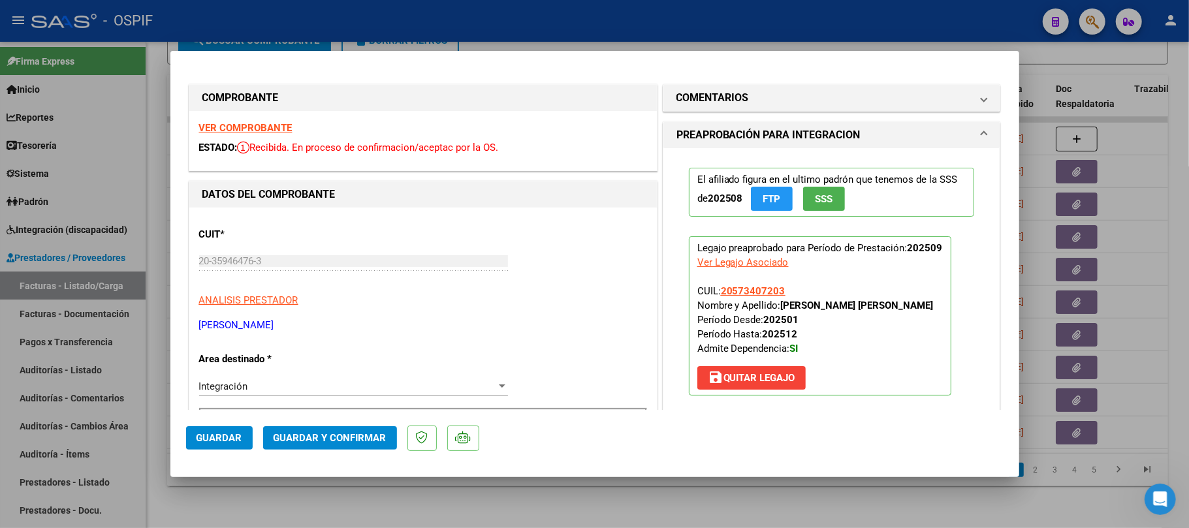
click at [357, 450] on button "Guardar y Confirmar" at bounding box center [330, 439] width 134 height 24
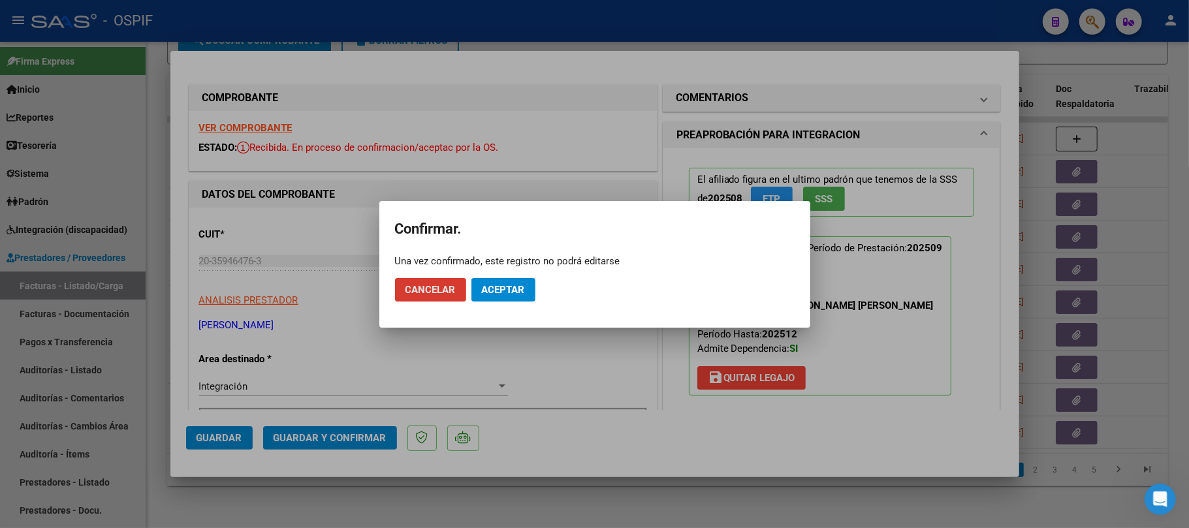
click at [492, 301] on button "Aceptar" at bounding box center [504, 290] width 64 height 24
click at [495, 300] on button "Aceptar" at bounding box center [504, 290] width 64 height 24
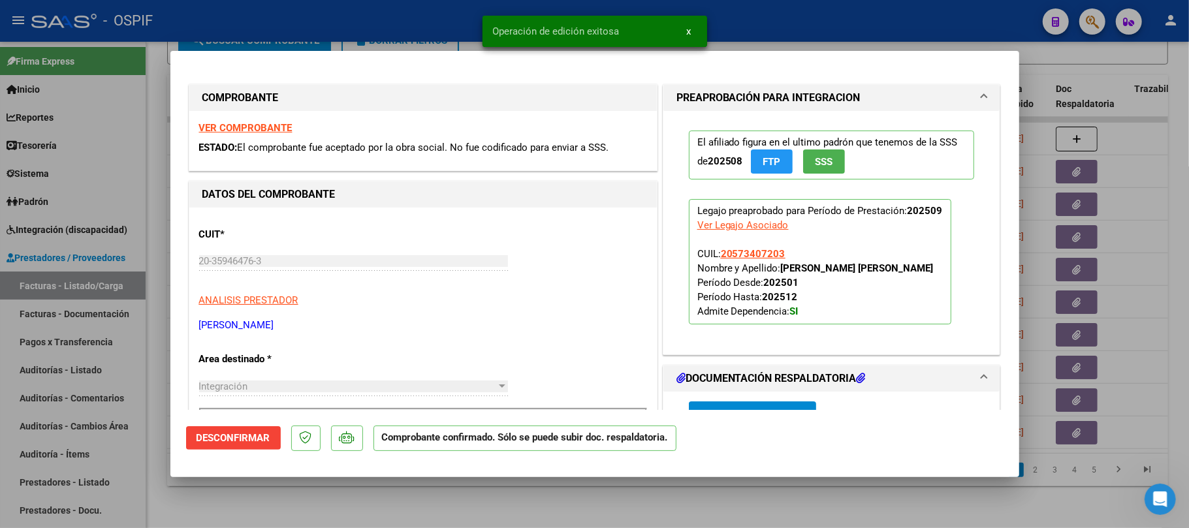
click at [528, 505] on div at bounding box center [594, 264] width 1189 height 528
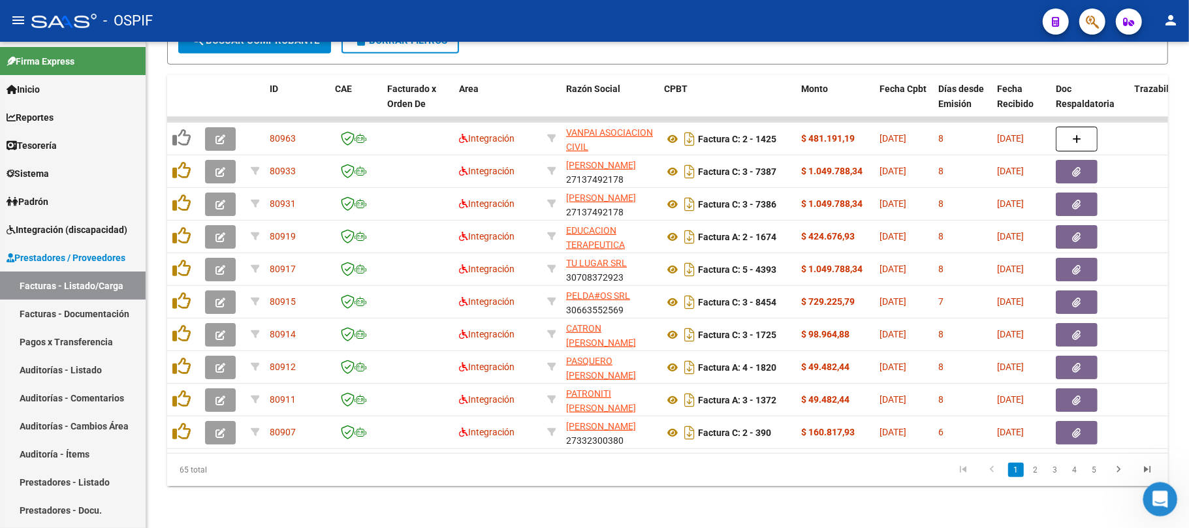
click at [1147, 508] on div "Abrir Intercom Messenger" at bounding box center [1158, 497] width 43 height 43
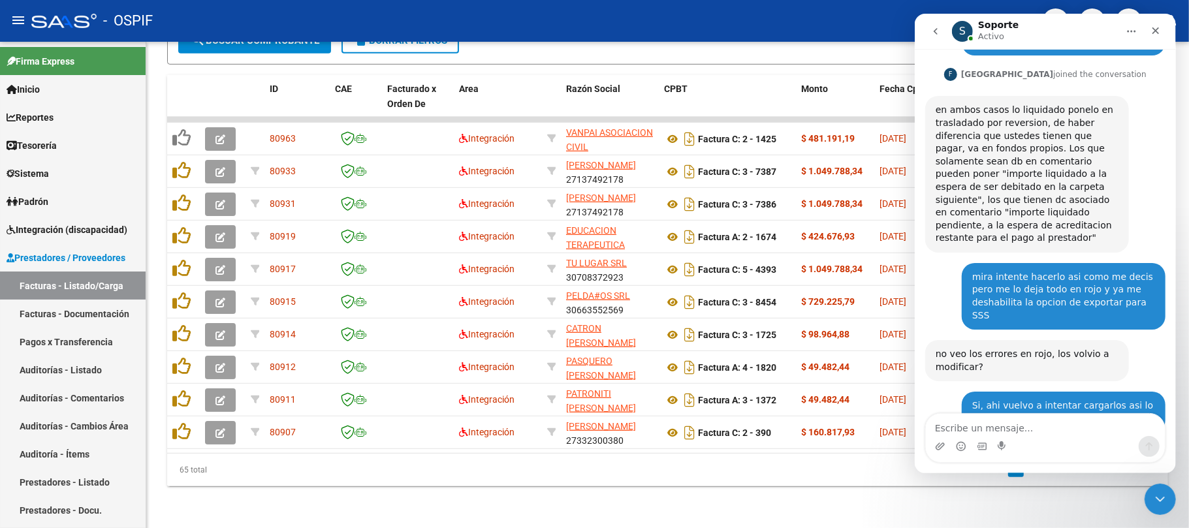
scroll to position [1809, 0]
click at [1161, 494] on icon "Cerrar Intercom Messenger" at bounding box center [1159, 498] width 16 height 16
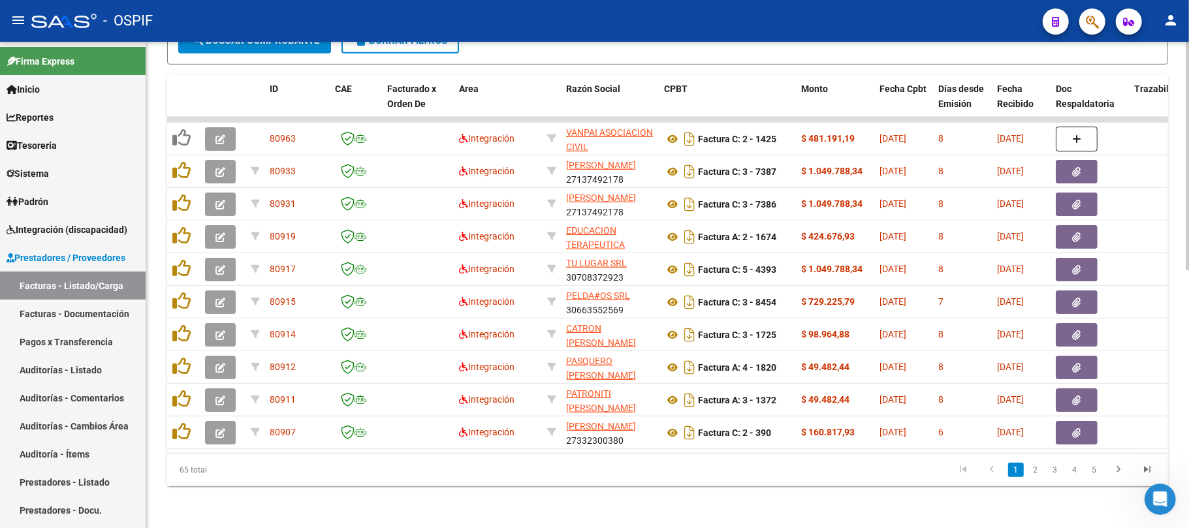
click at [755, 499] on div "Video tutorial PRESTADORES -> Listado de CPBTs Emitidos por Prestadores / Prove…" at bounding box center [667, 16] width 1043 height 1024
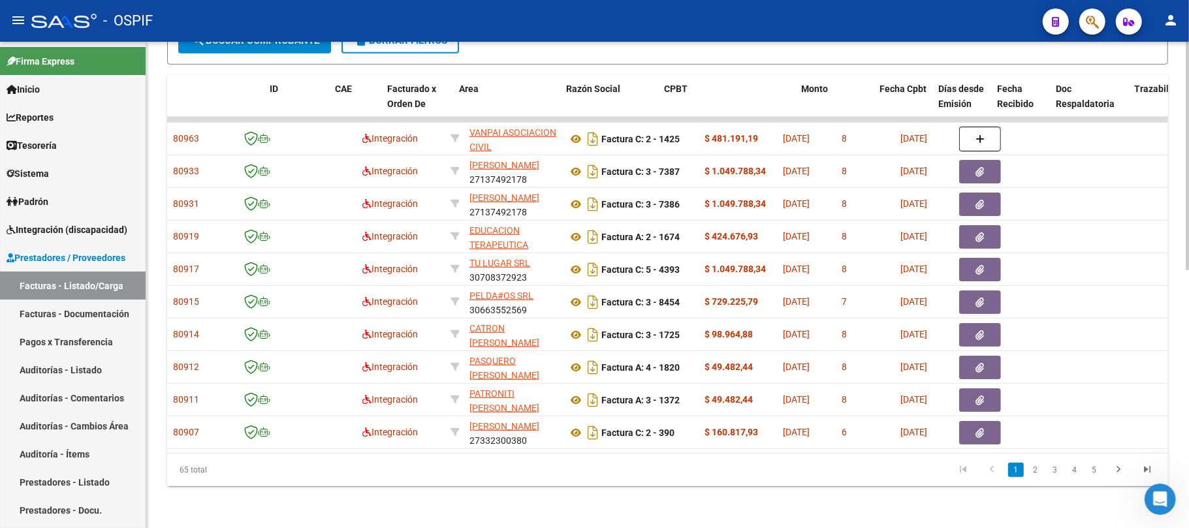
scroll to position [0, 0]
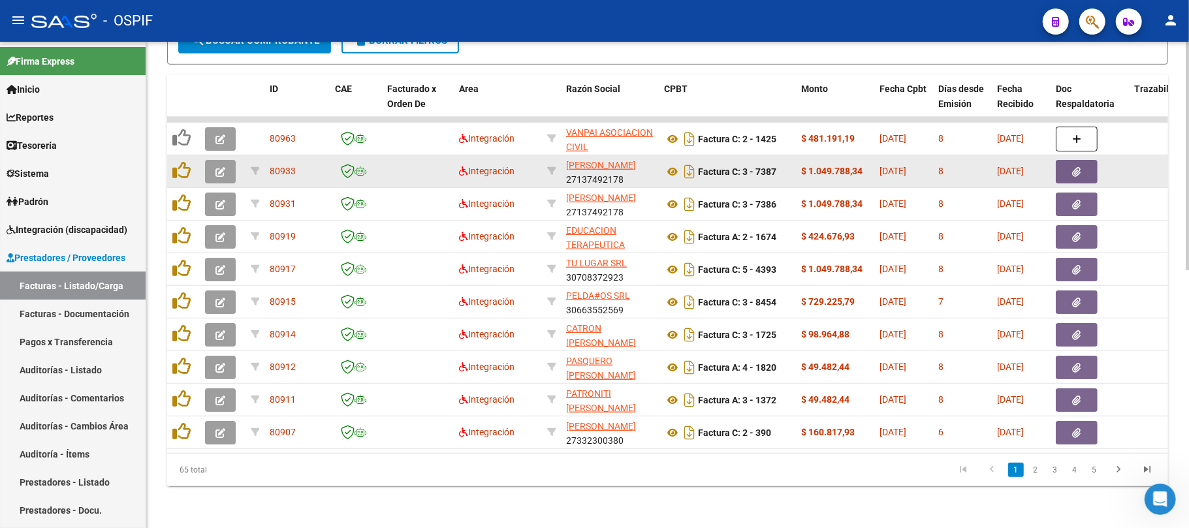
click at [229, 160] on button "button" at bounding box center [220, 172] width 31 height 24
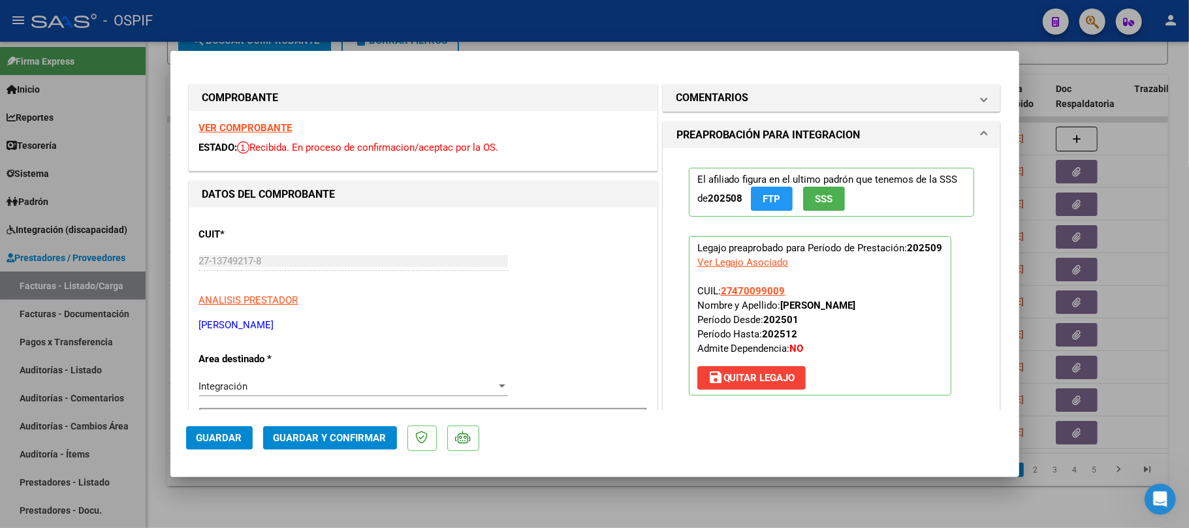
click at [1114, 176] on div at bounding box center [594, 264] width 1189 height 528
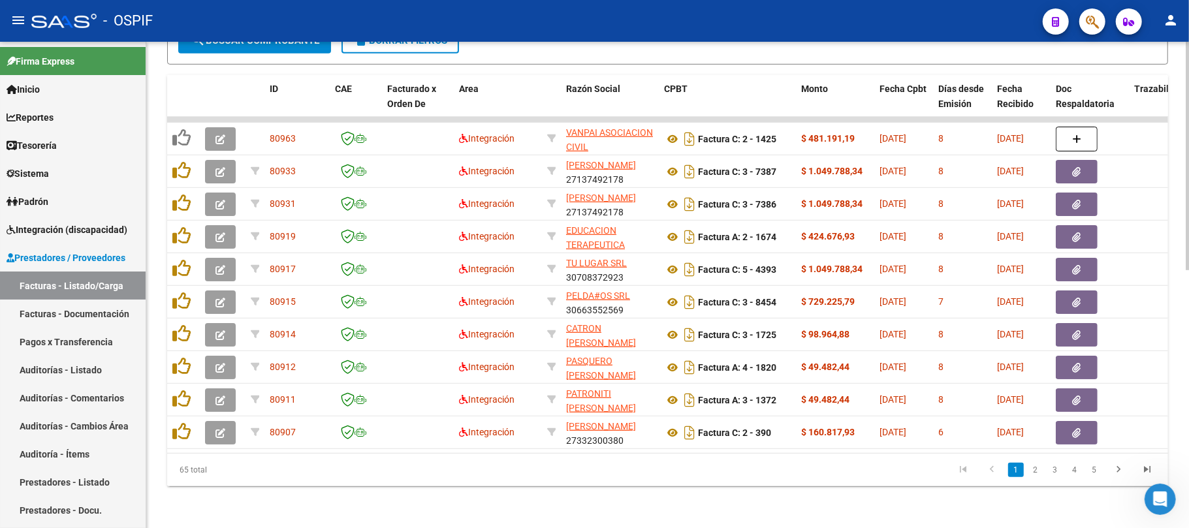
click at [570, 476] on datatable-pager "1 2 3 4 5" at bounding box center [767, 470] width 790 height 22
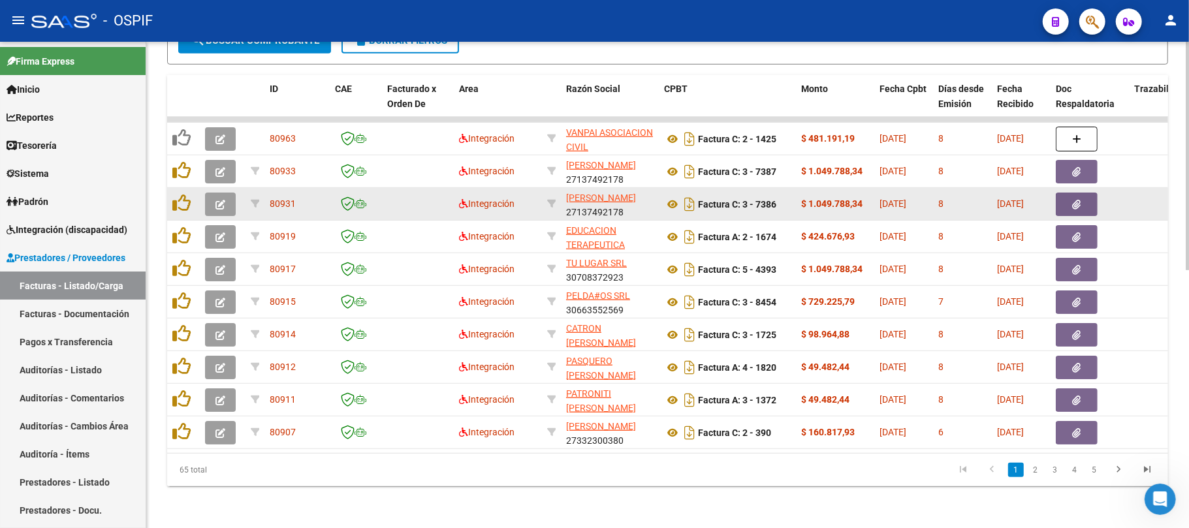
scroll to position [1809, 0]
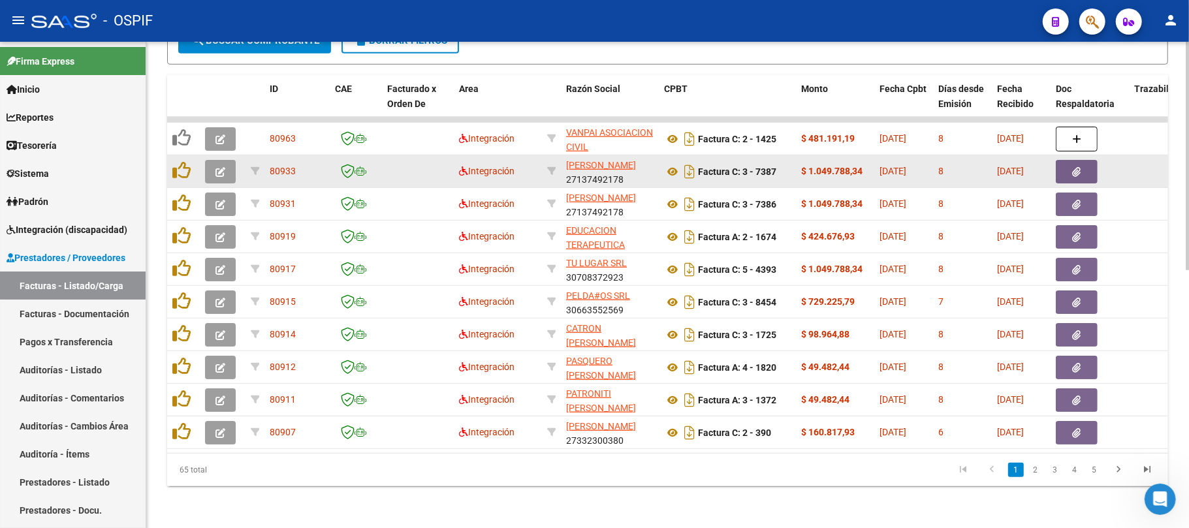
click at [217, 167] on icon "button" at bounding box center [221, 172] width 10 height 10
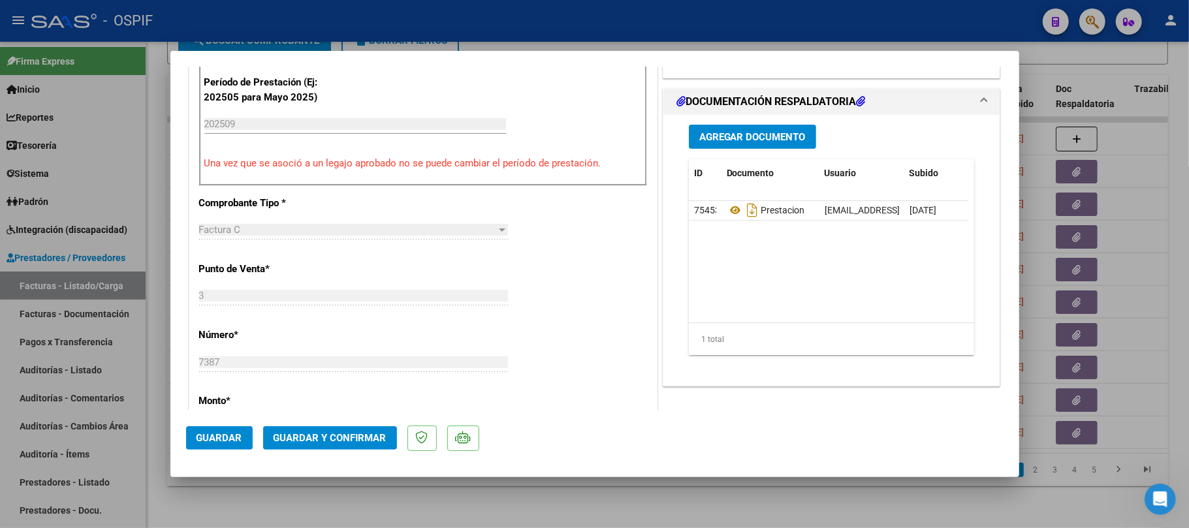
scroll to position [0, 0]
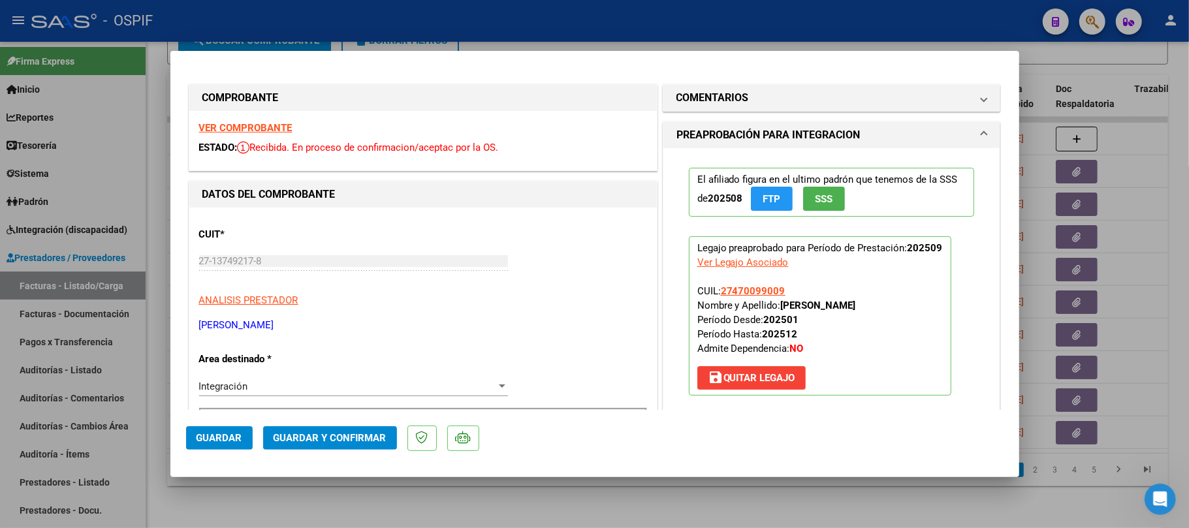
click at [329, 447] on button "Guardar y Confirmar" at bounding box center [330, 439] width 134 height 24
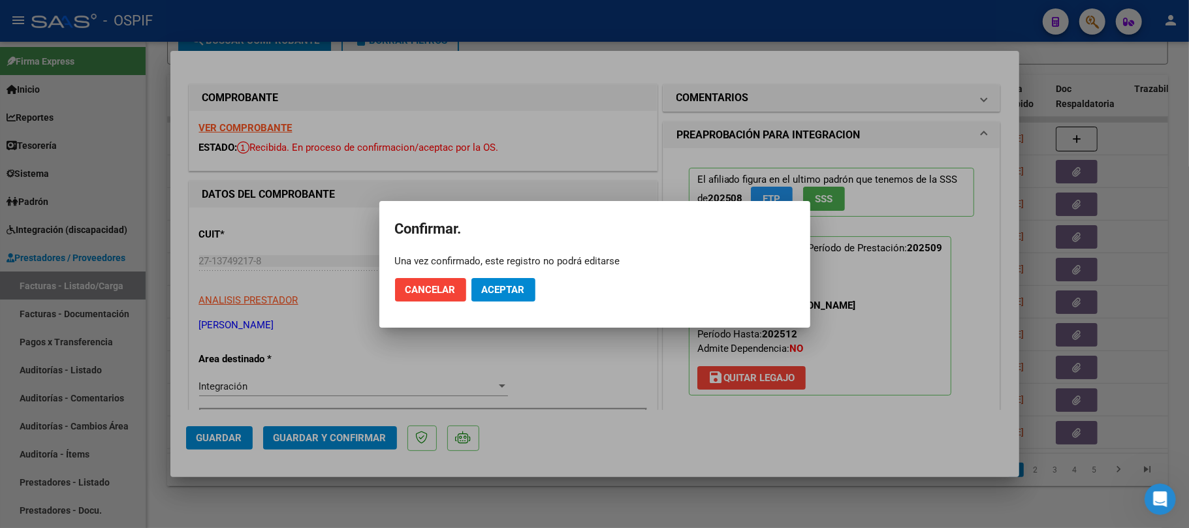
click at [497, 287] on span "Aceptar" at bounding box center [503, 290] width 43 height 12
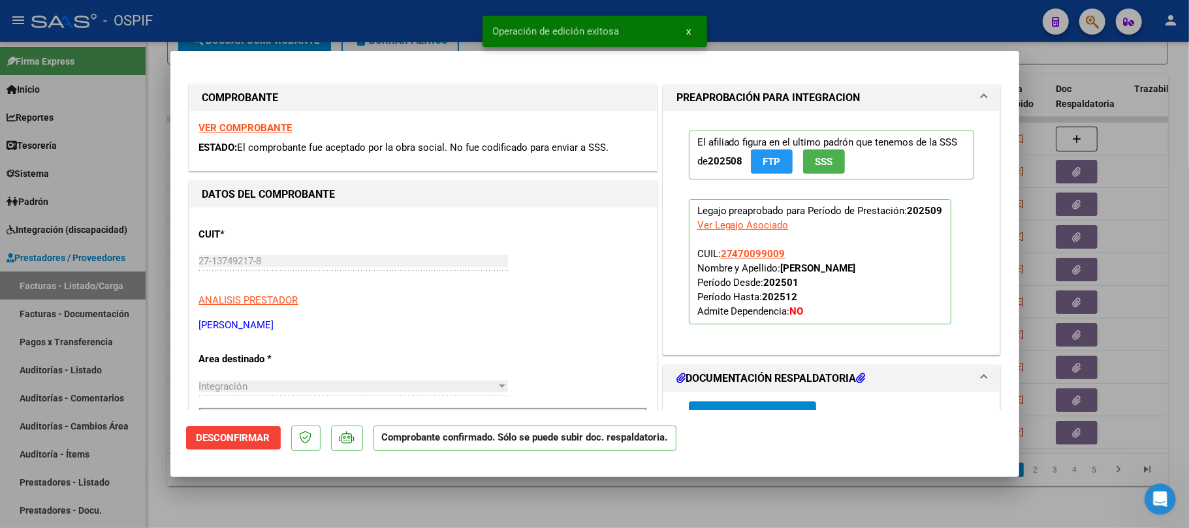
click at [464, 498] on div at bounding box center [594, 264] width 1189 height 528
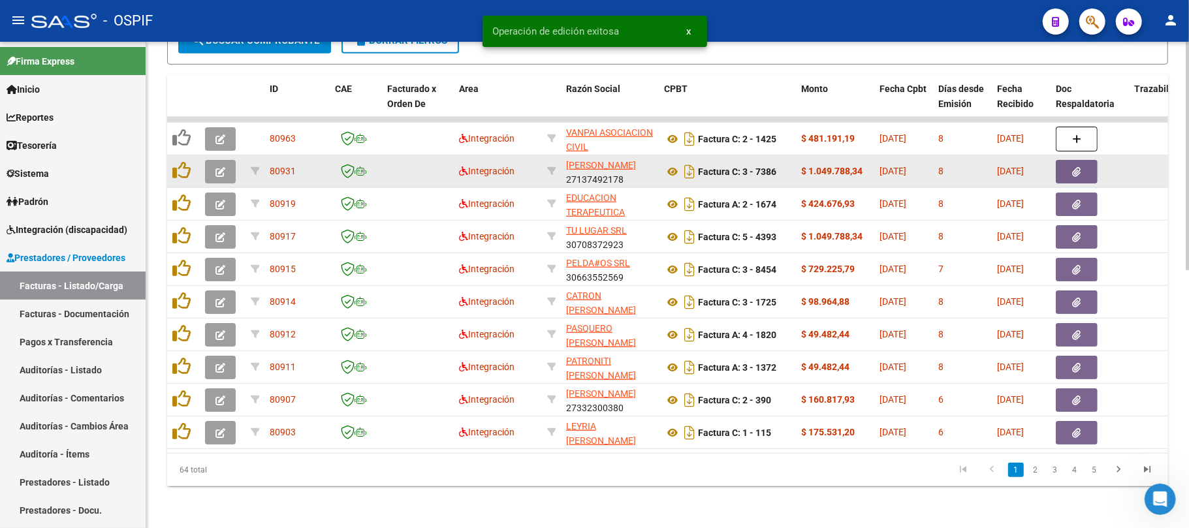
click at [221, 167] on icon "button" at bounding box center [221, 172] width 10 height 10
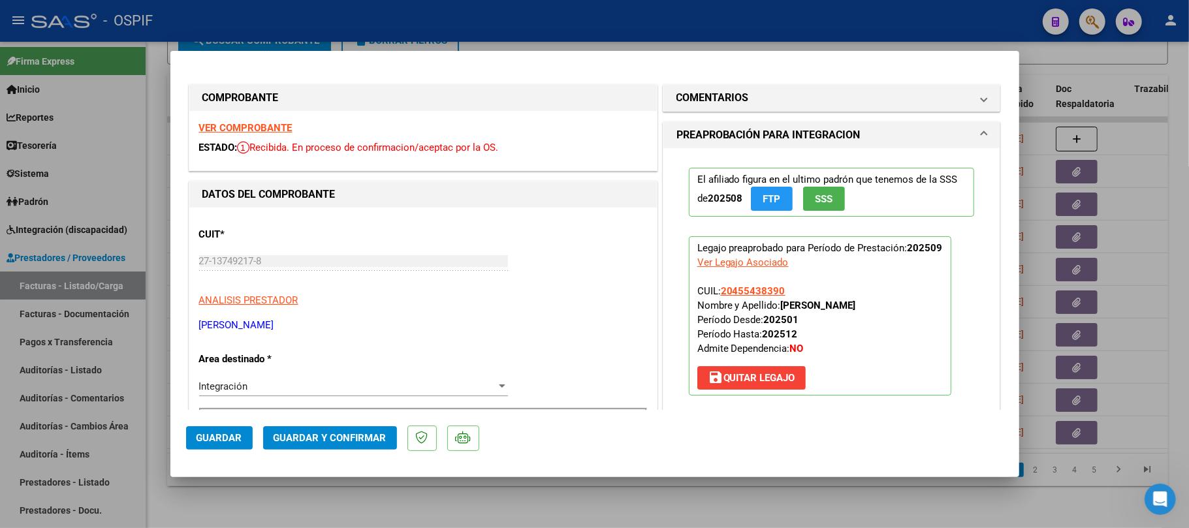
click at [346, 427] on button "Guardar y Confirmar" at bounding box center [330, 439] width 134 height 24
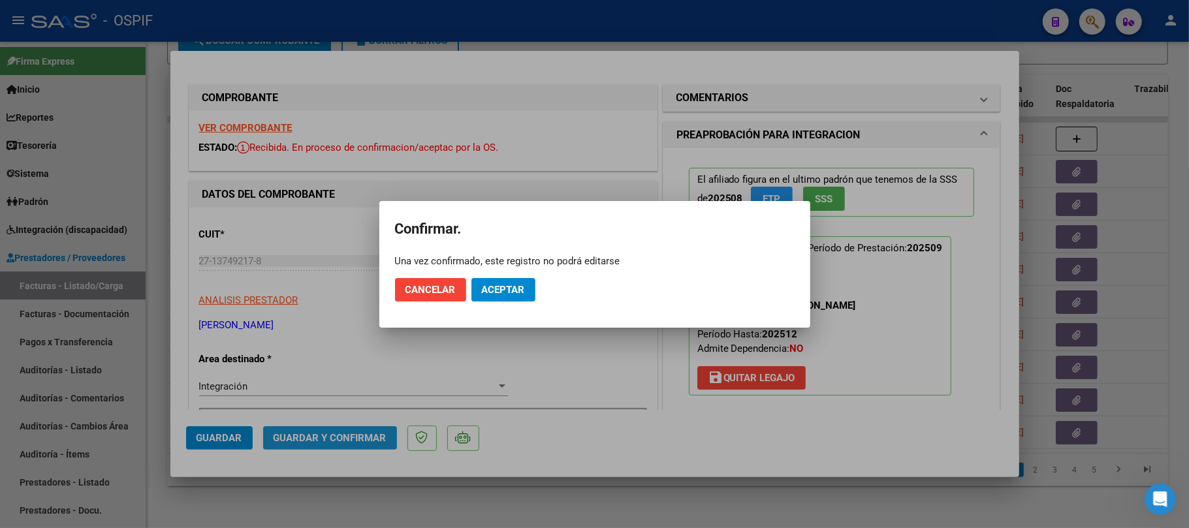
click at [526, 291] on button "Aceptar" at bounding box center [504, 290] width 64 height 24
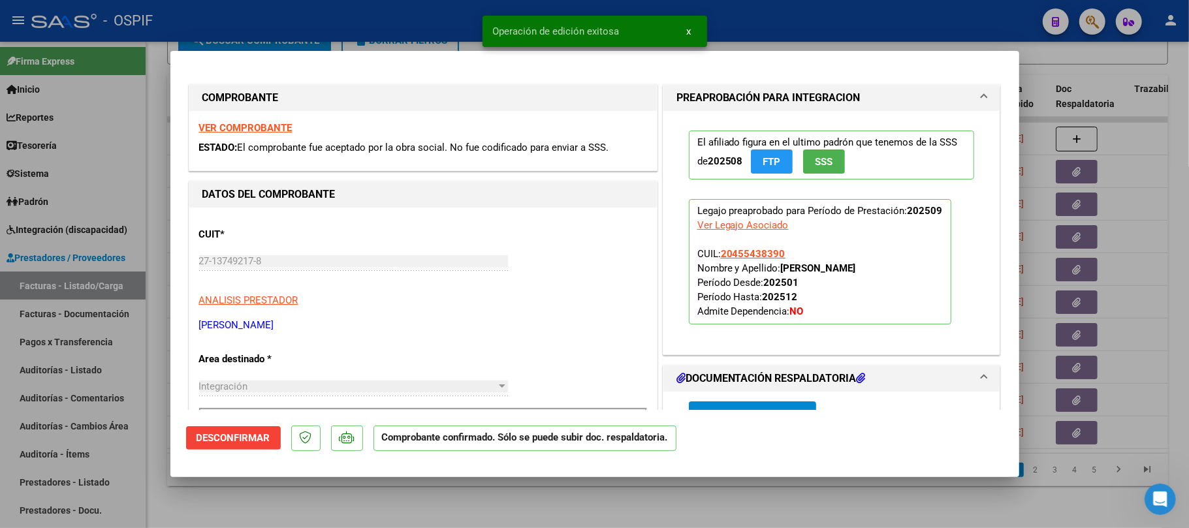
click at [521, 500] on div at bounding box center [594, 264] width 1189 height 528
type input "$ 0,00"
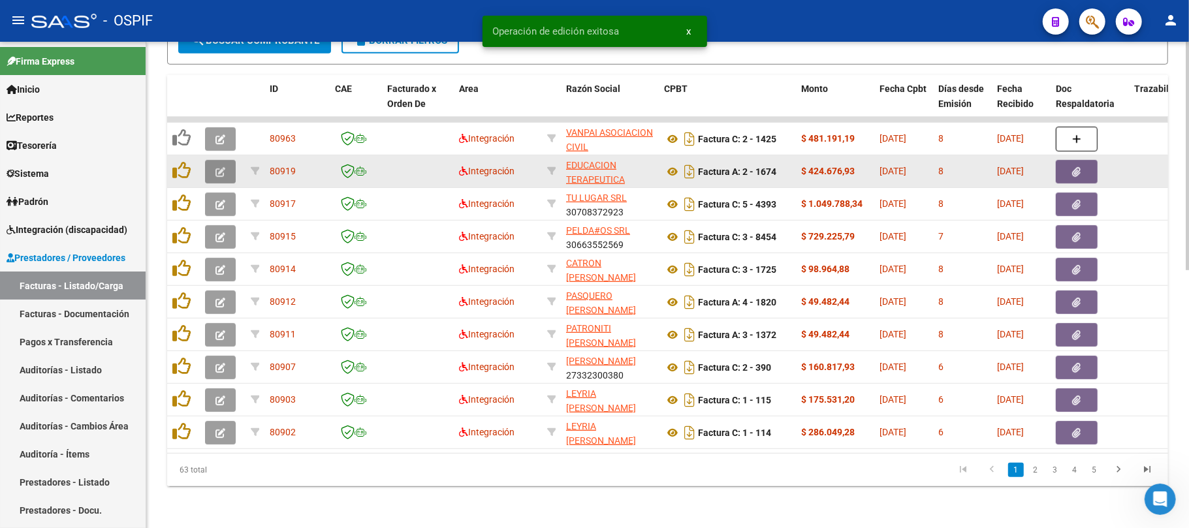
click at [228, 160] on button "button" at bounding box center [220, 172] width 31 height 24
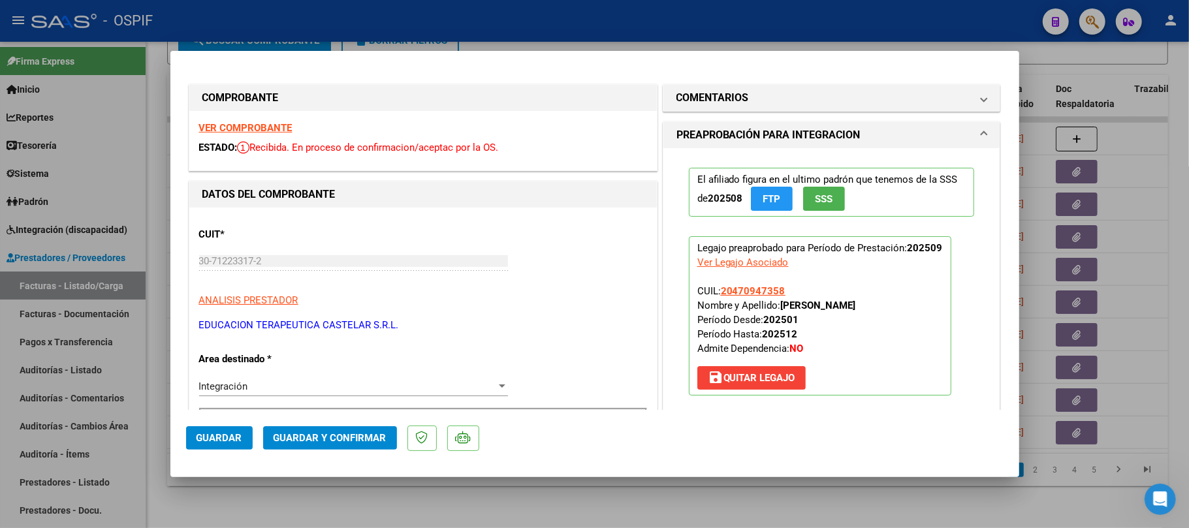
click at [350, 432] on span "Guardar y Confirmar" at bounding box center [330, 438] width 113 height 12
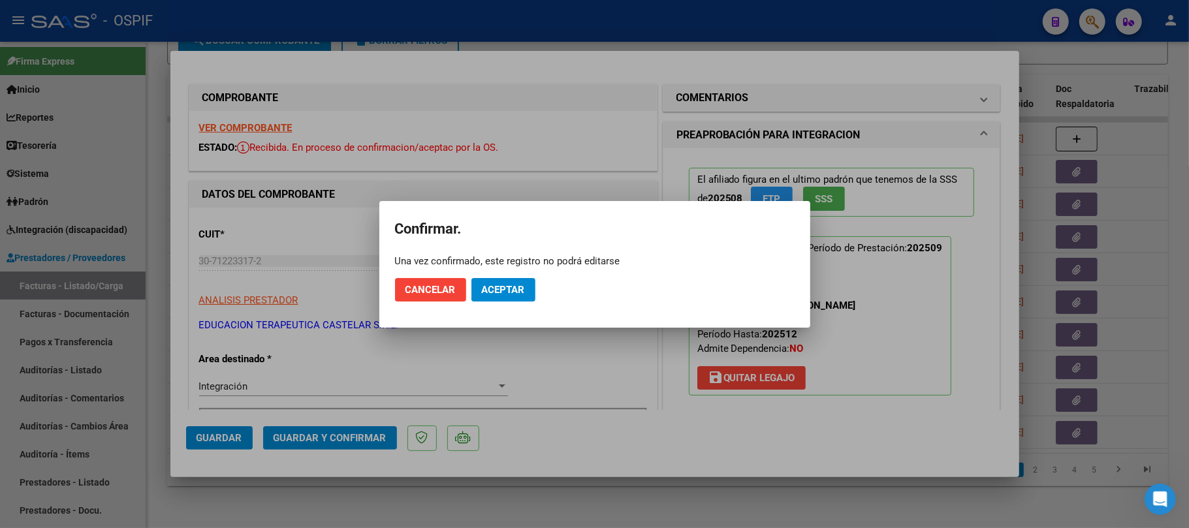
click at [495, 293] on span "Aceptar" at bounding box center [503, 290] width 43 height 12
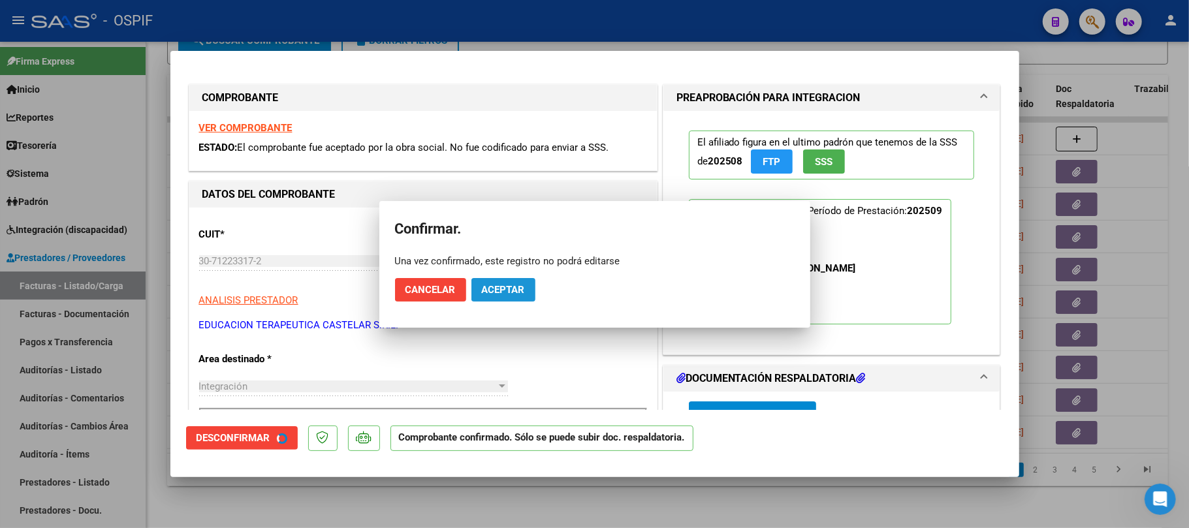
click at [466, 486] on div at bounding box center [594, 264] width 1189 height 528
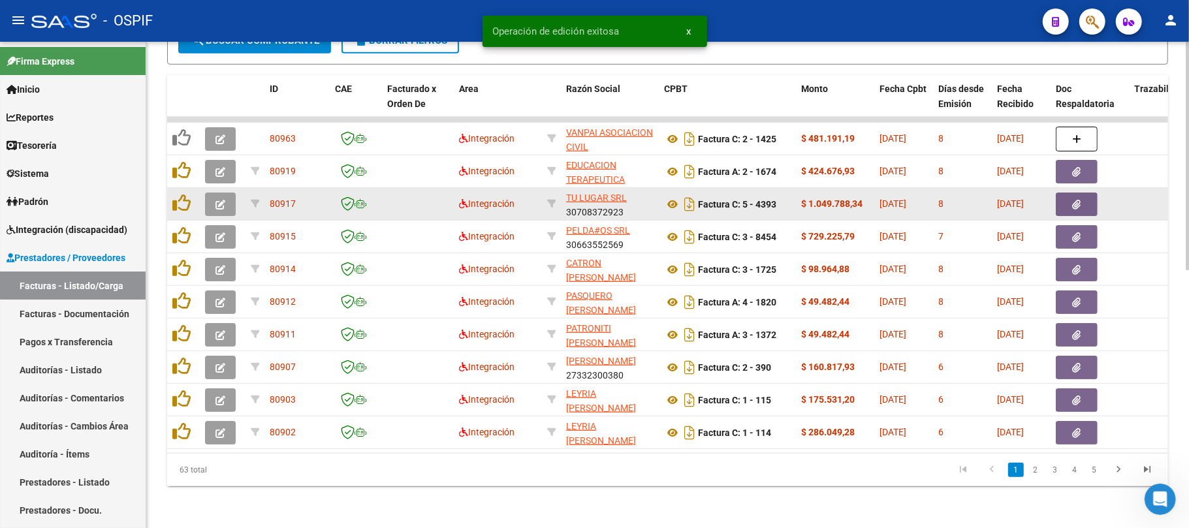
click at [225, 193] on button "button" at bounding box center [220, 205] width 31 height 24
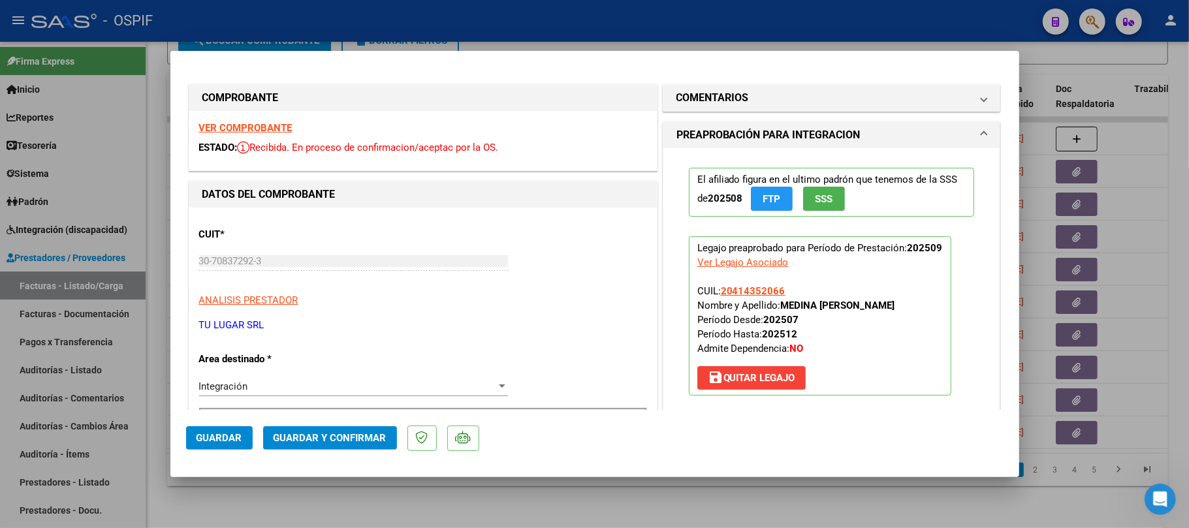
click at [333, 437] on span "Guardar y Confirmar" at bounding box center [330, 438] width 113 height 12
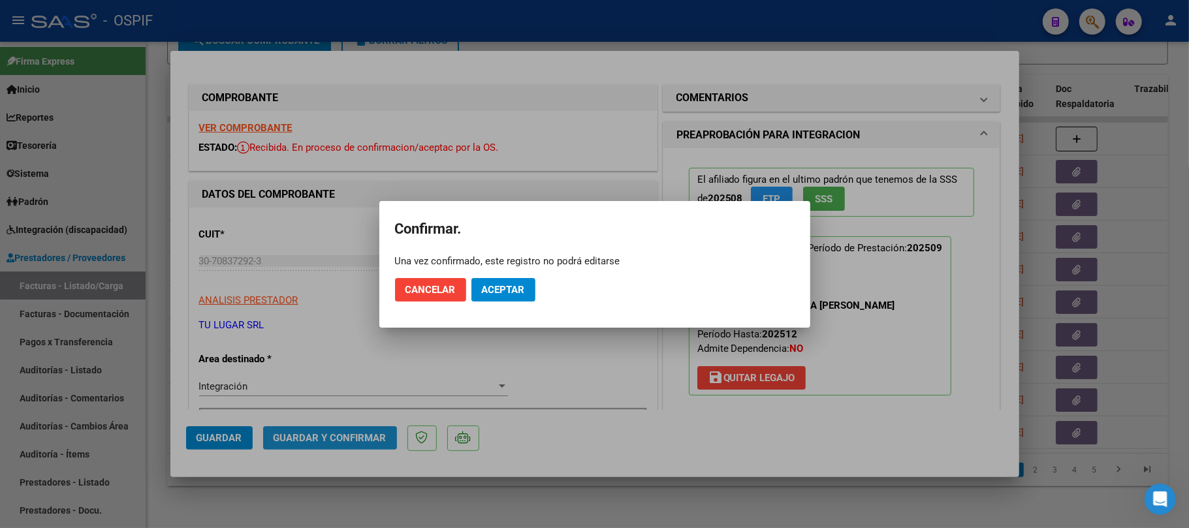
click at [517, 290] on span "Aceptar" at bounding box center [503, 290] width 43 height 12
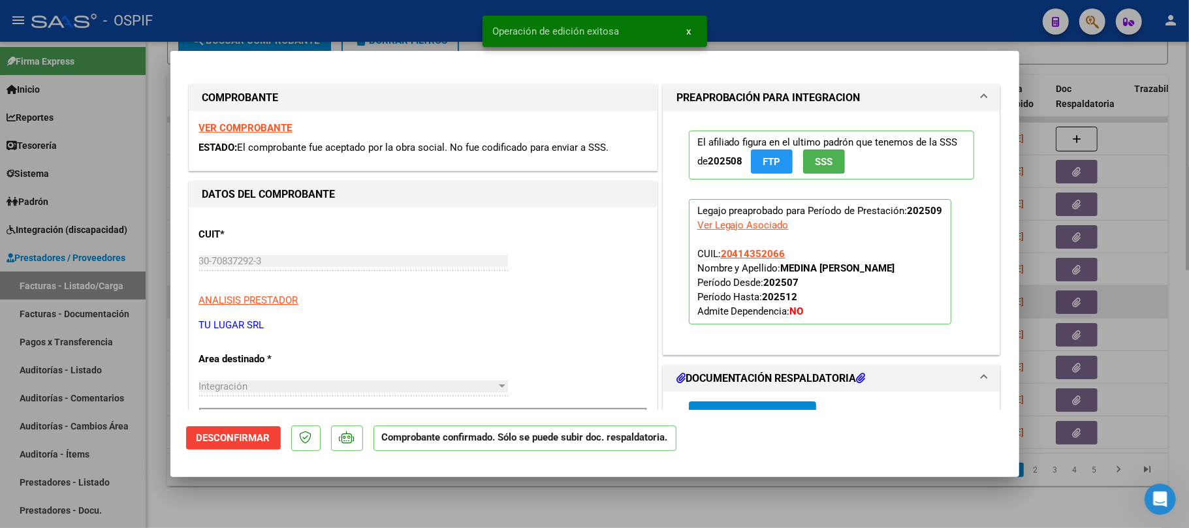
drag, startPoint x: 1046, startPoint y: 283, endPoint x: 1042, endPoint y: 293, distance: 10.6
click at [1046, 282] on div at bounding box center [594, 264] width 1189 height 528
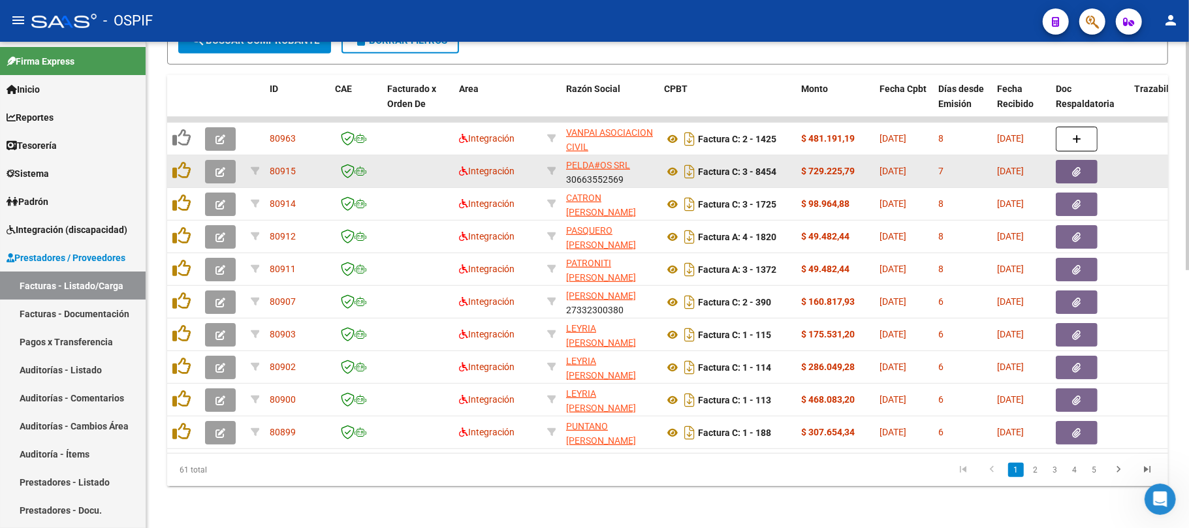
click at [216, 168] on button "button" at bounding box center [220, 172] width 31 height 24
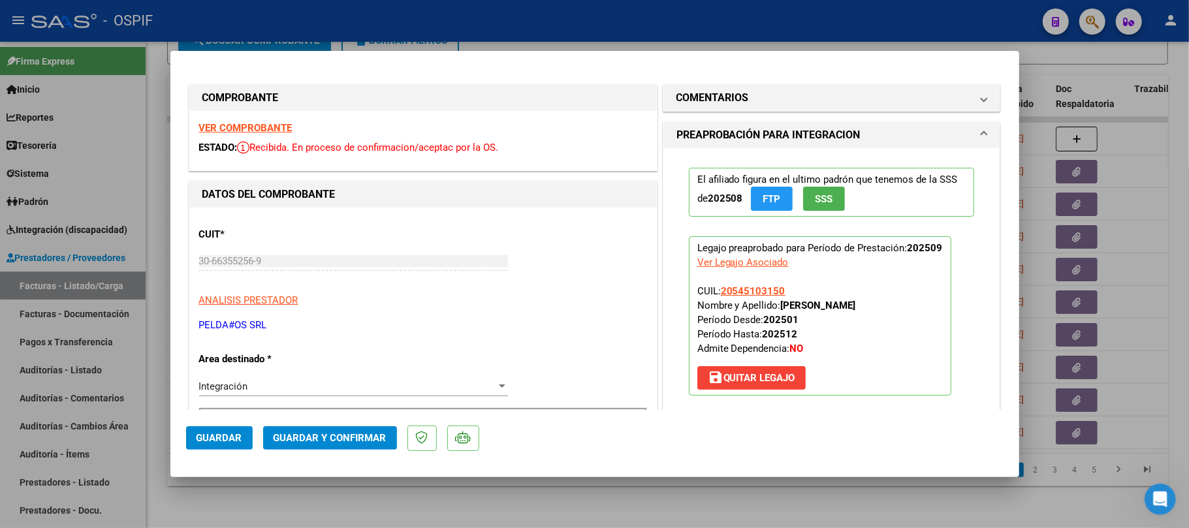
drag, startPoint x: 257, startPoint y: 124, endPoint x: 406, endPoint y: 169, distance: 155.4
click at [336, 435] on span "Guardar y Confirmar" at bounding box center [330, 438] width 113 height 12
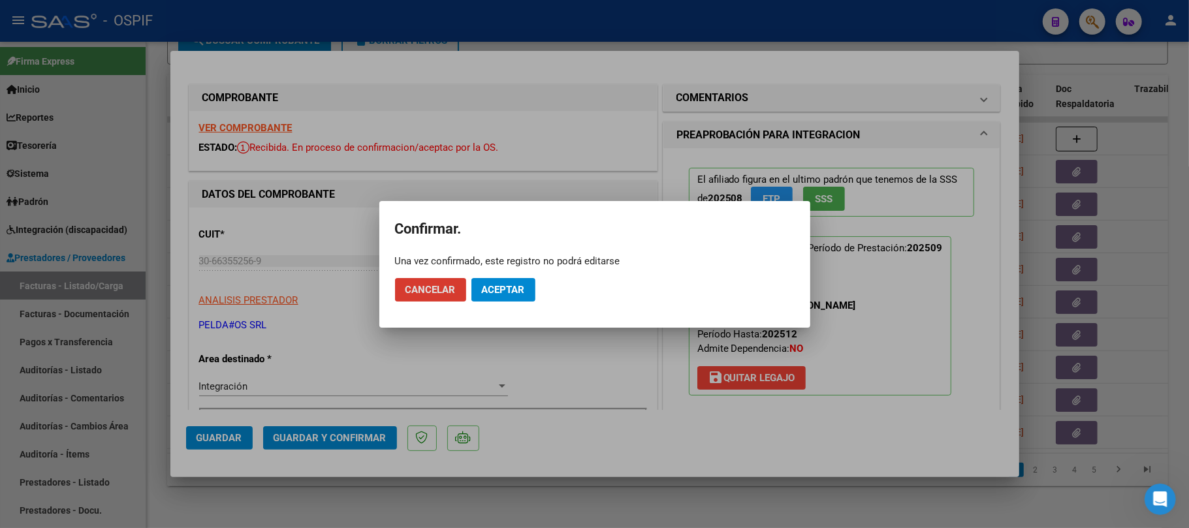
drag, startPoint x: 505, startPoint y: 293, endPoint x: 631, endPoint y: 526, distance: 264.5
click at [505, 293] on span "Aceptar" at bounding box center [503, 290] width 43 height 12
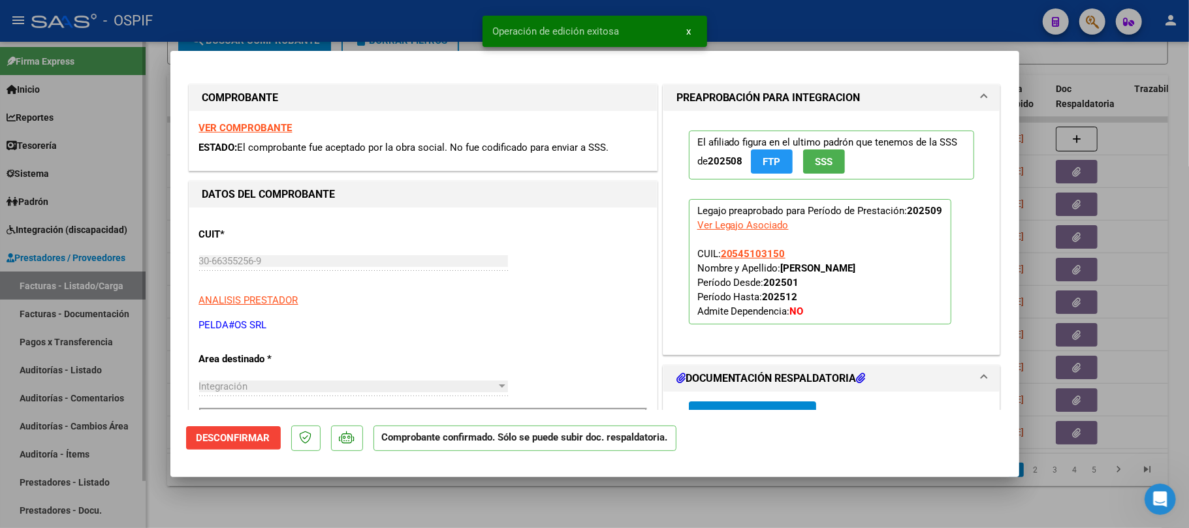
drag, startPoint x: 469, startPoint y: 513, endPoint x: 13, endPoint y: 304, distance: 501.8
click at [469, 513] on div at bounding box center [594, 264] width 1189 height 528
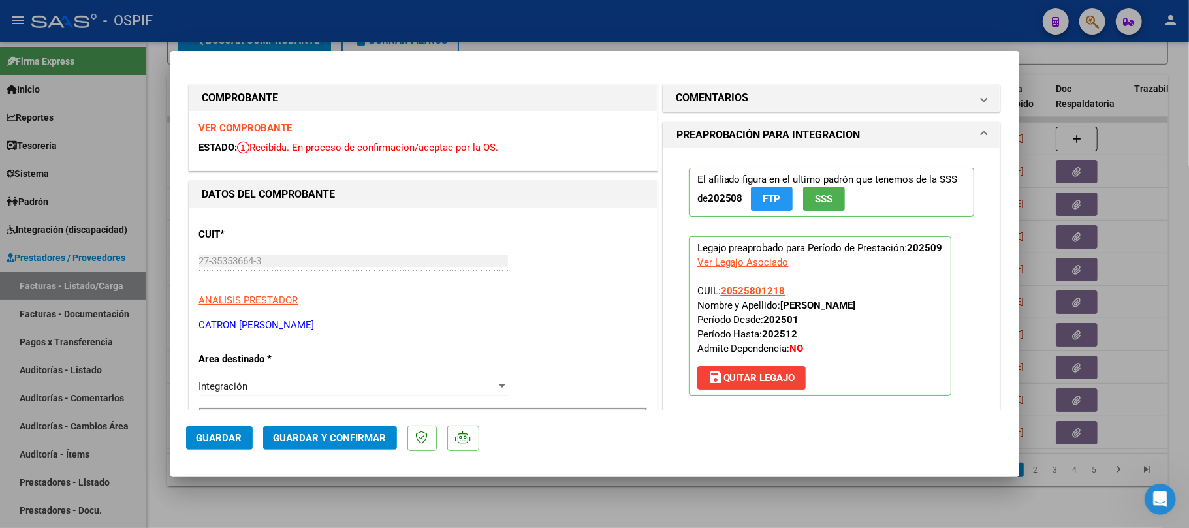
click at [330, 445] on button "Guardar y Confirmar" at bounding box center [330, 439] width 134 height 24
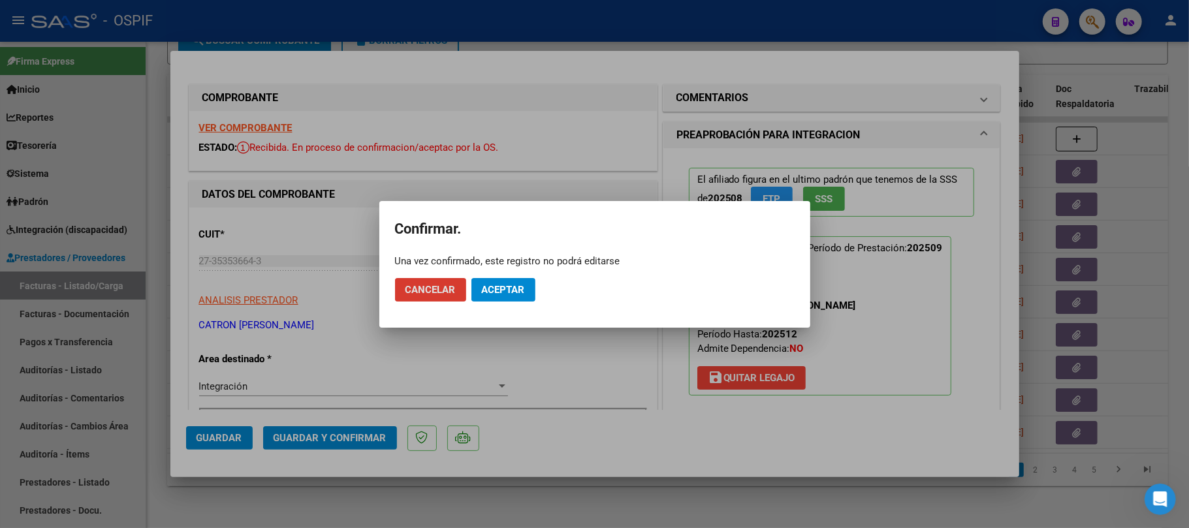
click at [487, 296] on button "Aceptar" at bounding box center [504, 290] width 64 height 24
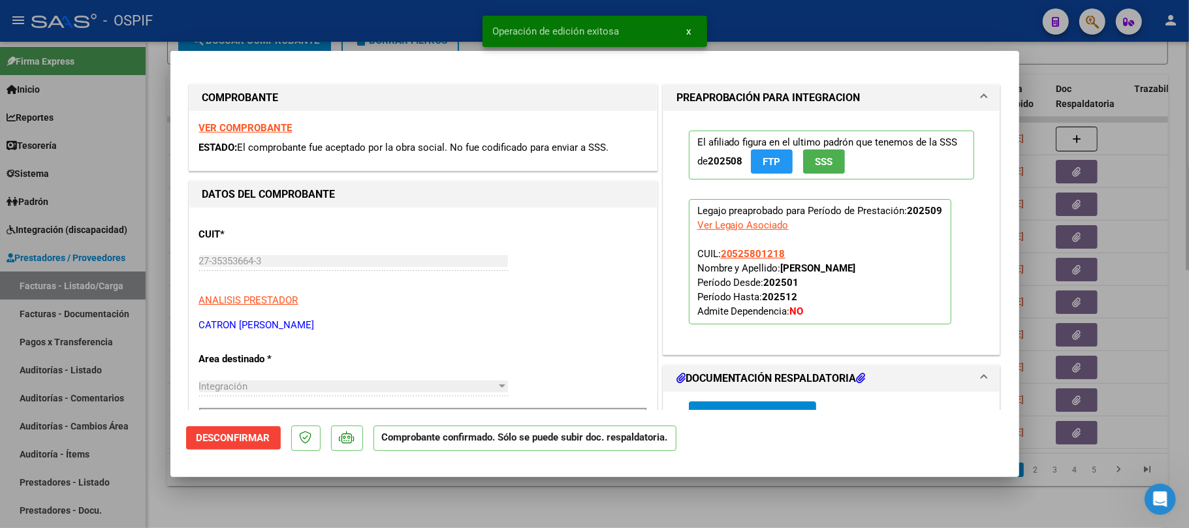
click at [431, 517] on div at bounding box center [594, 264] width 1189 height 528
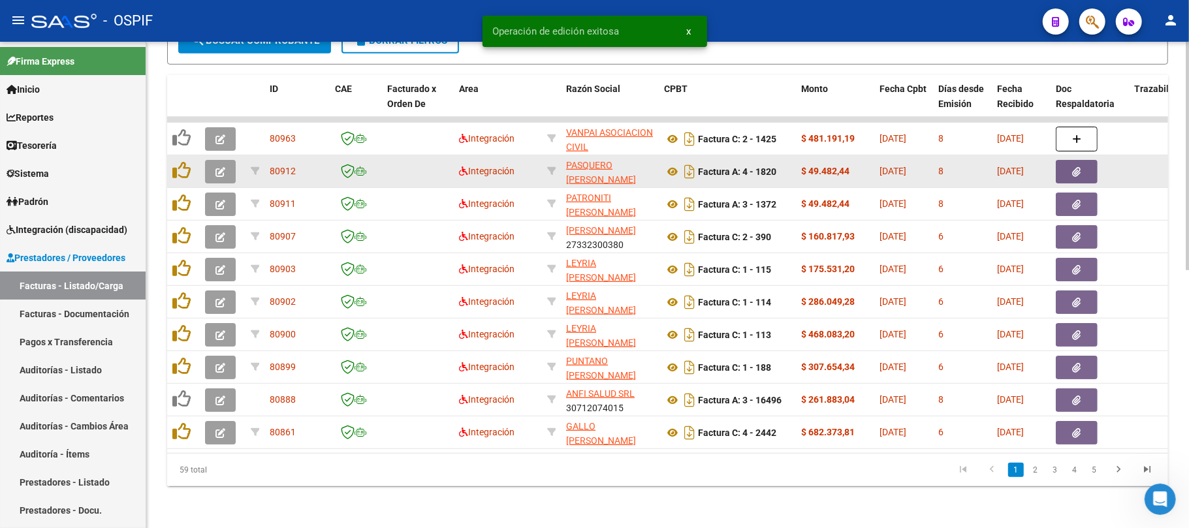
click at [230, 160] on button "button" at bounding box center [220, 172] width 31 height 24
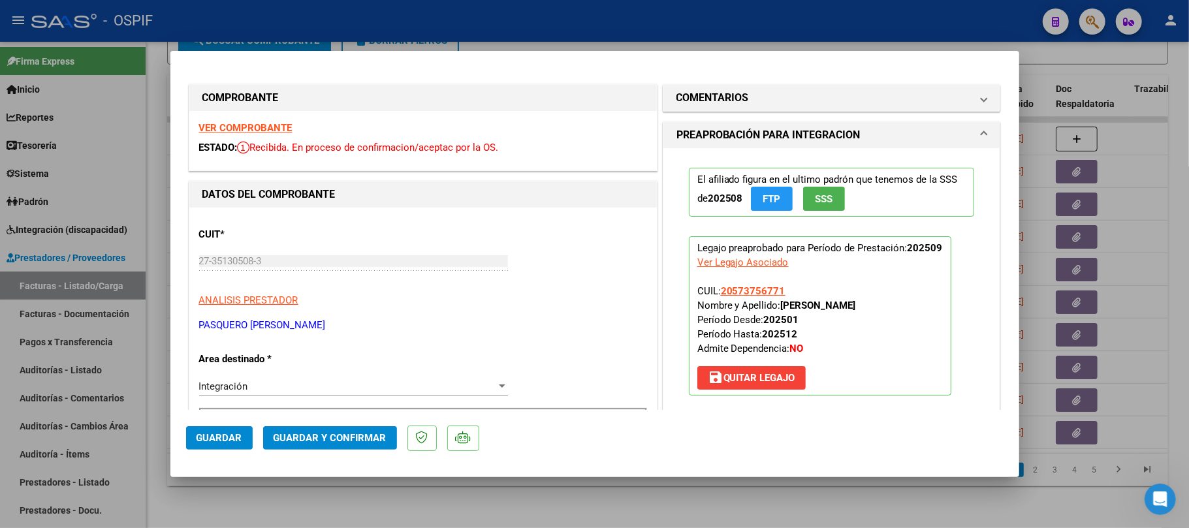
click at [331, 435] on span "Guardar y Confirmar" at bounding box center [330, 438] width 113 height 12
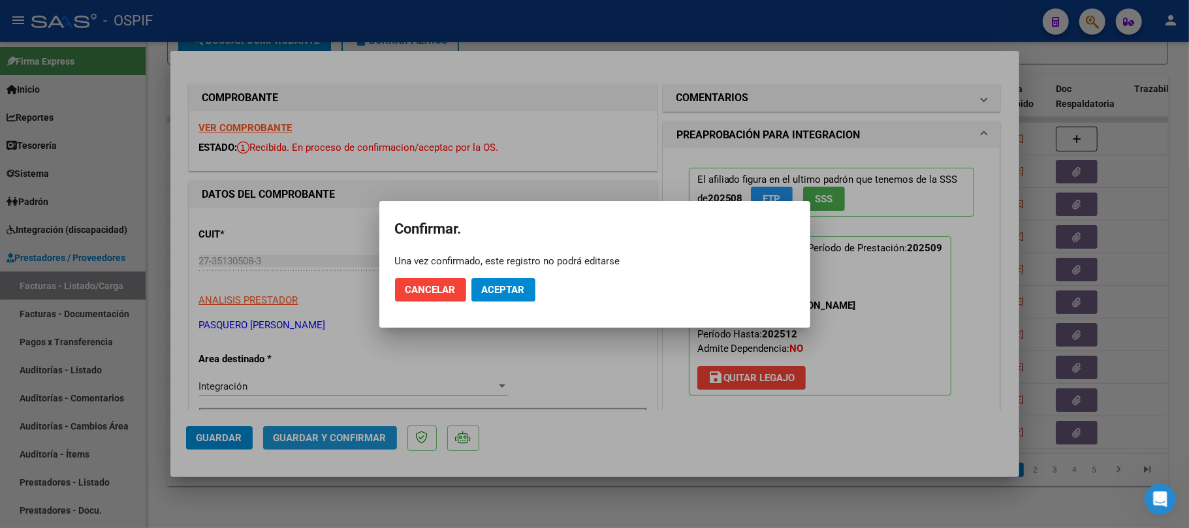
click at [500, 303] on mat-dialog-actions "Cancelar Aceptar" at bounding box center [595, 290] width 400 height 44
click at [500, 297] on button "Aceptar" at bounding box center [504, 290] width 64 height 24
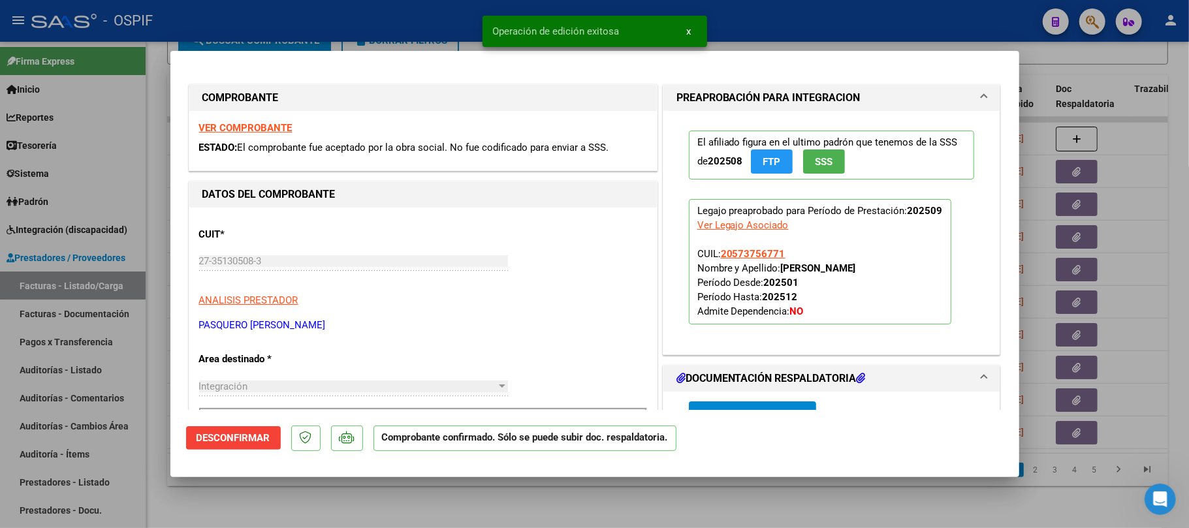
click at [672, 515] on div at bounding box center [594, 264] width 1189 height 528
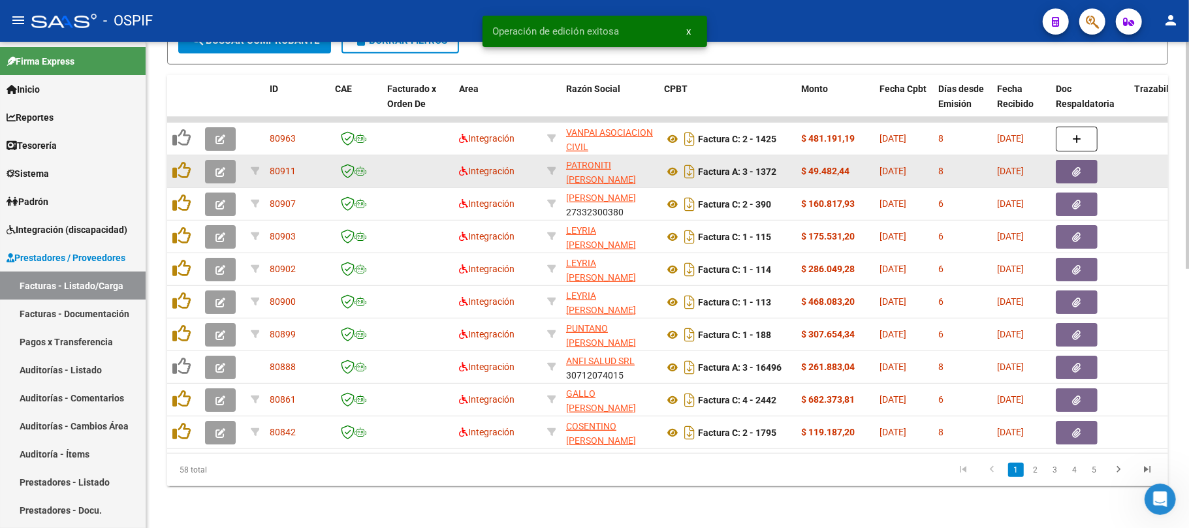
click at [229, 163] on button "button" at bounding box center [220, 172] width 31 height 24
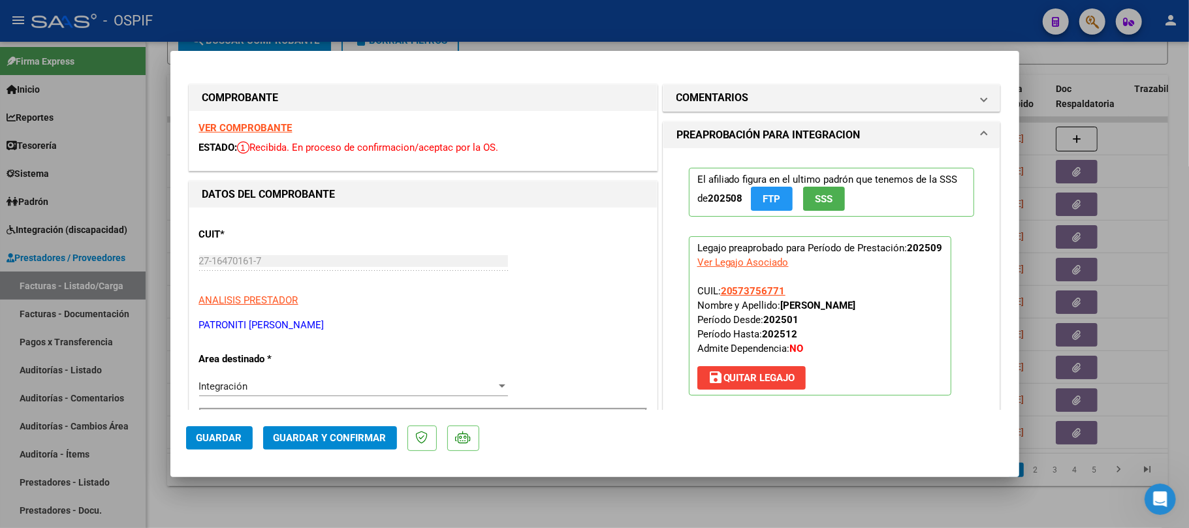
click at [346, 435] on span "Guardar y Confirmar" at bounding box center [330, 438] width 113 height 12
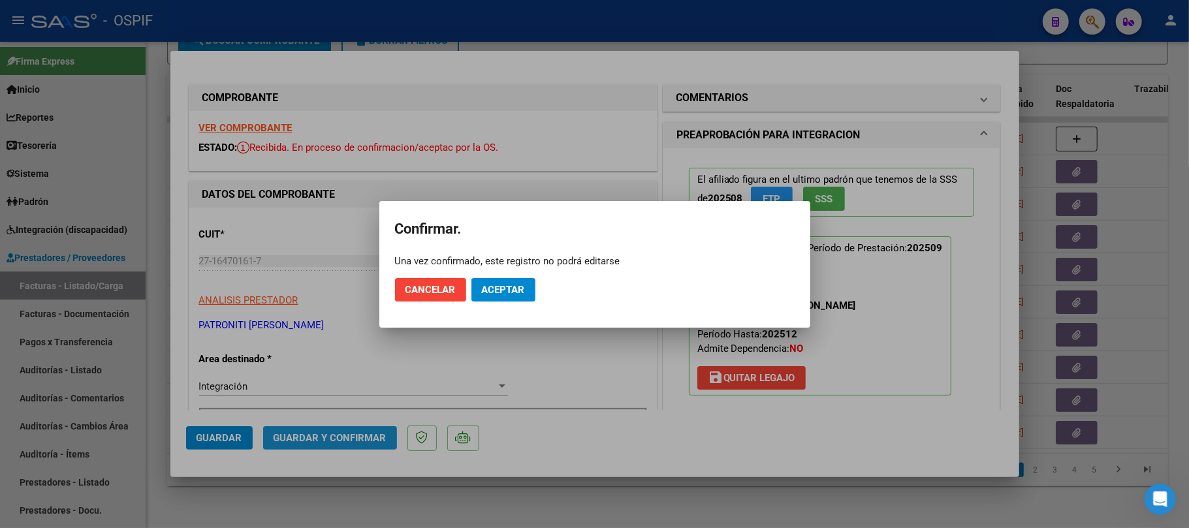
click at [510, 299] on mat-dialog-actions "Cancelar Aceptar" at bounding box center [595, 290] width 400 height 44
drag, startPoint x: 515, startPoint y: 294, endPoint x: 558, endPoint y: 469, distance: 180.3
click at [515, 294] on span "Aceptar" at bounding box center [503, 290] width 43 height 12
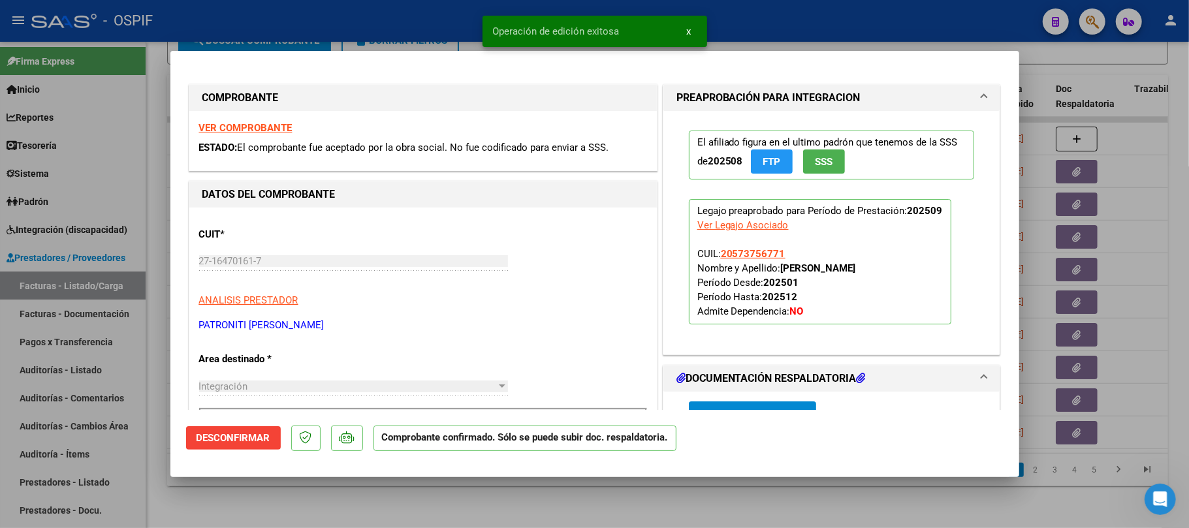
click at [311, 500] on div at bounding box center [594, 264] width 1189 height 528
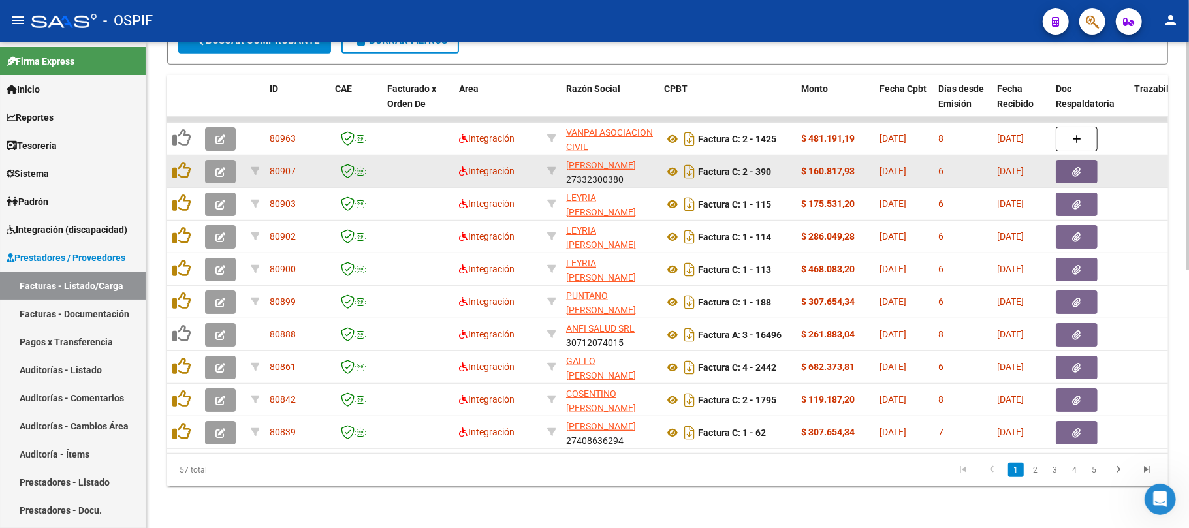
click at [233, 160] on button "button" at bounding box center [220, 172] width 31 height 24
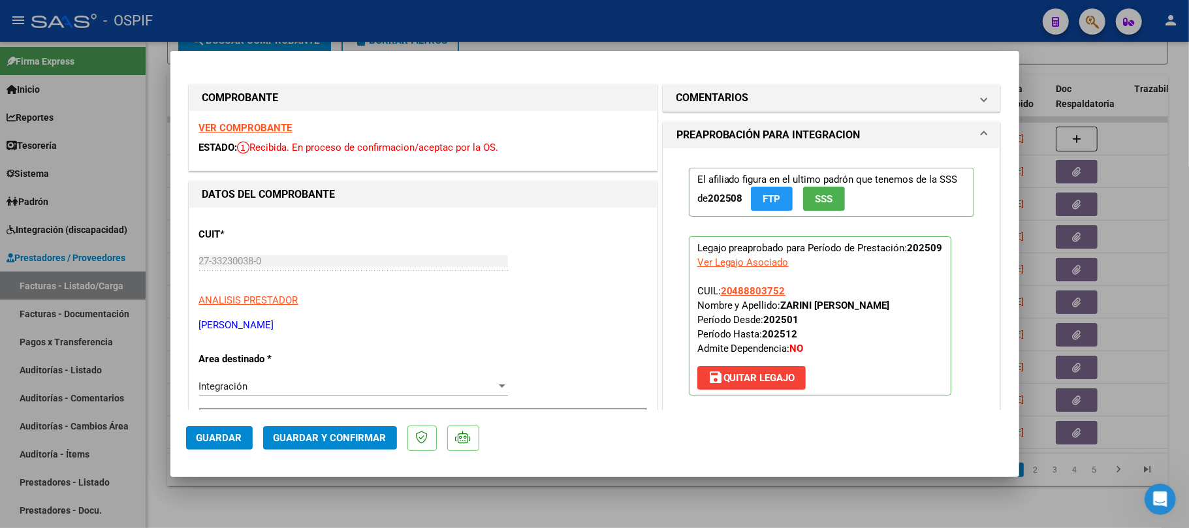
click at [362, 427] on button "Guardar y Confirmar" at bounding box center [330, 439] width 134 height 24
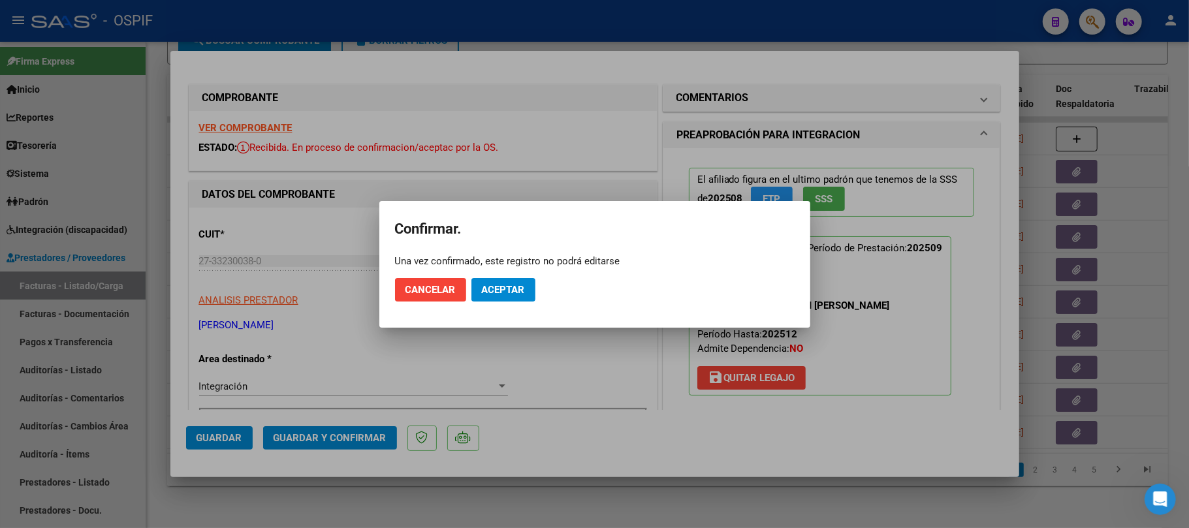
click at [517, 301] on button "Aceptar" at bounding box center [504, 290] width 64 height 24
click at [500, 298] on button "Aceptar" at bounding box center [504, 290] width 64 height 24
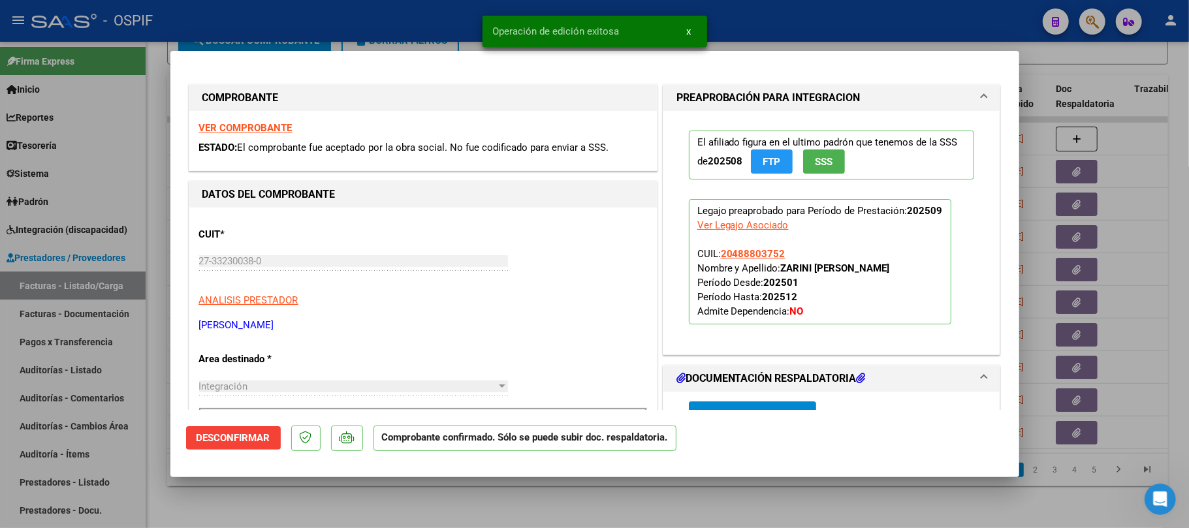
click at [460, 494] on div at bounding box center [594, 264] width 1189 height 528
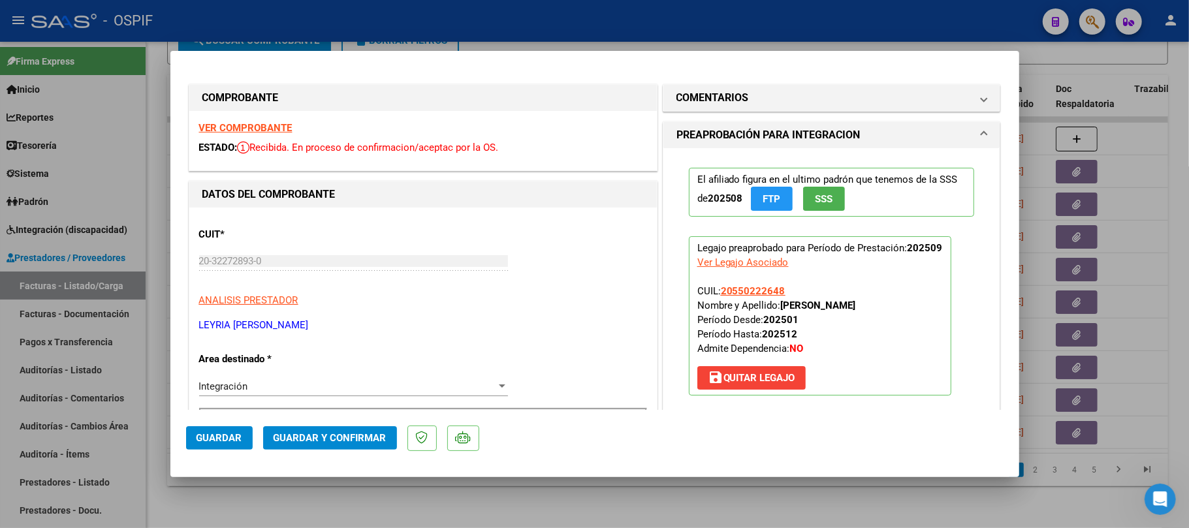
click at [304, 438] on span "Guardar y Confirmar" at bounding box center [330, 438] width 113 height 12
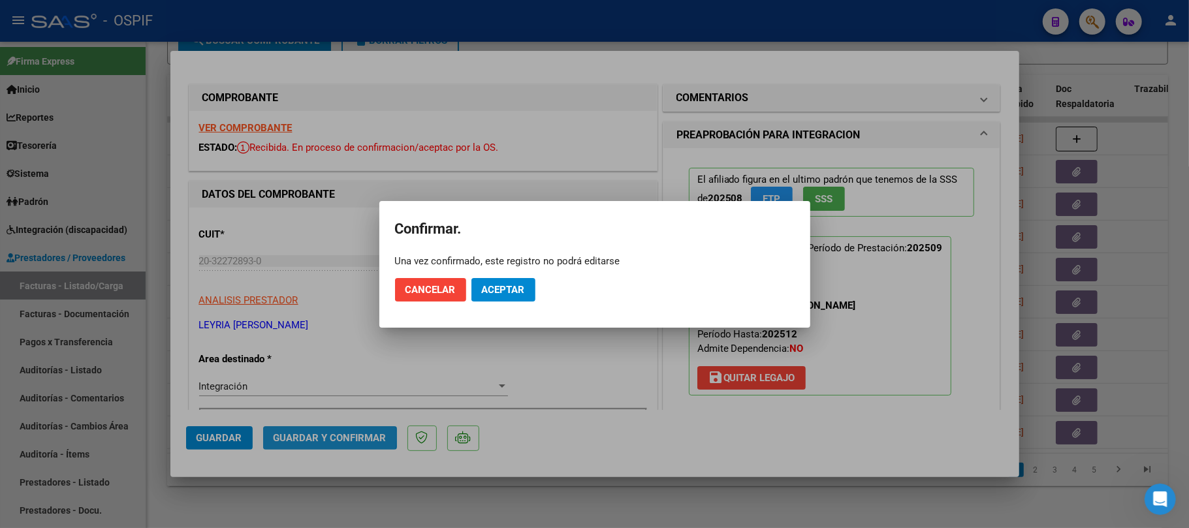
click at [489, 289] on span "Aceptar" at bounding box center [503, 290] width 43 height 12
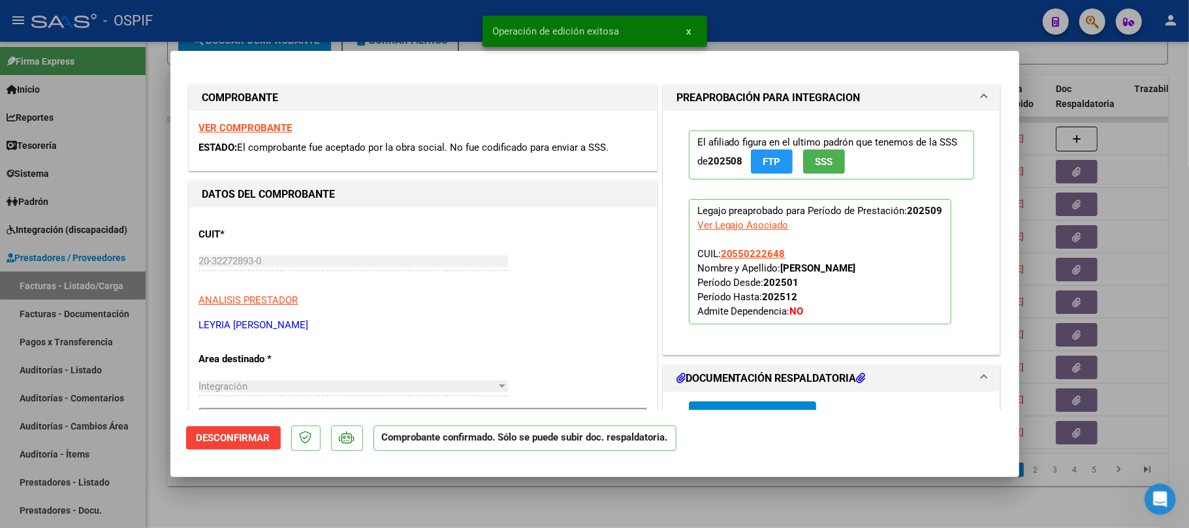
click at [375, 494] on div at bounding box center [594, 264] width 1189 height 528
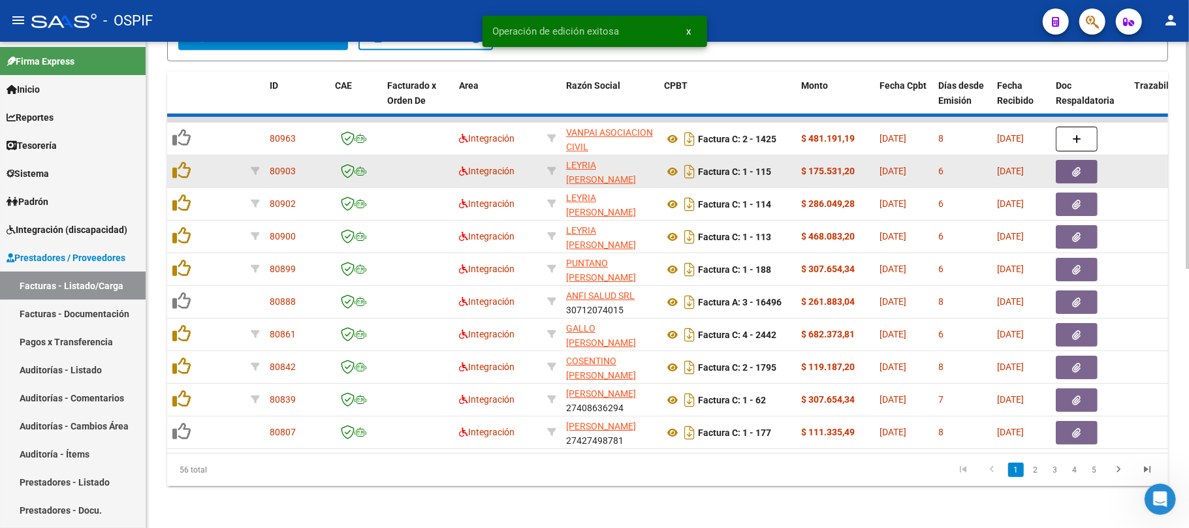
click at [228, 163] on datatable-body-cell at bounding box center [223, 171] width 46 height 32
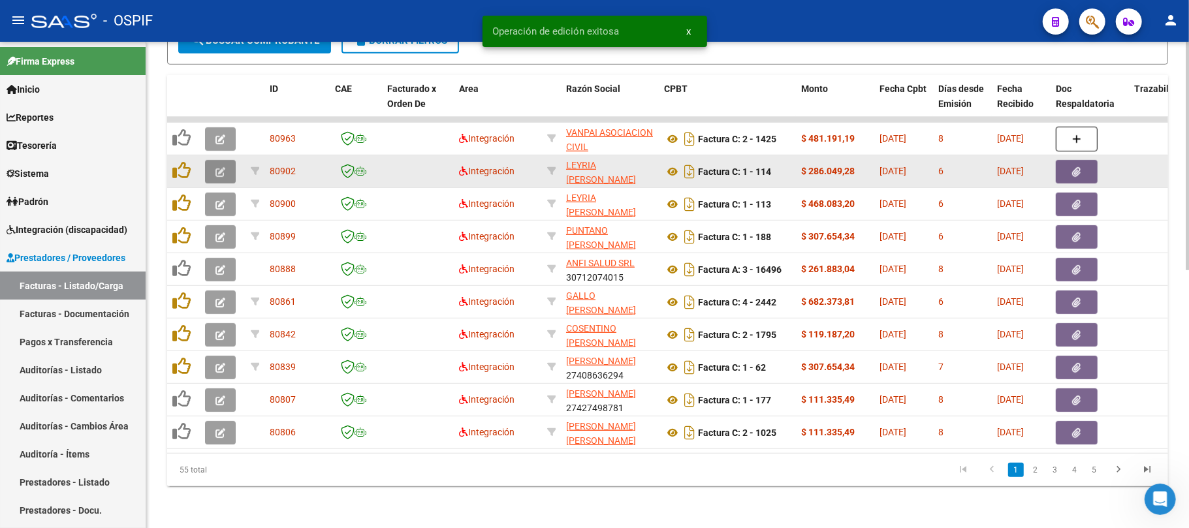
click at [225, 160] on button "button" at bounding box center [220, 172] width 31 height 24
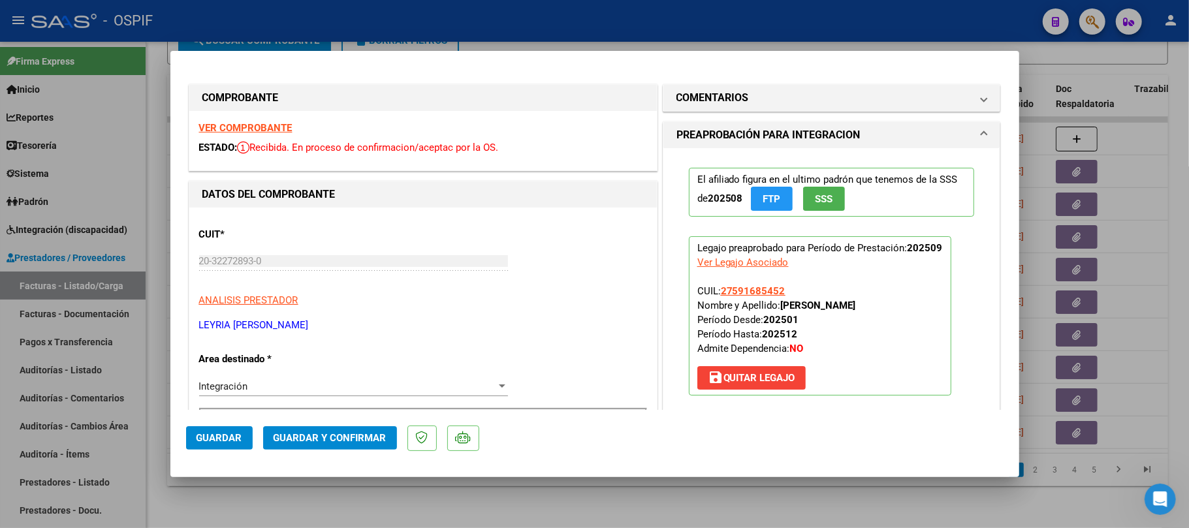
click at [298, 449] on button "Guardar y Confirmar" at bounding box center [330, 439] width 134 height 24
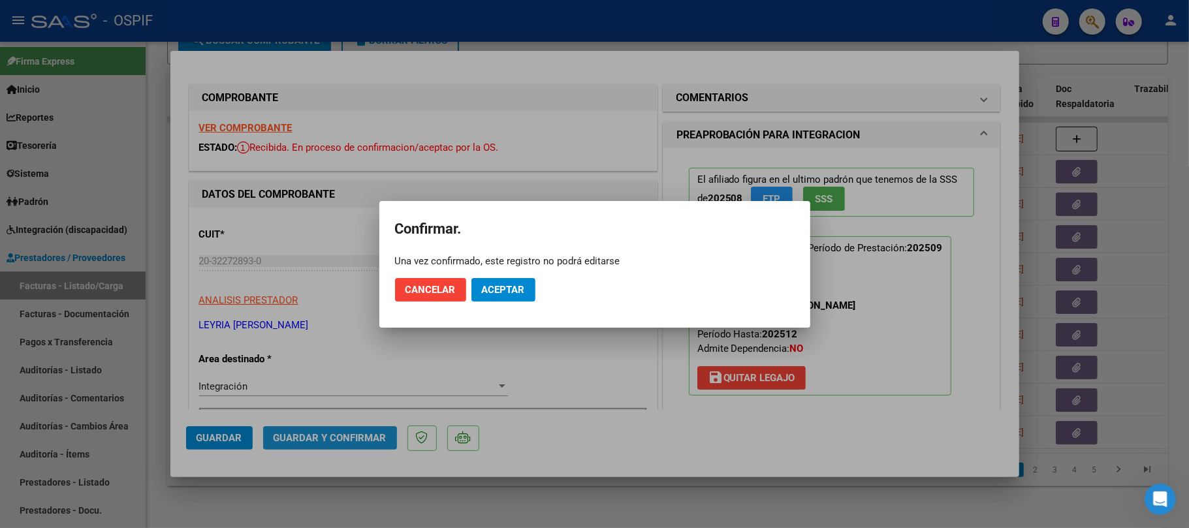
click at [510, 277] on mat-dialog-actions "Cancelar Aceptar" at bounding box center [595, 290] width 400 height 44
click at [512, 290] on span "Aceptar" at bounding box center [503, 290] width 43 height 12
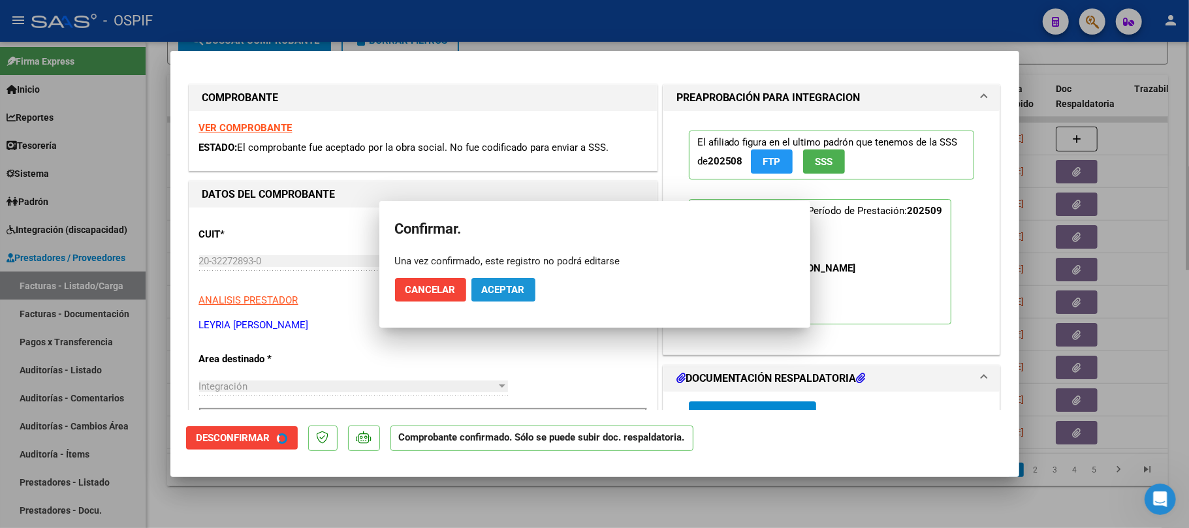
click at [473, 507] on div at bounding box center [594, 264] width 1189 height 528
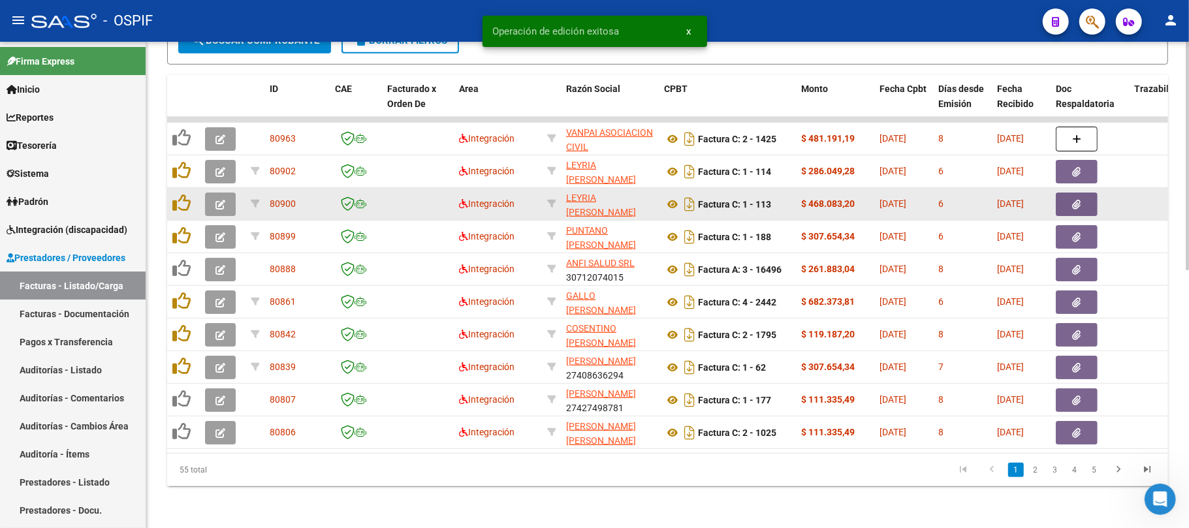
click at [216, 200] on icon "button" at bounding box center [221, 205] width 10 height 10
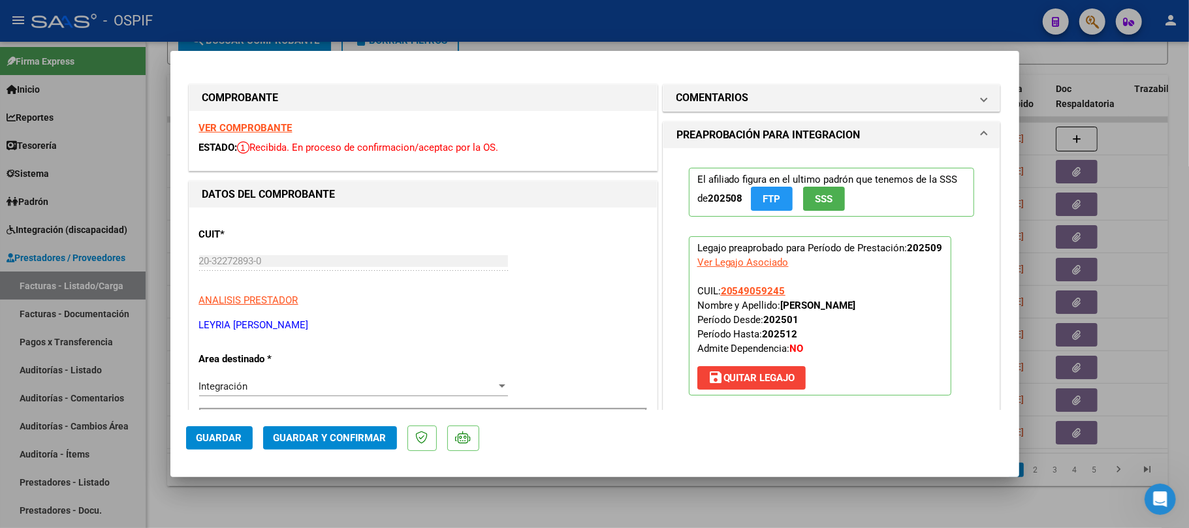
click at [338, 434] on span "Guardar y Confirmar" at bounding box center [330, 438] width 113 height 12
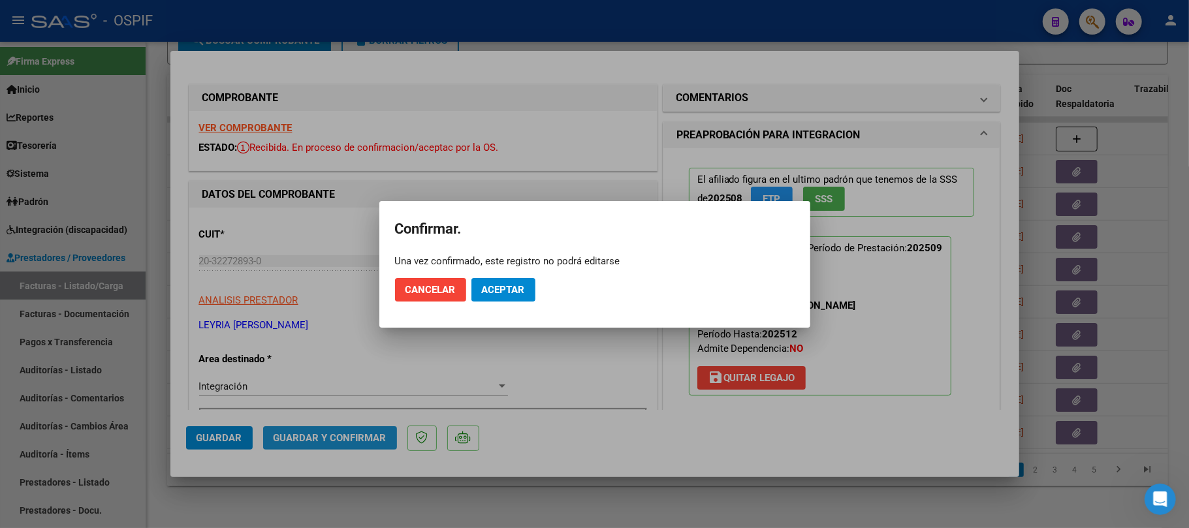
click at [511, 290] on button "Aceptar" at bounding box center [504, 290] width 64 height 24
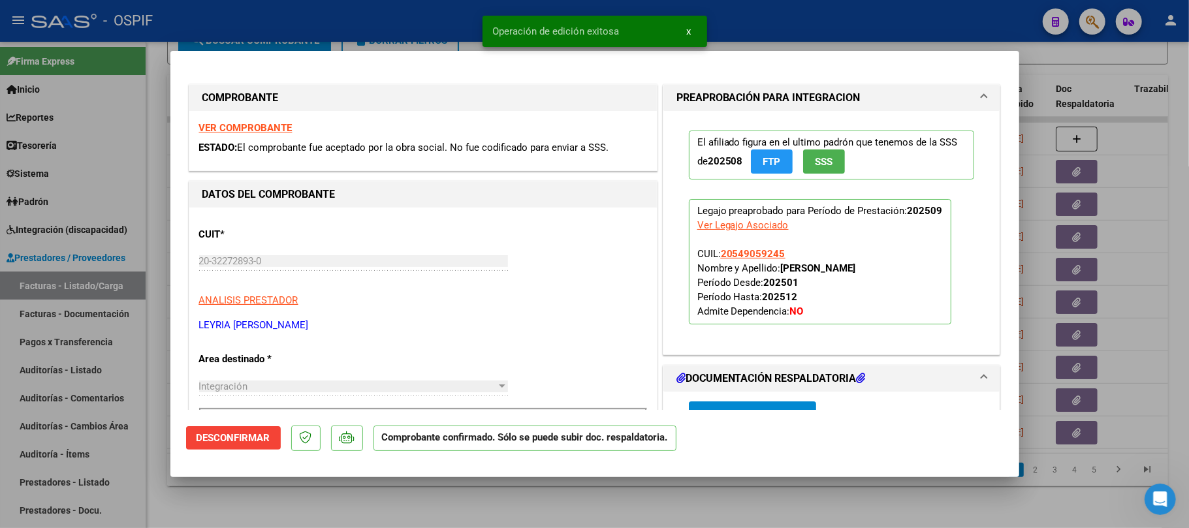
click at [421, 507] on div at bounding box center [594, 264] width 1189 height 528
type input "$ 0,00"
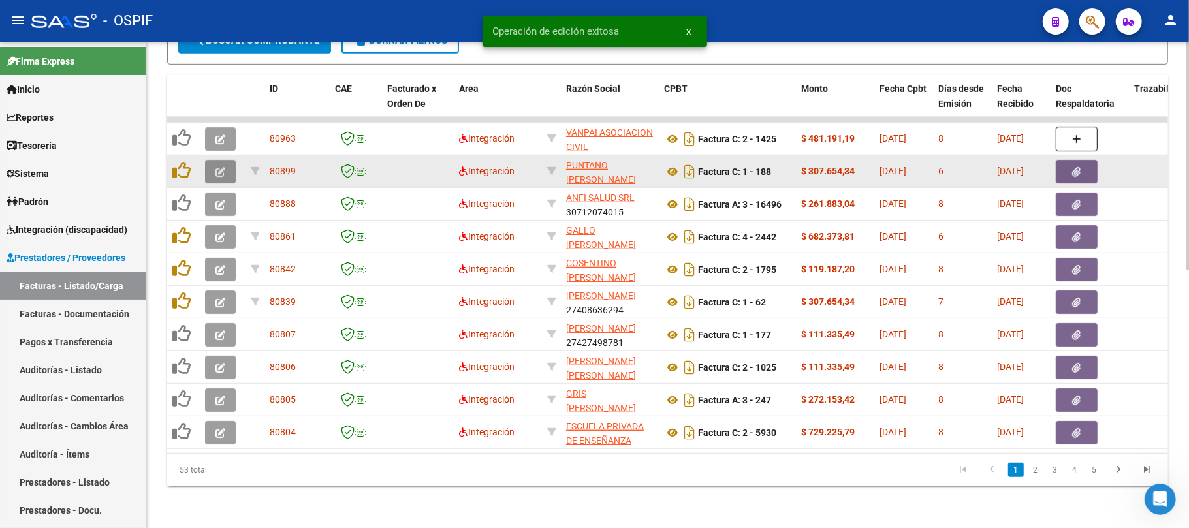
click at [216, 167] on icon "button" at bounding box center [221, 172] width 10 height 10
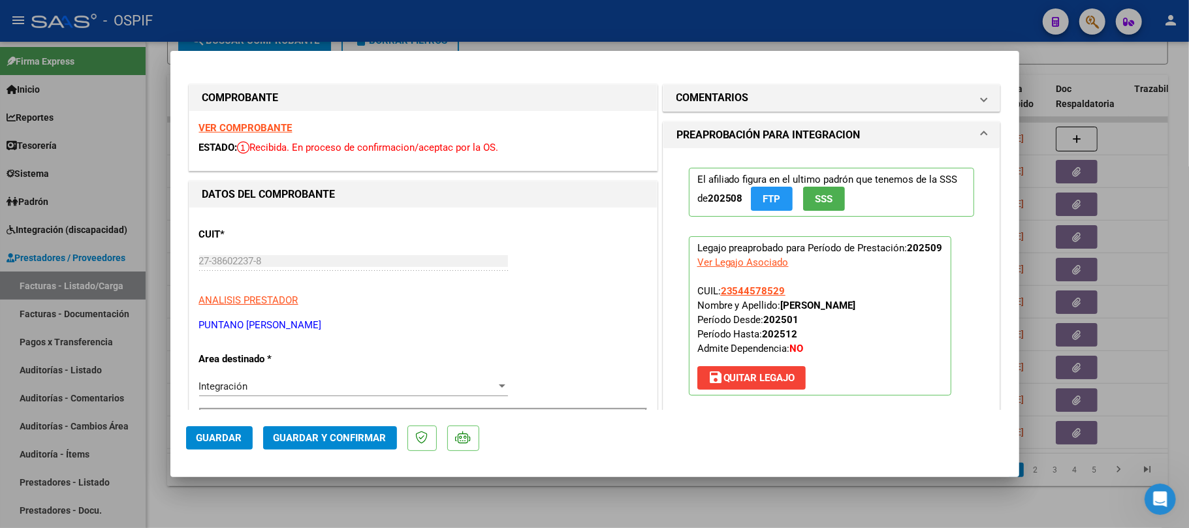
click at [280, 431] on button "Guardar y Confirmar" at bounding box center [330, 439] width 134 height 24
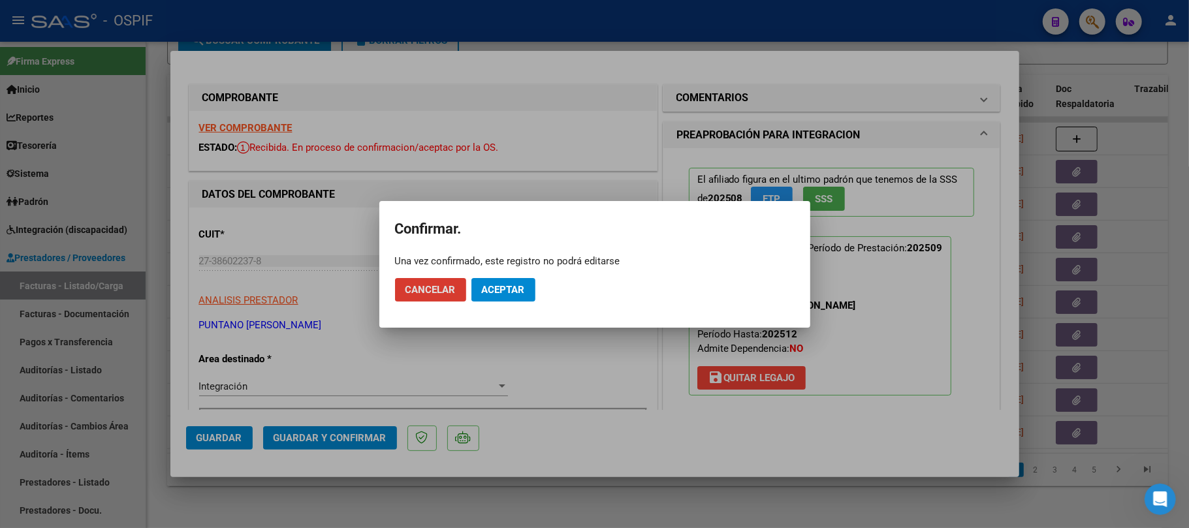
click at [502, 282] on button "Aceptar" at bounding box center [504, 290] width 64 height 24
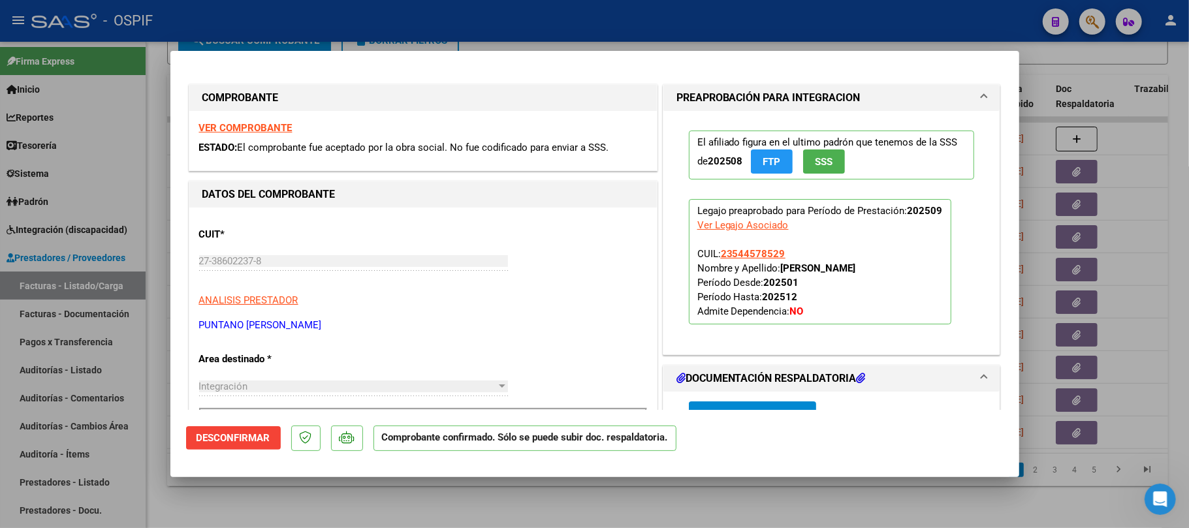
drag, startPoint x: 577, startPoint y: 483, endPoint x: 583, endPoint y: 371, distance: 112.5
click at [580, 484] on div at bounding box center [594, 264] width 1189 height 528
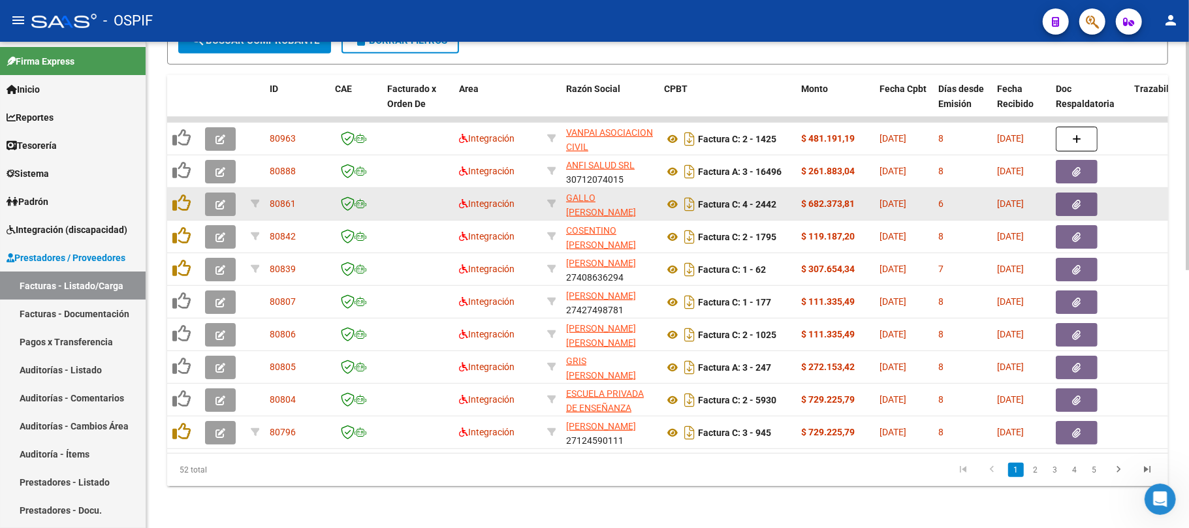
click at [236, 195] on div at bounding box center [222, 205] width 35 height 24
click at [222, 200] on button "button" at bounding box center [220, 205] width 31 height 24
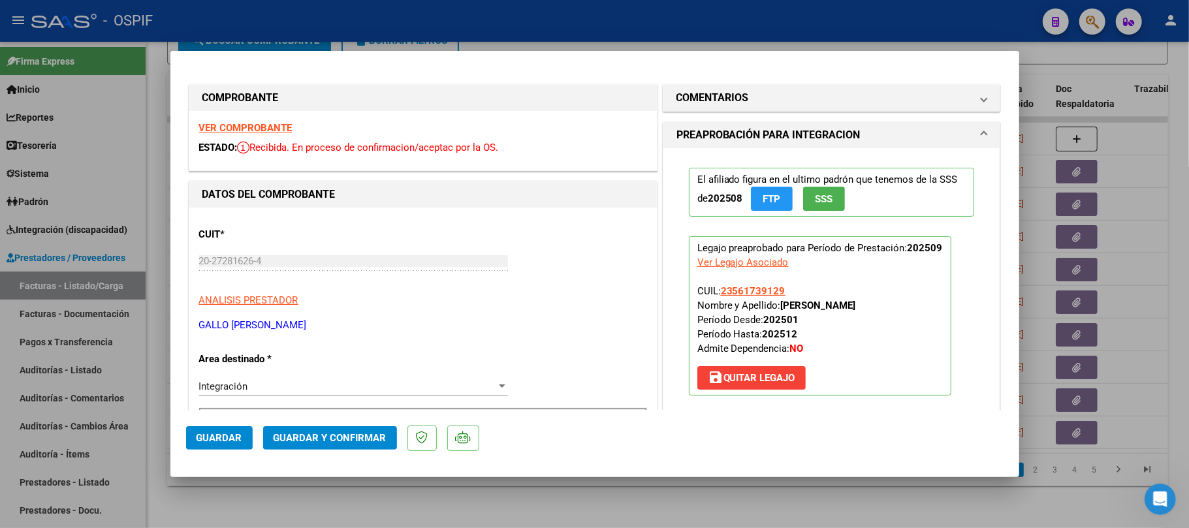
click at [319, 432] on span "Guardar y Confirmar" at bounding box center [330, 438] width 113 height 12
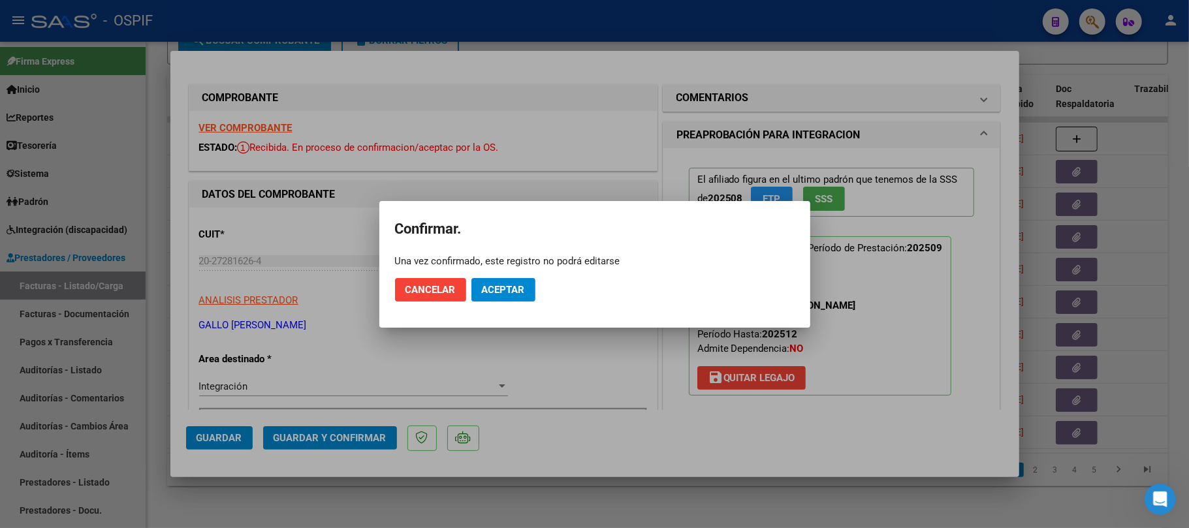
click at [508, 306] on mat-dialog-actions "Cancelar Aceptar" at bounding box center [595, 290] width 400 height 44
click at [511, 296] on button "Aceptar" at bounding box center [504, 290] width 64 height 24
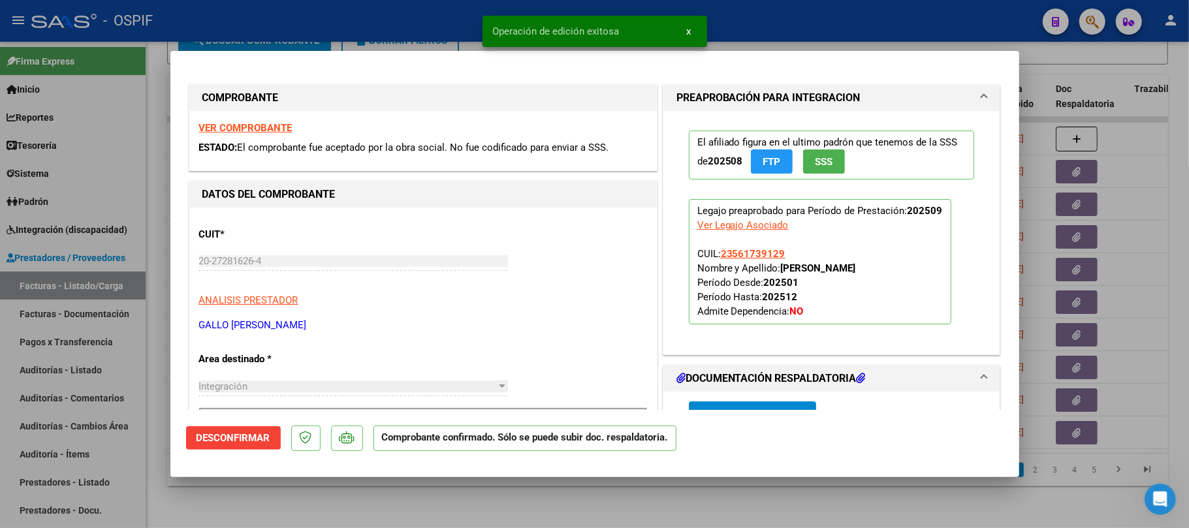
click at [664, 500] on div at bounding box center [594, 264] width 1189 height 528
type input "$ 0,00"
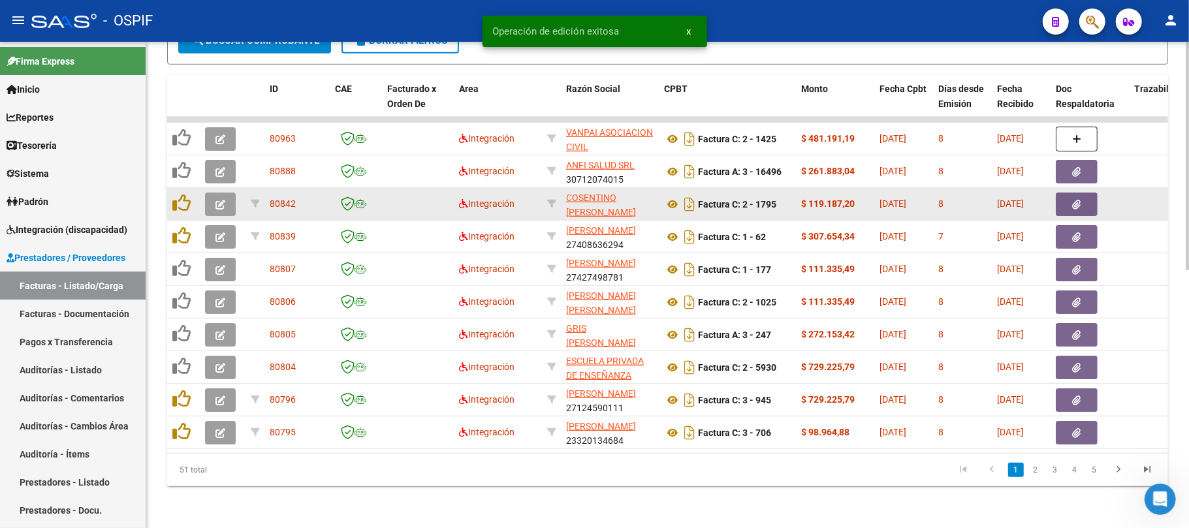
click at [219, 200] on icon "button" at bounding box center [221, 205] width 10 height 10
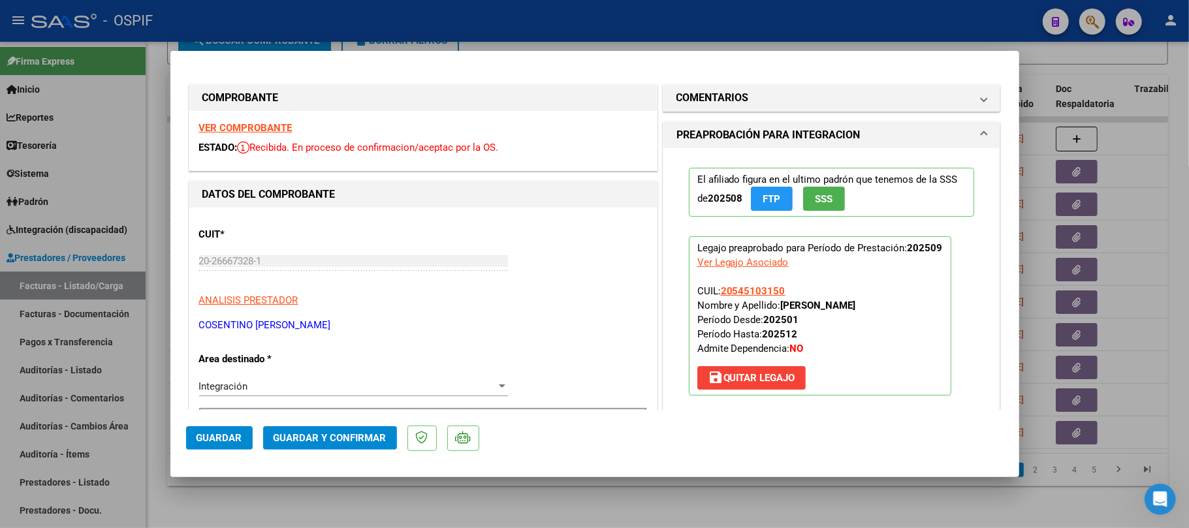
click at [349, 432] on span "Guardar y Confirmar" at bounding box center [330, 438] width 113 height 12
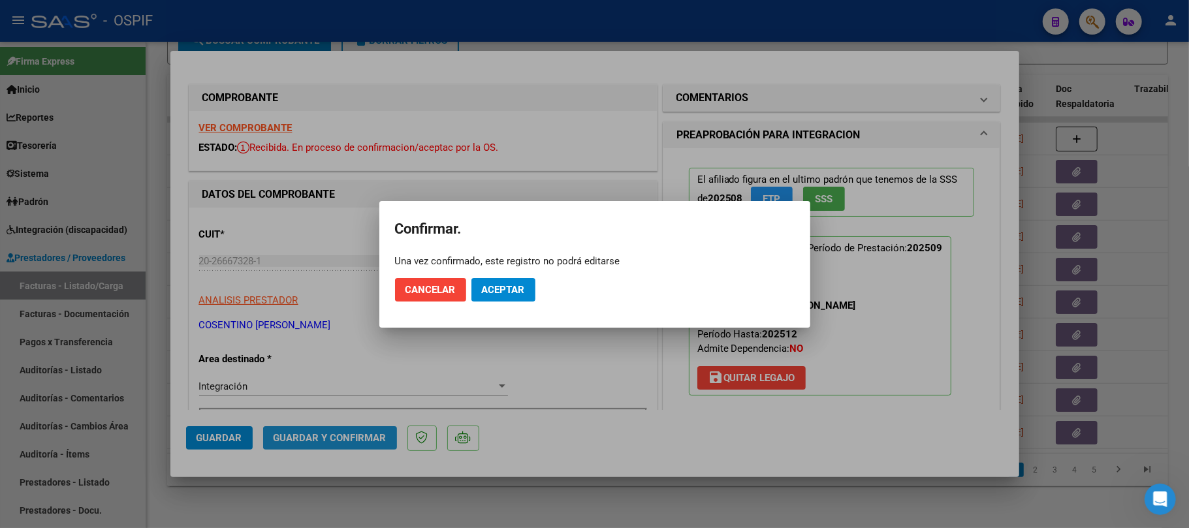
click at [521, 285] on span "Aceptar" at bounding box center [503, 290] width 43 height 12
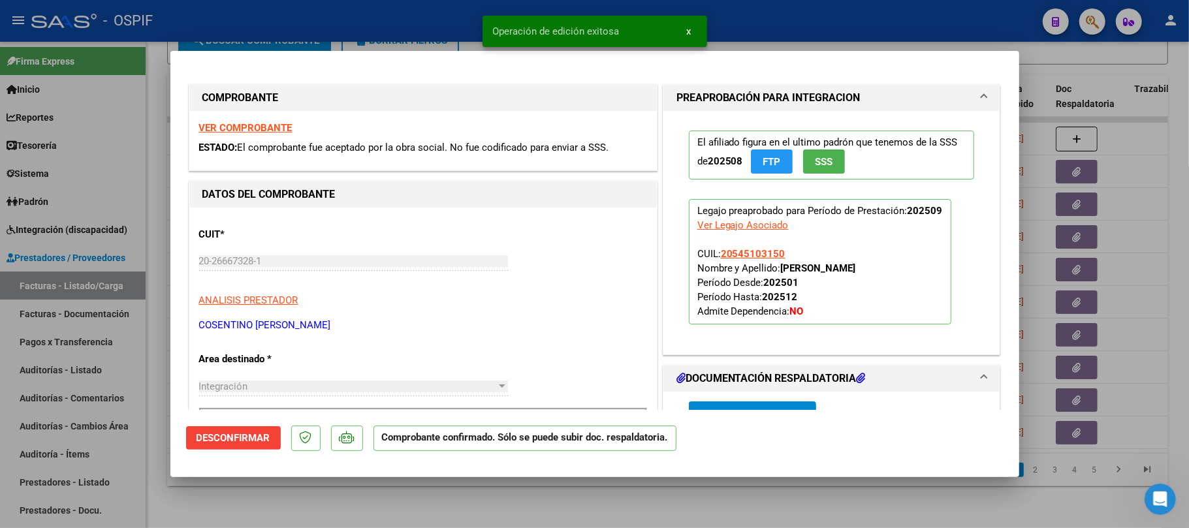
click at [388, 506] on div at bounding box center [594, 264] width 1189 height 528
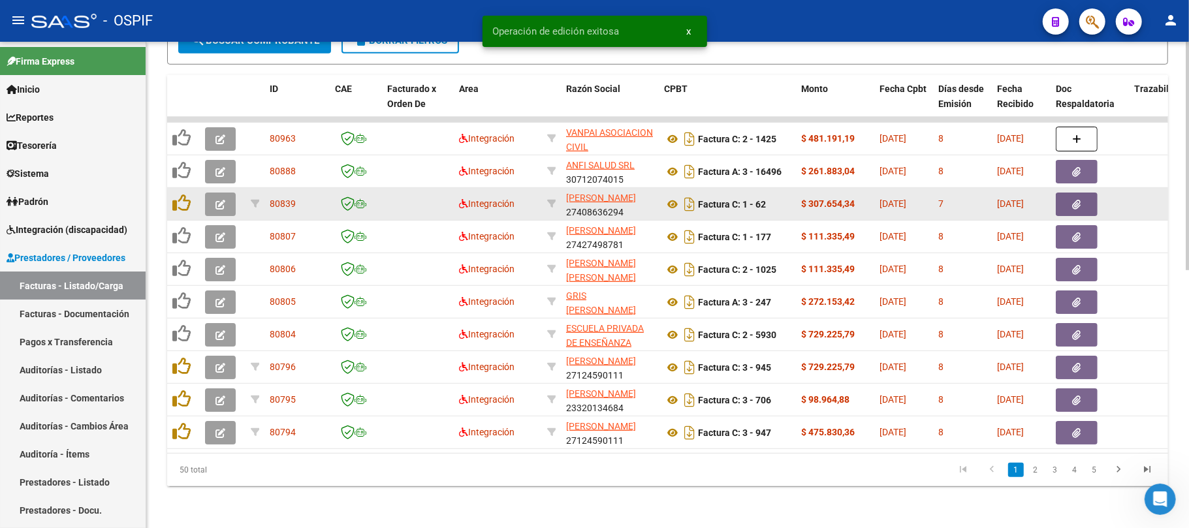
click at [227, 193] on button "button" at bounding box center [220, 205] width 31 height 24
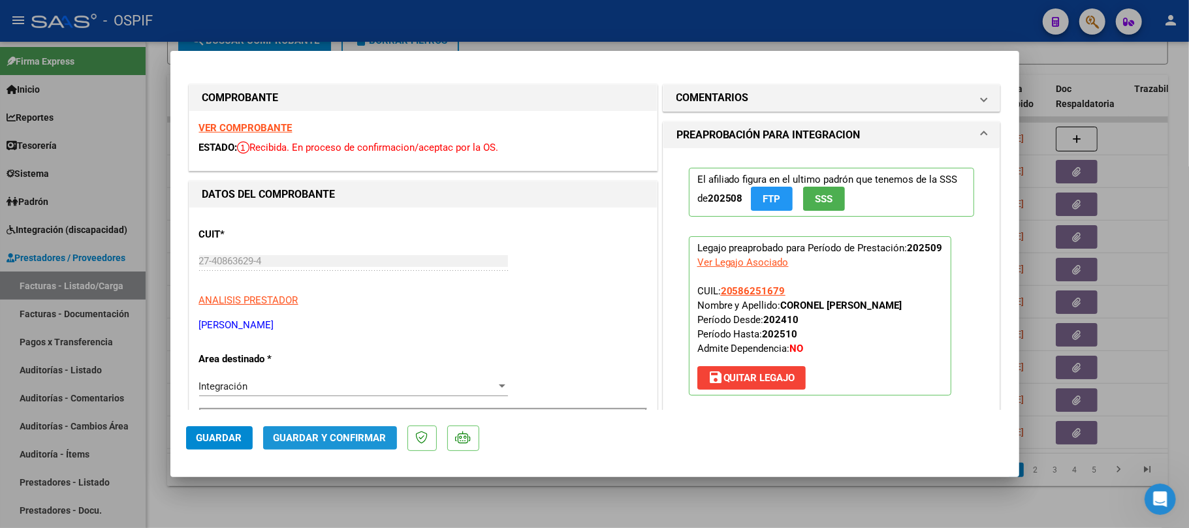
click at [322, 432] on span "Guardar y Confirmar" at bounding box center [330, 438] width 113 height 12
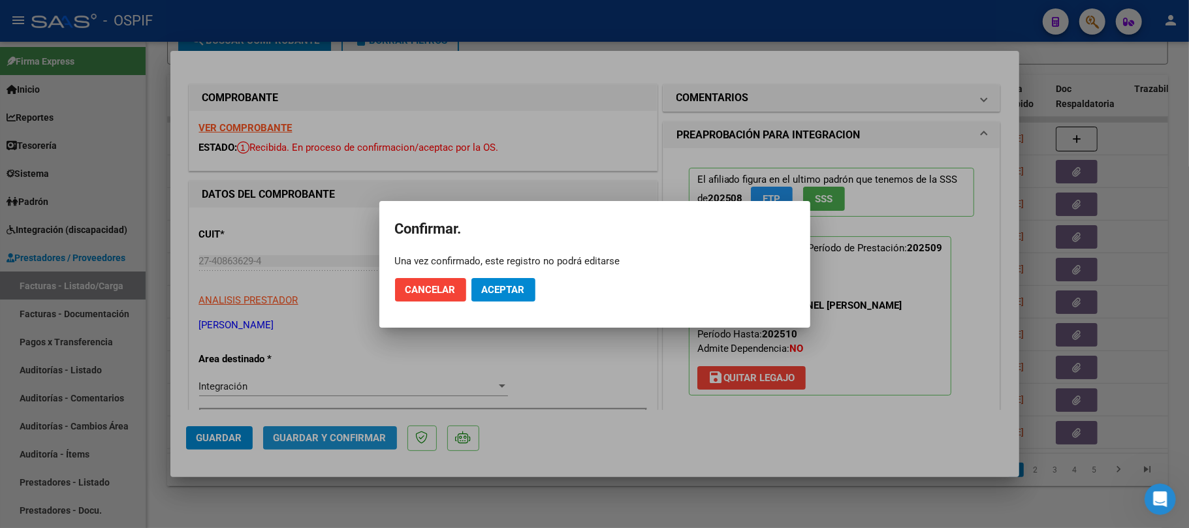
click at [482, 304] on mat-dialog-actions "Cancelar Aceptar" at bounding box center [595, 290] width 400 height 44
click at [513, 286] on span "Aceptar" at bounding box center [503, 290] width 43 height 12
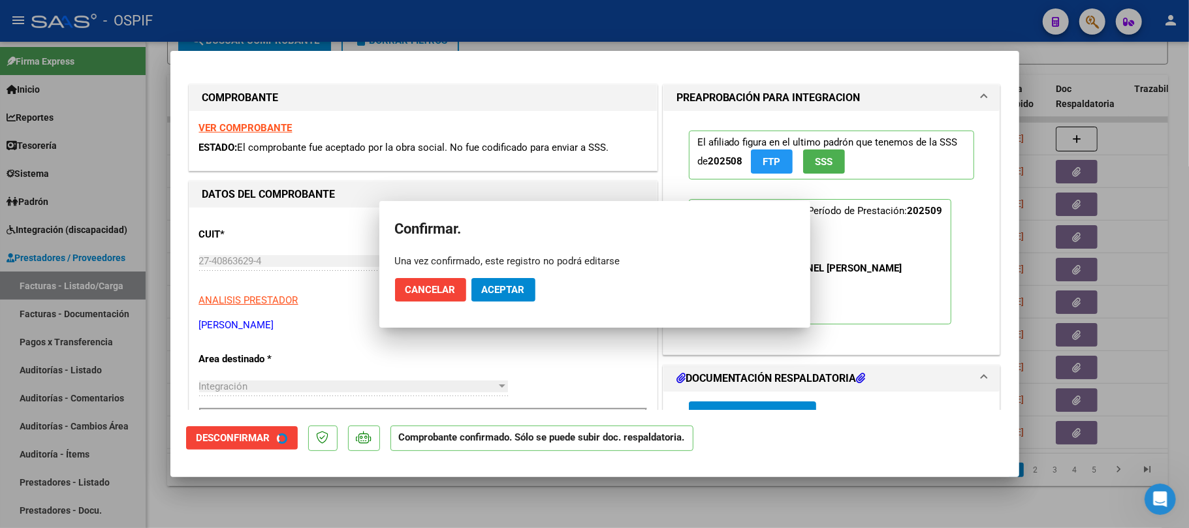
click at [540, 510] on div at bounding box center [594, 264] width 1189 height 528
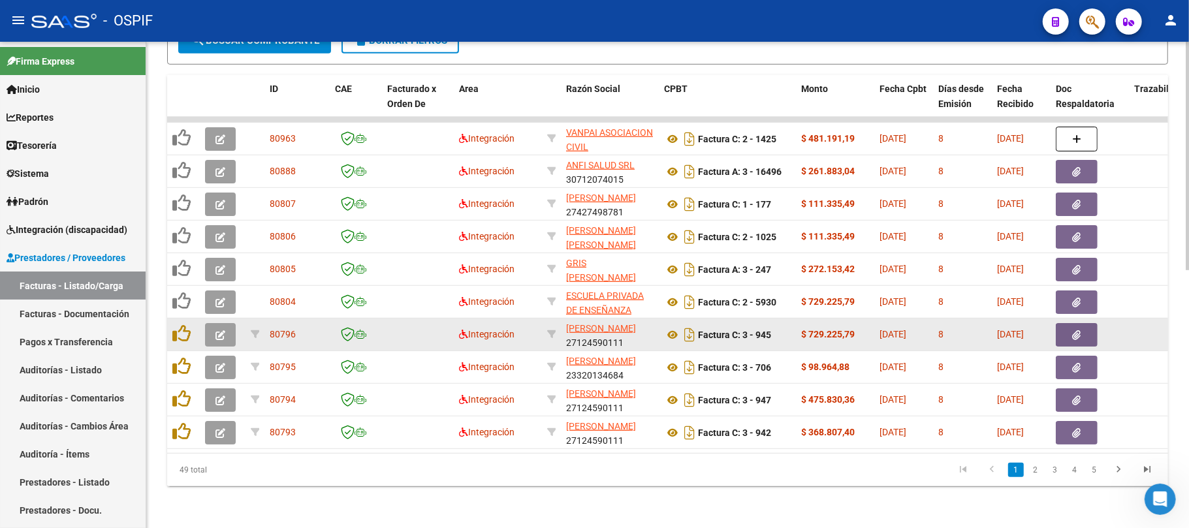
click at [220, 327] on button "button" at bounding box center [220, 335] width 31 height 24
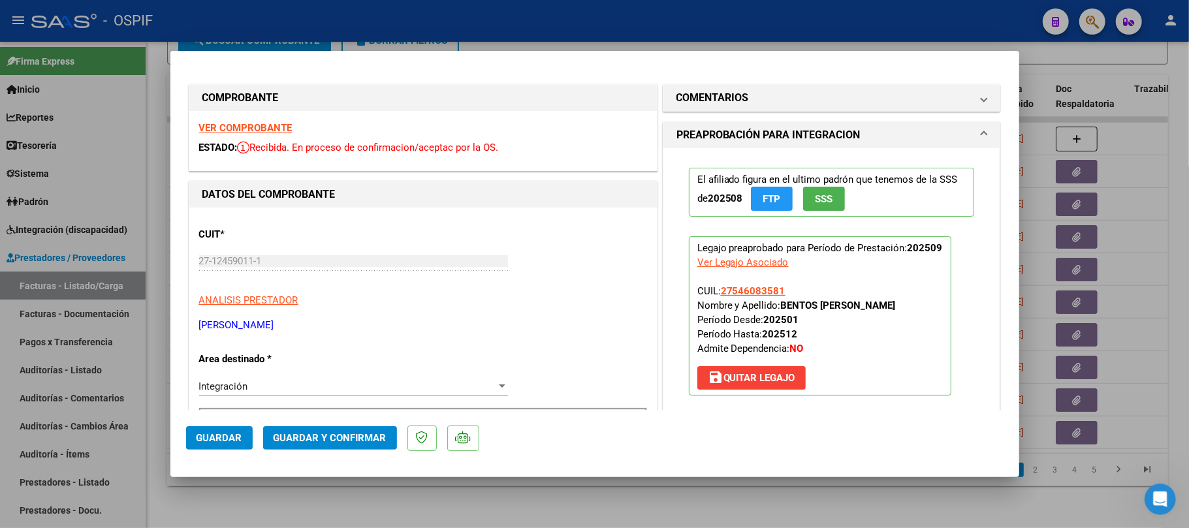
click at [364, 429] on button "Guardar y Confirmar" at bounding box center [330, 439] width 134 height 24
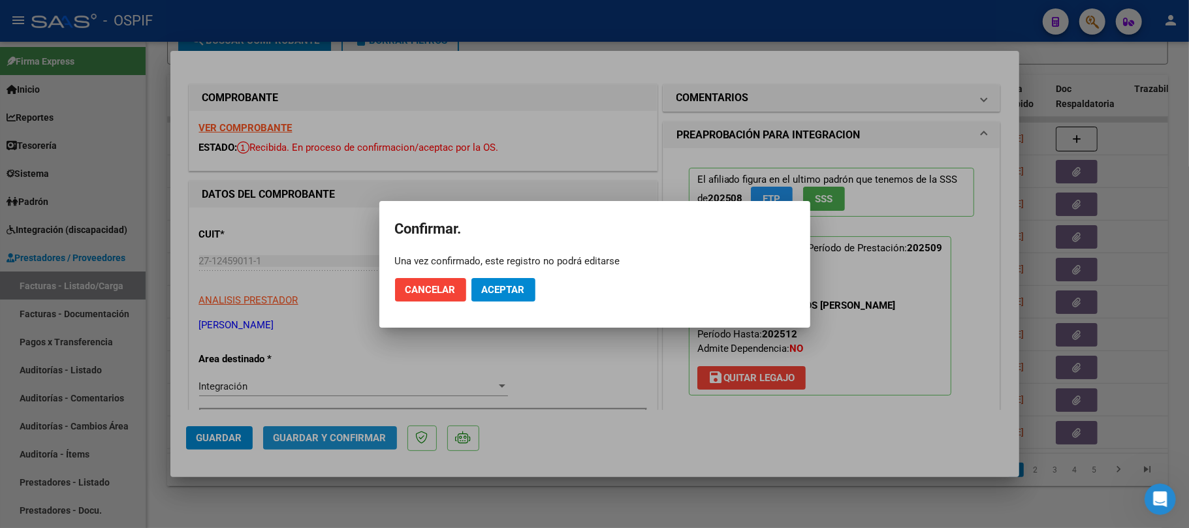
click at [510, 285] on span "Aceptar" at bounding box center [503, 290] width 43 height 12
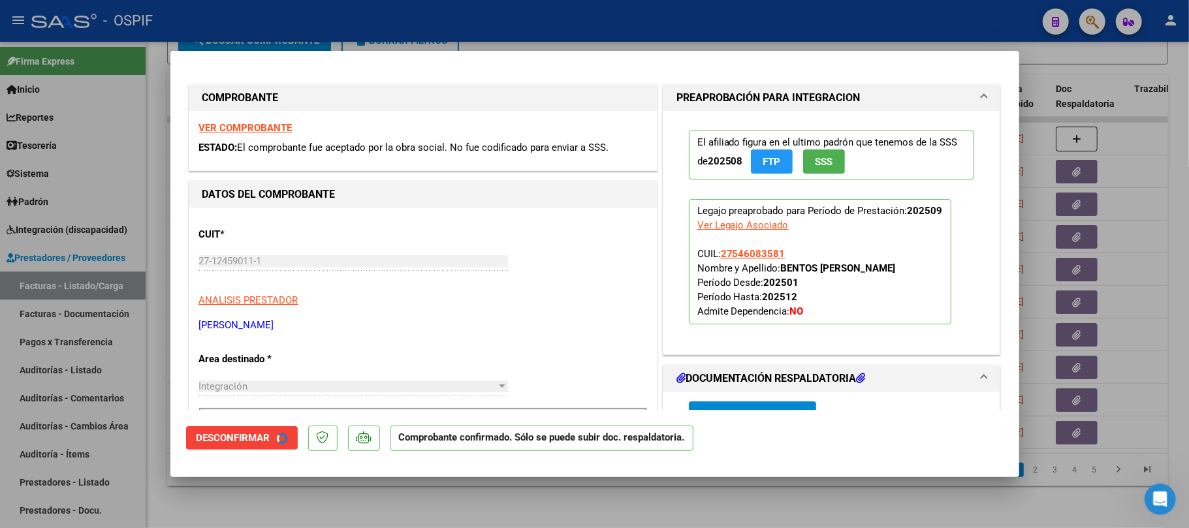
click at [557, 515] on div at bounding box center [594, 264] width 1189 height 528
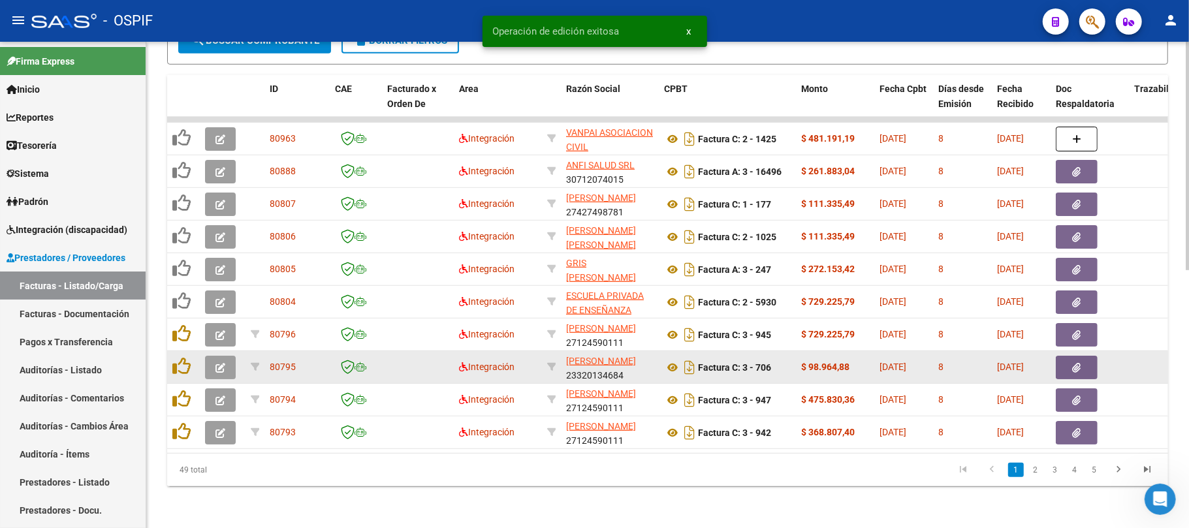
click at [226, 359] on button "button" at bounding box center [220, 368] width 31 height 24
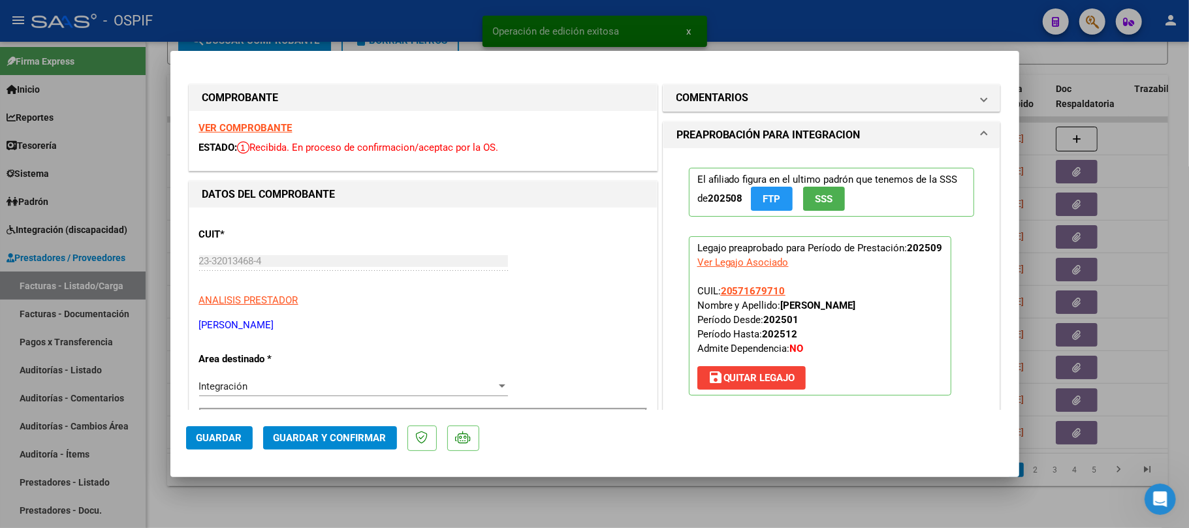
scroll to position [174, 0]
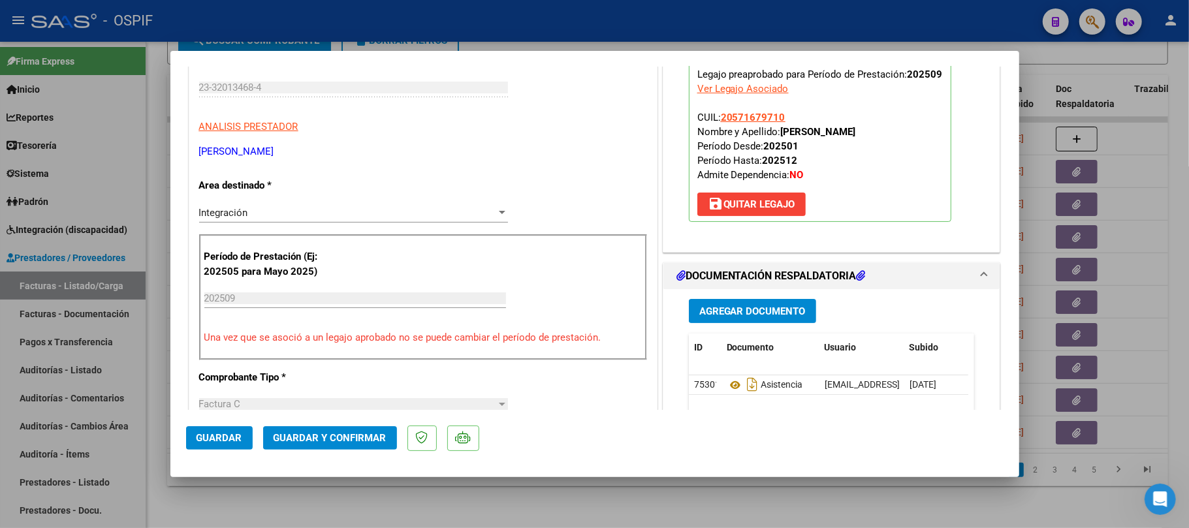
click at [361, 427] on button "Guardar y Confirmar" at bounding box center [330, 439] width 134 height 24
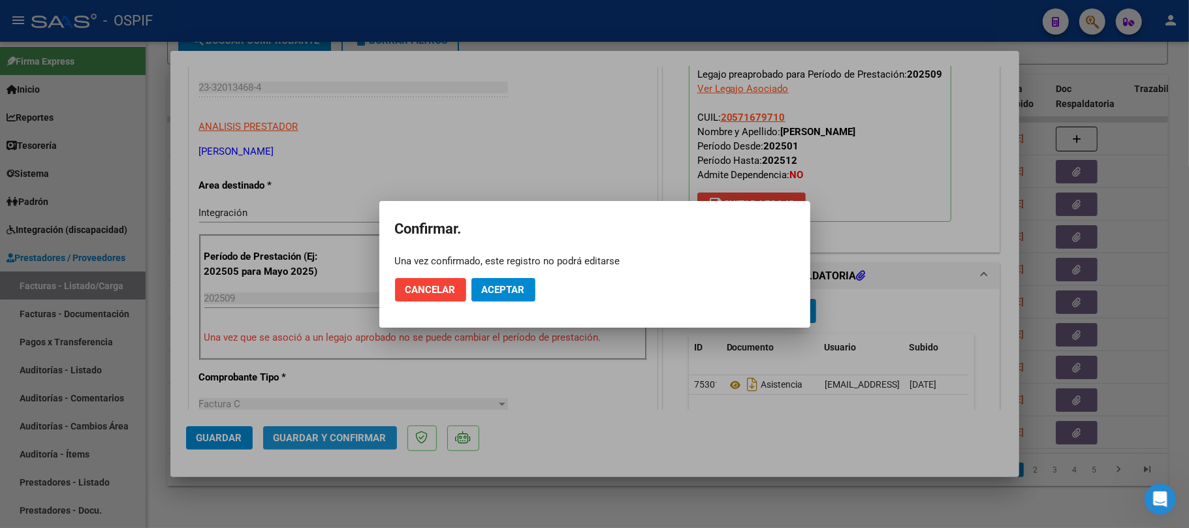
click at [510, 280] on button "Aceptar" at bounding box center [504, 290] width 64 height 24
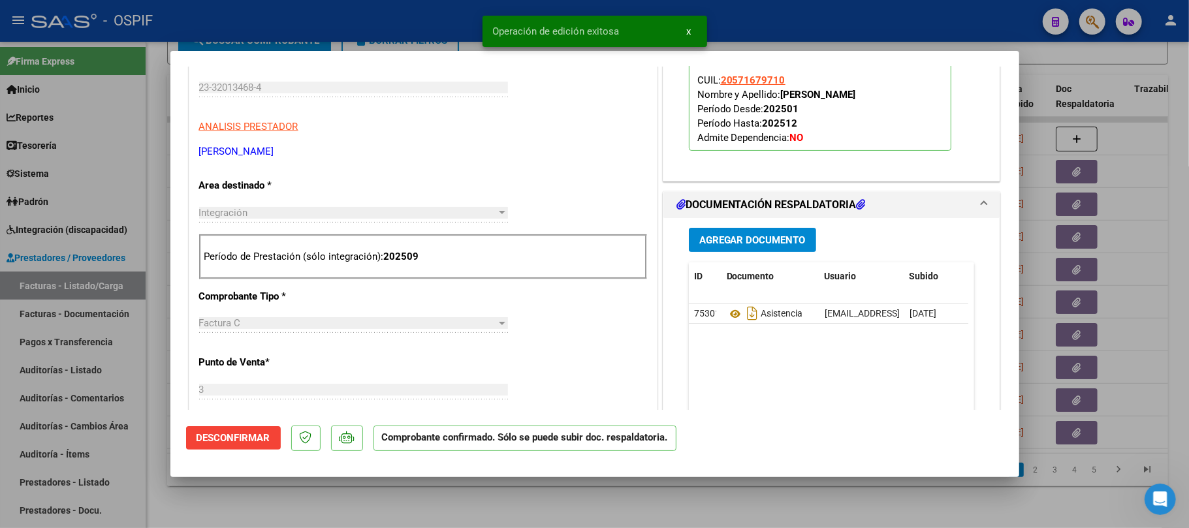
click at [291, 507] on div at bounding box center [594, 264] width 1189 height 528
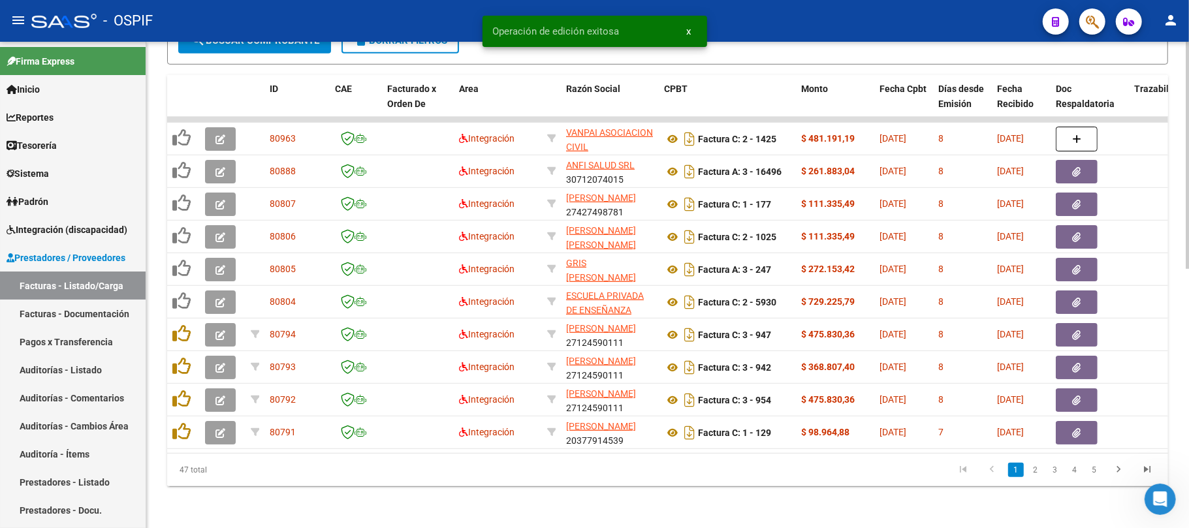
click at [466, 503] on div "Video tutorial PRESTADORES -> Listado de CPBTs Emitidos por Prestadores / Prove…" at bounding box center [667, 16] width 1043 height 1024
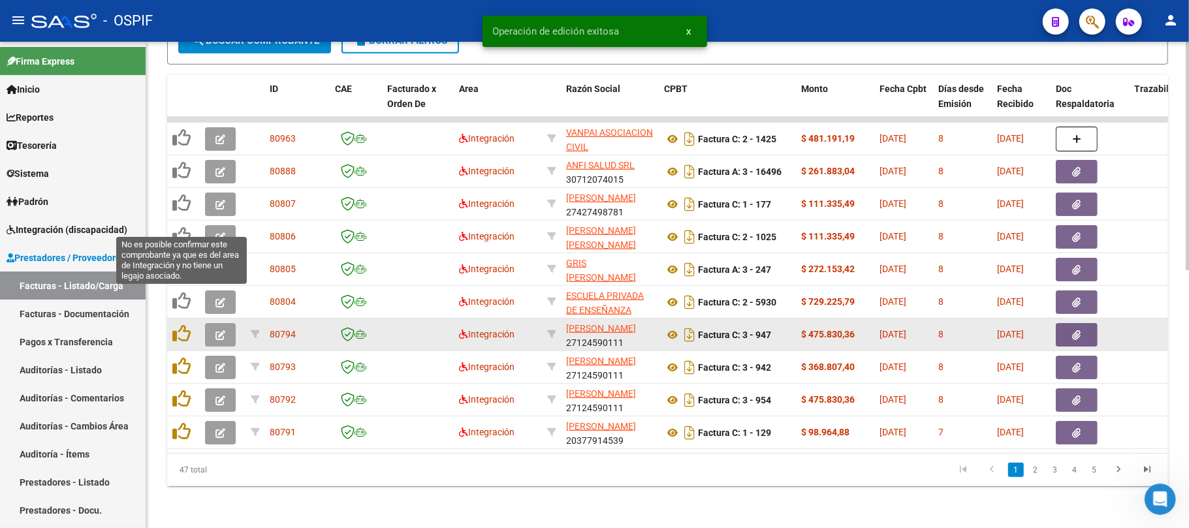
click at [207, 323] on button "button" at bounding box center [220, 335] width 31 height 24
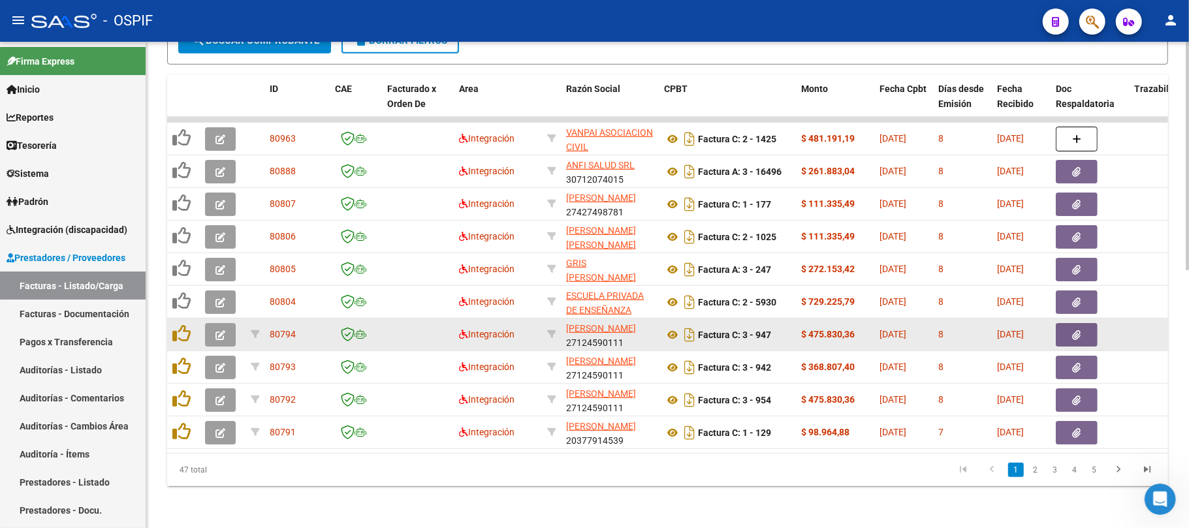
click at [222, 331] on icon "button" at bounding box center [221, 336] width 10 height 10
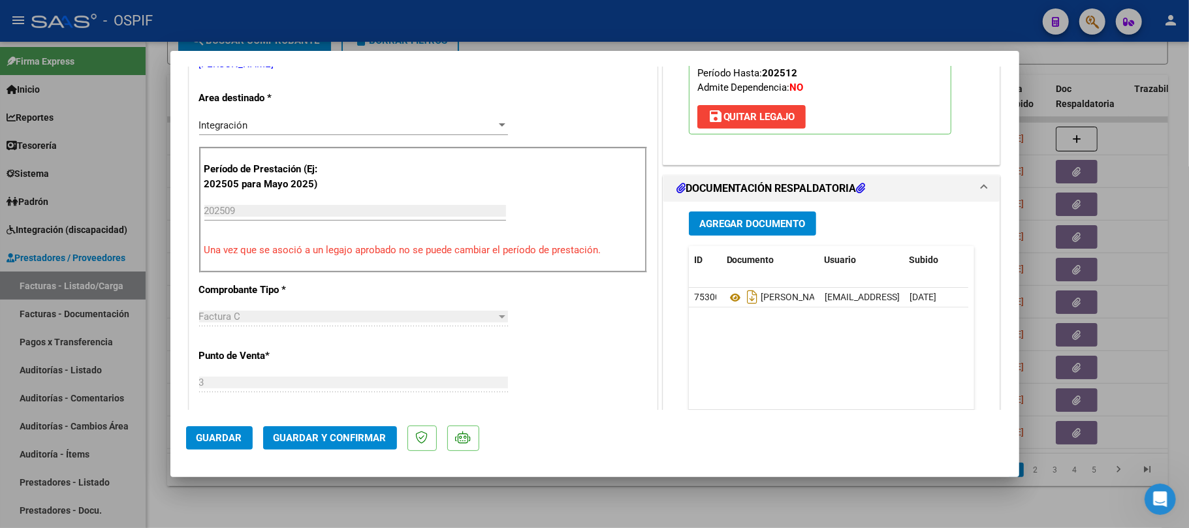
scroll to position [0, 0]
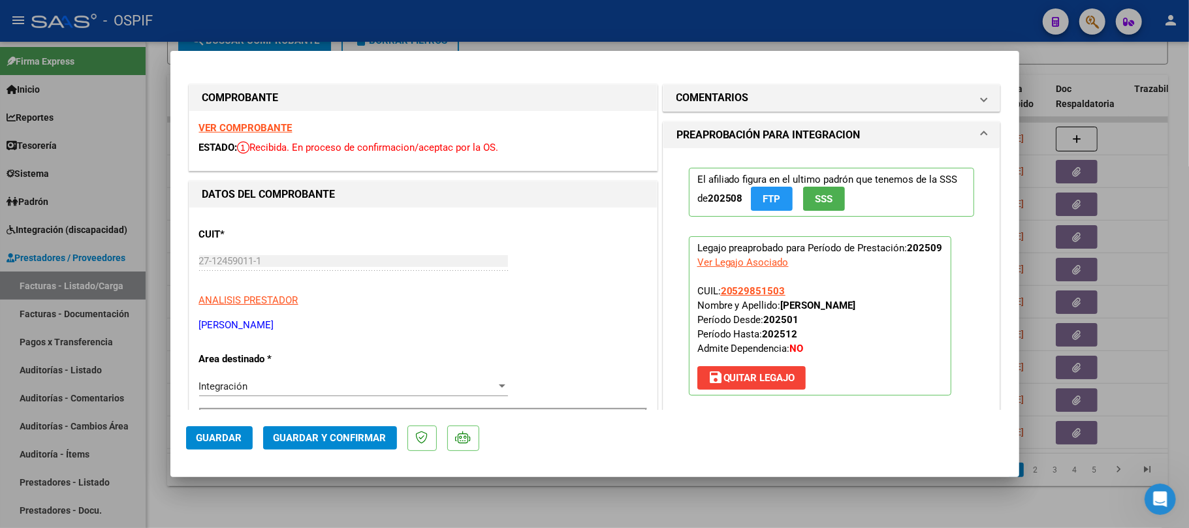
click at [353, 436] on span "Guardar y Confirmar" at bounding box center [330, 438] width 113 height 12
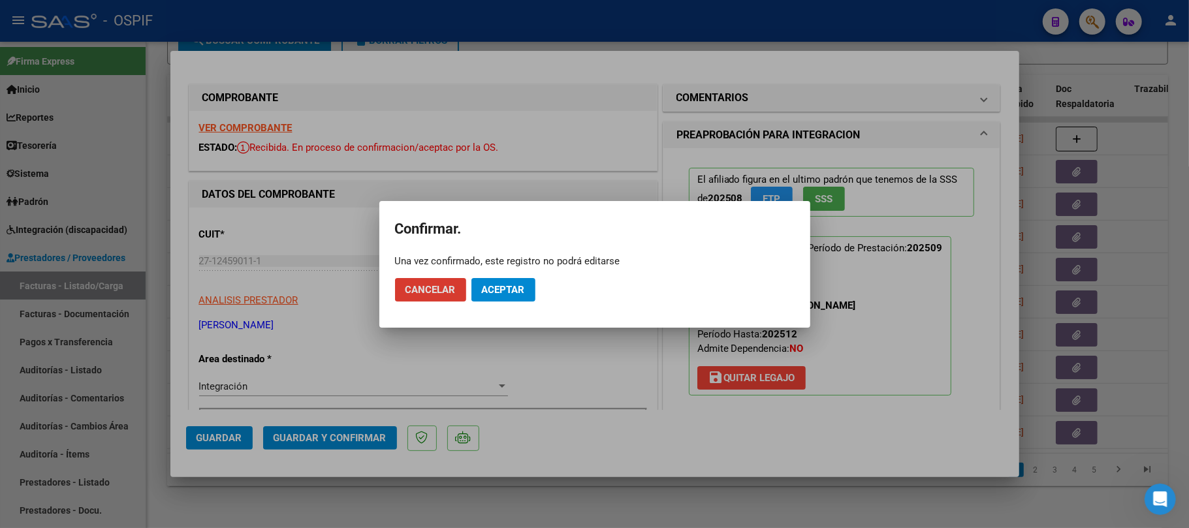
click at [502, 285] on span "Aceptar" at bounding box center [503, 290] width 43 height 12
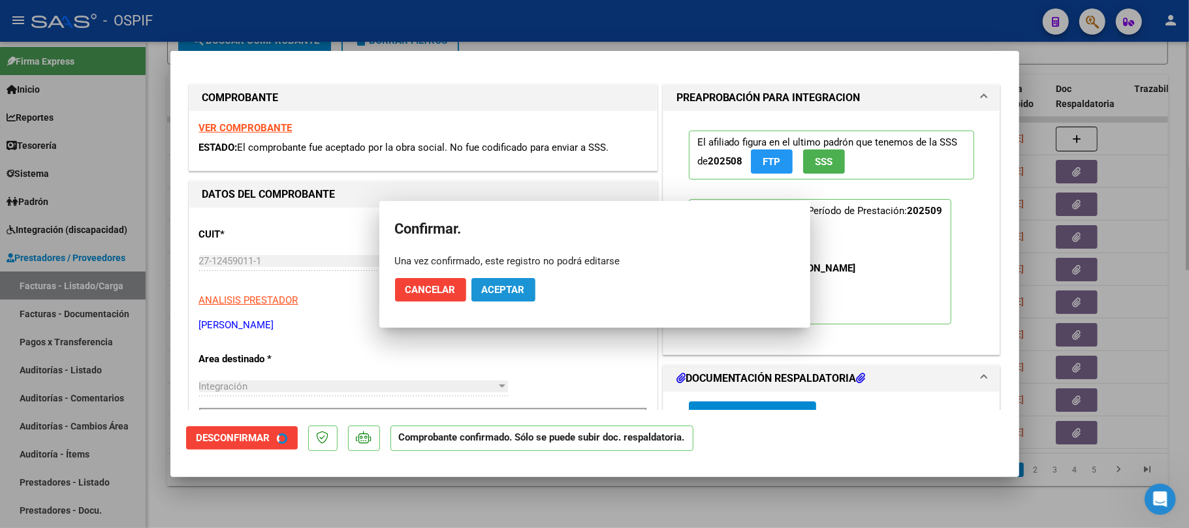
click at [487, 500] on div at bounding box center [594, 264] width 1189 height 528
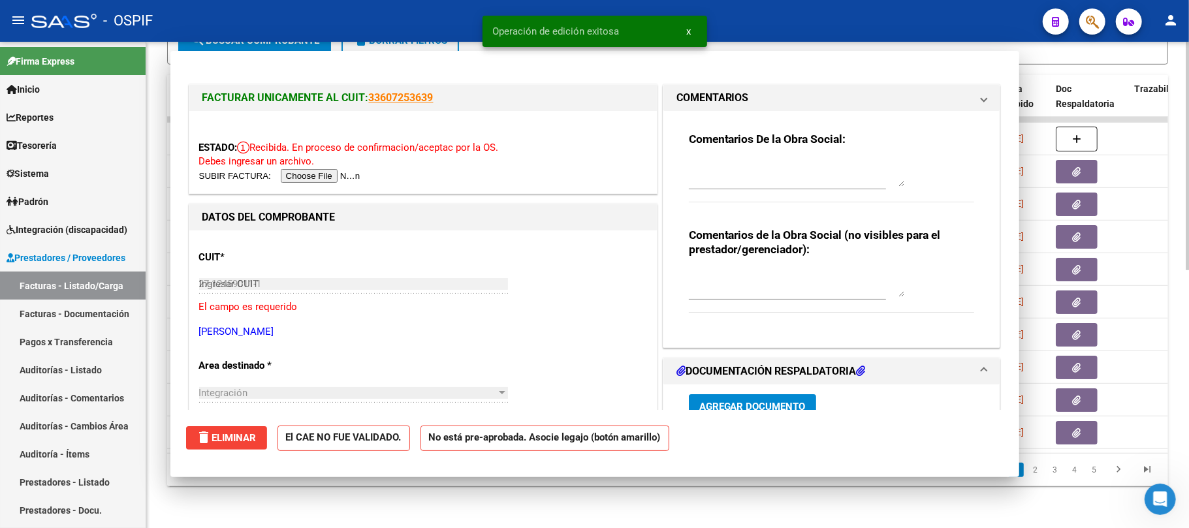
type input "$ 0,00"
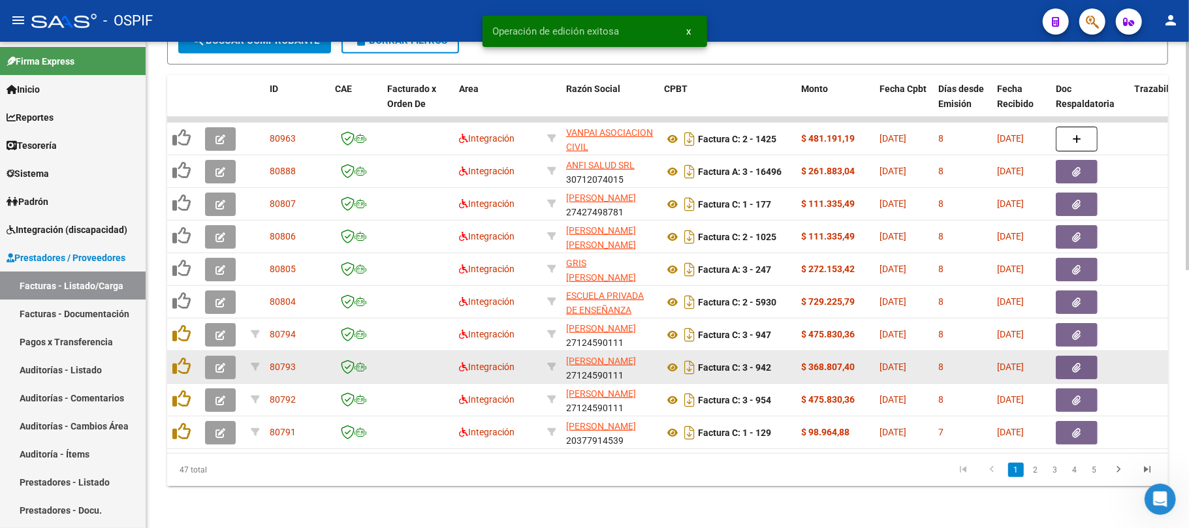
click at [225, 356] on button "button" at bounding box center [220, 368] width 31 height 24
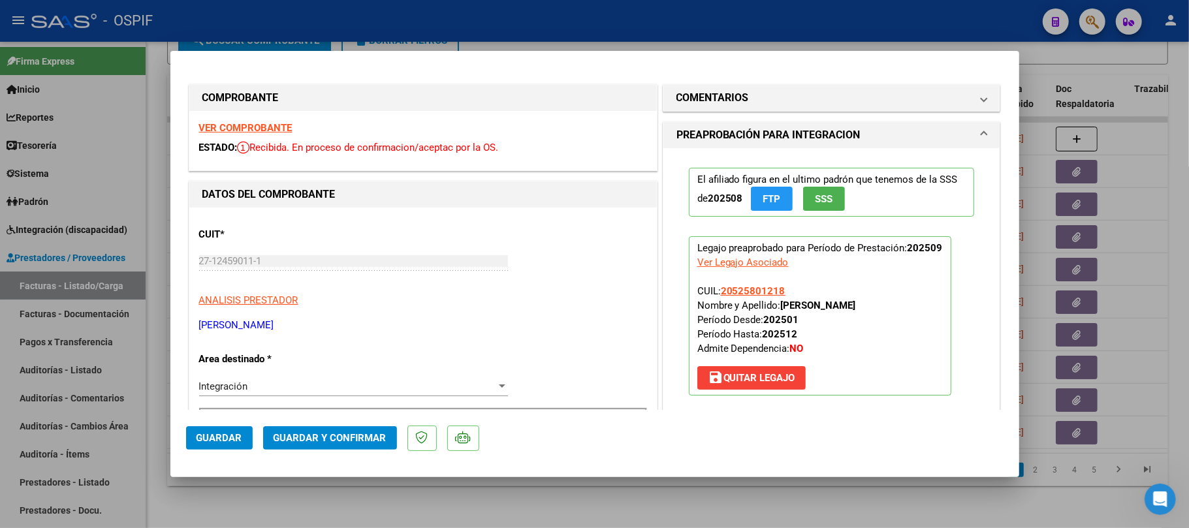
click at [330, 432] on span "Guardar y Confirmar" at bounding box center [330, 438] width 113 height 12
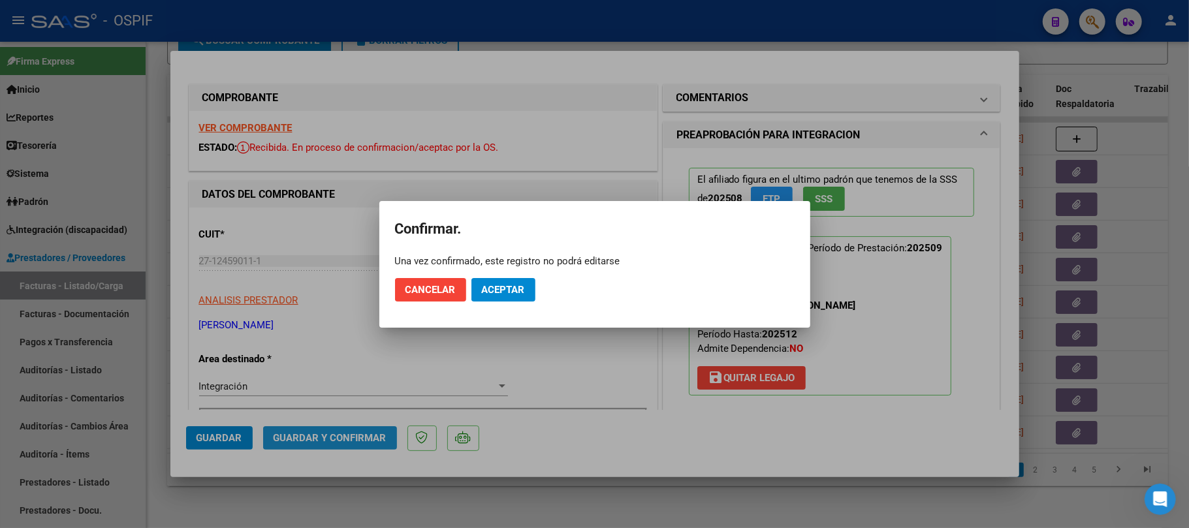
click at [486, 299] on mat-dialog-actions "Cancelar Aceptar" at bounding box center [595, 290] width 400 height 44
click at [486, 299] on button "Aceptar" at bounding box center [504, 290] width 64 height 24
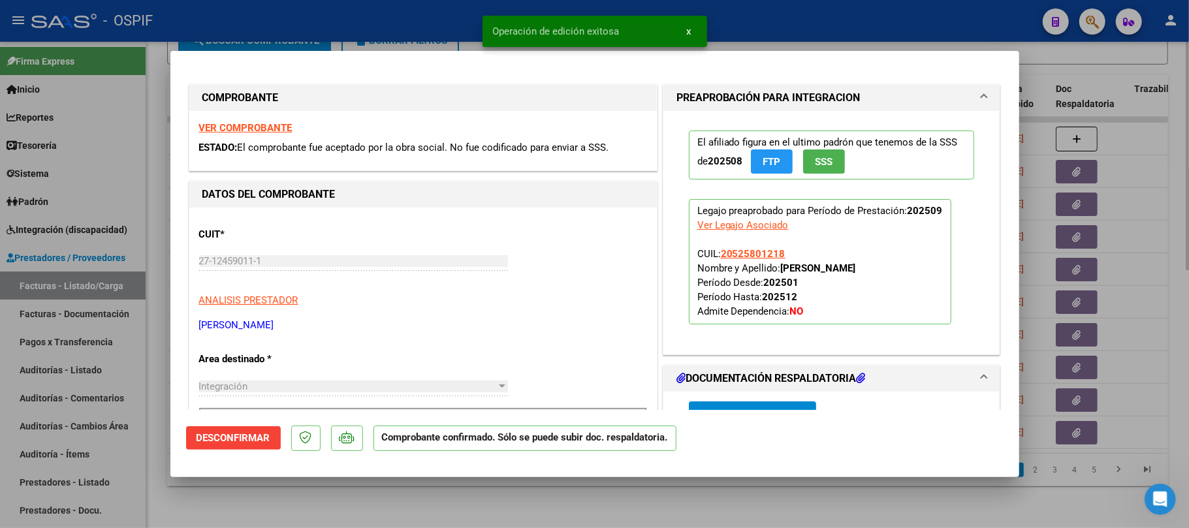
click at [395, 508] on div at bounding box center [594, 264] width 1189 height 528
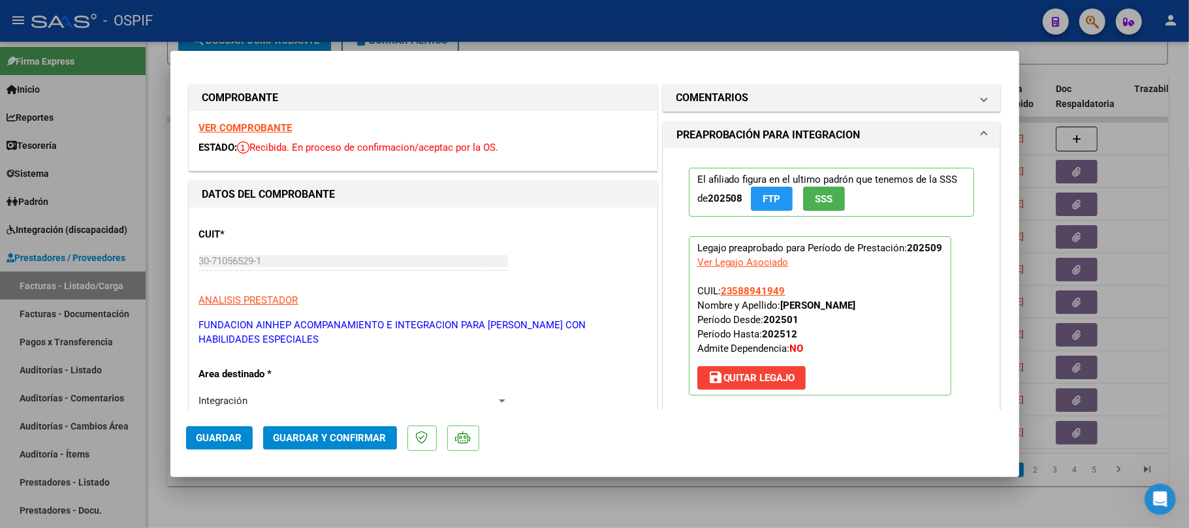
click at [381, 429] on button "Guardar y Confirmar" at bounding box center [330, 439] width 134 height 24
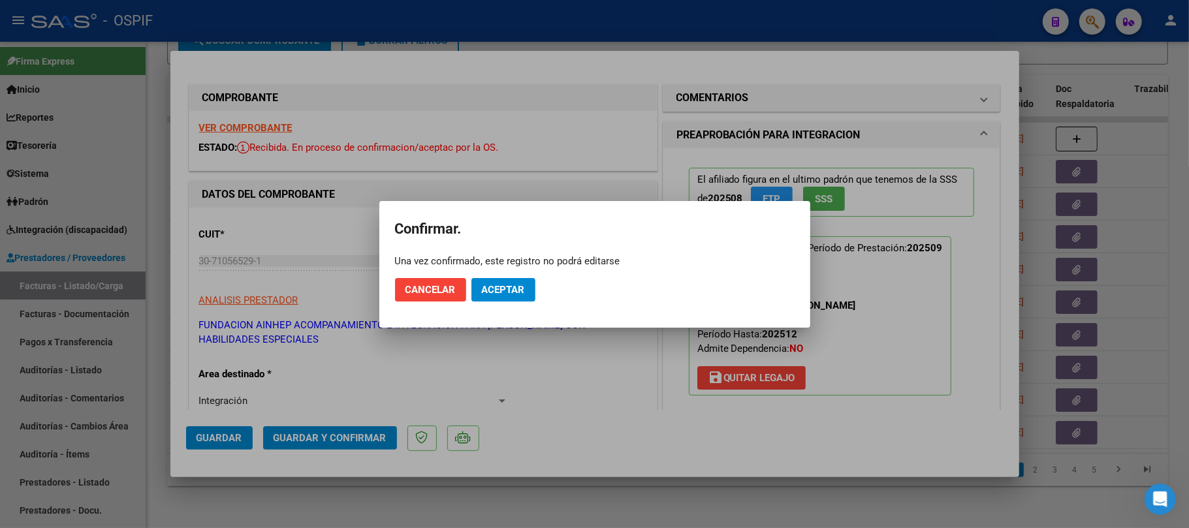
click at [536, 287] on mat-dialog-actions "Cancelar Aceptar" at bounding box center [595, 290] width 400 height 44
click at [534, 285] on button "Aceptar" at bounding box center [504, 290] width 64 height 24
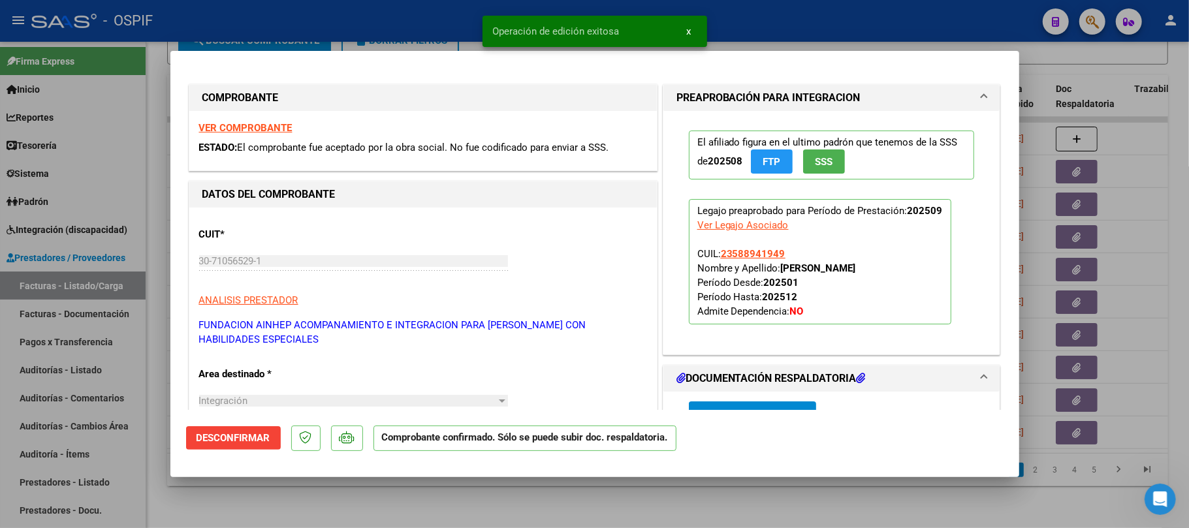
click at [630, 506] on div at bounding box center [594, 264] width 1189 height 528
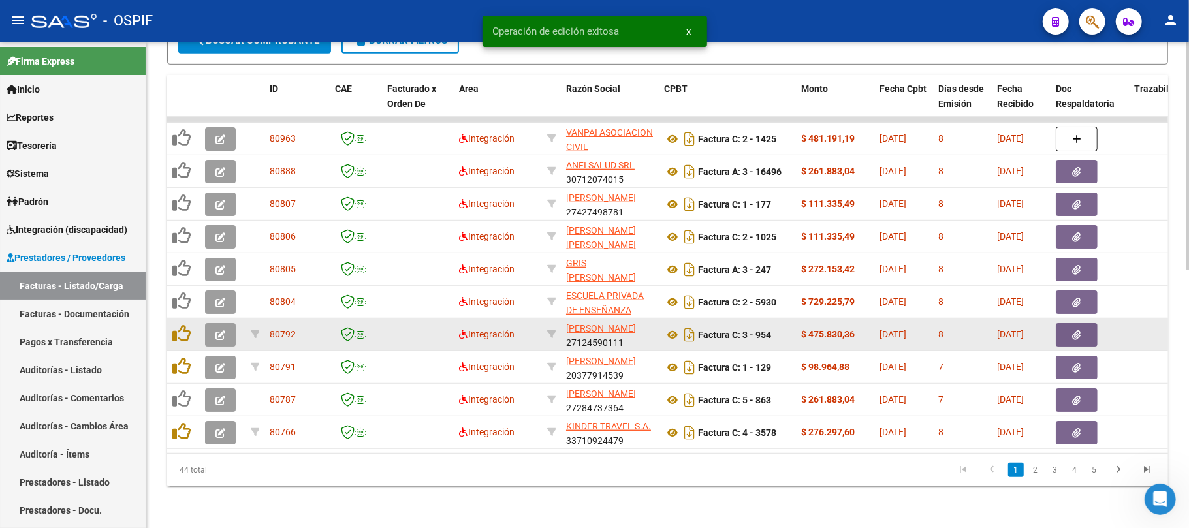
click at [213, 323] on button "button" at bounding box center [220, 335] width 31 height 24
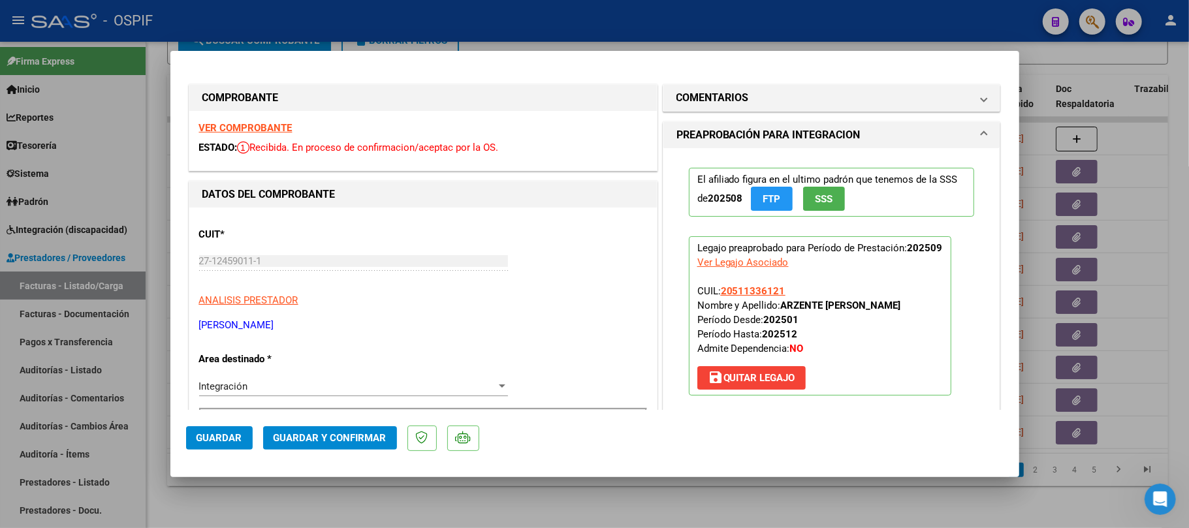
click at [342, 432] on span "Guardar y Confirmar" at bounding box center [330, 438] width 113 height 12
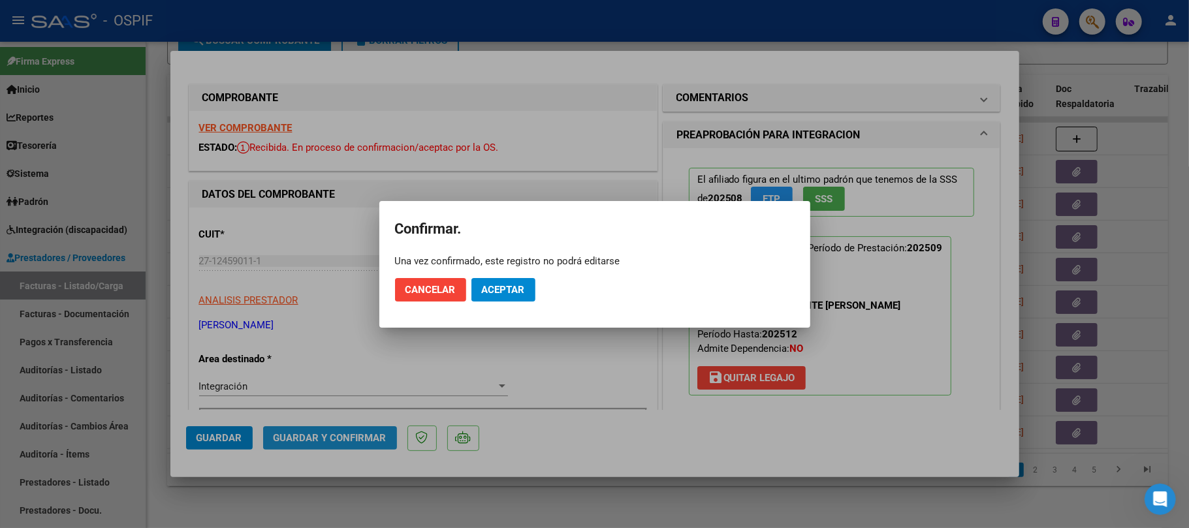
click at [490, 287] on span "Aceptar" at bounding box center [503, 290] width 43 height 12
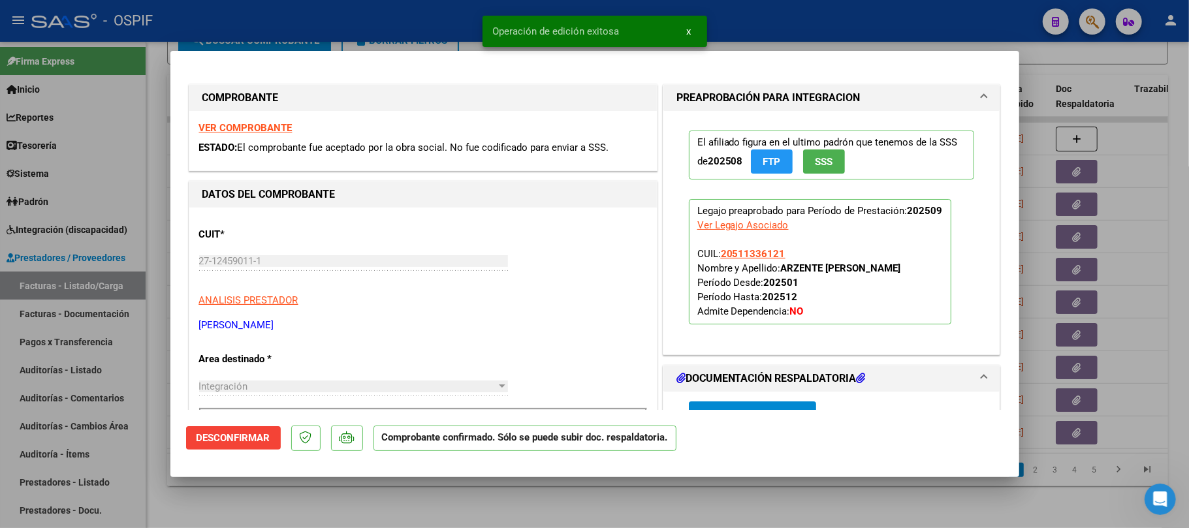
click at [431, 505] on div at bounding box center [594, 264] width 1189 height 528
type input "$ 0,00"
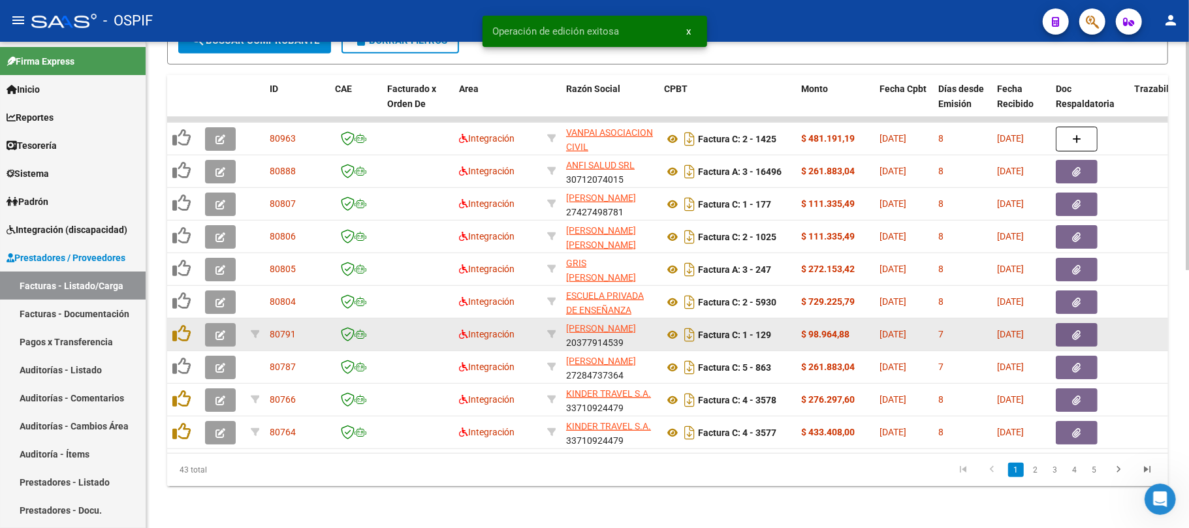
click at [219, 331] on icon "button" at bounding box center [221, 336] width 10 height 10
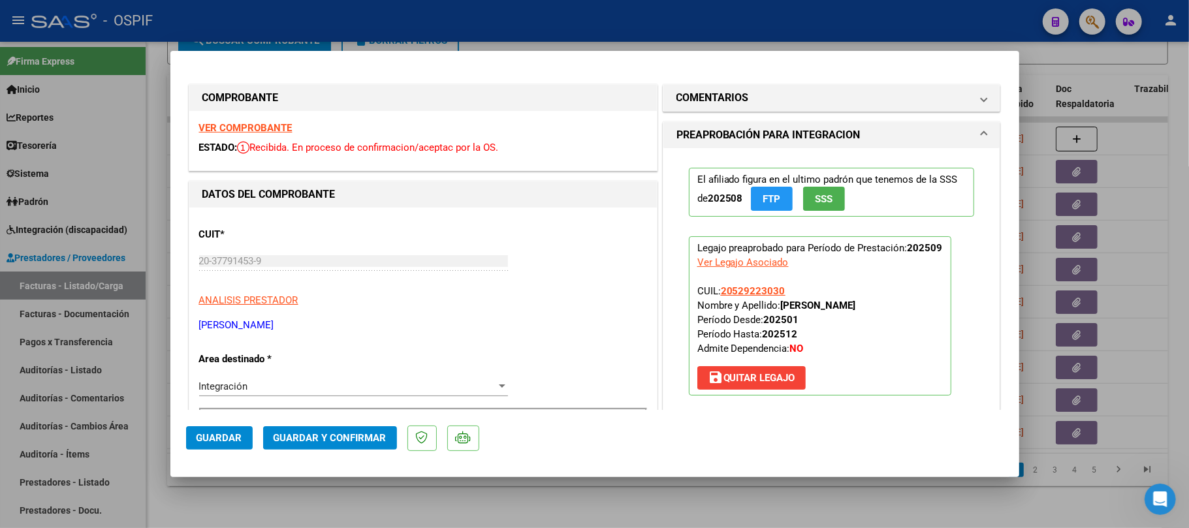
click at [660, 421] on mat-dialog-actions "Guardar Guardar y Confirmar" at bounding box center [595, 436] width 818 height 52
click at [322, 430] on button "Guardar y Confirmar" at bounding box center [330, 439] width 134 height 24
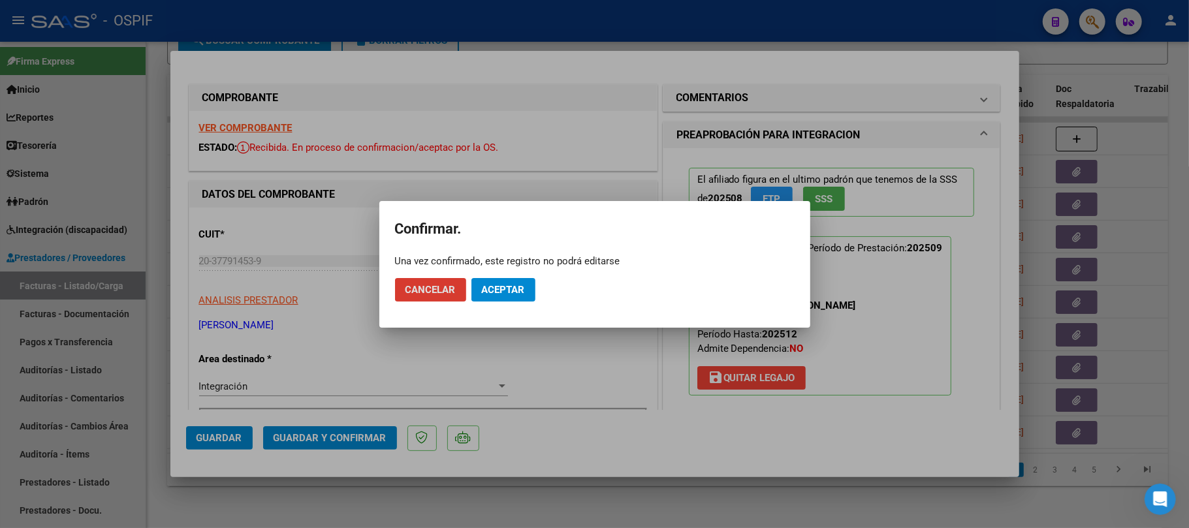
click at [509, 293] on span "Aceptar" at bounding box center [503, 290] width 43 height 12
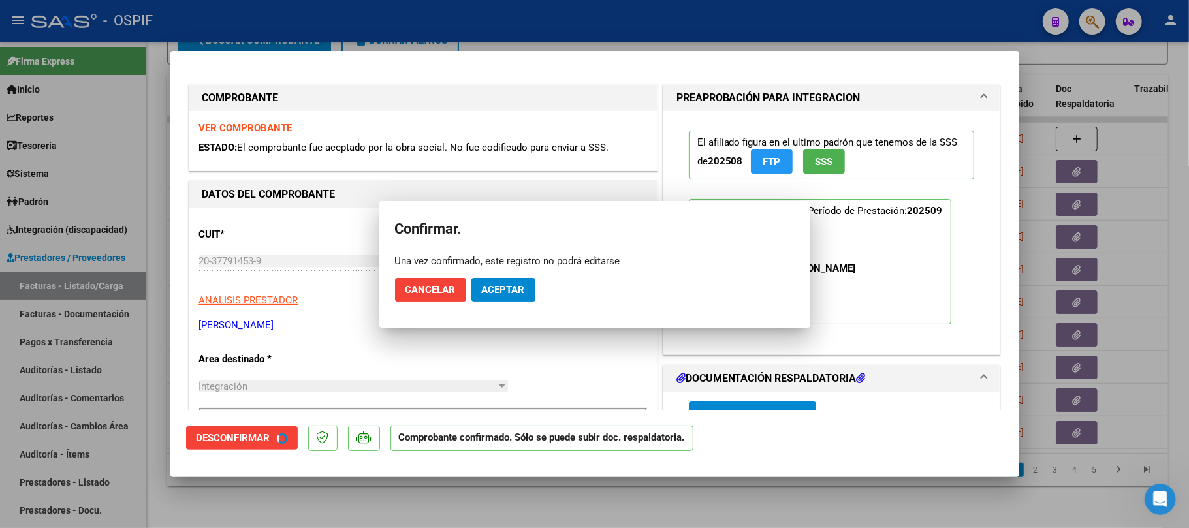
click at [533, 513] on div at bounding box center [594, 264] width 1189 height 528
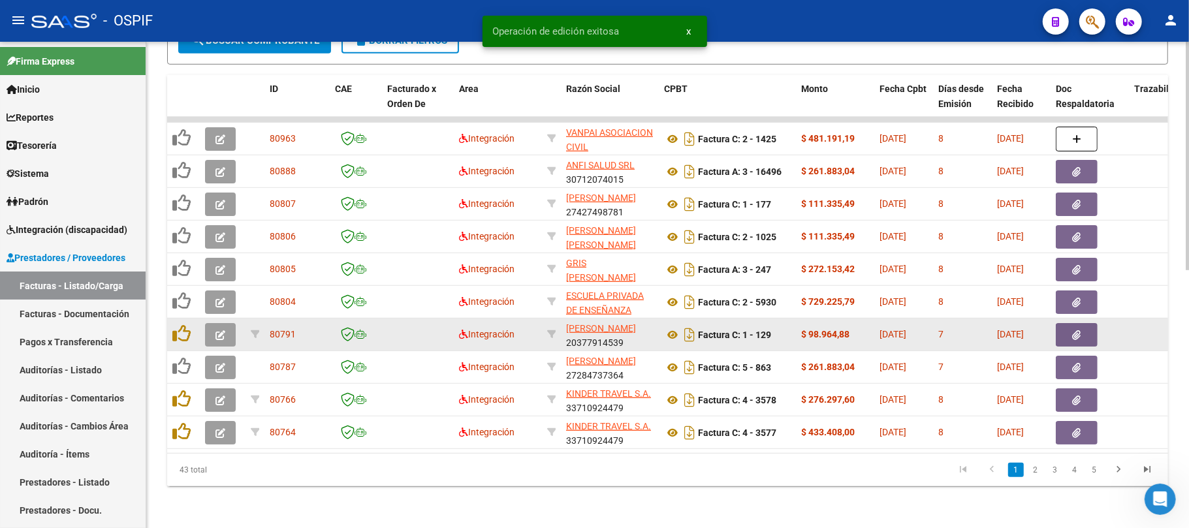
click at [212, 330] on button "button" at bounding box center [220, 335] width 31 height 24
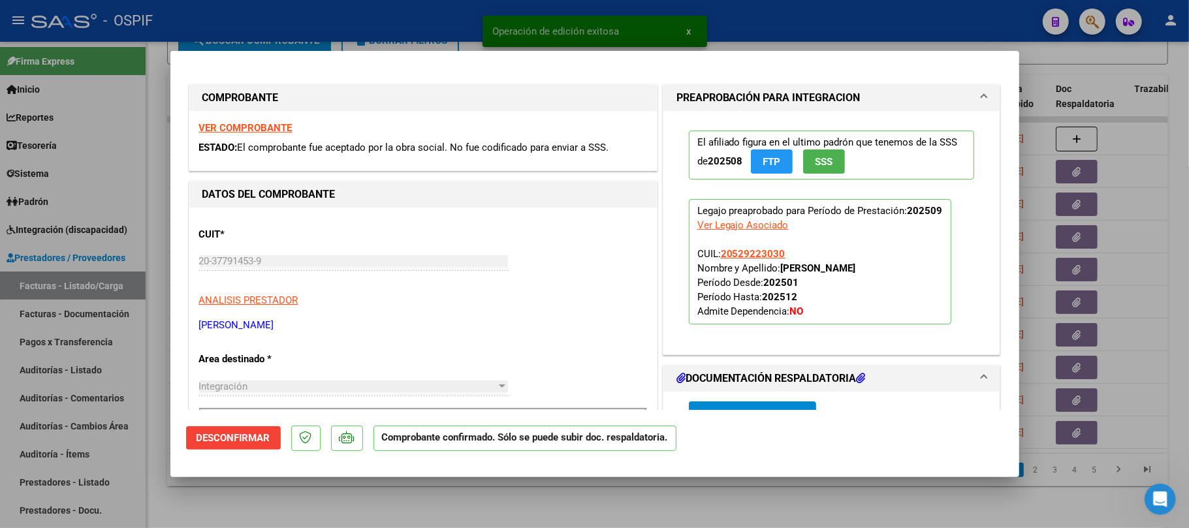
click at [496, 498] on div at bounding box center [594, 264] width 1189 height 528
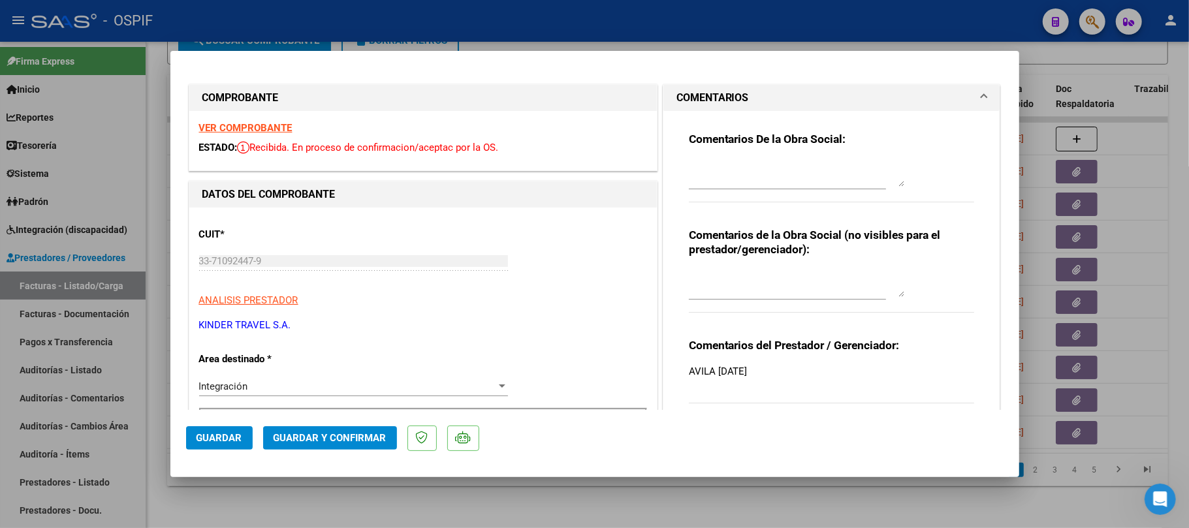
click at [340, 442] on span "Guardar y Confirmar" at bounding box center [330, 438] width 113 height 12
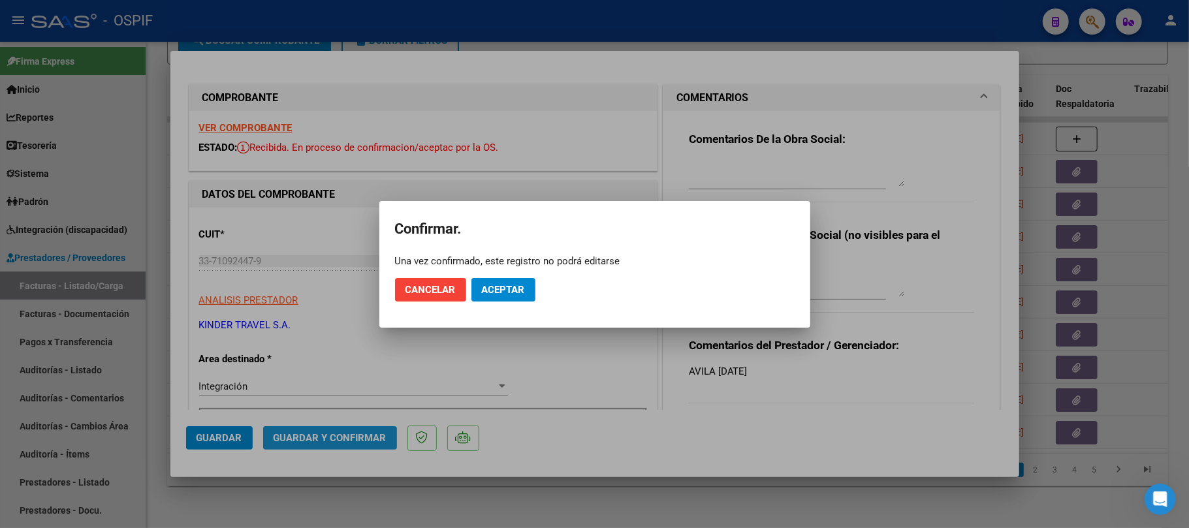
click at [509, 283] on mat-dialog-actions "Cancelar Aceptar" at bounding box center [595, 290] width 400 height 44
click at [508, 284] on span "Aceptar" at bounding box center [503, 290] width 43 height 12
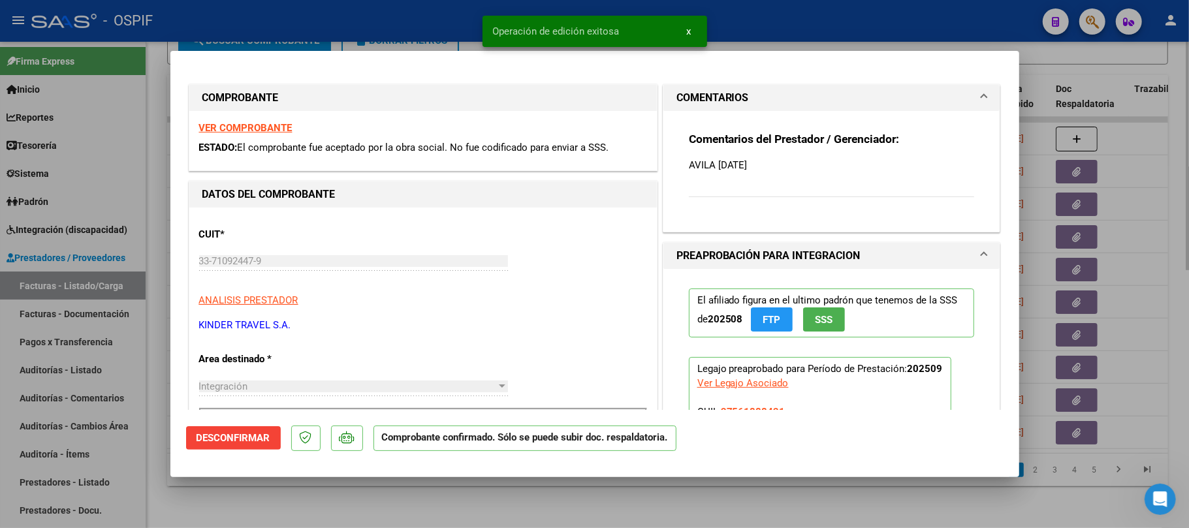
drag, startPoint x: 445, startPoint y: 509, endPoint x: 455, endPoint y: 500, distance: 12.9
click at [447, 508] on div at bounding box center [594, 264] width 1189 height 528
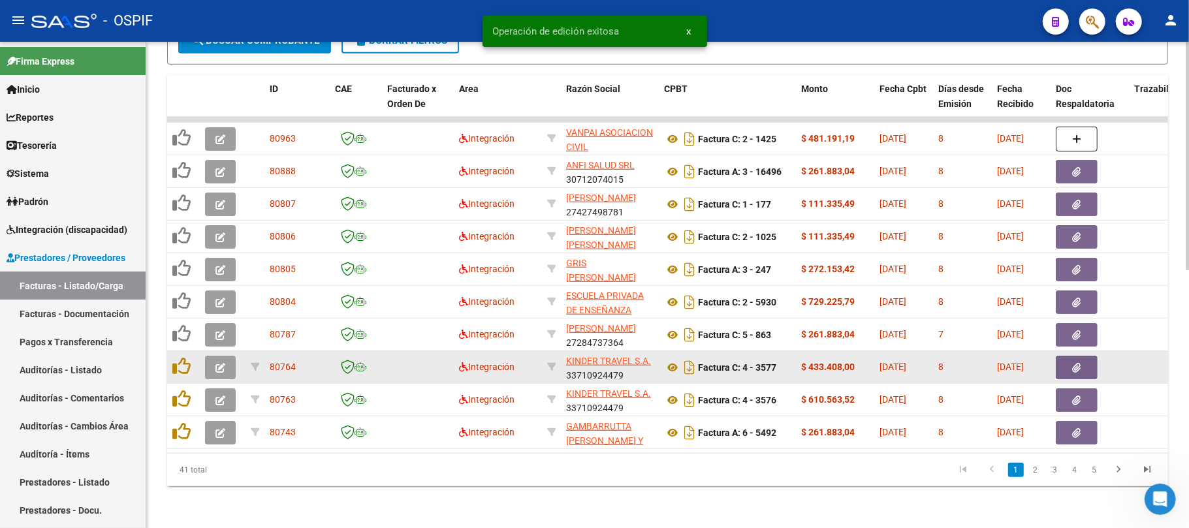
click at [216, 363] on icon "button" at bounding box center [221, 368] width 10 height 10
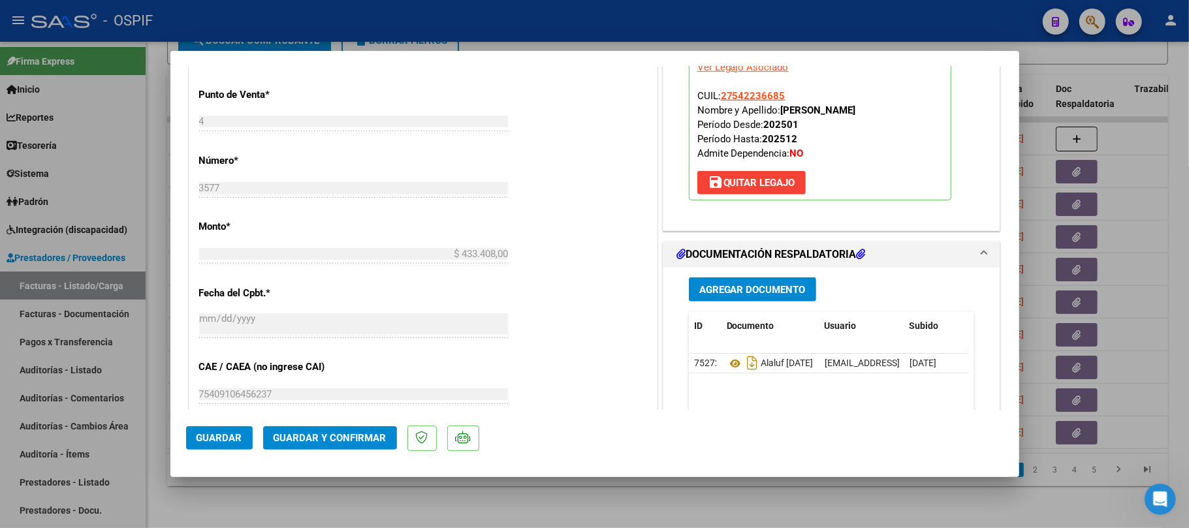
scroll to position [435, 0]
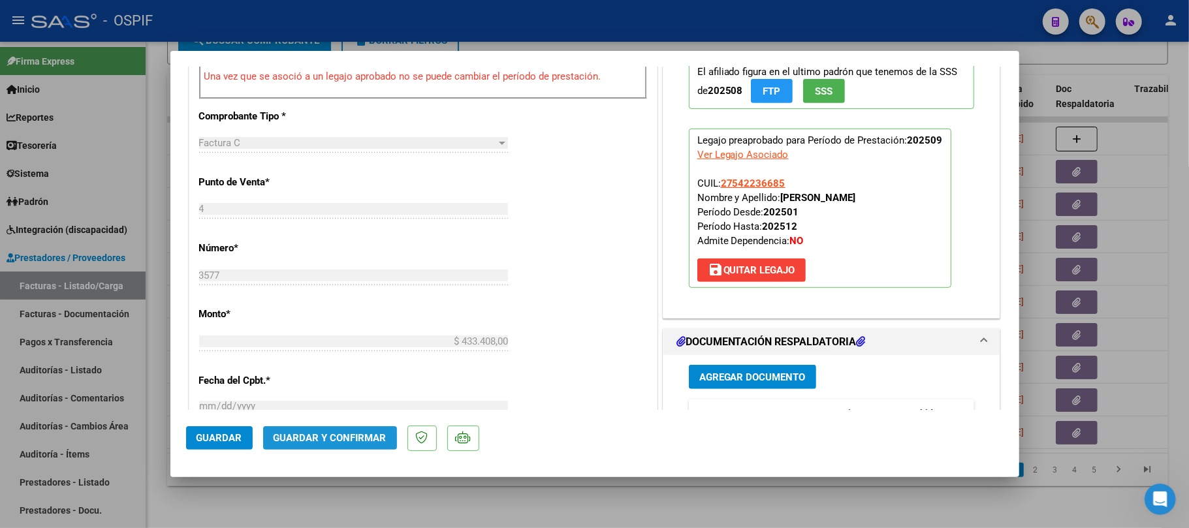
click at [358, 439] on span "Guardar y Confirmar" at bounding box center [330, 438] width 113 height 12
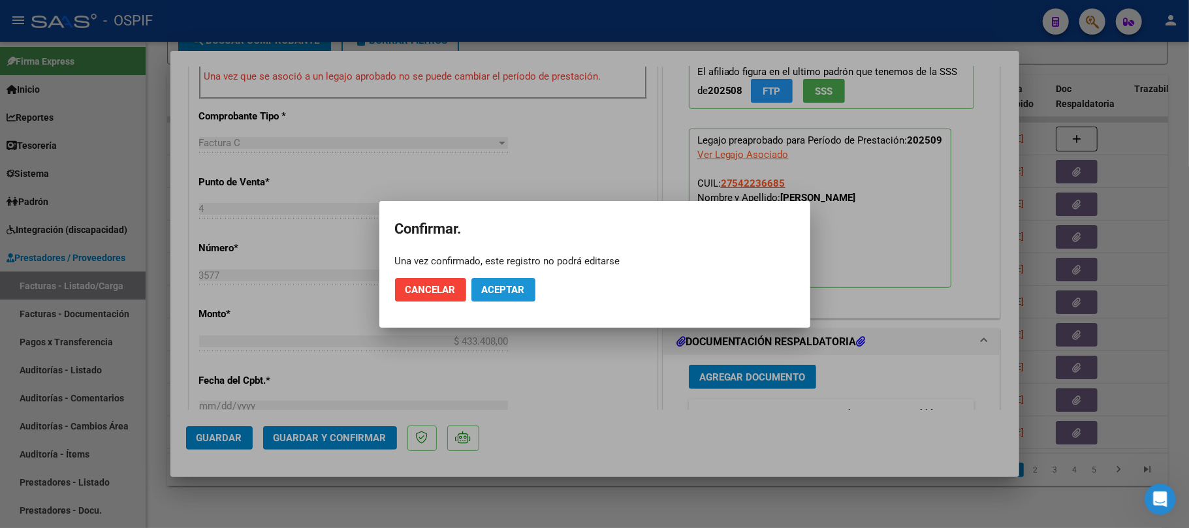
click at [529, 291] on button "Aceptar" at bounding box center [504, 290] width 64 height 24
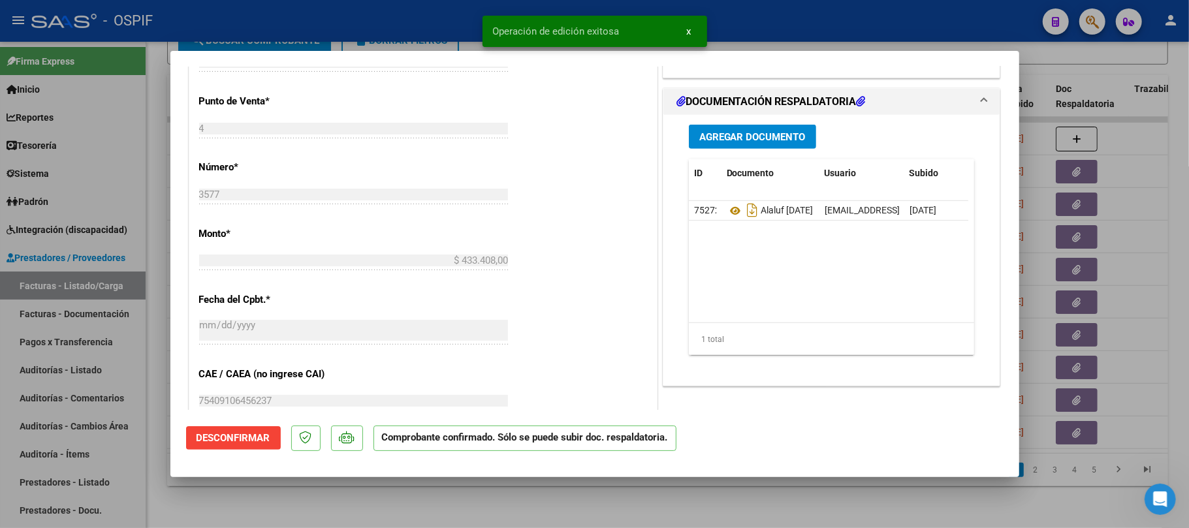
click at [552, 499] on div at bounding box center [594, 264] width 1189 height 528
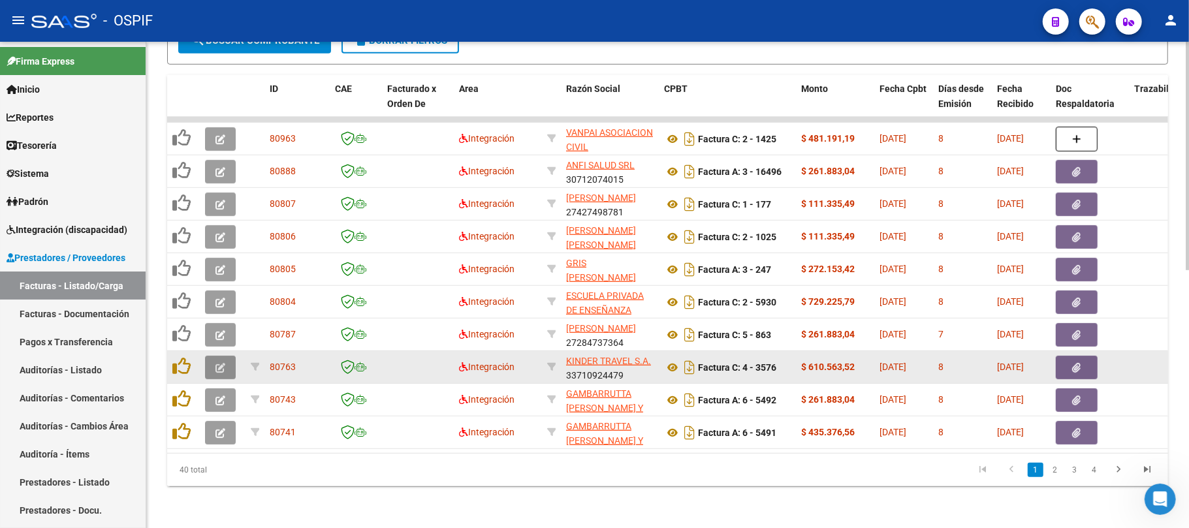
click at [218, 363] on button "button" at bounding box center [220, 368] width 31 height 24
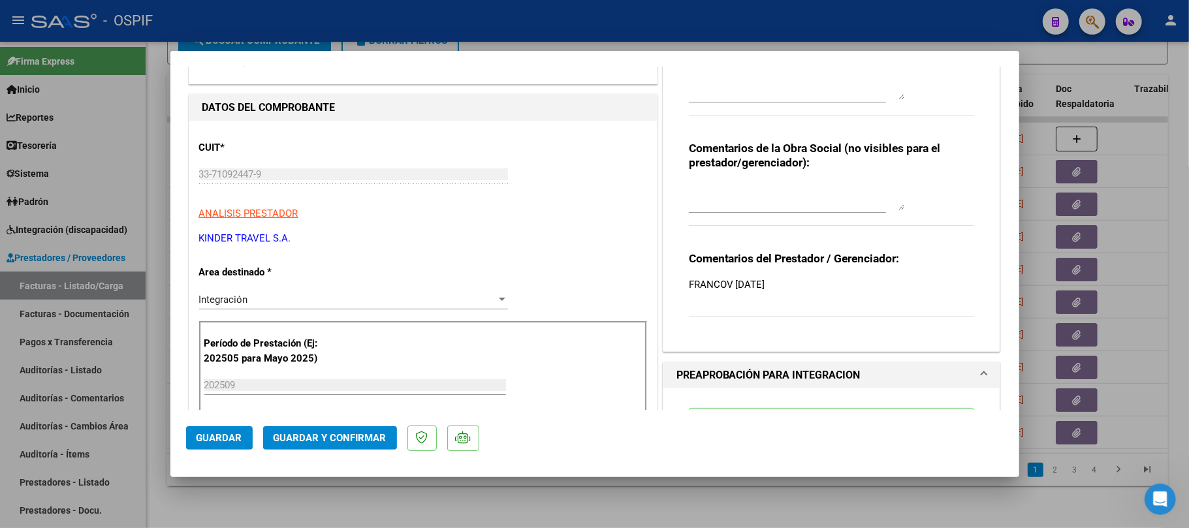
scroll to position [0, 0]
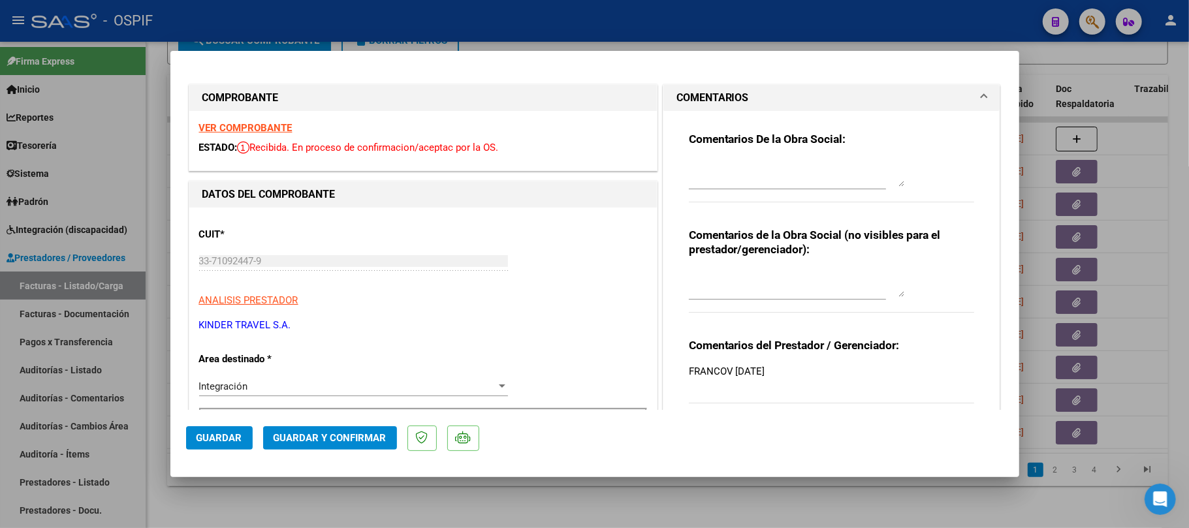
click at [779, 287] on textarea at bounding box center [797, 284] width 216 height 26
type textarea "ver prorroga, fc ok"
click at [208, 437] on span "Guardar" at bounding box center [220, 438] width 46 height 12
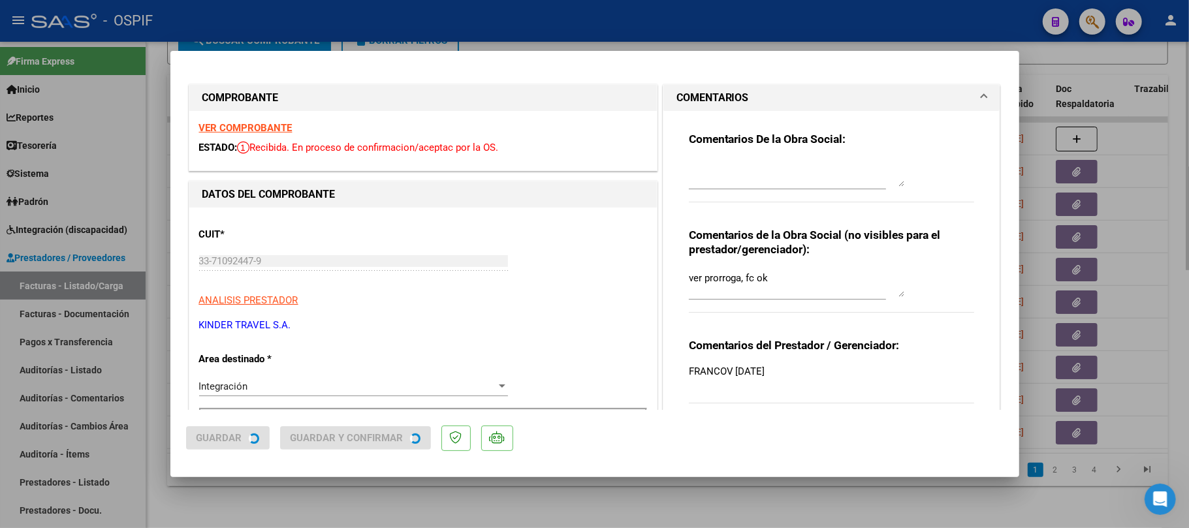
click at [355, 498] on div at bounding box center [594, 264] width 1189 height 528
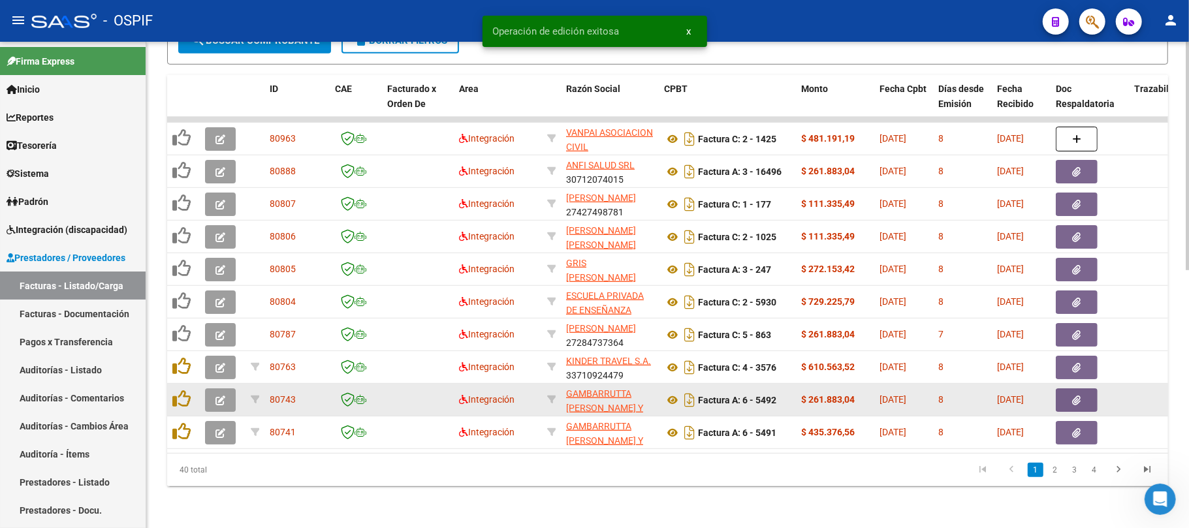
click at [222, 396] on icon "button" at bounding box center [221, 401] width 10 height 10
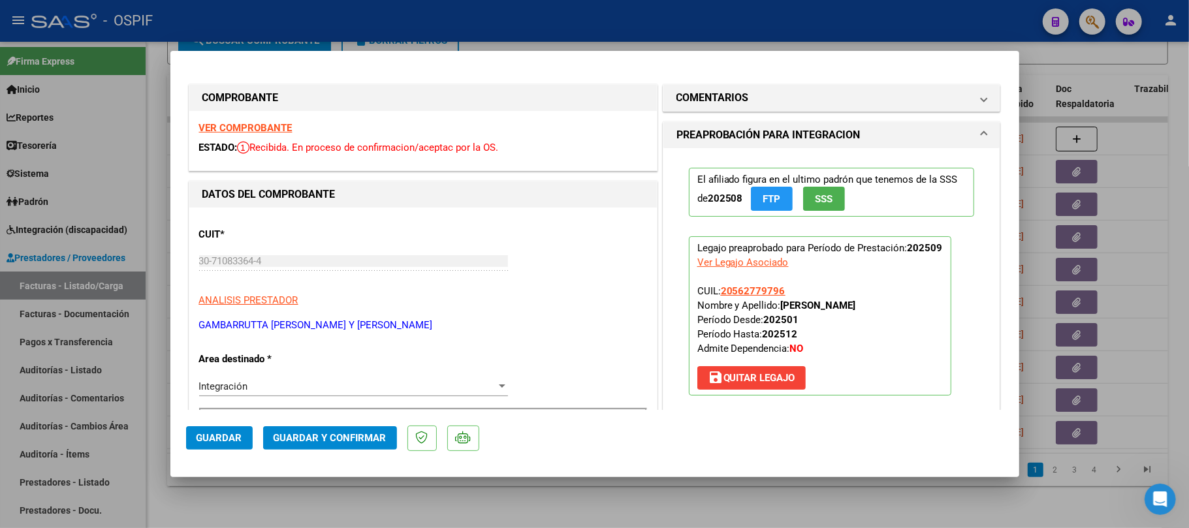
click at [338, 436] on span "Guardar y Confirmar" at bounding box center [330, 438] width 113 height 12
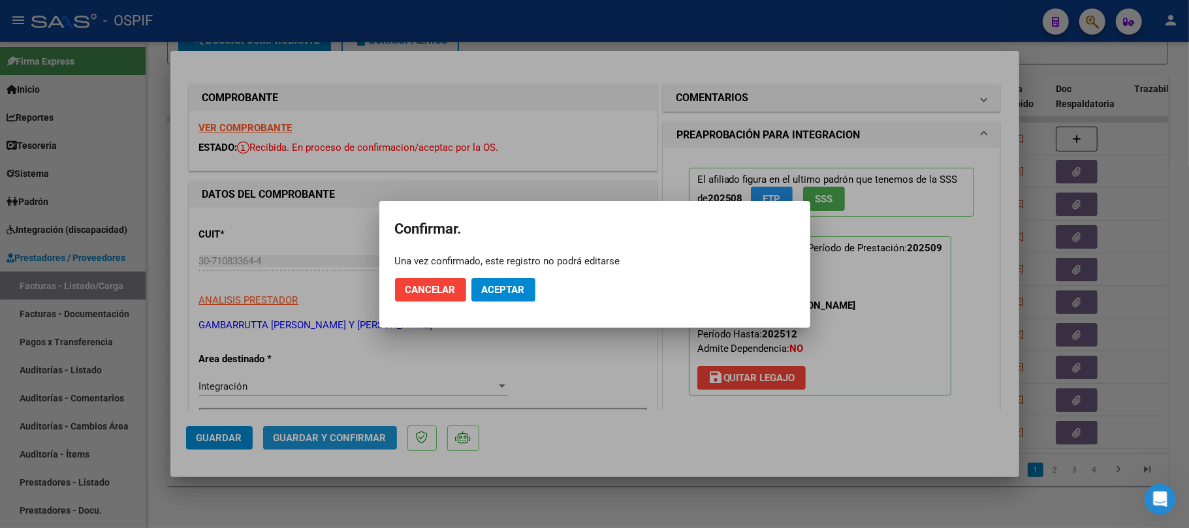
click at [466, 278] on button "Cancelar" at bounding box center [430, 290] width 71 height 24
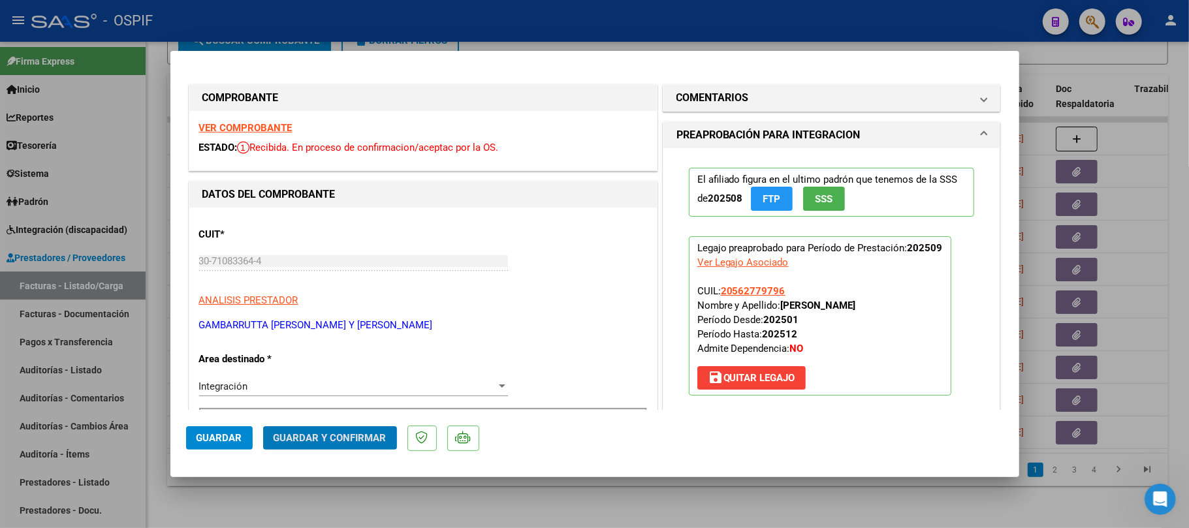
click at [347, 432] on span "Guardar y Confirmar" at bounding box center [330, 438] width 113 height 12
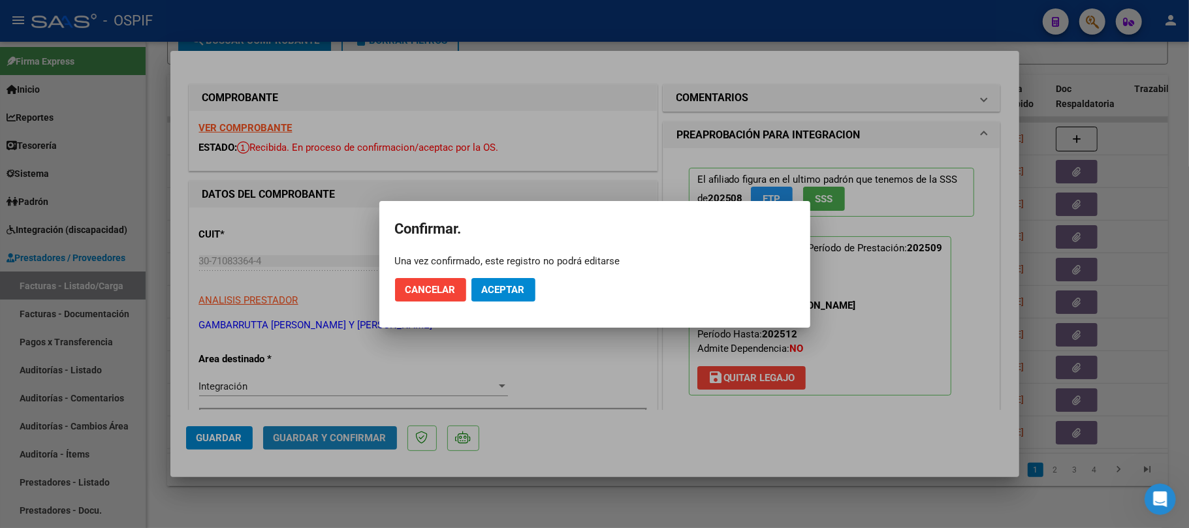
click at [502, 285] on span "Aceptar" at bounding box center [503, 290] width 43 height 12
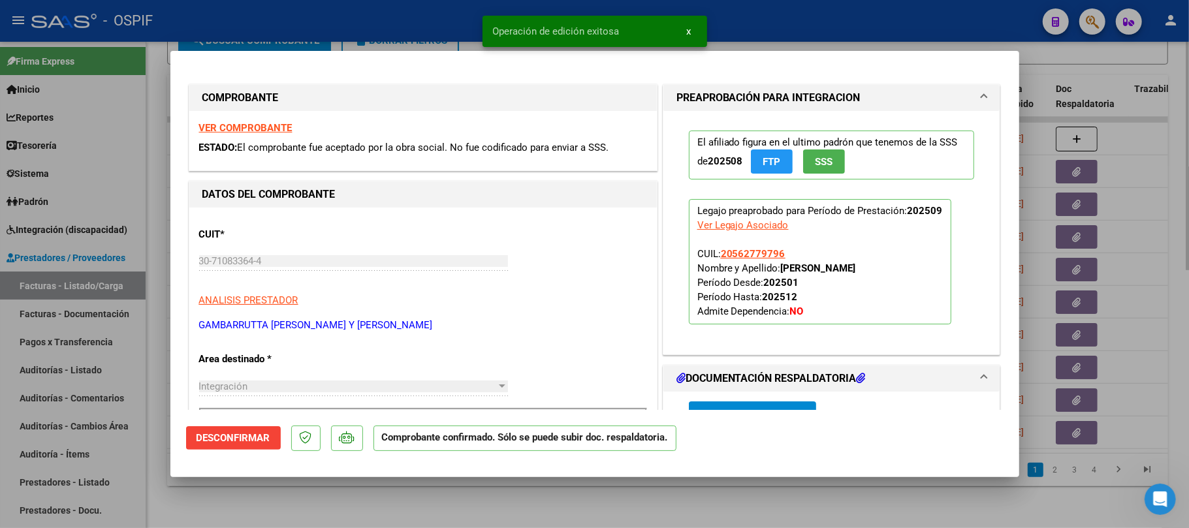
drag, startPoint x: 626, startPoint y: 506, endPoint x: 236, endPoint y: 526, distance: 390.5
click at [625, 507] on div at bounding box center [594, 264] width 1189 height 528
type input "$ 0,00"
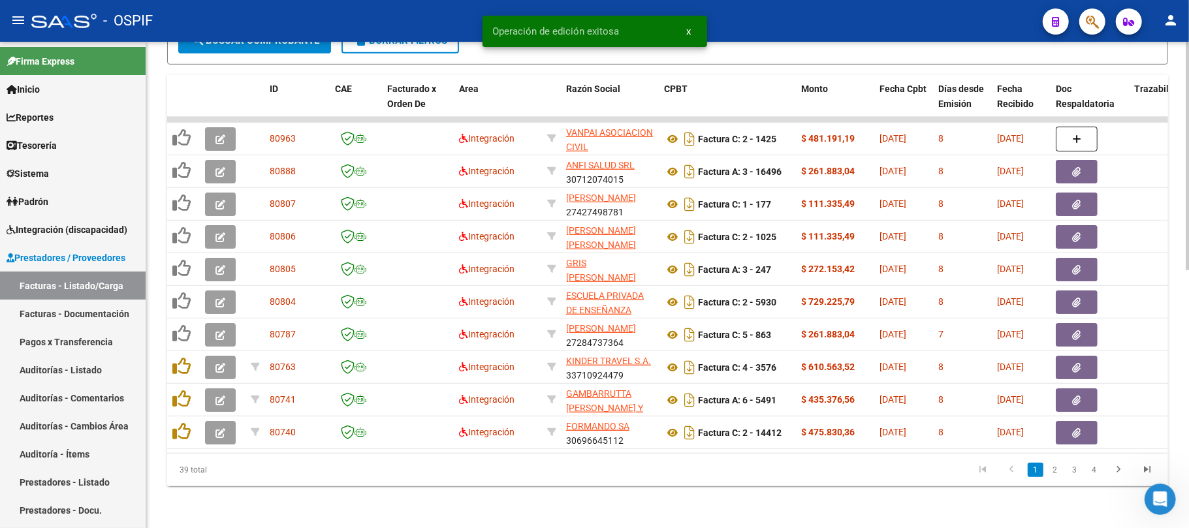
click at [557, 479] on datatable-pager "1 2 3 4" at bounding box center [767, 470] width 790 height 22
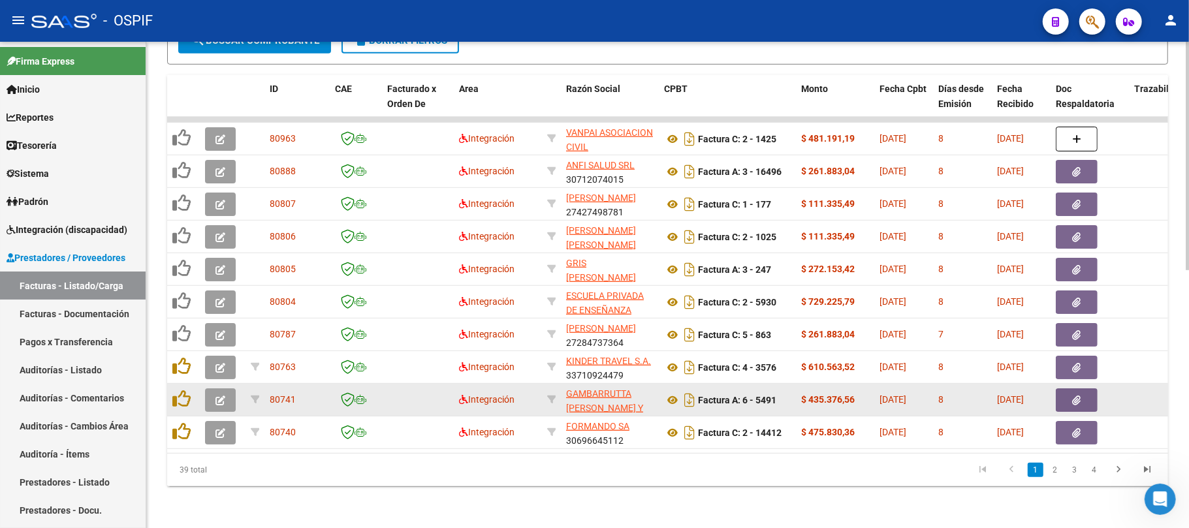
click at [216, 396] on icon "button" at bounding box center [221, 401] width 10 height 10
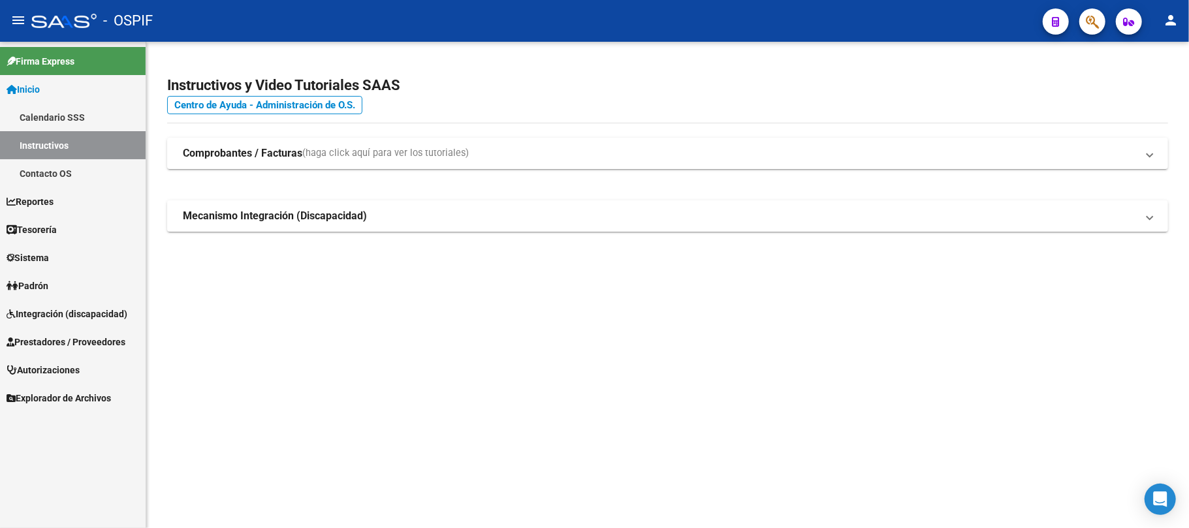
click at [84, 345] on span "Prestadores / Proveedores" at bounding box center [66, 342] width 119 height 14
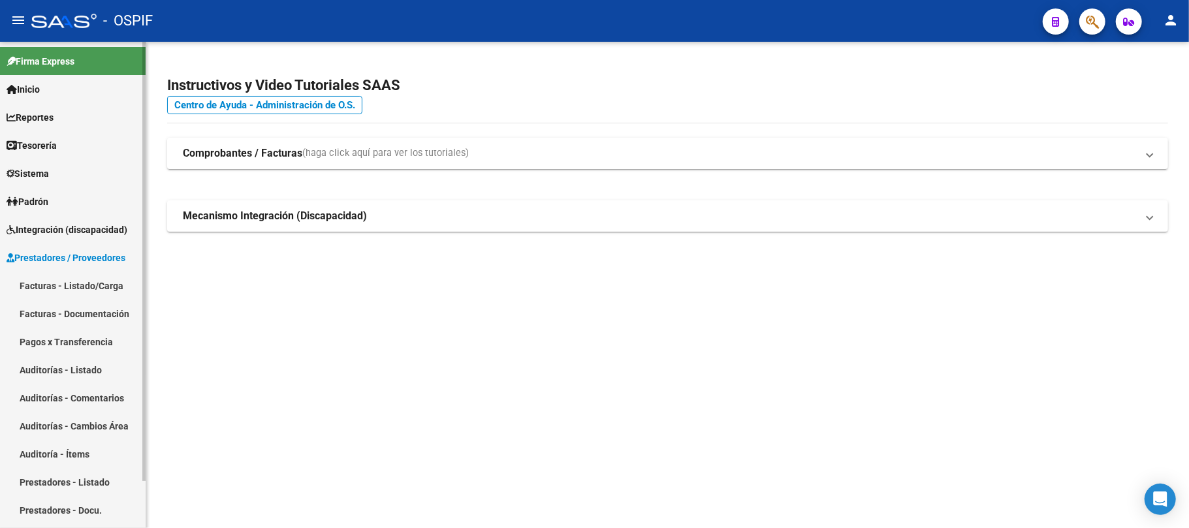
click at [57, 281] on link "Facturas - Listado/Carga" at bounding box center [73, 286] width 146 height 28
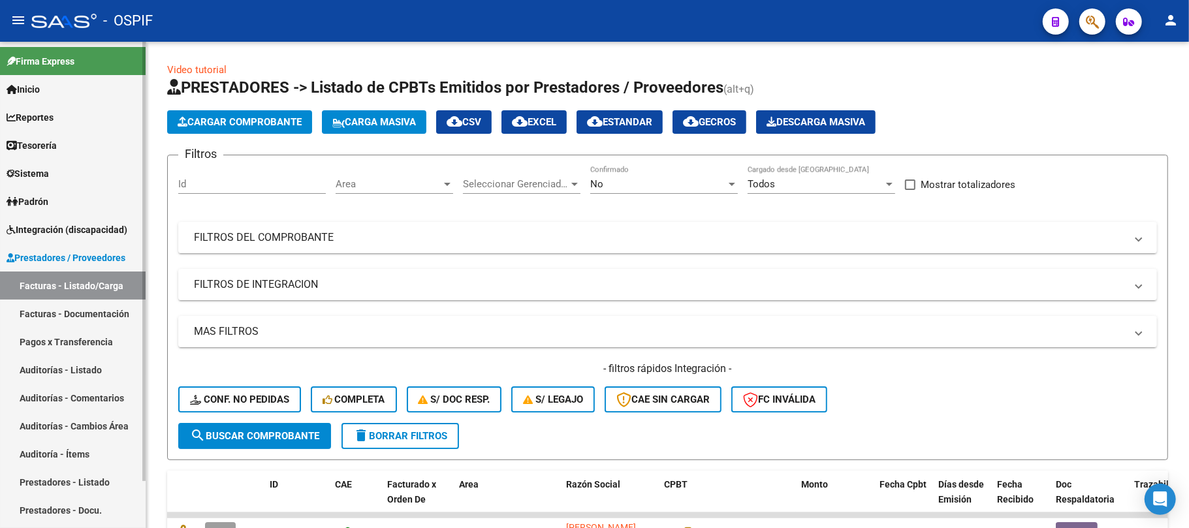
click at [63, 223] on span "Integración (discapacidad)" at bounding box center [67, 230] width 121 height 14
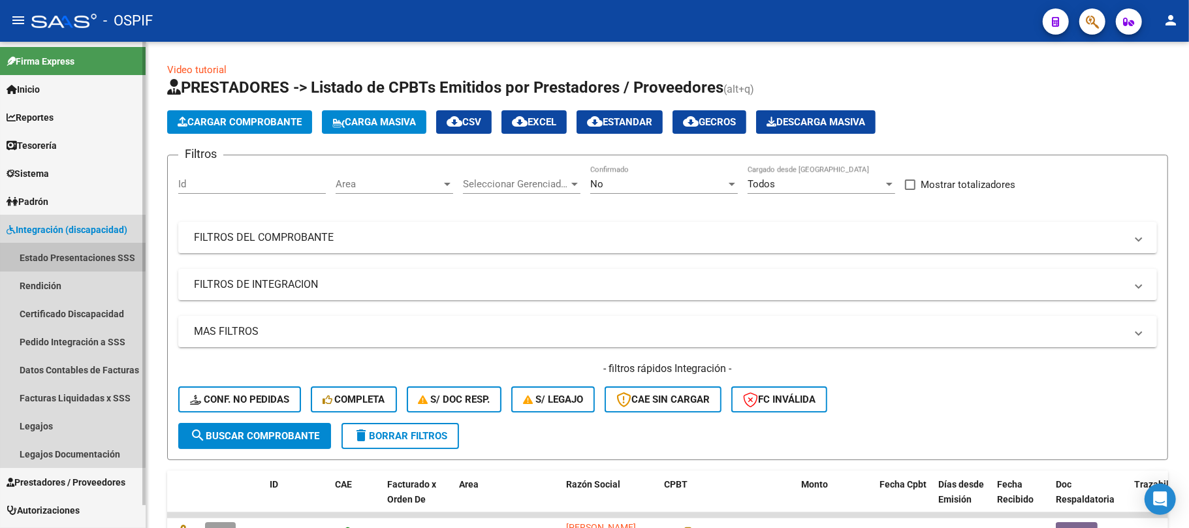
click at [69, 251] on link "Estado Presentaciones SSS" at bounding box center [73, 258] width 146 height 28
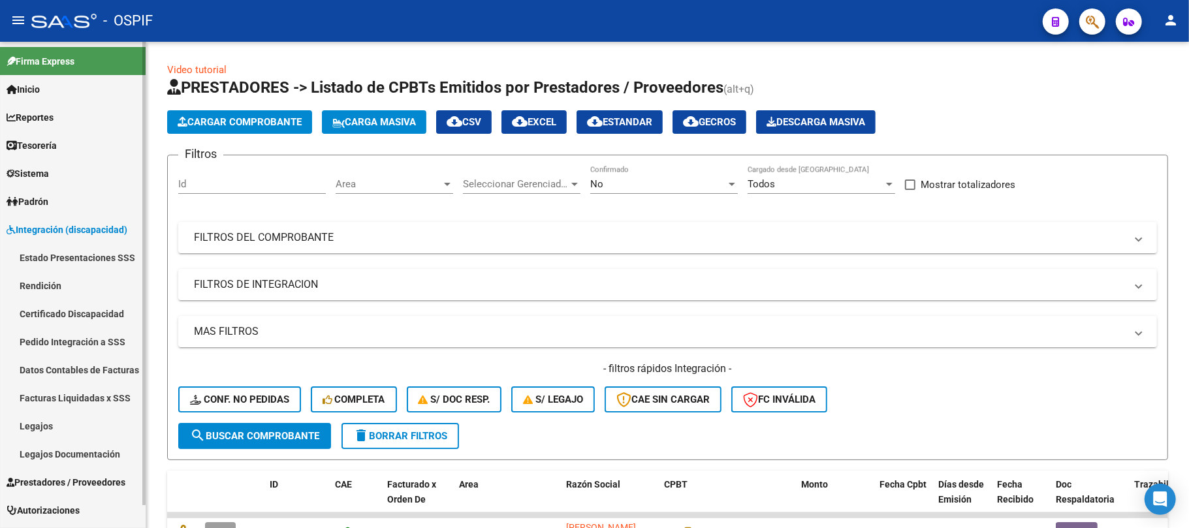
click at [65, 281] on link "Rendición" at bounding box center [73, 286] width 146 height 28
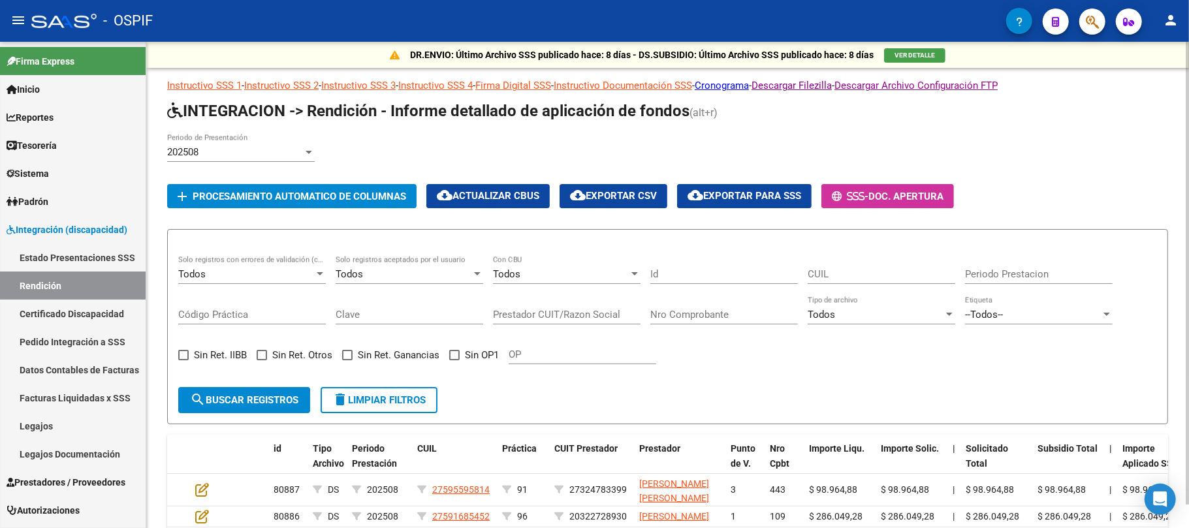
click at [471, 362] on span "Sin OP1" at bounding box center [482, 355] width 34 height 16
click at [455, 361] on input "Sin OP1" at bounding box center [454, 361] width 1 height 1
checkbox input "true"
click at [276, 405] on span "search Buscar registros" at bounding box center [244, 401] width 108 height 12
click at [247, 150] on div "202508" at bounding box center [235, 152] width 136 height 12
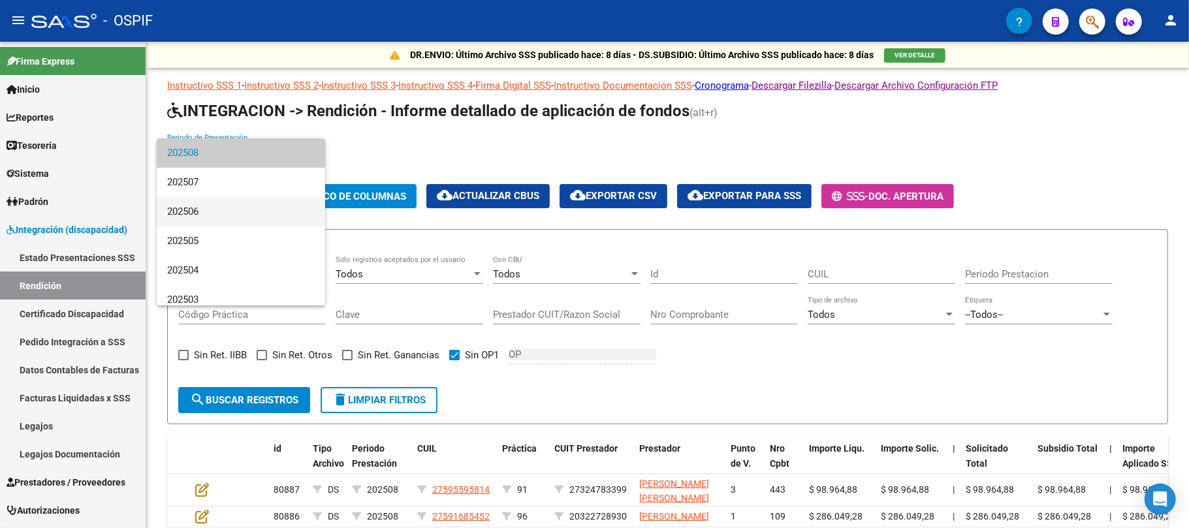
click at [218, 210] on span "202506" at bounding box center [241, 211] width 148 height 29
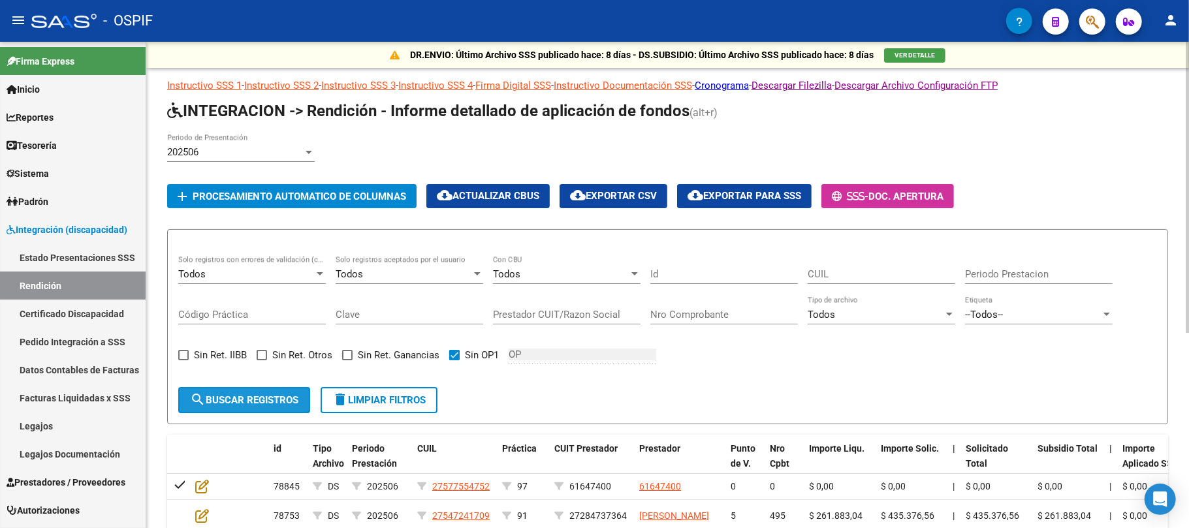
click at [302, 398] on button "search Buscar registros" at bounding box center [244, 400] width 132 height 26
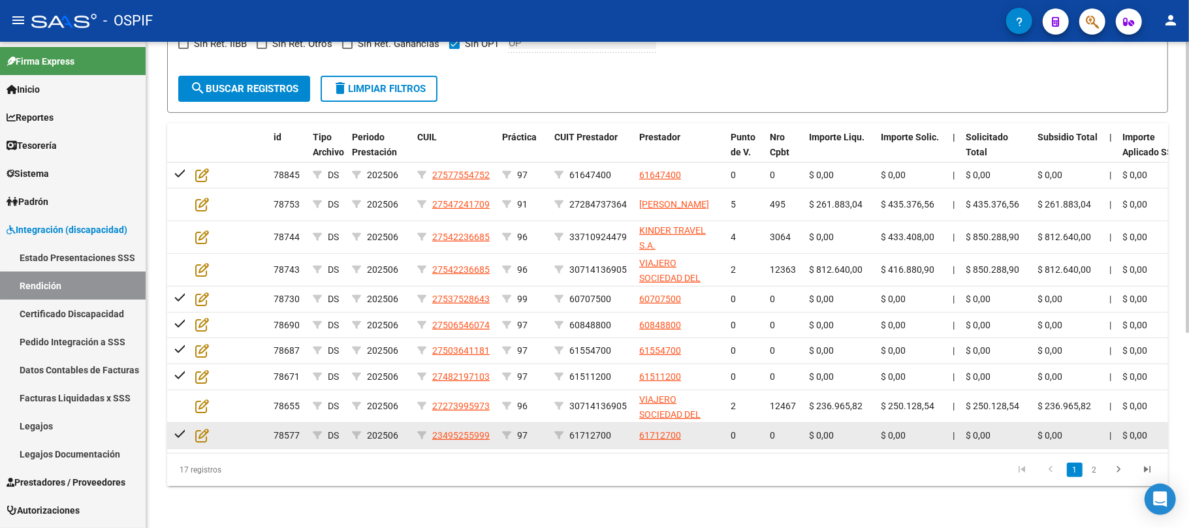
scroll to position [325, 0]
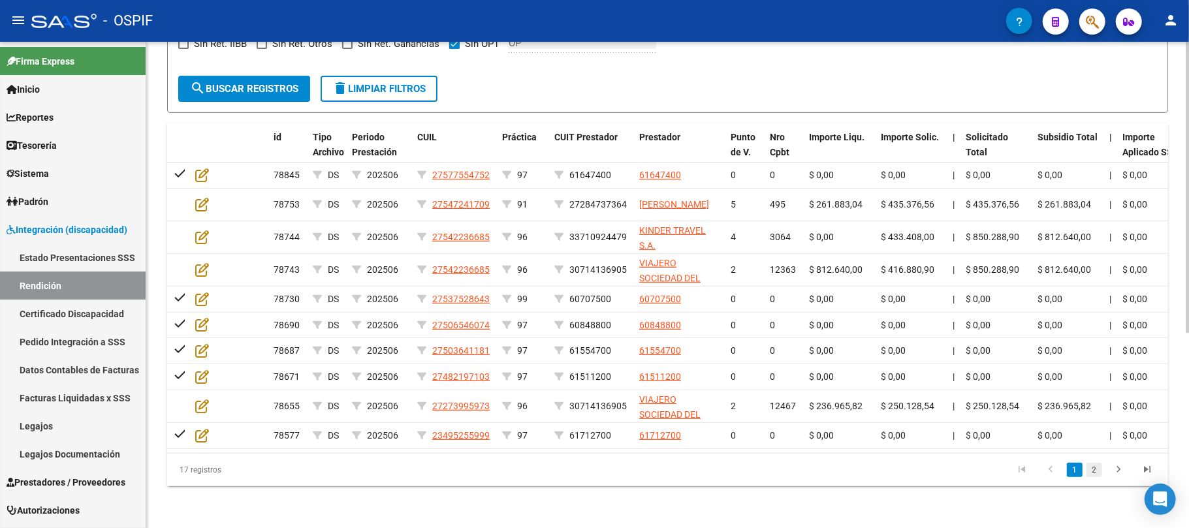
click at [1095, 474] on link "2" at bounding box center [1095, 470] width 16 height 14
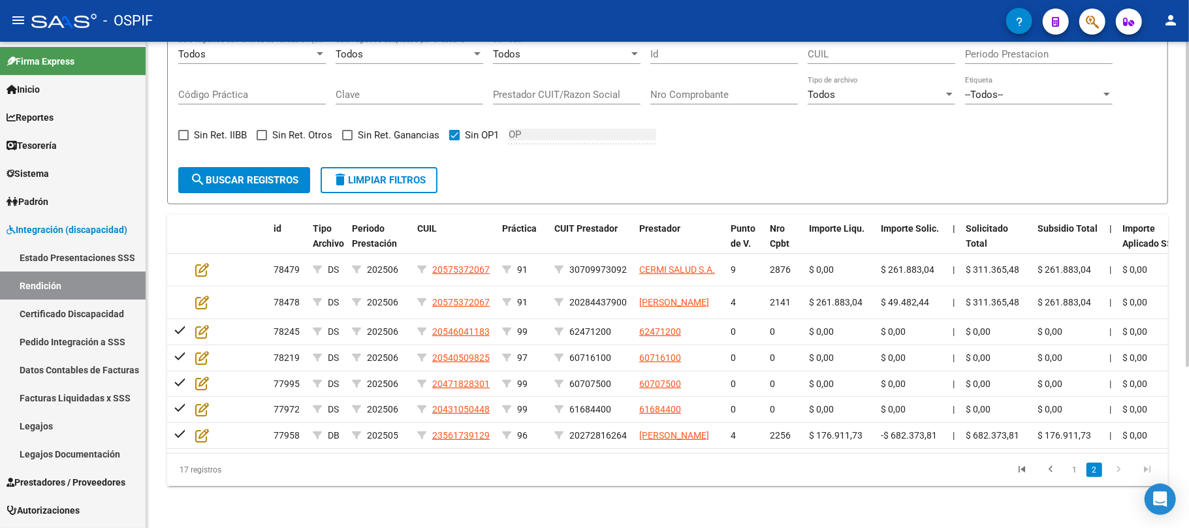
scroll to position [241, 0]
click at [1075, 469] on link "1" at bounding box center [1075, 470] width 16 height 14
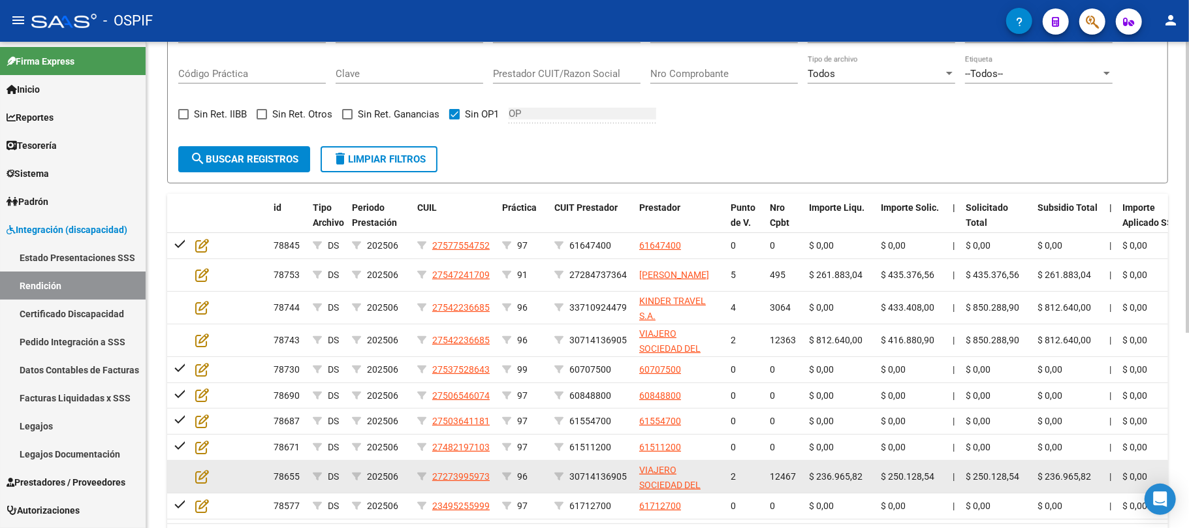
scroll to position [325, 0]
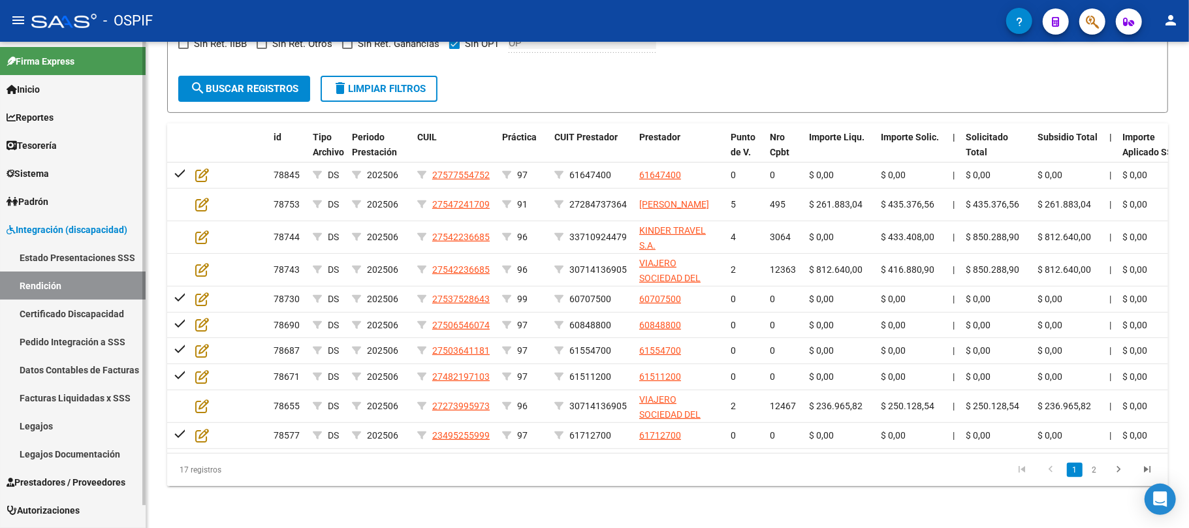
click at [67, 216] on link "Integración (discapacidad)" at bounding box center [73, 230] width 146 height 28
